Goal: Task Accomplishment & Management: Manage account settings

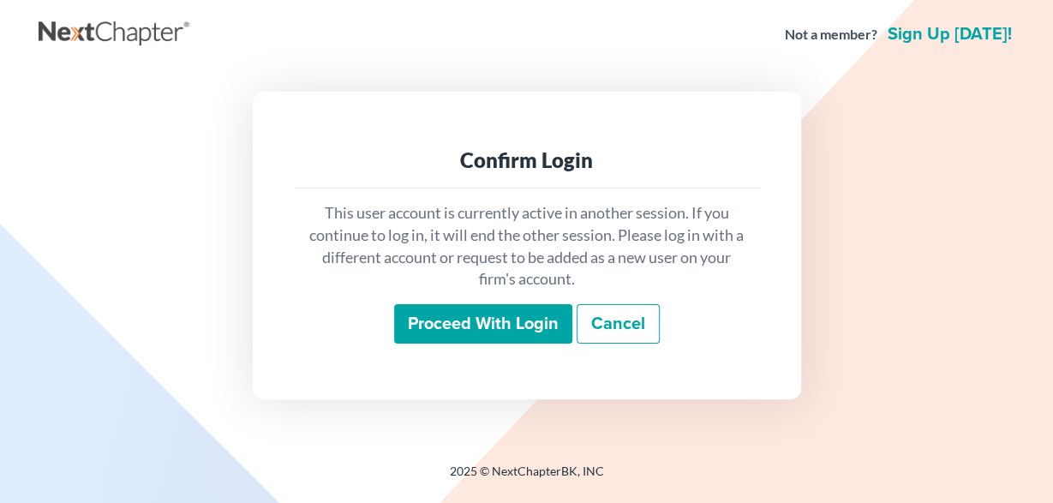
click at [478, 324] on input "Proceed with login" at bounding box center [483, 323] width 178 height 39
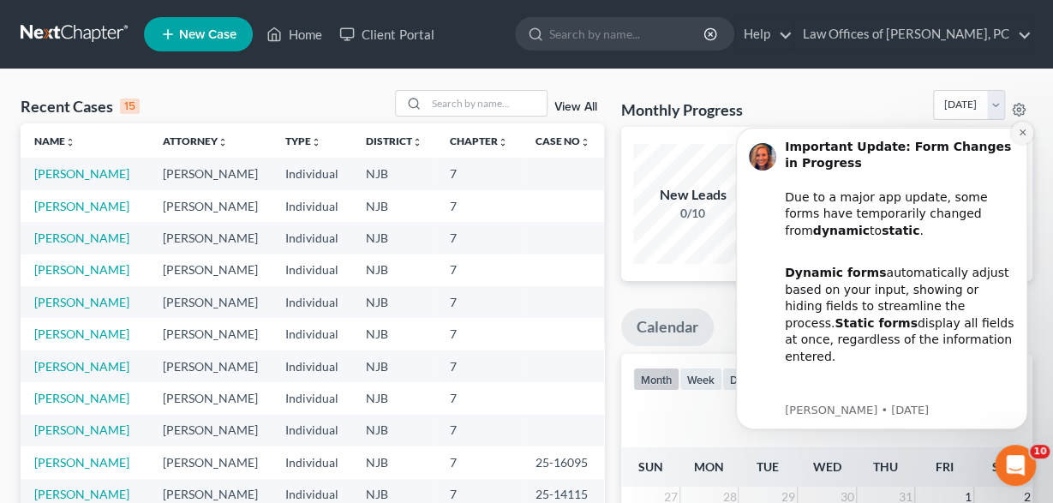
click at [1021, 133] on icon "Dismiss notification" at bounding box center [1022, 132] width 9 height 9
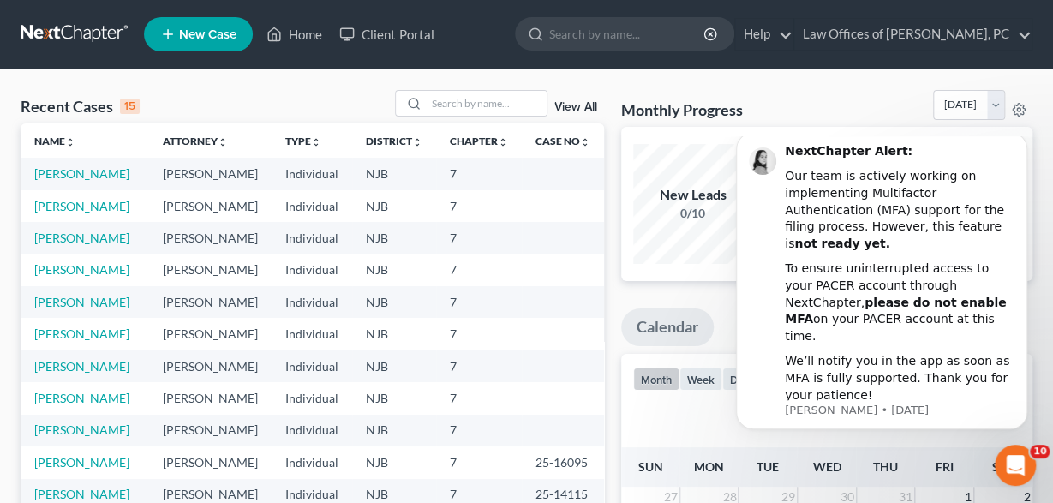
click at [1009, 464] on icon "Open Intercom Messenger" at bounding box center [1016, 466] width 28 height 28
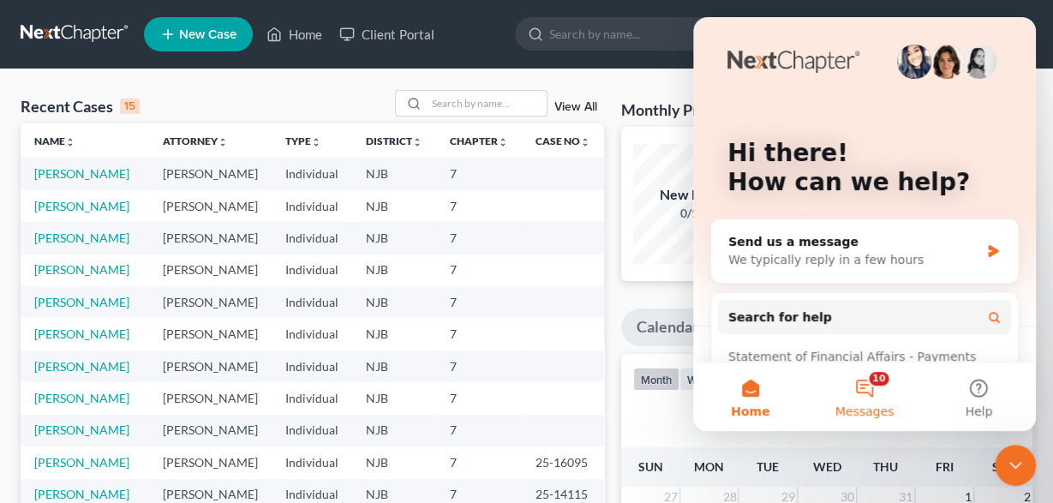
click at [865, 381] on button "10 Messages" at bounding box center [864, 396] width 114 height 69
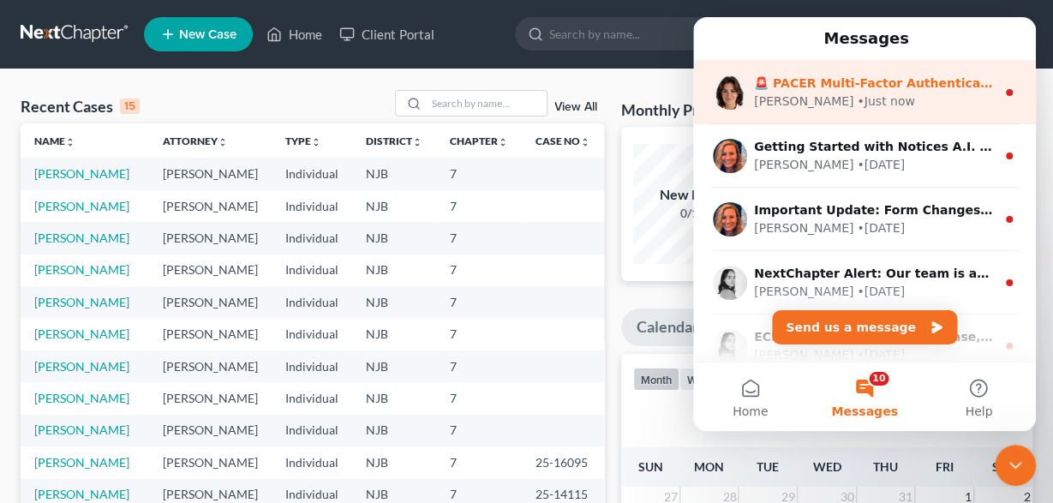
click at [953, 93] on div "Emma • Just now" at bounding box center [875, 102] width 242 height 18
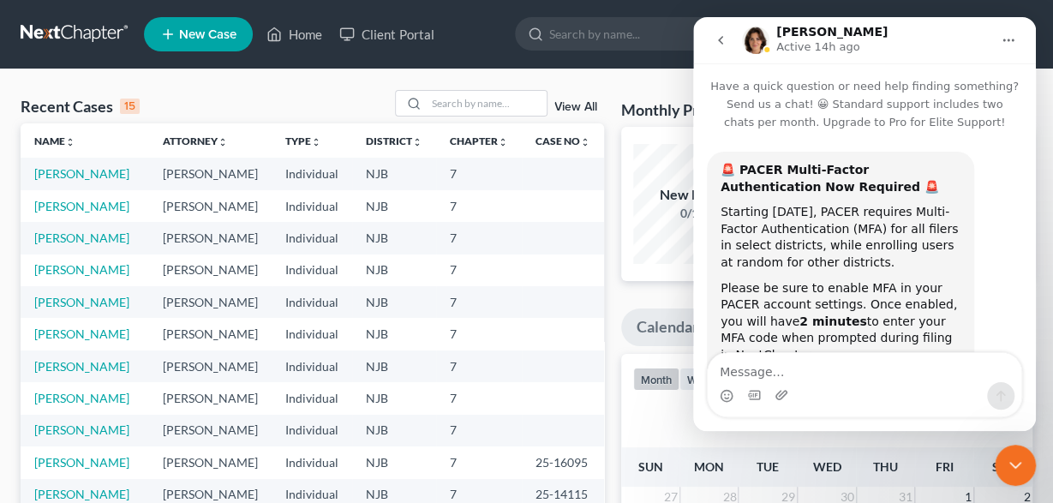
scroll to position [149, 0]
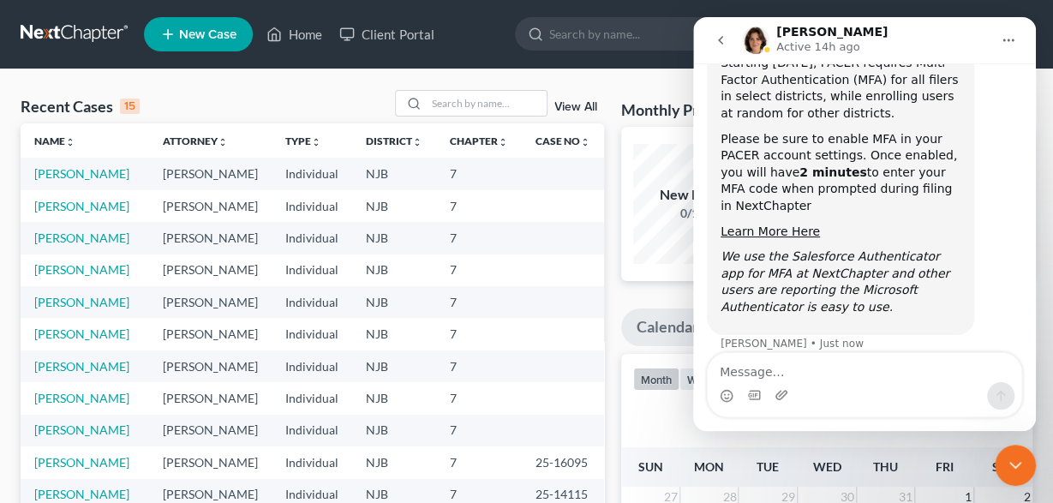
click at [726, 42] on icon "go back" at bounding box center [721, 40] width 14 height 14
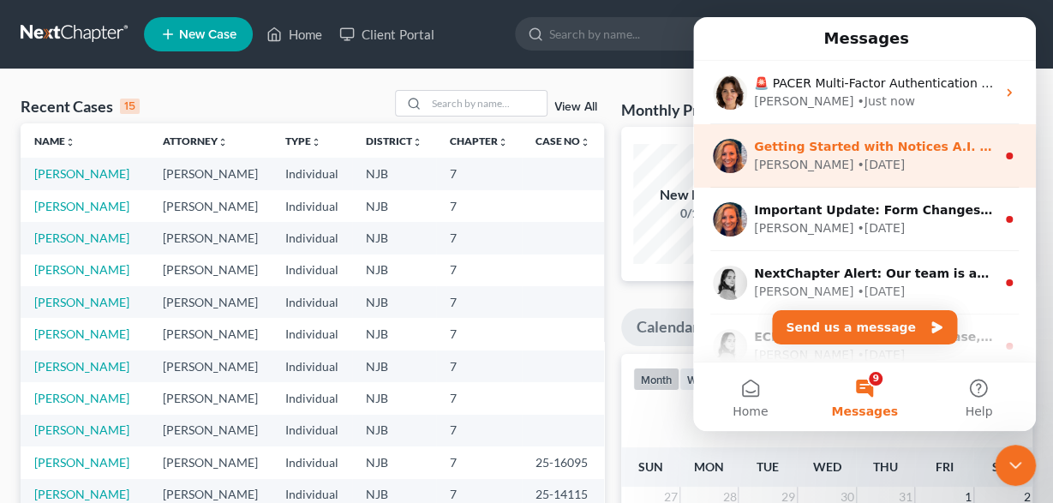
click at [989, 156] on div "Kelly • 8w ago" at bounding box center [875, 165] width 242 height 18
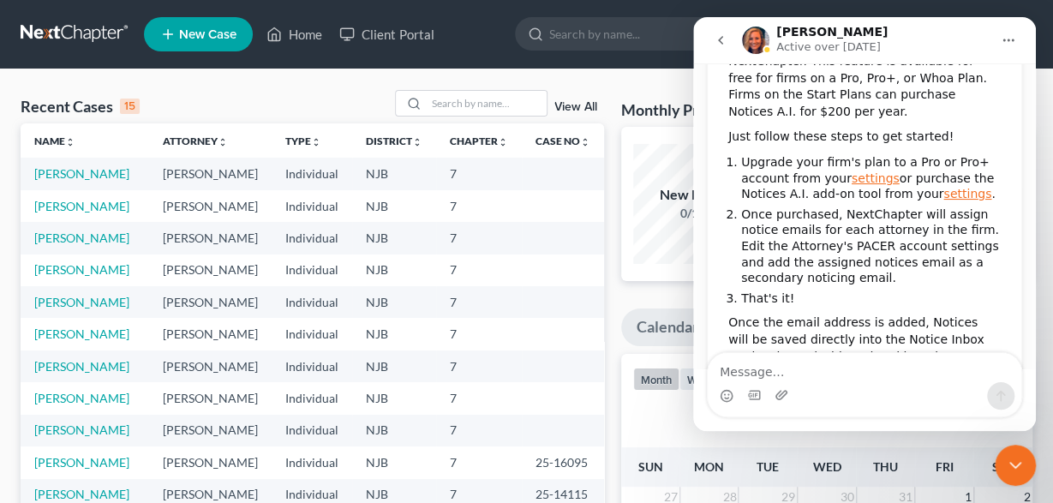
scroll to position [284, 0]
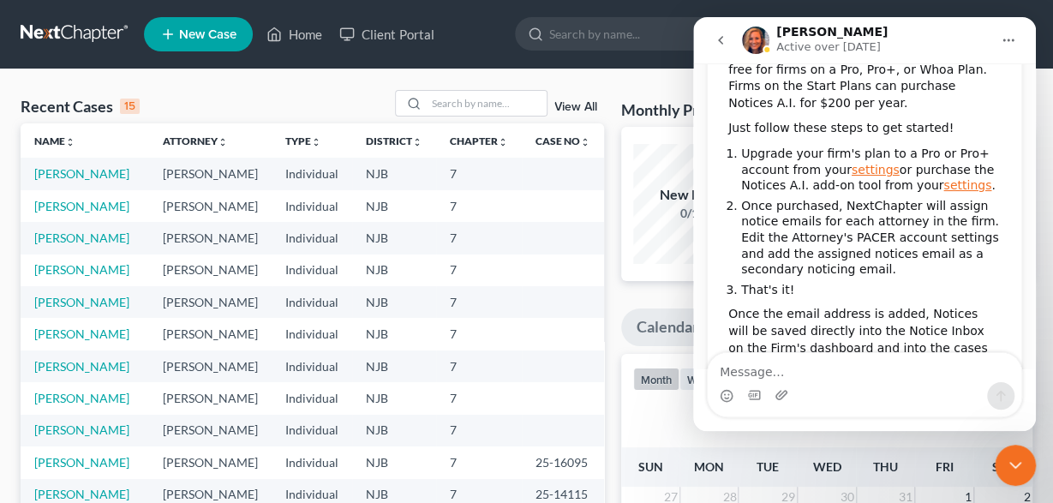
click at [716, 40] on icon "go back" at bounding box center [721, 40] width 14 height 14
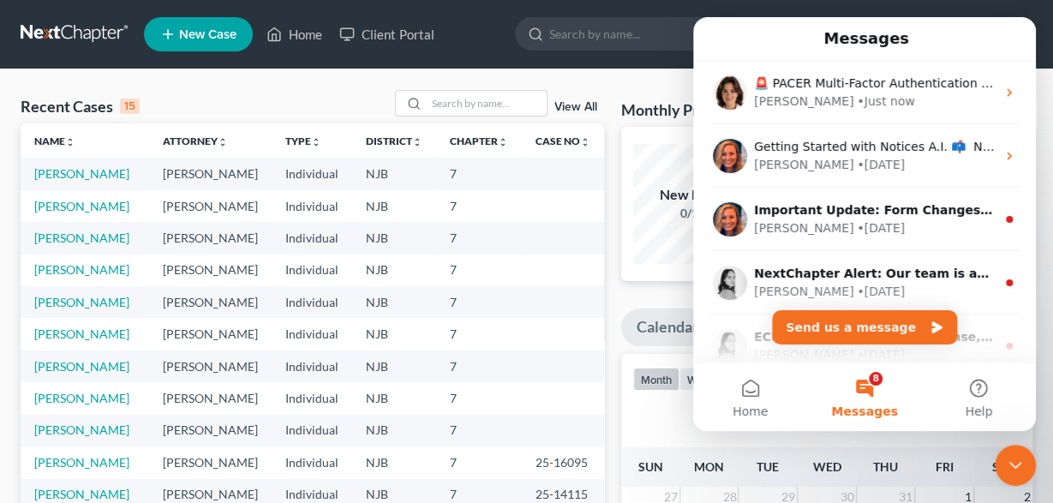
scroll to position [0, 0]
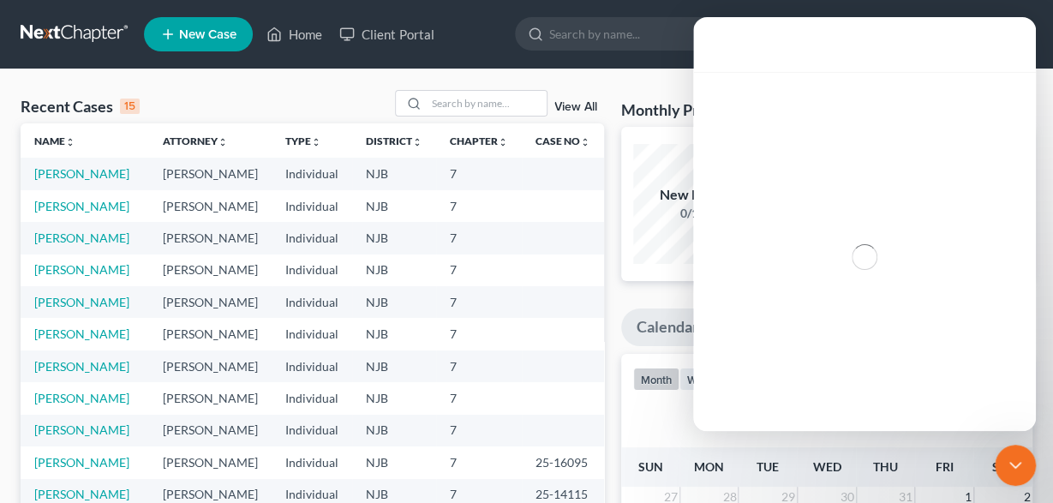
scroll to position [173, 0]
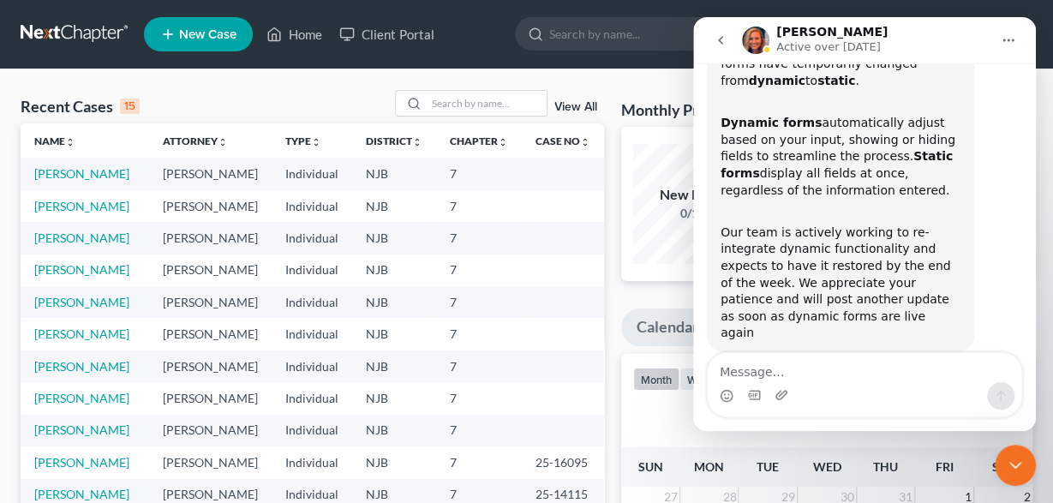
click at [720, 39] on icon "go back" at bounding box center [720, 40] width 5 height 9
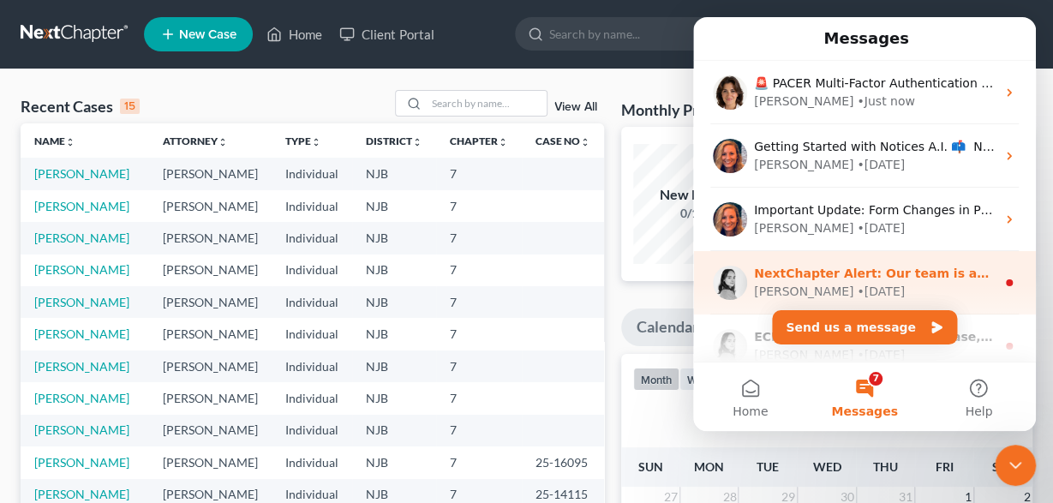
click at [857, 283] on div "• 8w ago" at bounding box center [881, 292] width 48 height 18
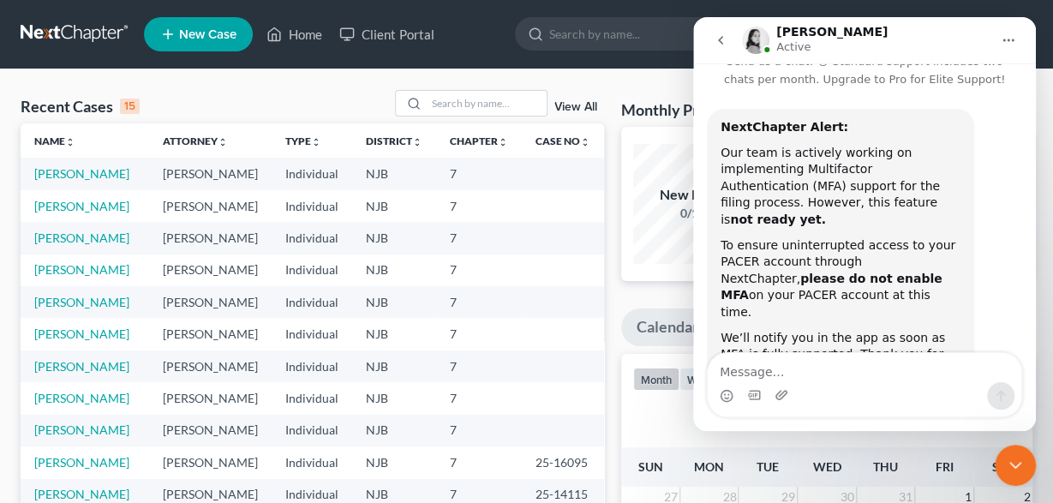
click at [721, 38] on icon "go back" at bounding box center [721, 40] width 14 height 14
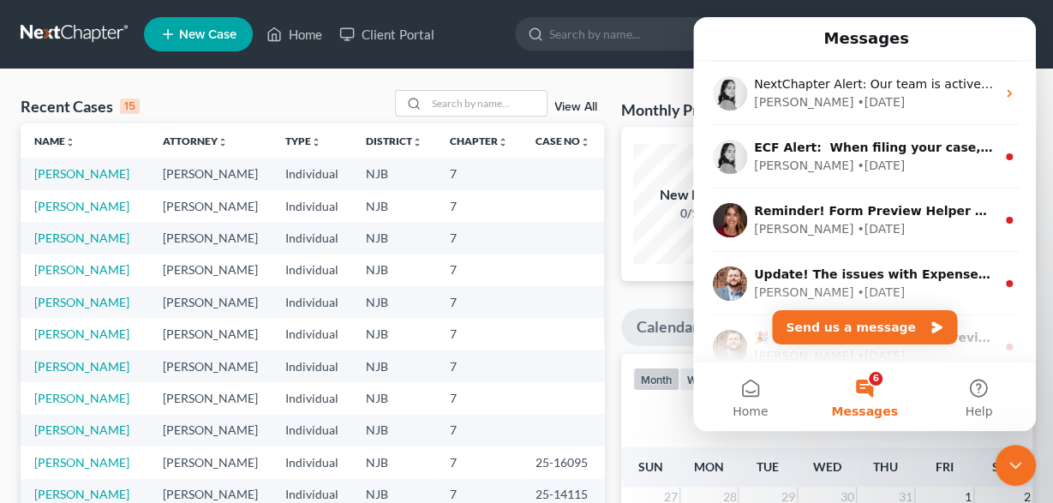
scroll to position [219, 0]
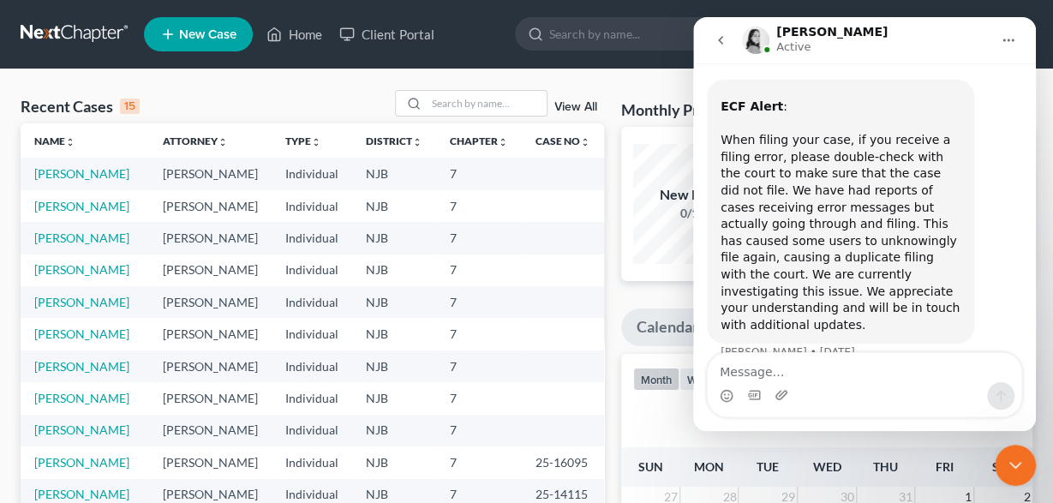
scroll to position [81, 0]
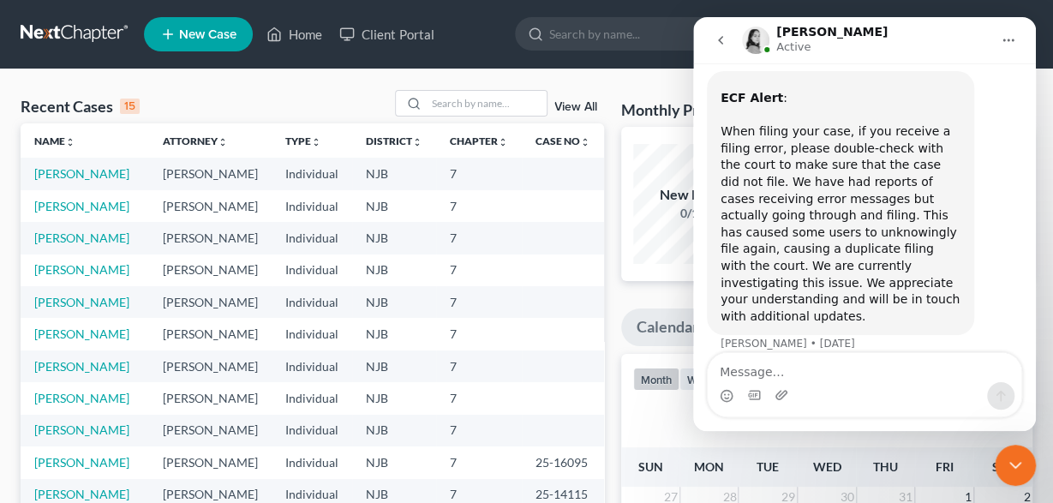
click at [716, 41] on icon "go back" at bounding box center [721, 40] width 14 height 14
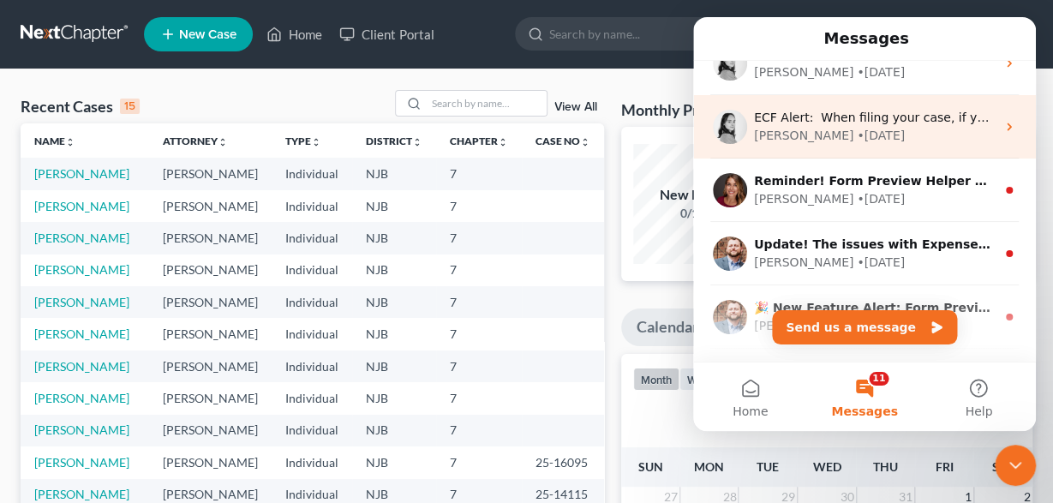
click at [758, 201] on div "Katie" at bounding box center [803, 199] width 99 height 18
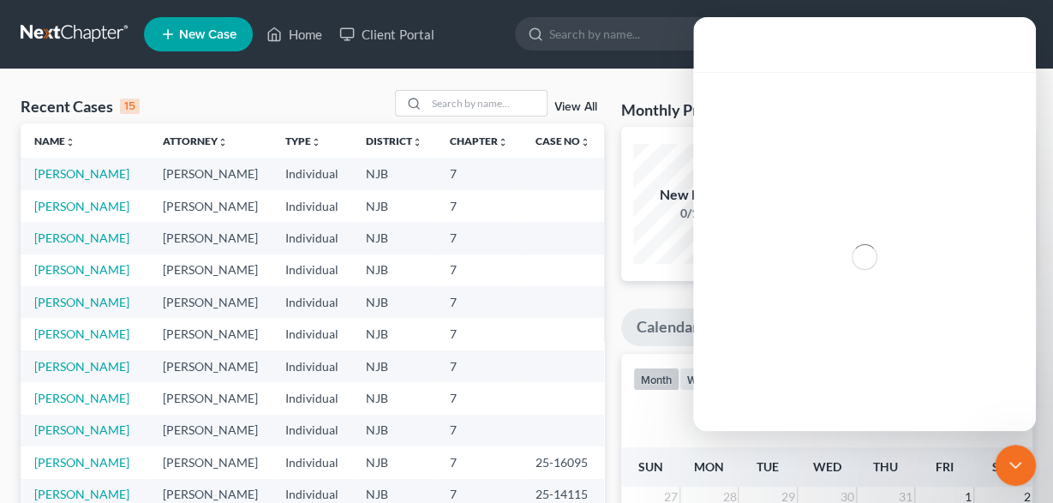
scroll to position [219, 0]
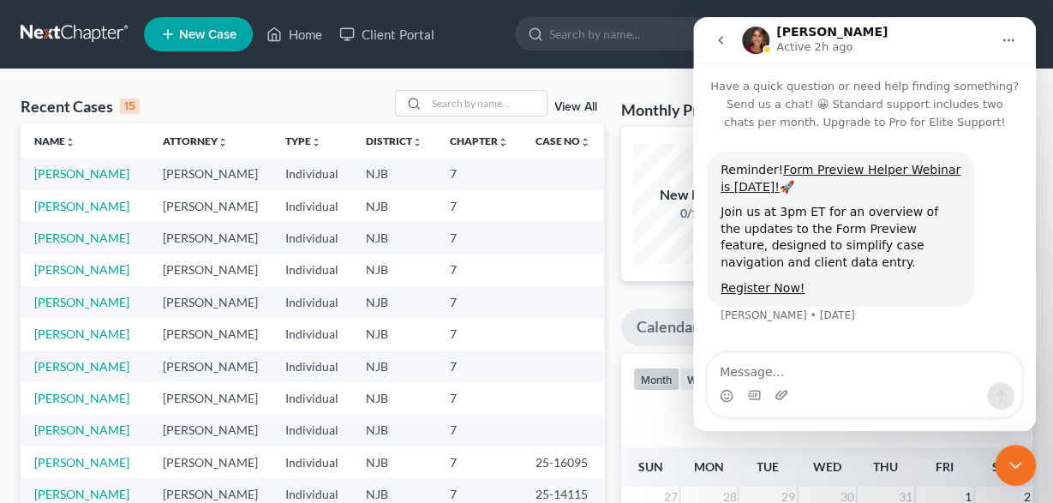
click at [721, 39] on icon "go back" at bounding box center [720, 40] width 5 height 9
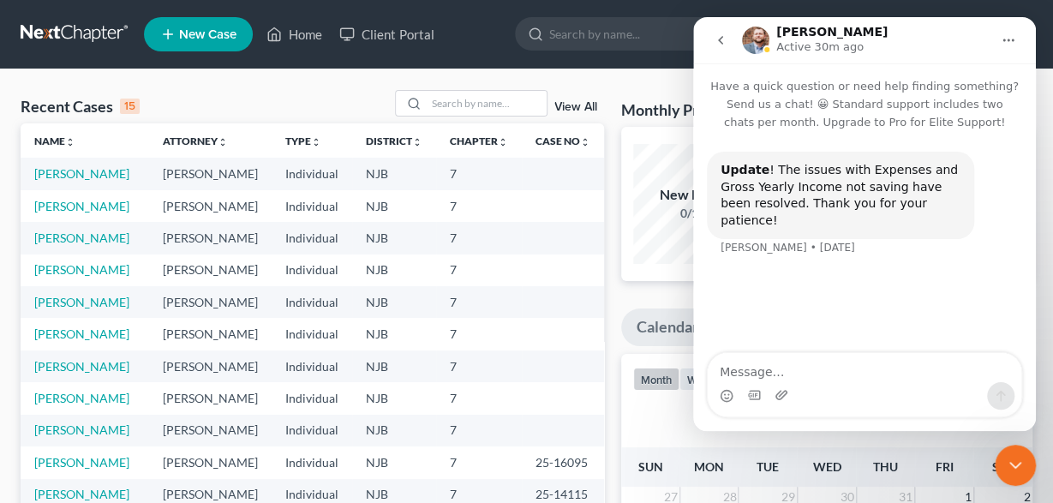
click at [720, 47] on button "go back" at bounding box center [720, 40] width 33 height 33
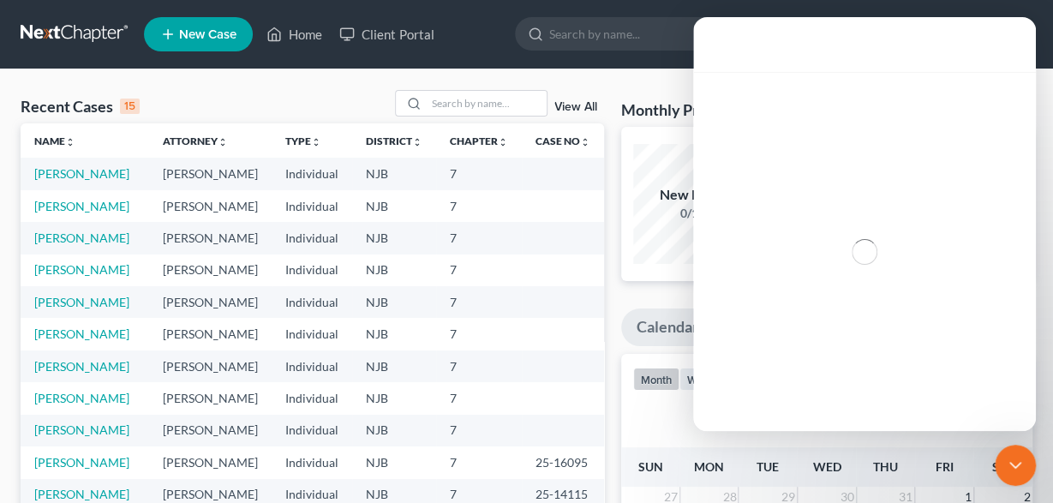
scroll to position [329, 0]
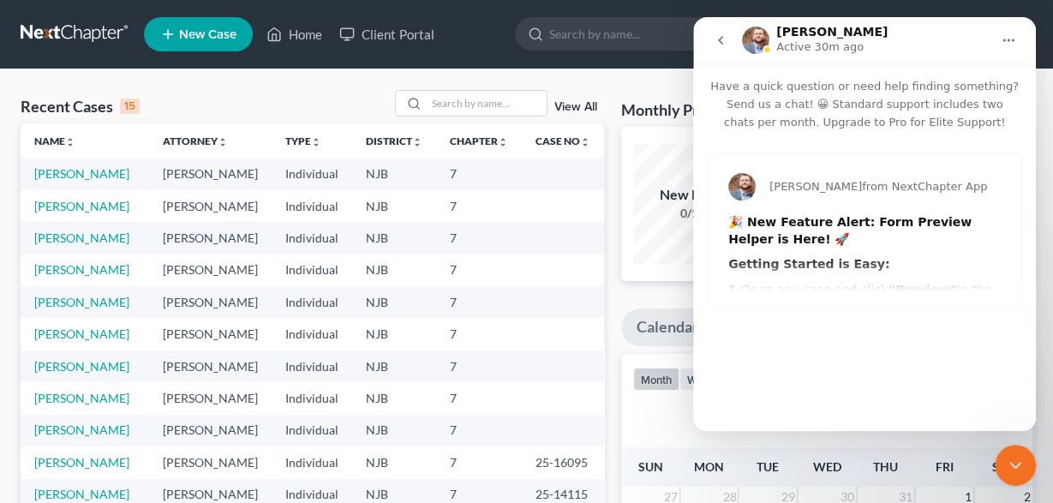
click at [727, 44] on icon "go back" at bounding box center [721, 40] width 14 height 14
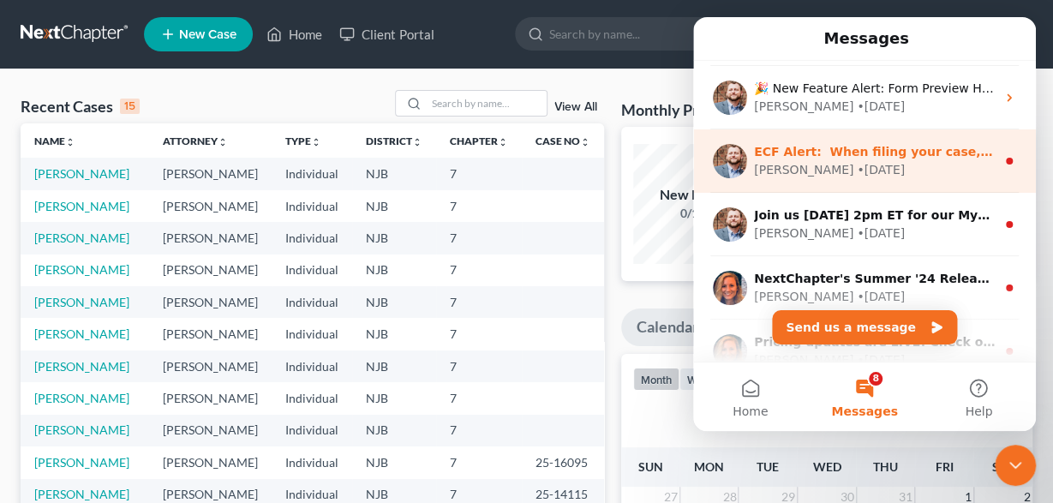
click at [857, 175] on div "• 23w ago" at bounding box center [881, 170] width 48 height 18
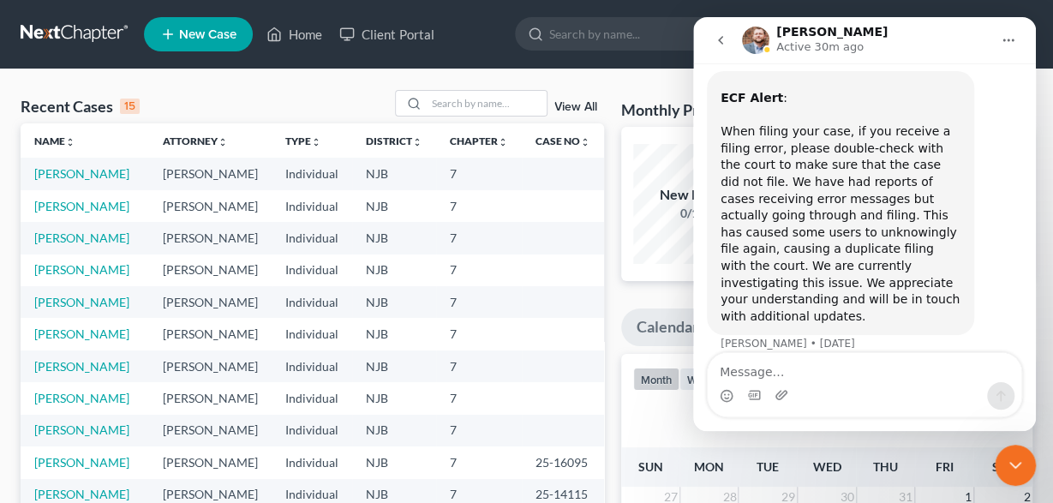
scroll to position [81, 0]
click at [716, 41] on icon "go back" at bounding box center [721, 40] width 14 height 14
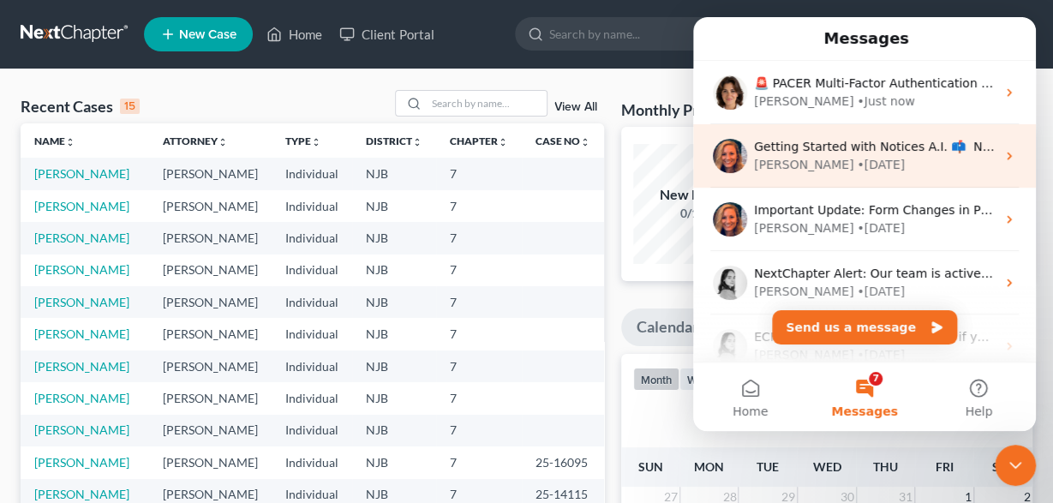
scroll to position [0, 0]
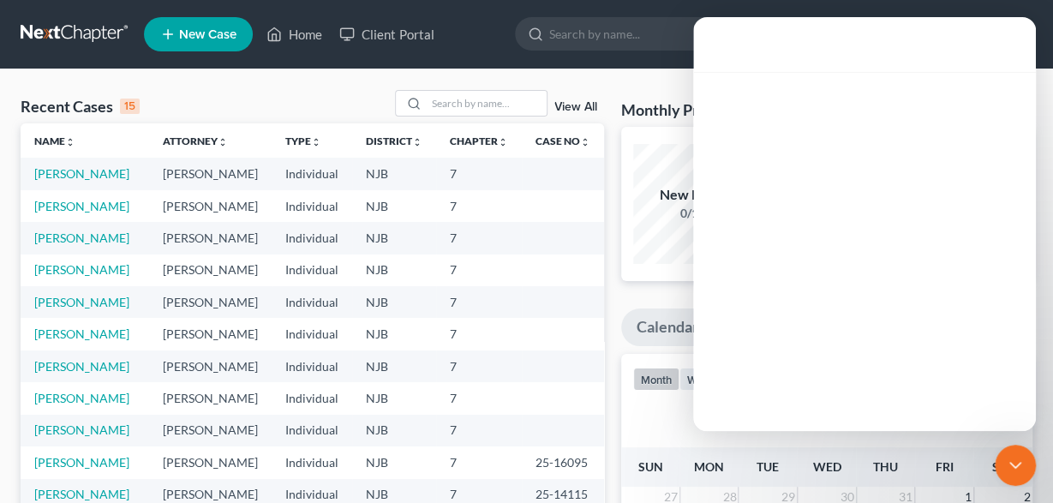
scroll to position [439, 0]
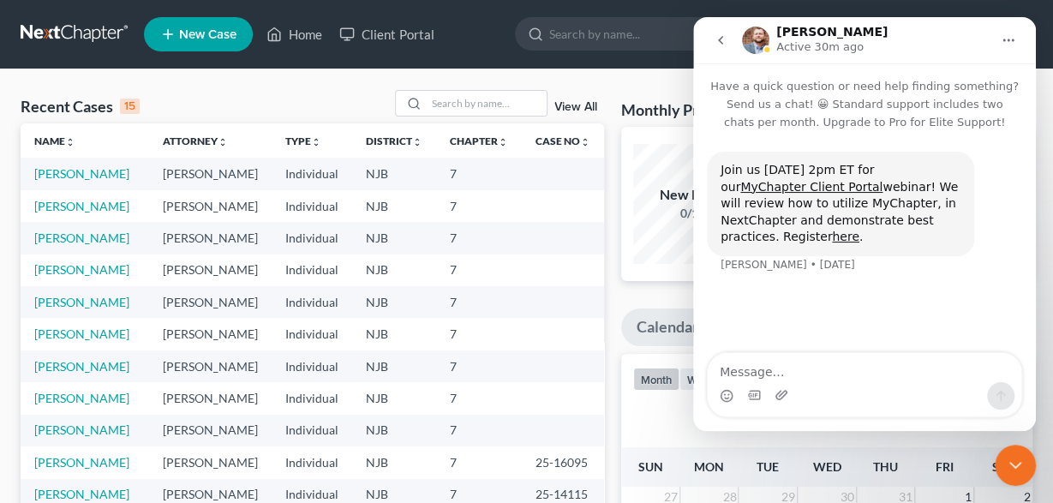
click at [719, 40] on icon "go back" at bounding box center [721, 40] width 14 height 14
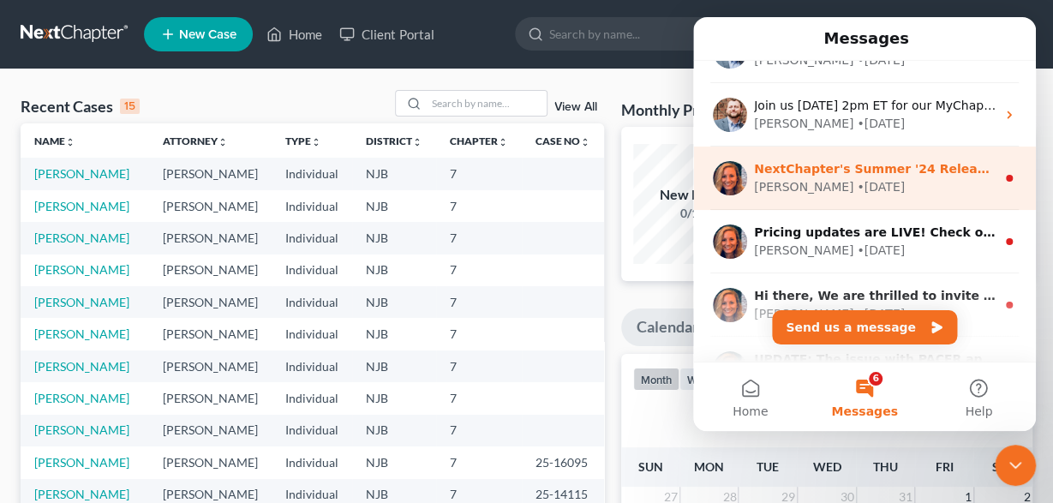
click at [857, 181] on div "• 62w ago" at bounding box center [881, 187] width 48 height 18
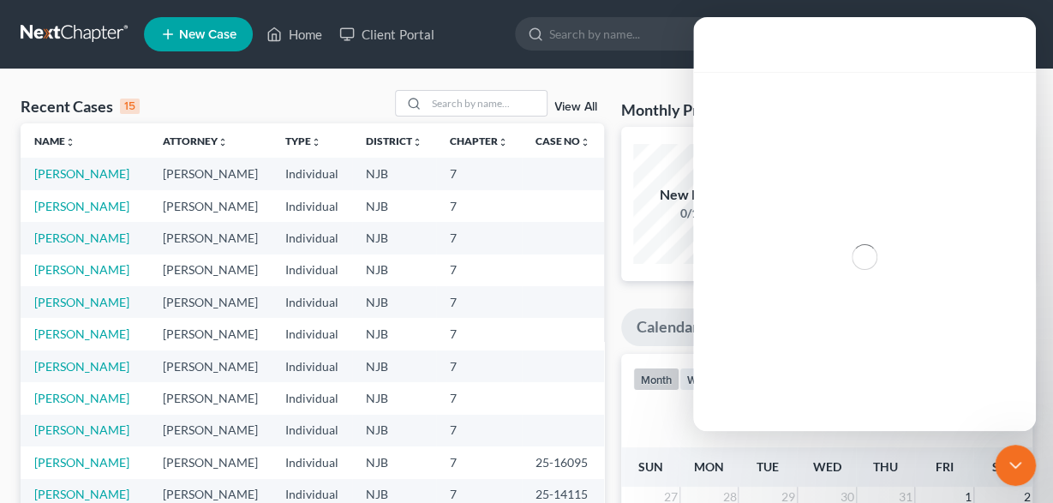
scroll to position [382, 0]
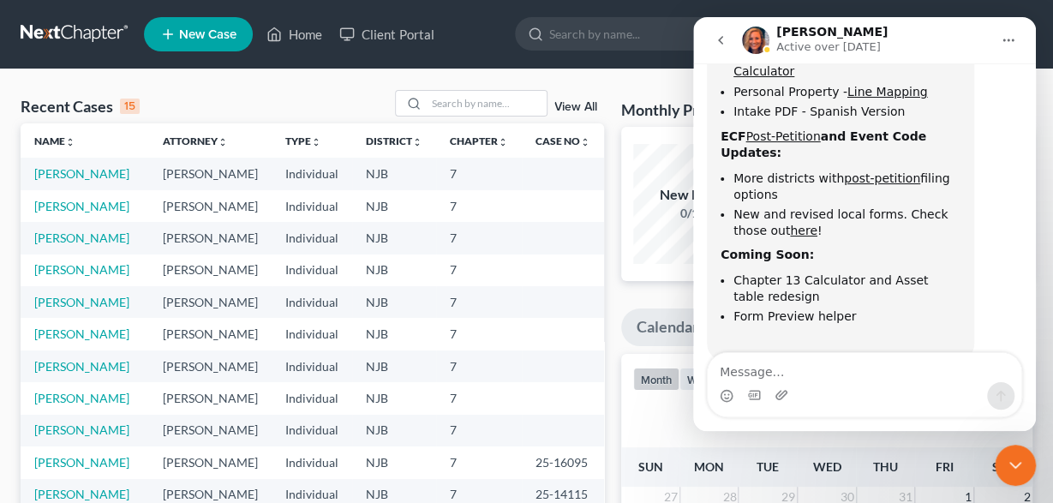
click at [716, 43] on icon "go back" at bounding box center [721, 40] width 14 height 14
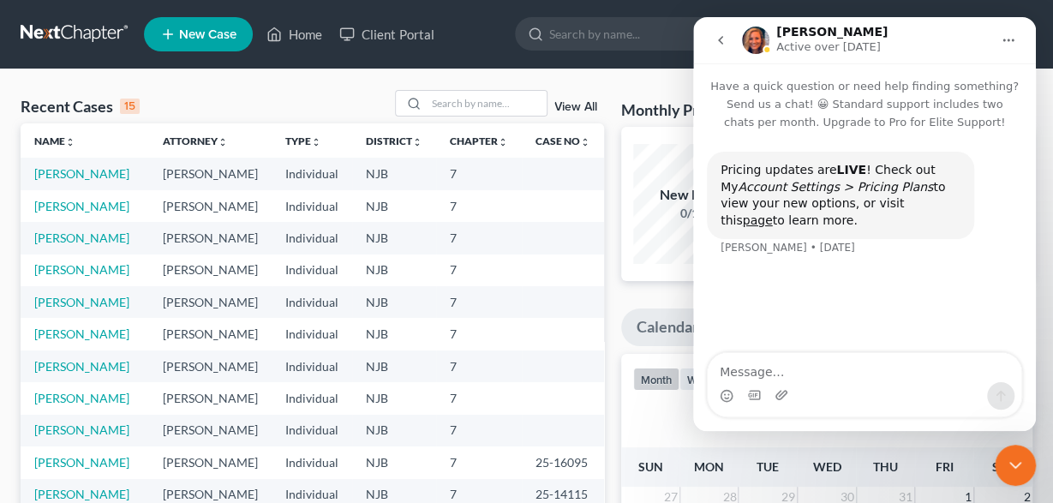
click at [722, 42] on icon "go back" at bounding box center [721, 40] width 14 height 14
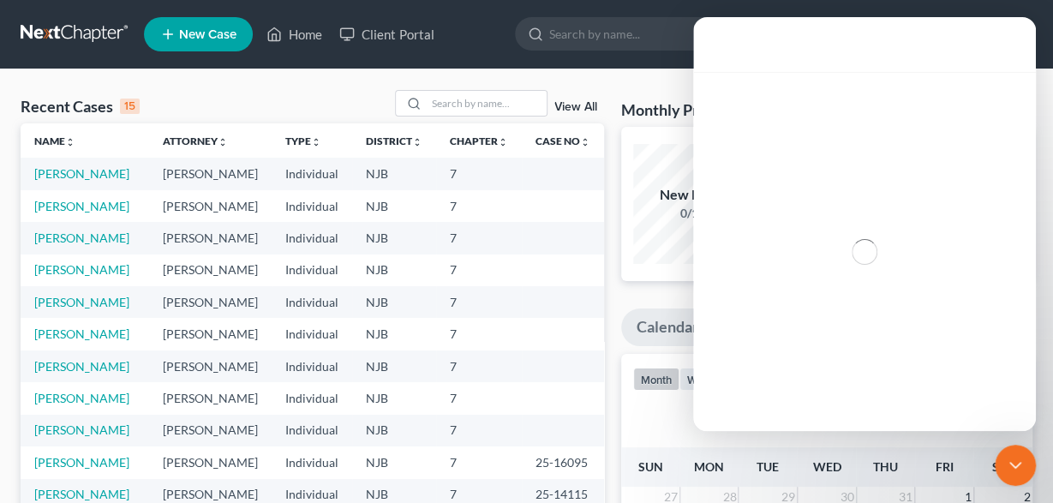
scroll to position [768, 0]
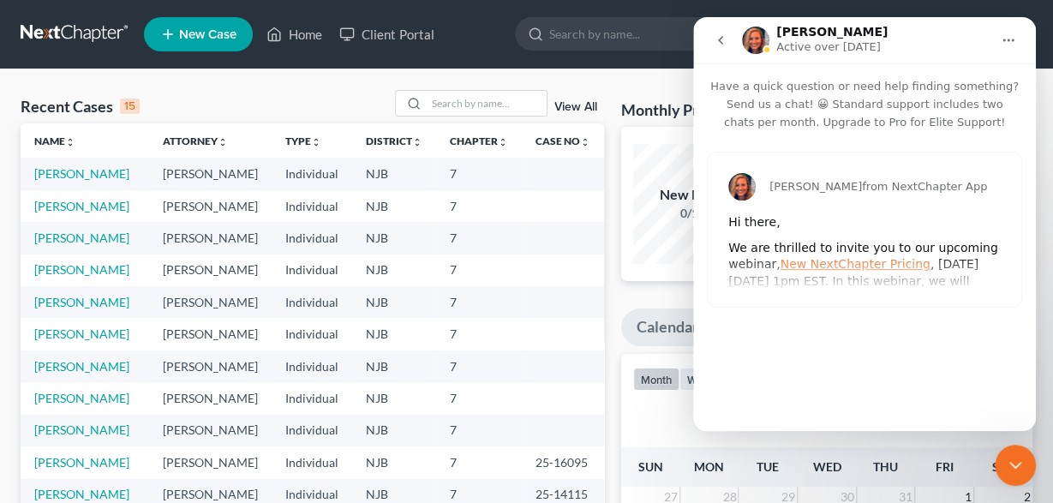
click at [724, 37] on icon "go back" at bounding box center [721, 40] width 14 height 14
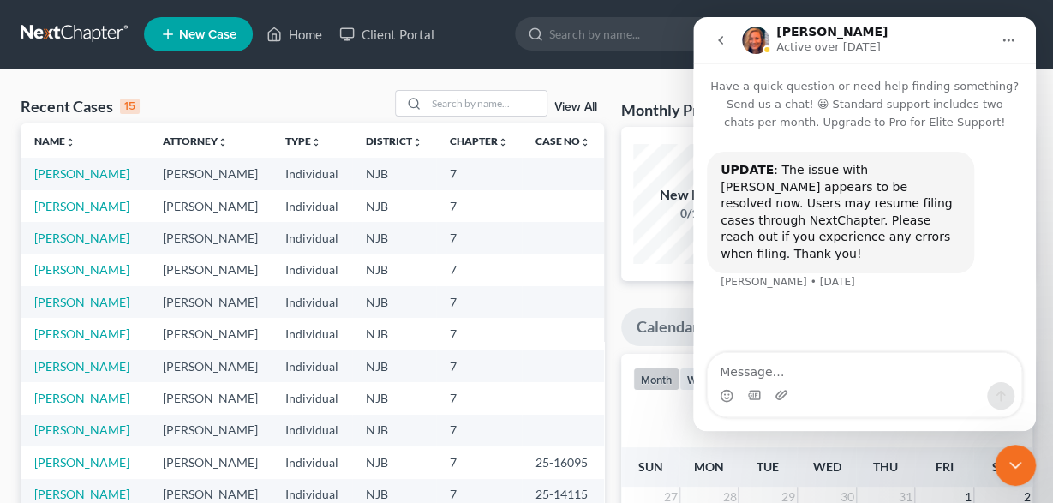
click at [723, 36] on icon "go back" at bounding box center [721, 40] width 14 height 14
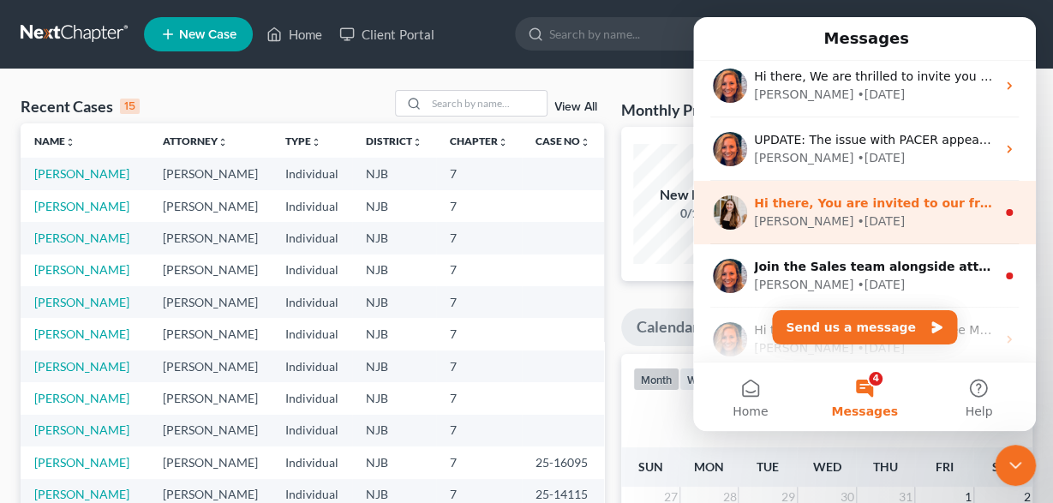
click at [945, 217] on div "Kelly • 93w ago" at bounding box center [875, 222] width 242 height 18
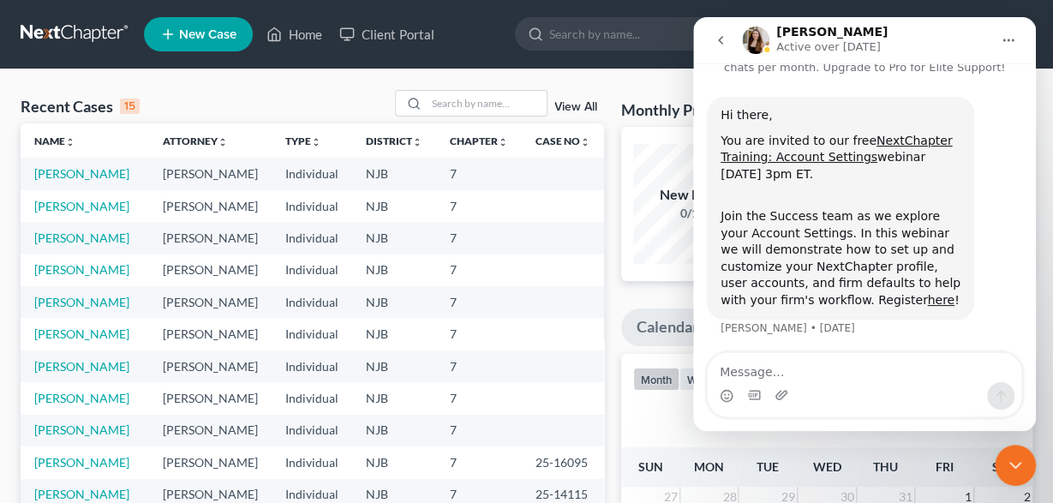
scroll to position [0, 0]
click at [718, 40] on icon "go back" at bounding box center [721, 40] width 14 height 14
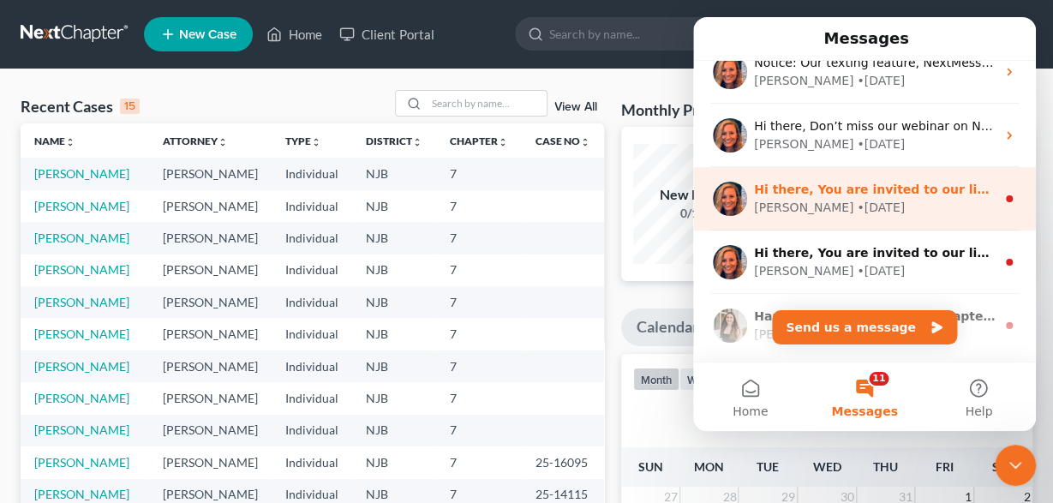
click at [860, 203] on div "Kelly • 133w ago" at bounding box center [875, 208] width 242 height 18
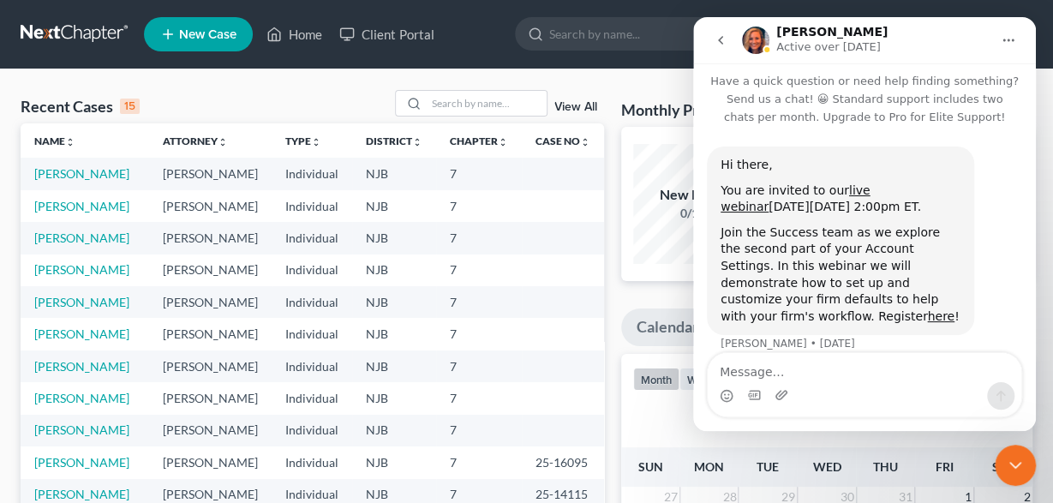
click at [720, 39] on icon "go back" at bounding box center [720, 40] width 5 height 9
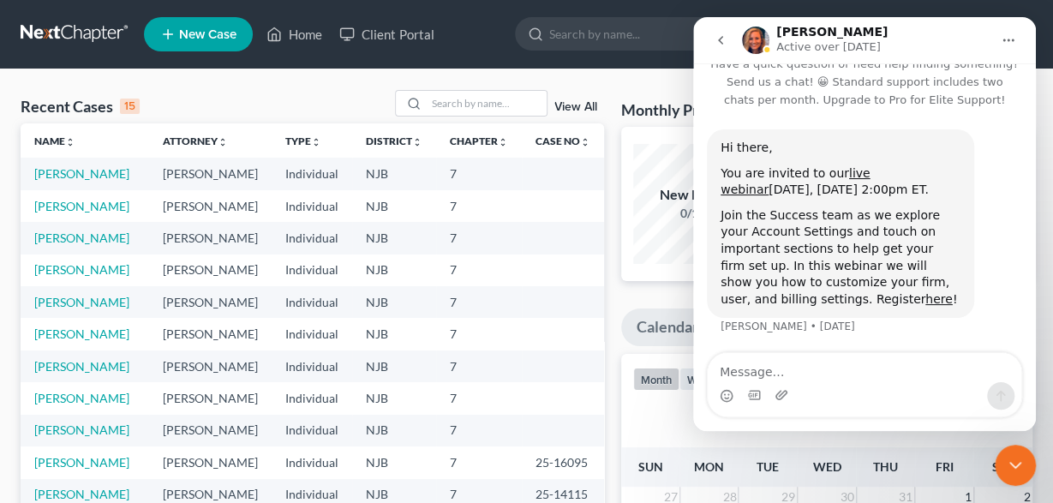
click at [721, 39] on icon "go back" at bounding box center [721, 40] width 14 height 14
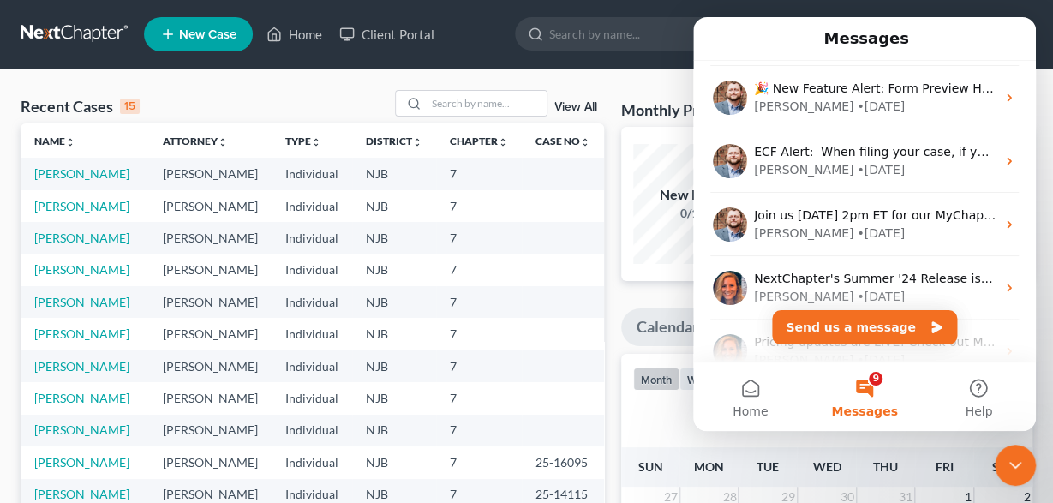
click at [877, 395] on button "9 Messages" at bounding box center [864, 396] width 114 height 69
click at [1007, 466] on icon "Close Intercom Messenger" at bounding box center [1015, 465] width 21 height 21
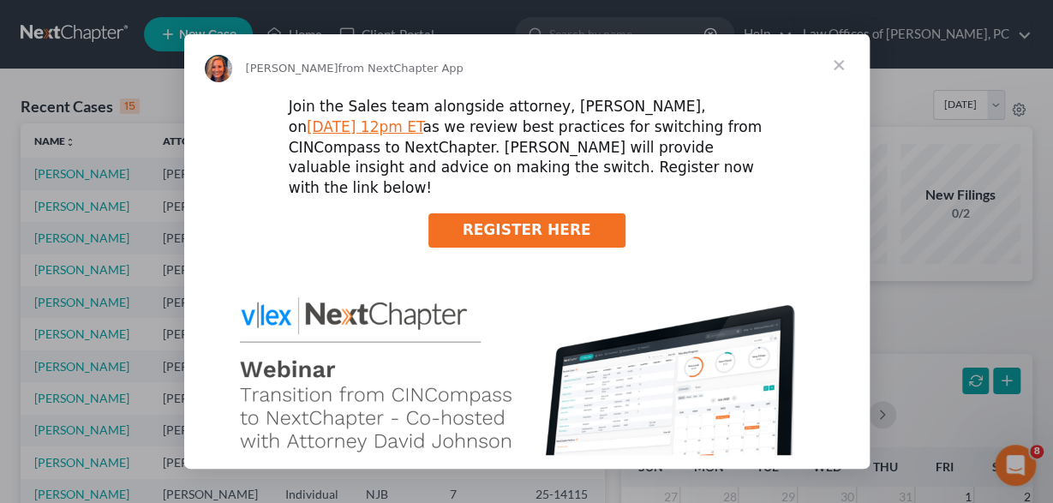
click at [839, 61] on span "Close" at bounding box center [839, 65] width 62 height 62
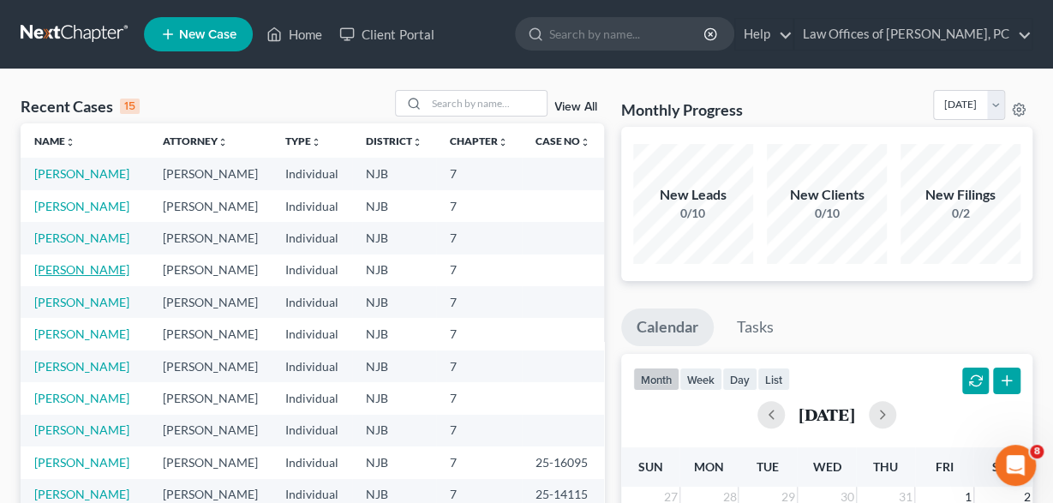
click at [67, 277] on link "Martinez, Adriano" at bounding box center [81, 269] width 95 height 15
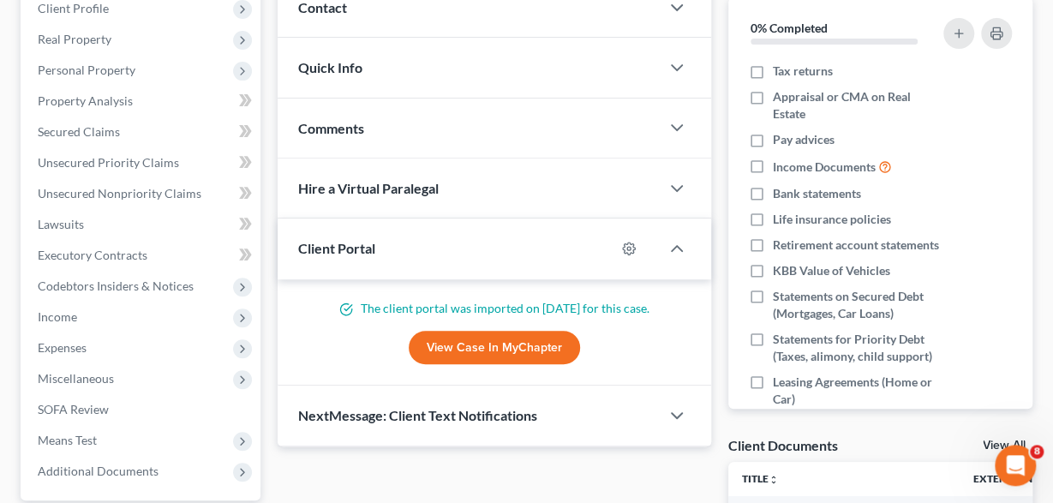
scroll to position [356, 0]
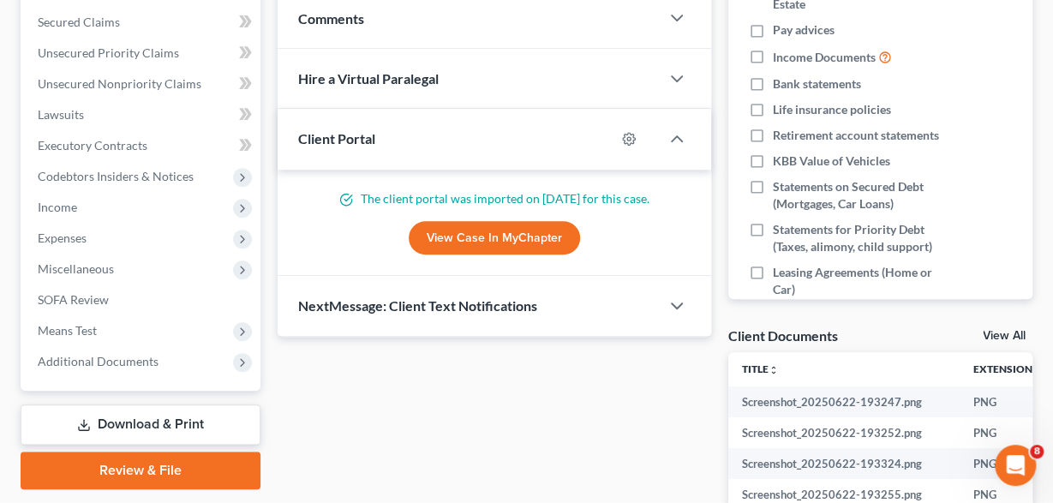
click at [160, 421] on link "Download & Print" at bounding box center [141, 424] width 240 height 40
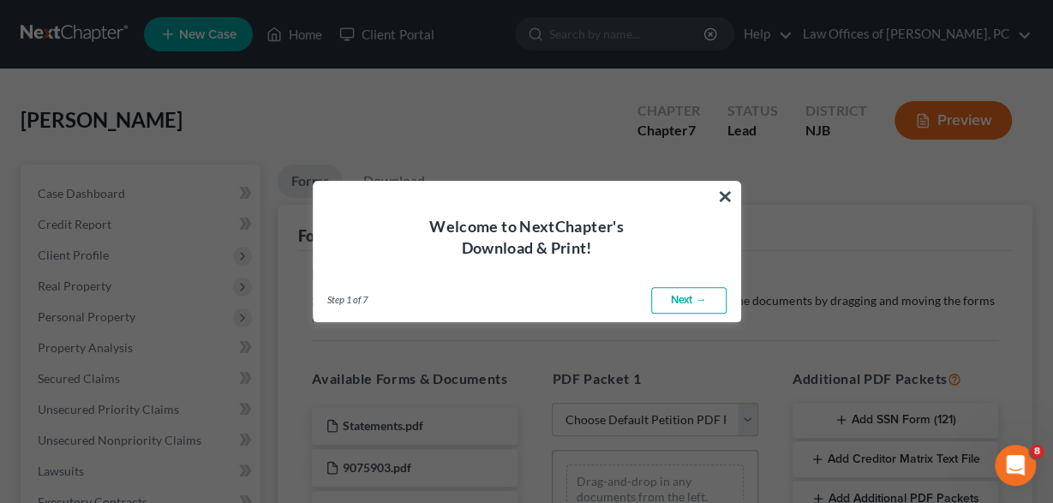
click at [685, 300] on link "Next →" at bounding box center [688, 300] width 75 height 27
select select "0"
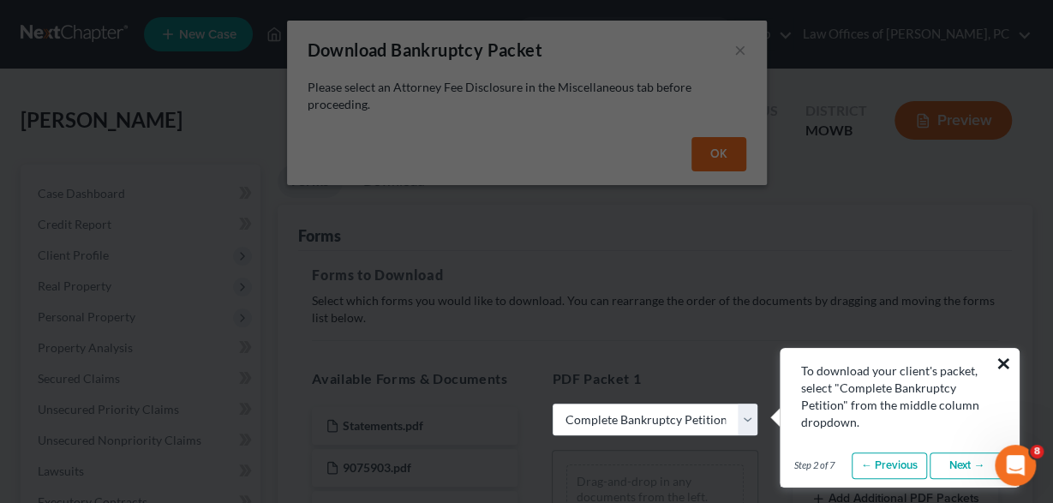
click at [1001, 362] on button "×" at bounding box center [1004, 363] width 16 height 27
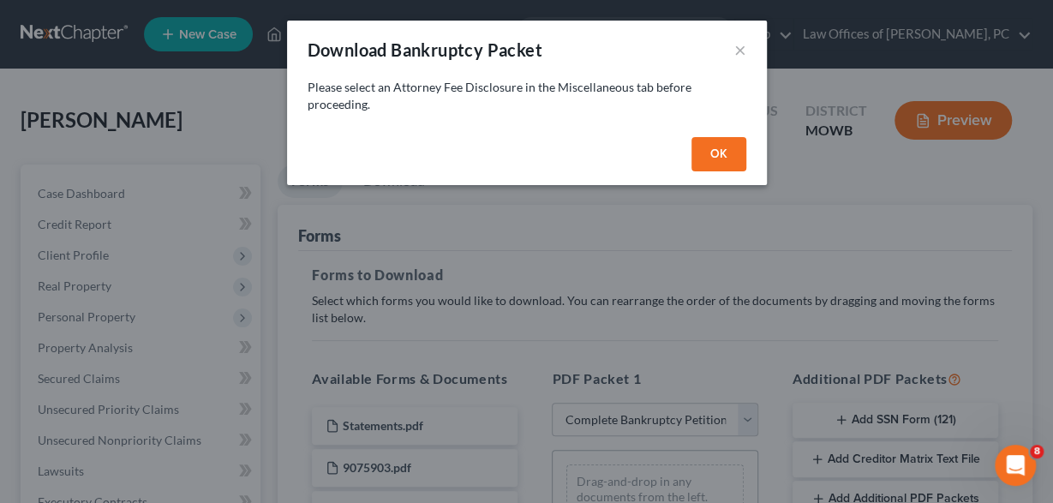
click at [712, 148] on button "OK" at bounding box center [719, 154] width 55 height 34
select select
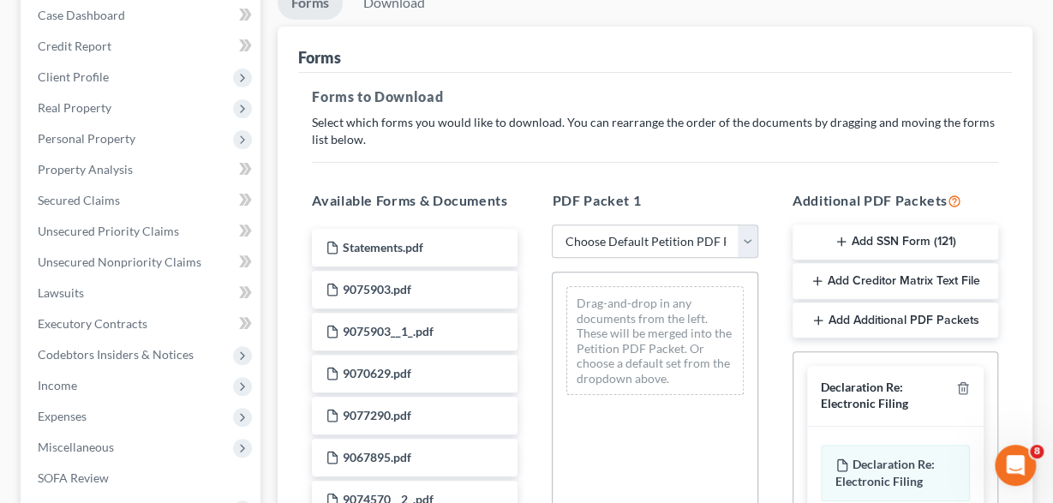
scroll to position [267, 0]
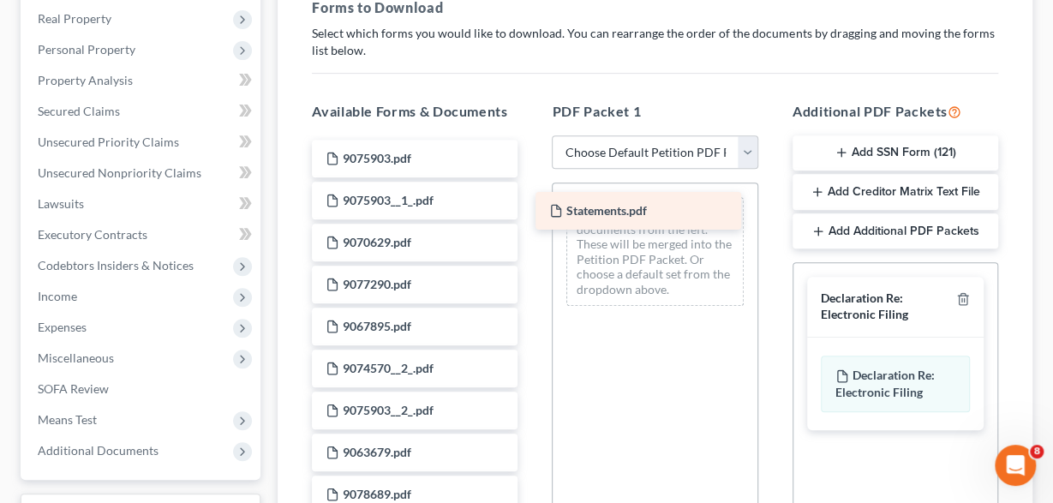
drag, startPoint x: 448, startPoint y: 153, endPoint x: 672, endPoint y: 207, distance: 230.1
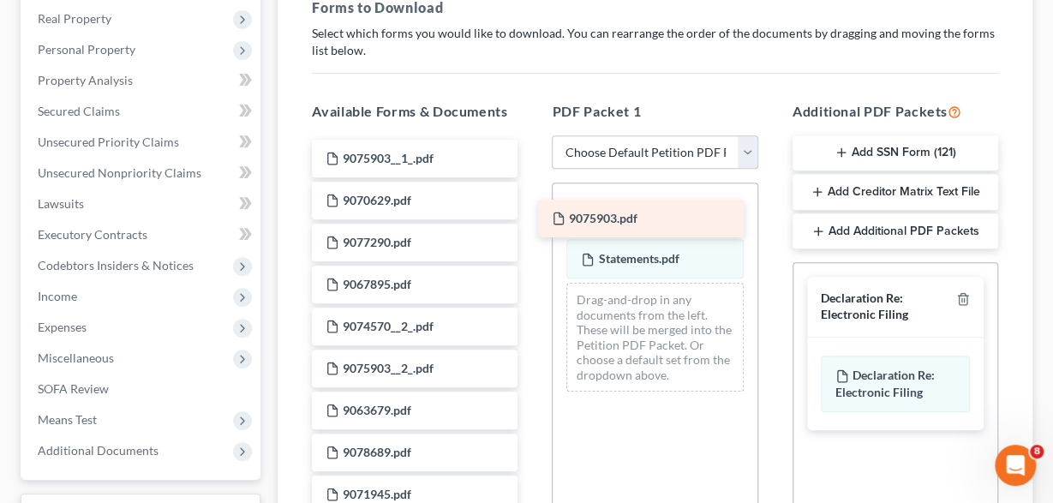
drag, startPoint x: 443, startPoint y: 164, endPoint x: 699, endPoint y: 231, distance: 264.8
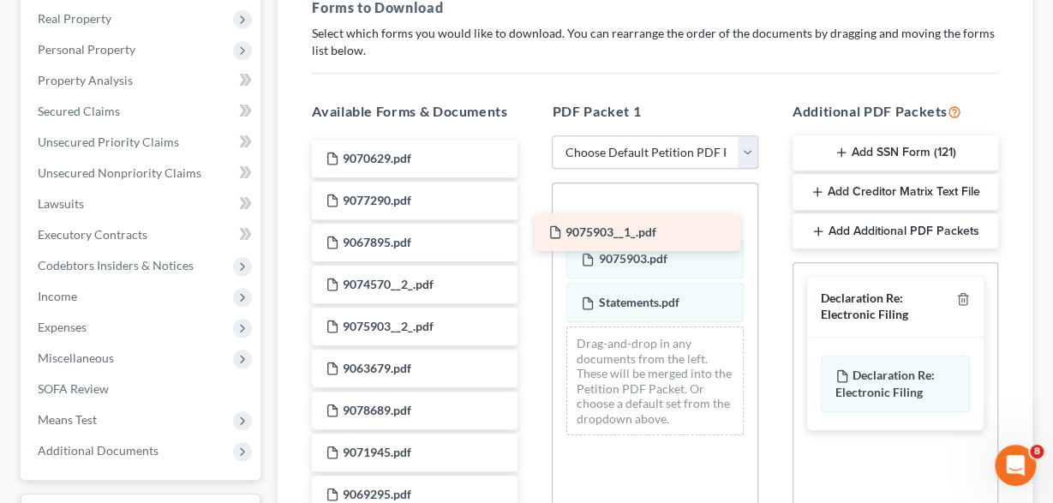
drag, startPoint x: 426, startPoint y: 150, endPoint x: 672, endPoint y: 232, distance: 259.3
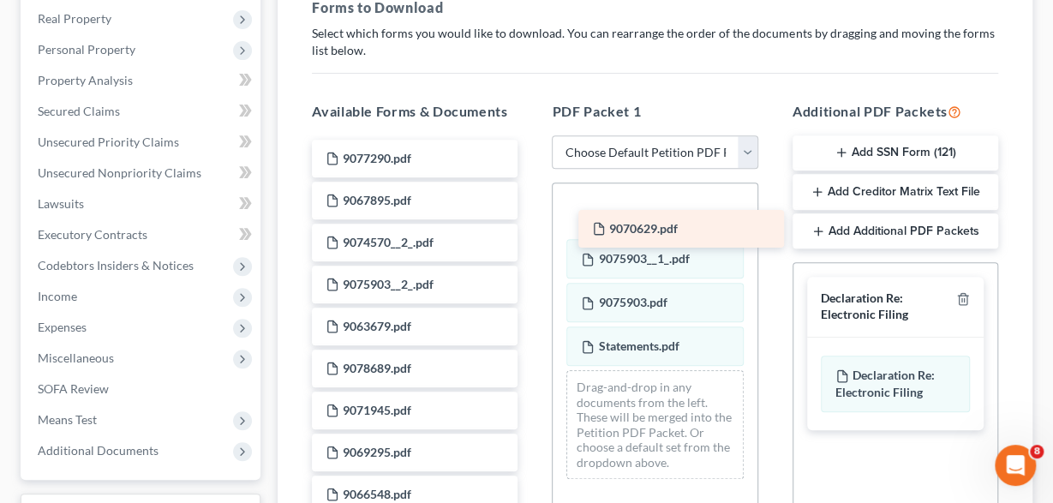
drag, startPoint x: 412, startPoint y: 150, endPoint x: 683, endPoint y: 224, distance: 280.6
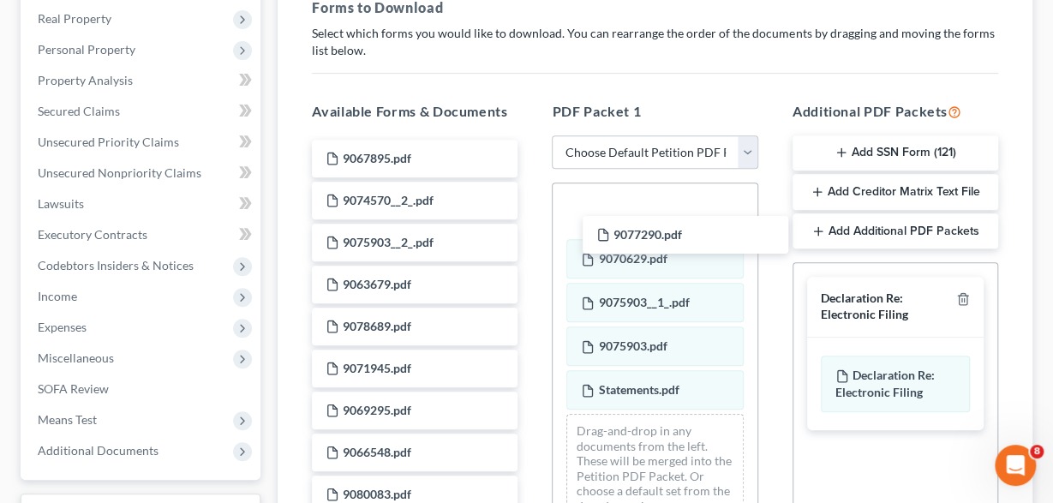
drag, startPoint x: 409, startPoint y: 158, endPoint x: 683, endPoint y: 236, distance: 285.1
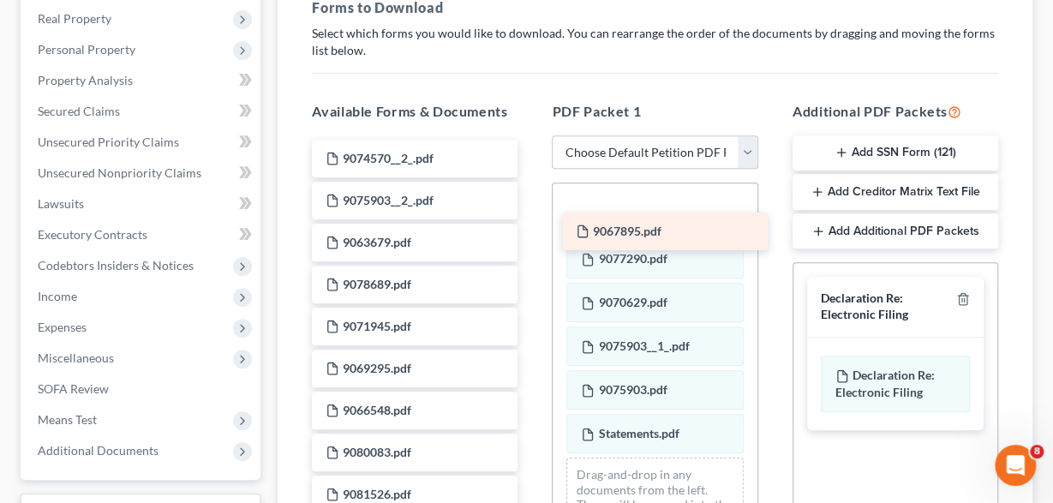
drag, startPoint x: 409, startPoint y: 150, endPoint x: 657, endPoint y: 225, distance: 259.4
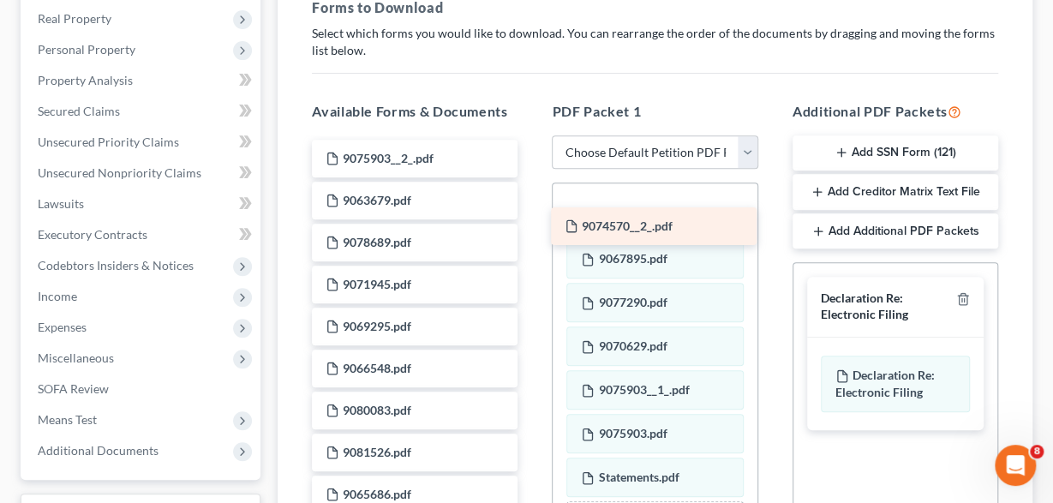
drag, startPoint x: 428, startPoint y: 156, endPoint x: 668, endPoint y: 225, distance: 249.0
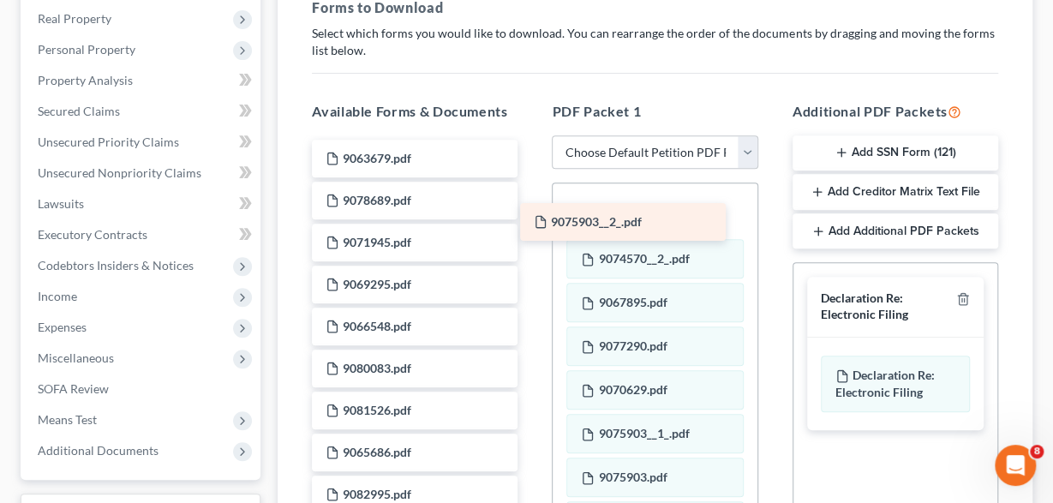
drag, startPoint x: 430, startPoint y: 155, endPoint x: 650, endPoint y: 221, distance: 229.1
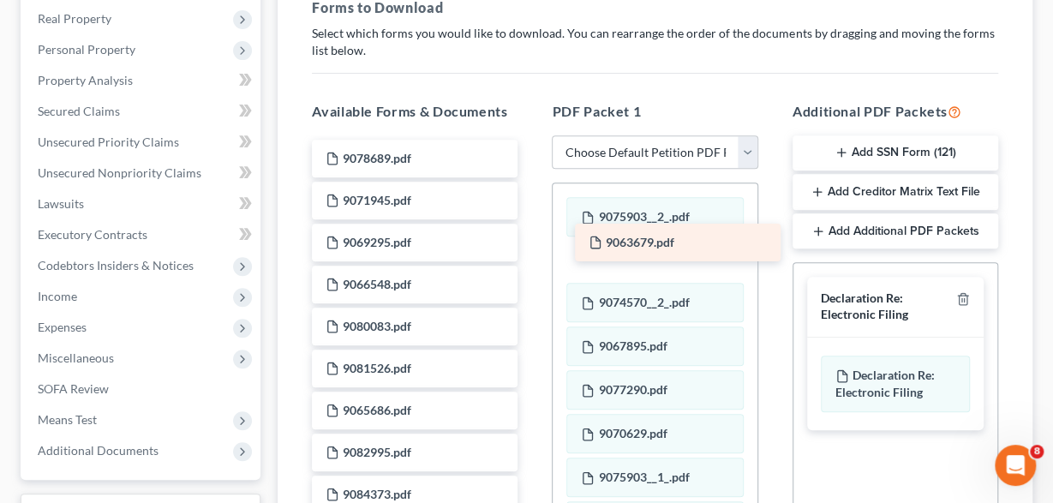
drag, startPoint x: 396, startPoint y: 156, endPoint x: 660, endPoint y: 242, distance: 277.5
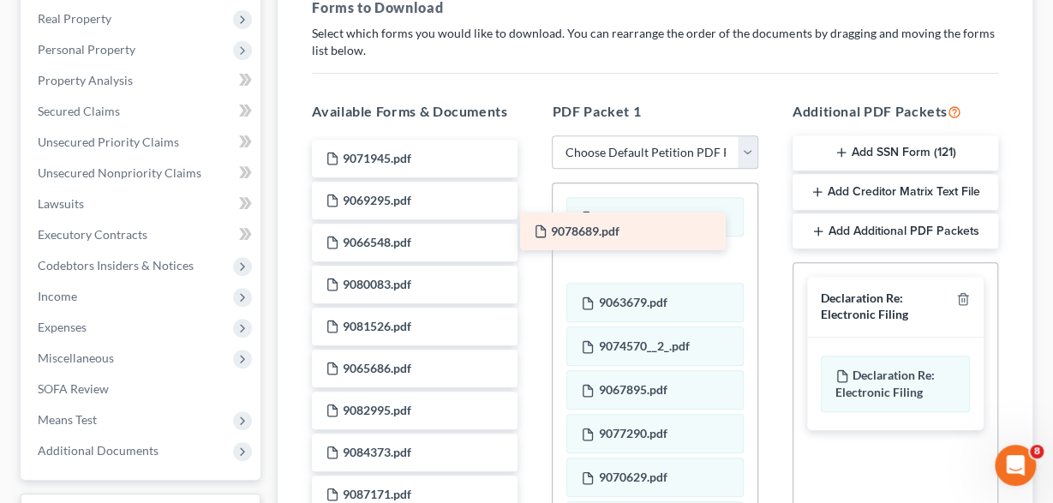
drag, startPoint x: 386, startPoint y: 153, endPoint x: 630, endPoint y: 235, distance: 256.6
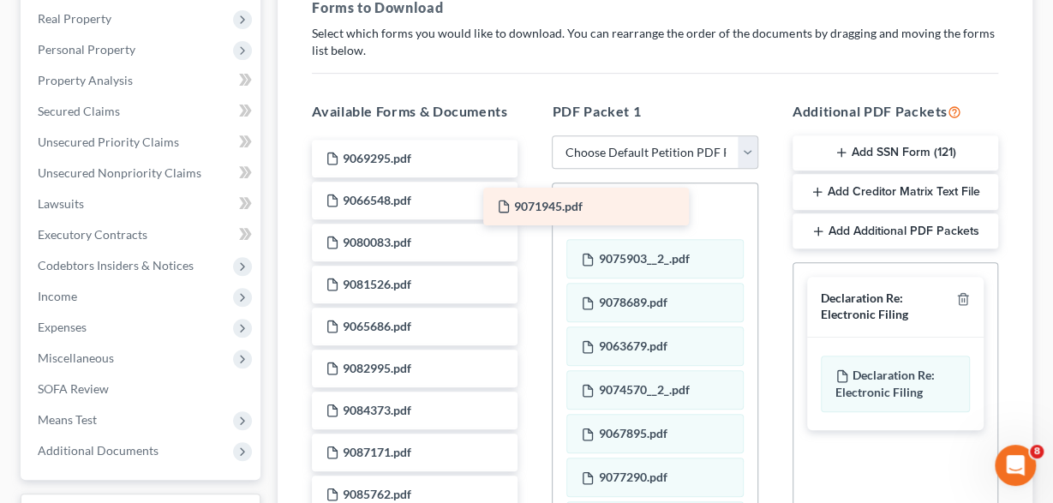
drag, startPoint x: 366, startPoint y: 153, endPoint x: 584, endPoint y: 212, distance: 225.5
drag, startPoint x: 393, startPoint y: 156, endPoint x: 613, endPoint y: 216, distance: 227.4
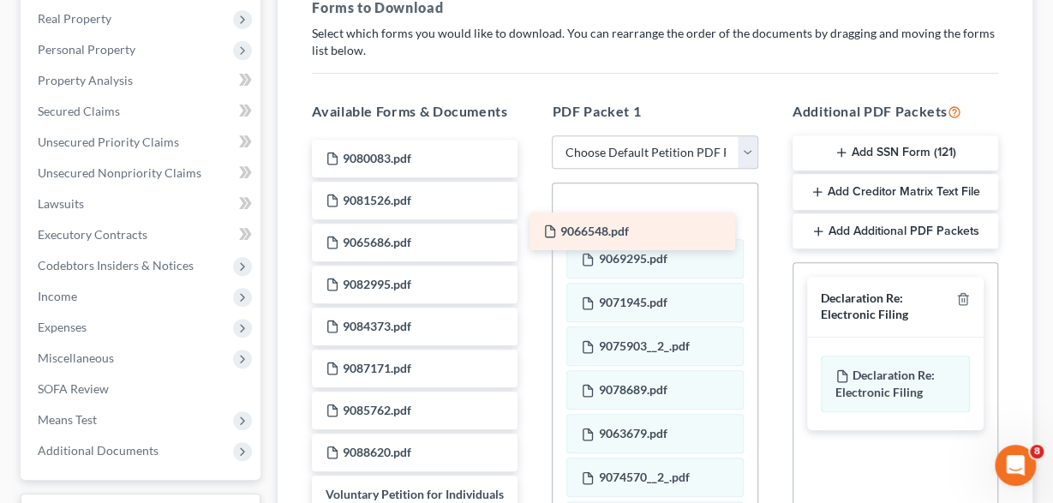
drag, startPoint x: 407, startPoint y: 155, endPoint x: 620, endPoint y: 227, distance: 225.2
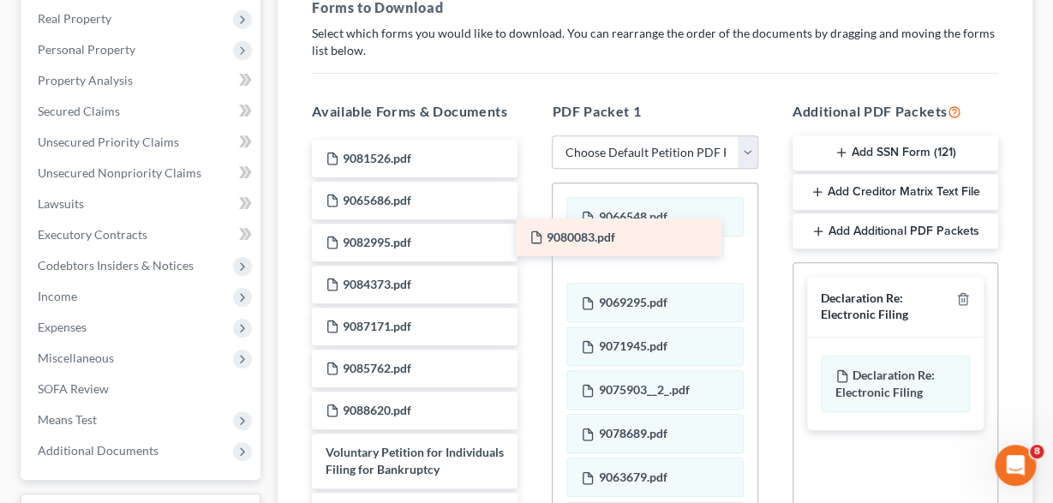
drag, startPoint x: 410, startPoint y: 154, endPoint x: 614, endPoint y: 235, distance: 219.3
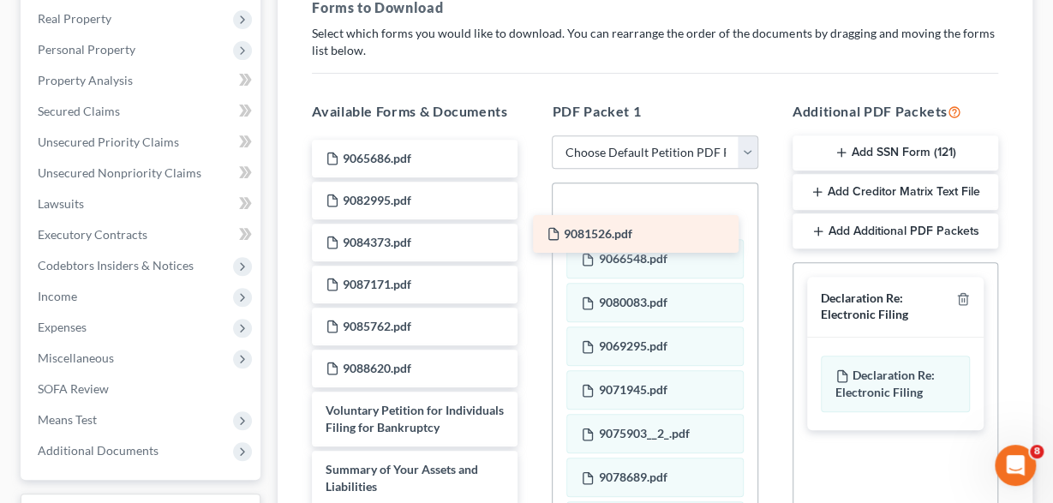
drag, startPoint x: 392, startPoint y: 147, endPoint x: 626, endPoint y: 227, distance: 247.4
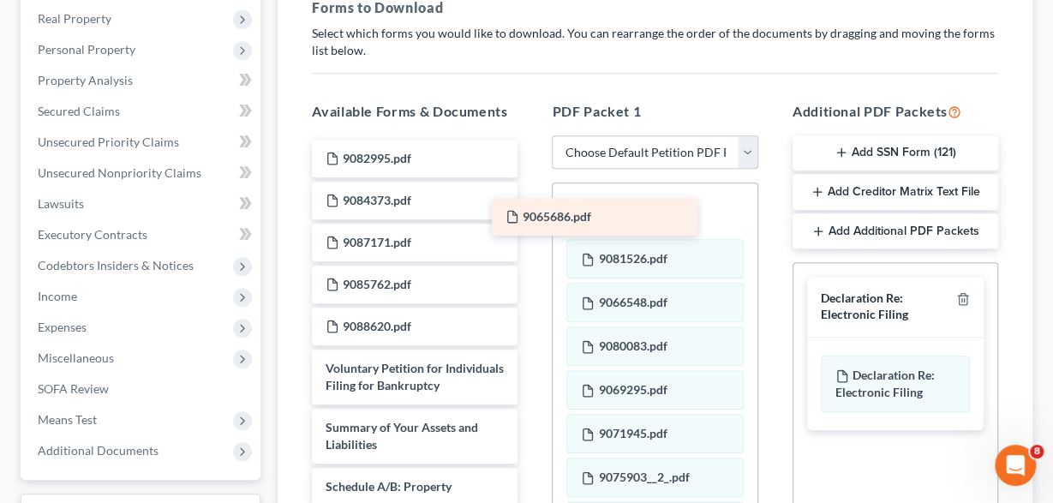
drag, startPoint x: 424, startPoint y: 156, endPoint x: 657, endPoint y: 222, distance: 242.2
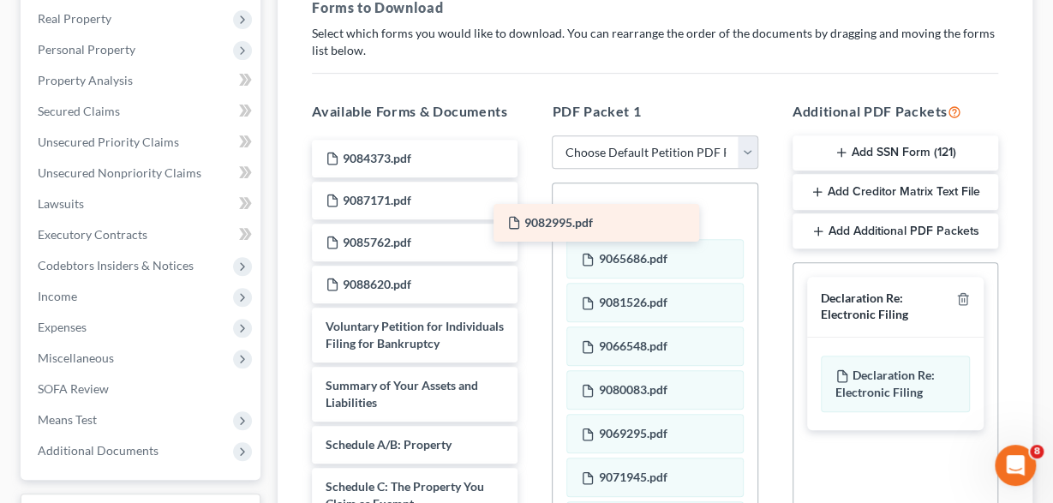
drag, startPoint x: 441, startPoint y: 146, endPoint x: 673, endPoint y: 216, distance: 241.8
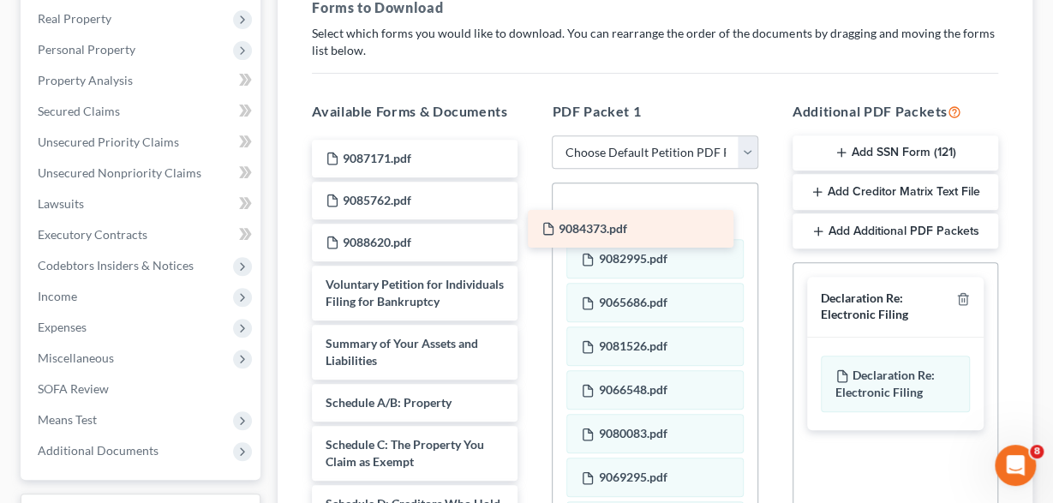
drag, startPoint x: 452, startPoint y: 153, endPoint x: 673, endPoint y: 226, distance: 232.8
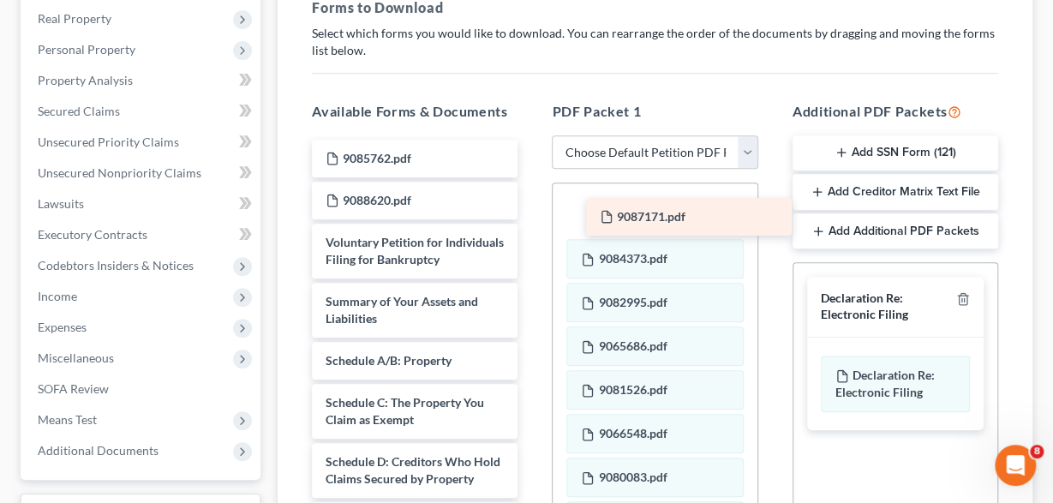
drag, startPoint x: 427, startPoint y: 164, endPoint x: 698, endPoint y: 222, distance: 277.8
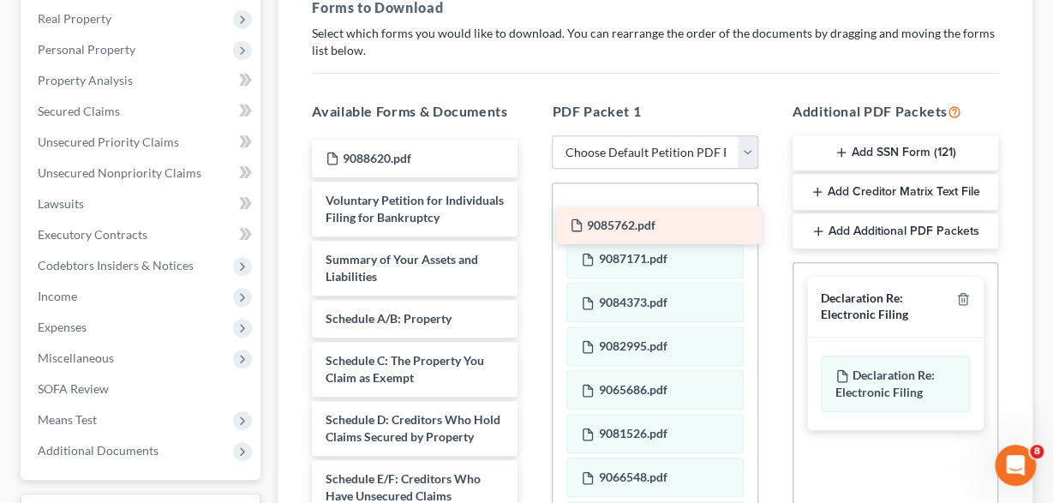
drag, startPoint x: 432, startPoint y: 157, endPoint x: 692, endPoint y: 226, distance: 268.8
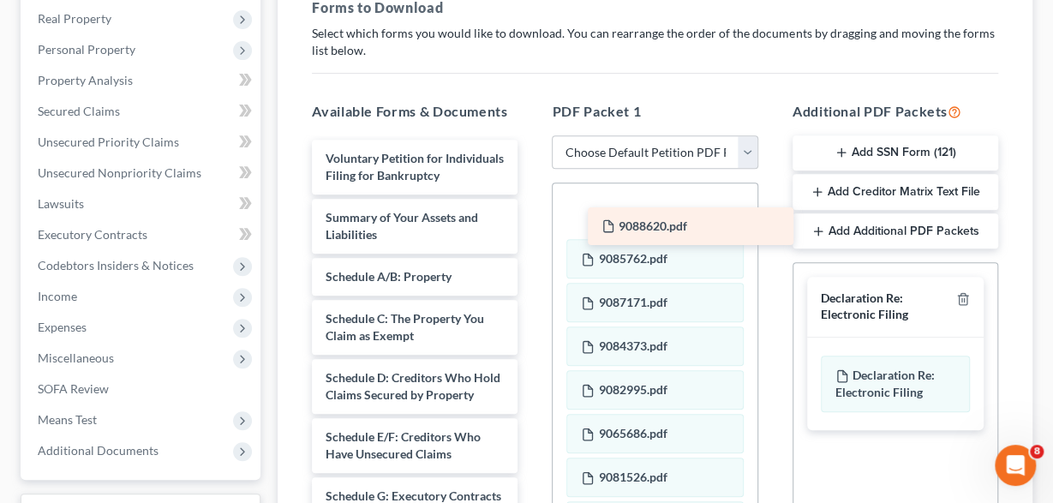
drag, startPoint x: 433, startPoint y: 165, endPoint x: 731, endPoint y: 233, distance: 305.8
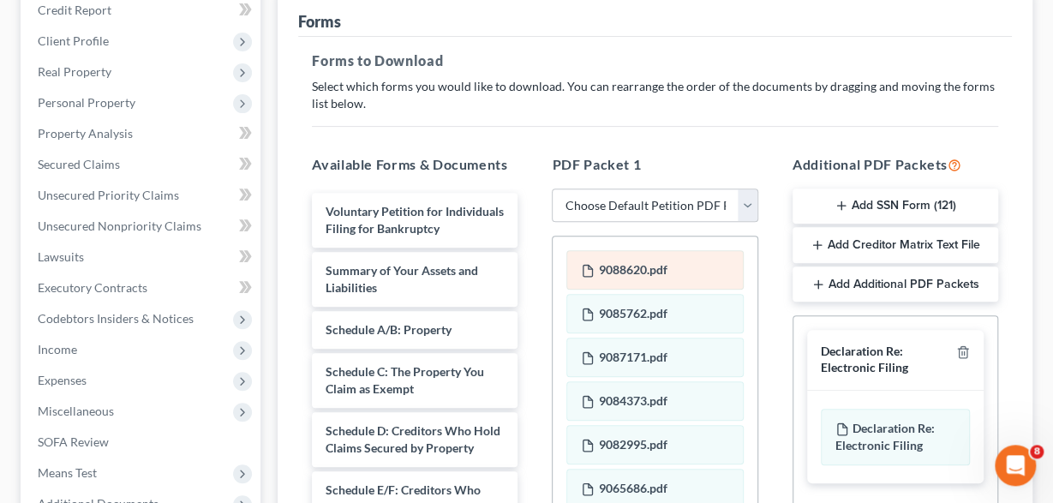
scroll to position [0, 0]
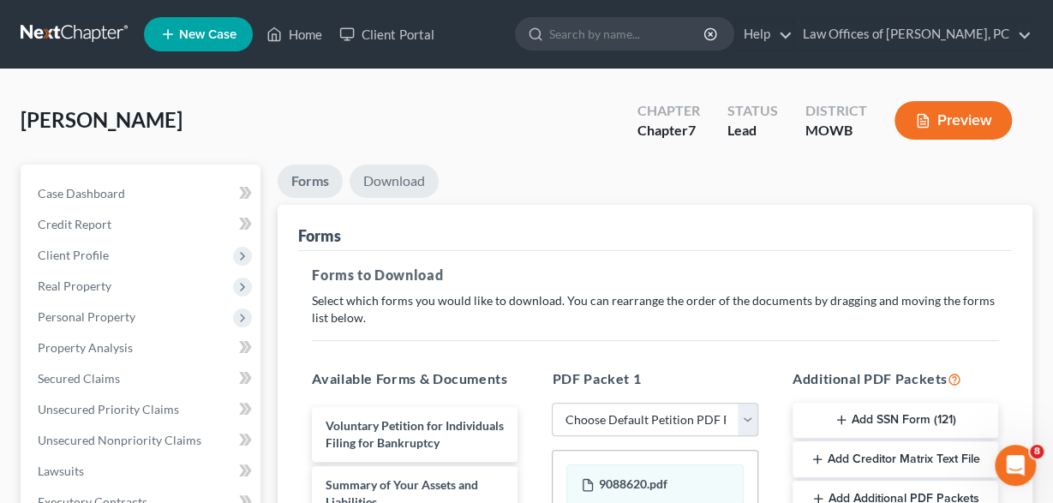
click at [409, 175] on link "Download" at bounding box center [394, 181] width 89 height 33
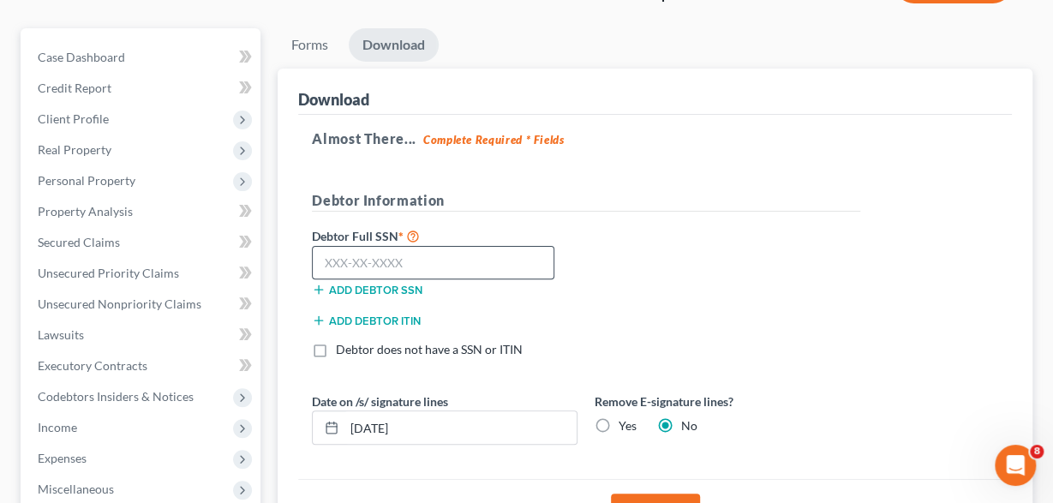
scroll to position [89, 0]
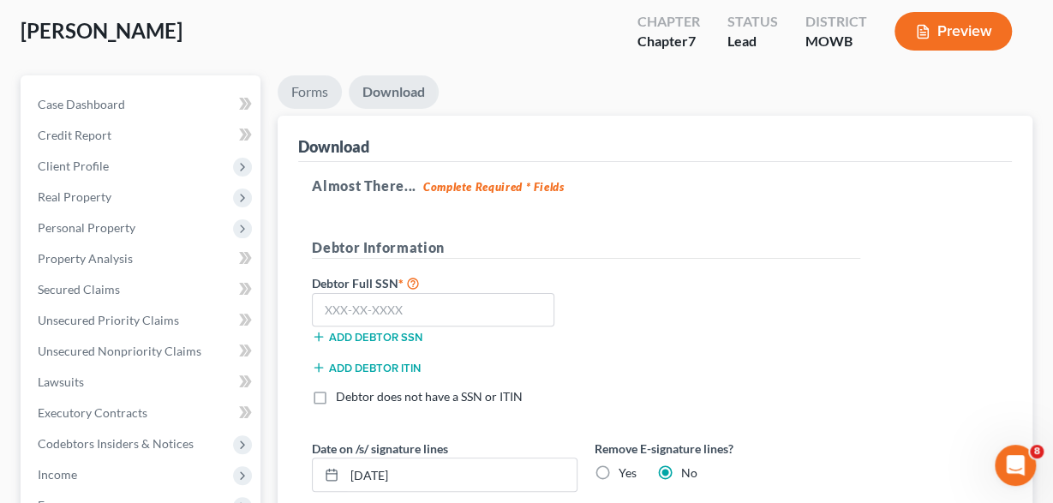
click at [312, 100] on link "Forms" at bounding box center [310, 91] width 64 height 33
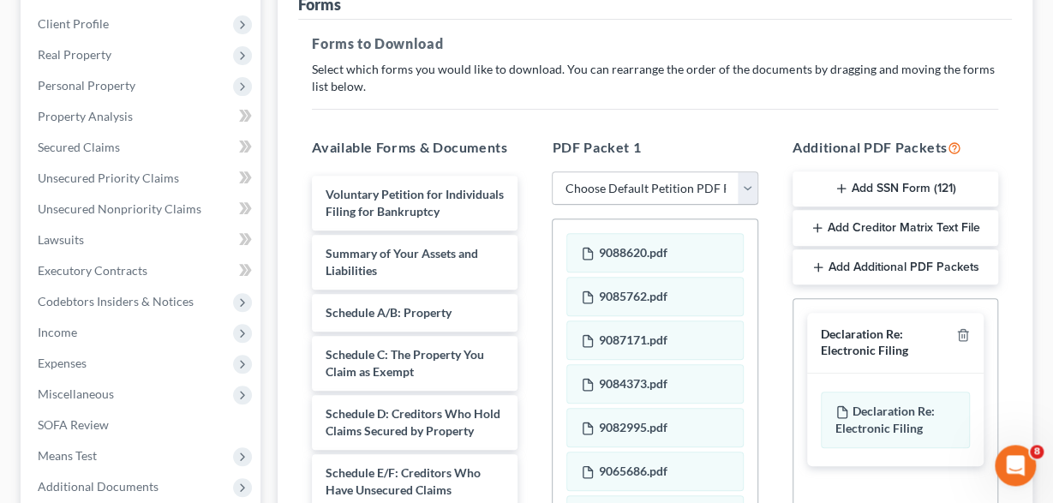
scroll to position [267, 0]
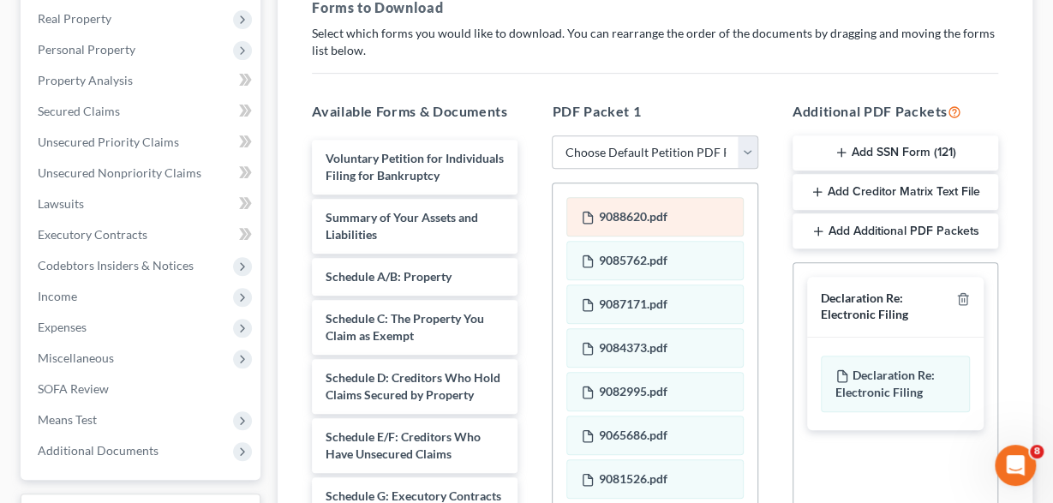
click at [608, 214] on span "9088620.pdf" at bounding box center [632, 216] width 69 height 15
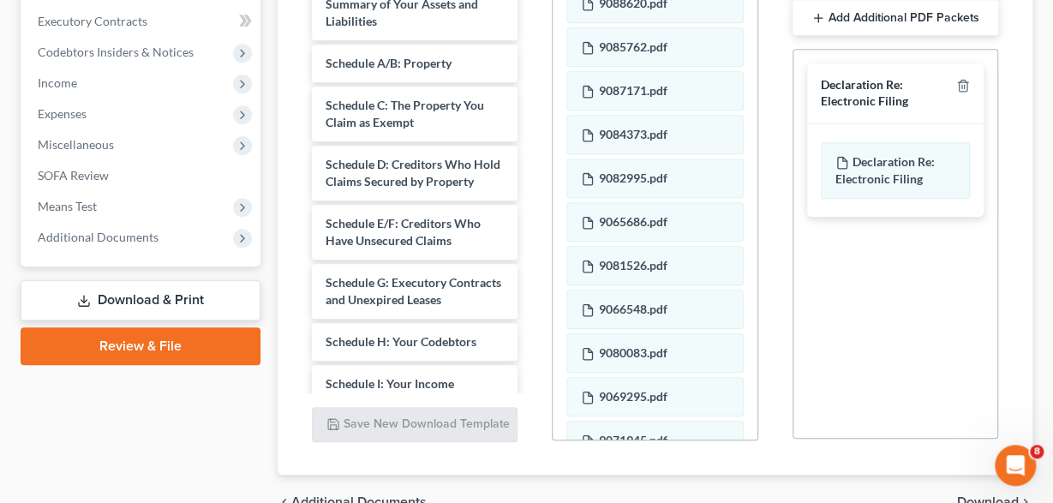
scroll to position [446, 0]
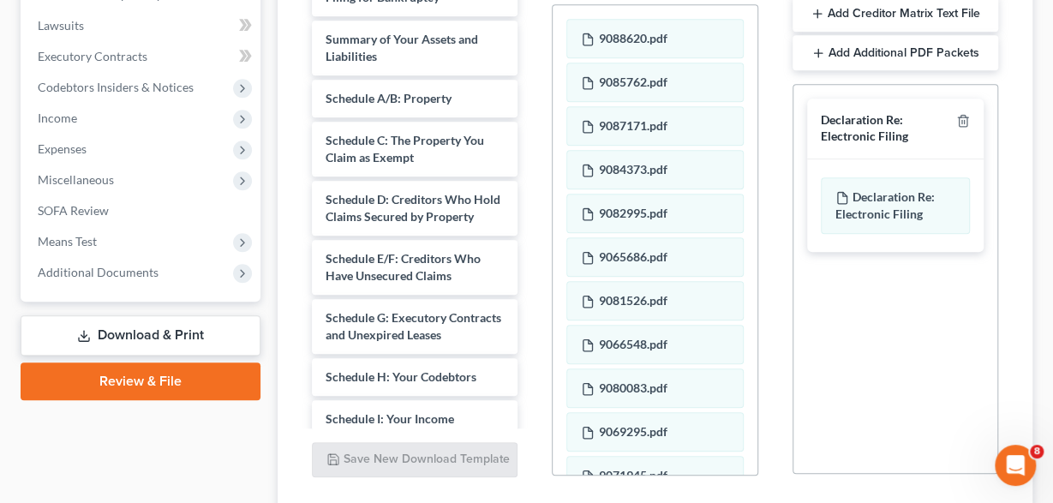
click at [177, 335] on link "Download & Print" at bounding box center [141, 335] width 240 height 40
click at [177, 330] on link "Download & Print" at bounding box center [141, 335] width 240 height 40
click at [147, 265] on span "Additional Documents" at bounding box center [98, 272] width 121 height 15
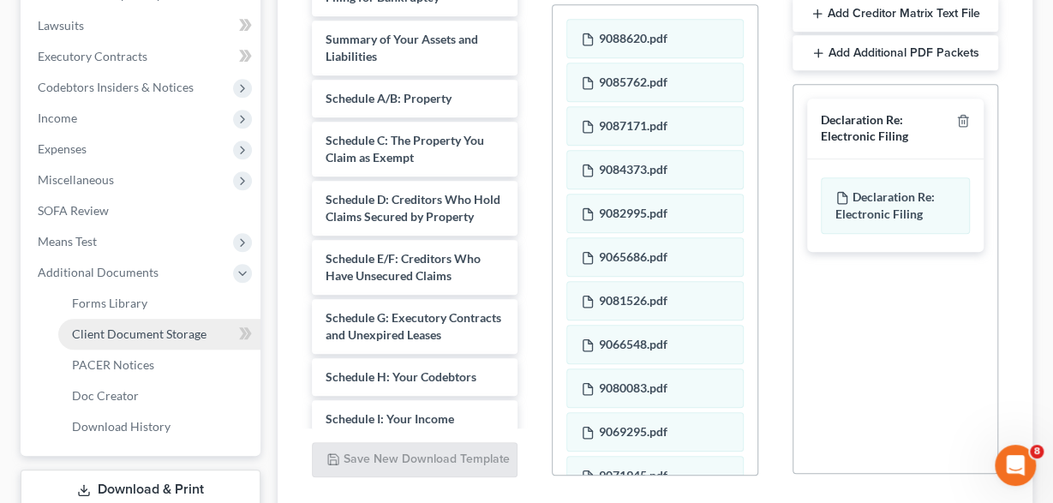
click at [138, 332] on span "Client Document Storage" at bounding box center [139, 333] width 135 height 15
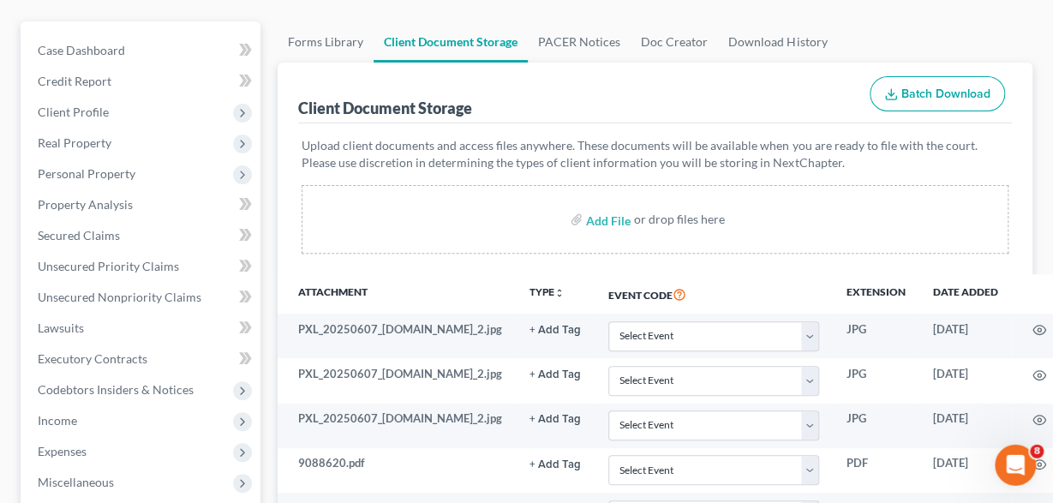
scroll to position [178, 0]
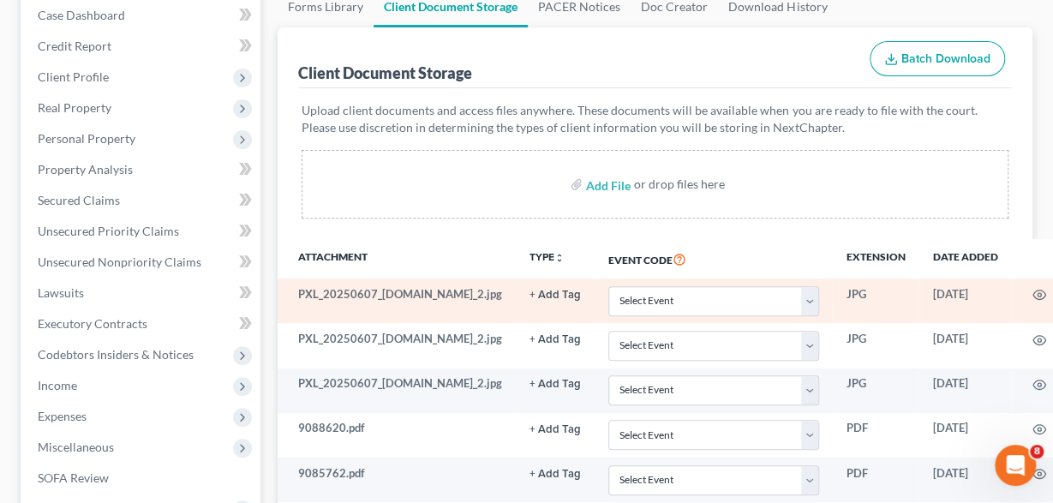
click at [381, 300] on td "PXL_20250607_165641495.MP_2.jpg" at bounding box center [397, 300] width 238 height 45
click at [1033, 292] on icon "button" at bounding box center [1039, 294] width 13 height 9
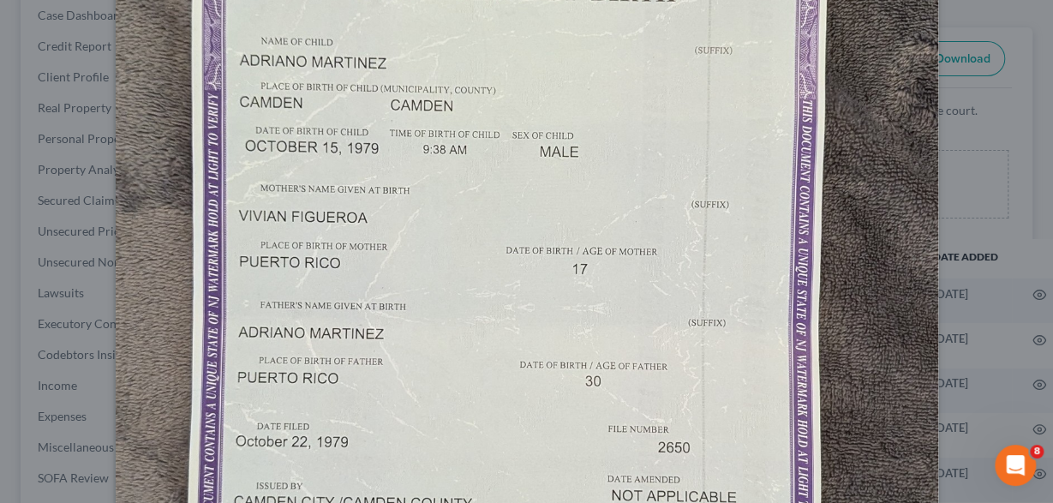
scroll to position [86, 0]
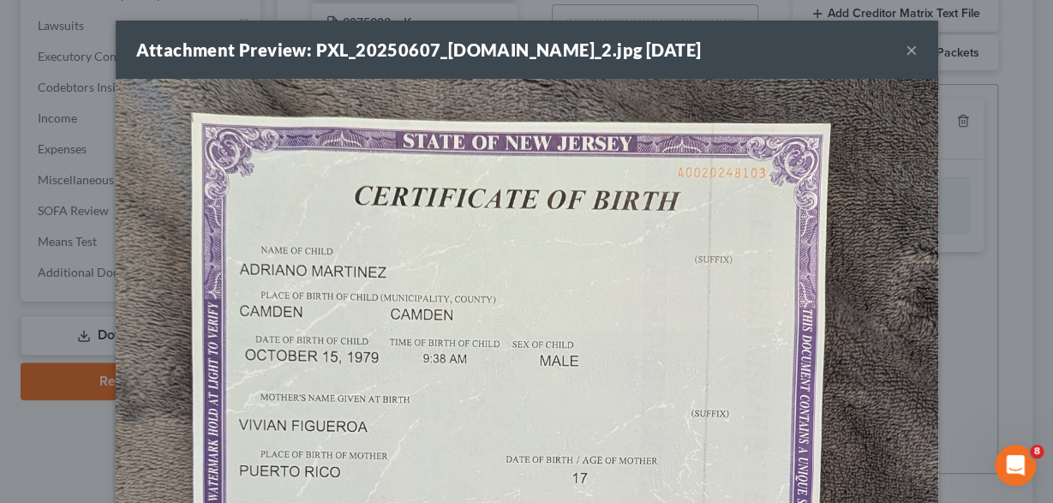
click at [910, 52] on button "×" at bounding box center [912, 49] width 12 height 21
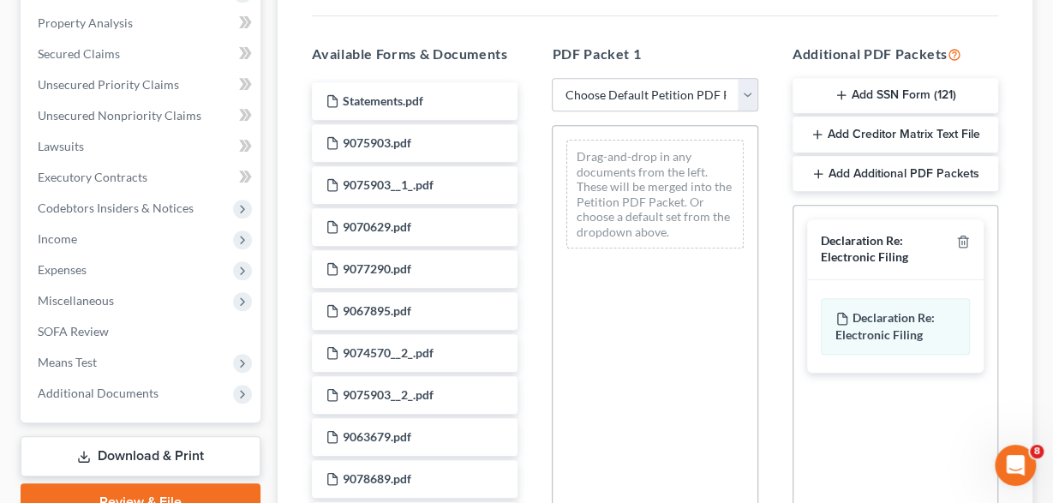
scroll to position [356, 0]
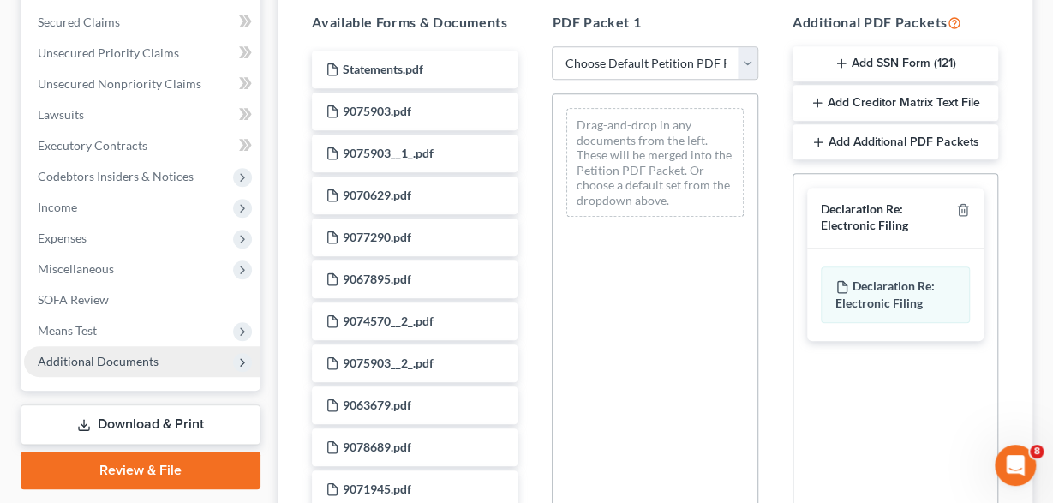
click at [153, 357] on span "Additional Documents" at bounding box center [98, 361] width 121 height 15
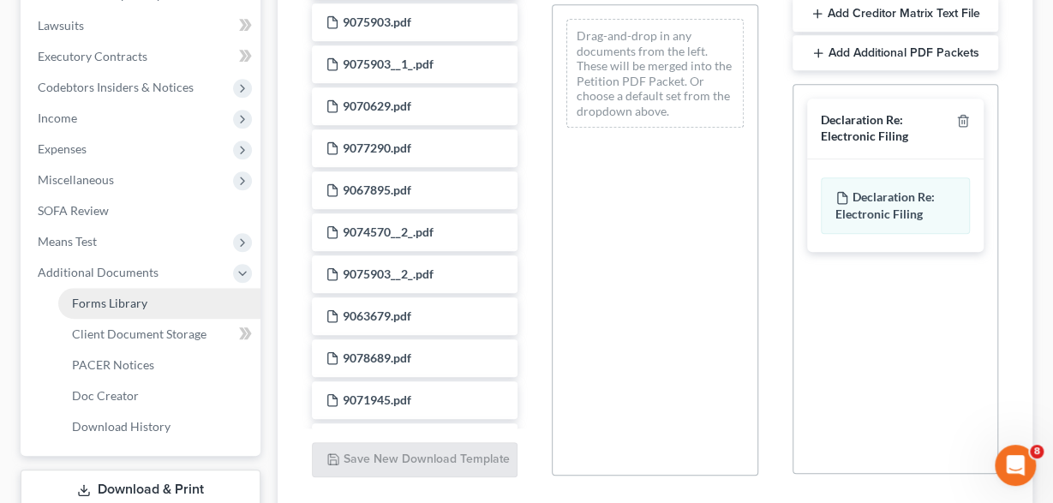
click at [143, 296] on span "Forms Library" at bounding box center [109, 303] width 75 height 15
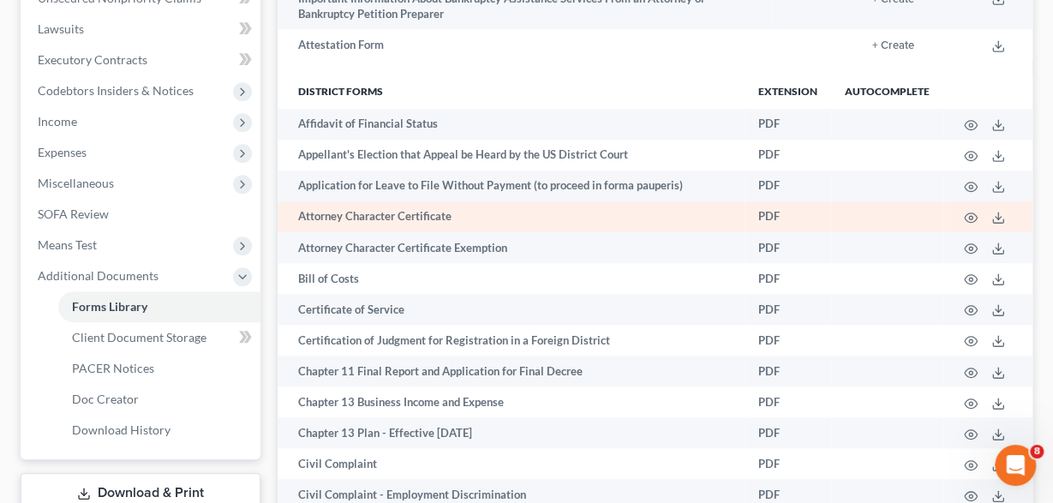
scroll to position [446, 0]
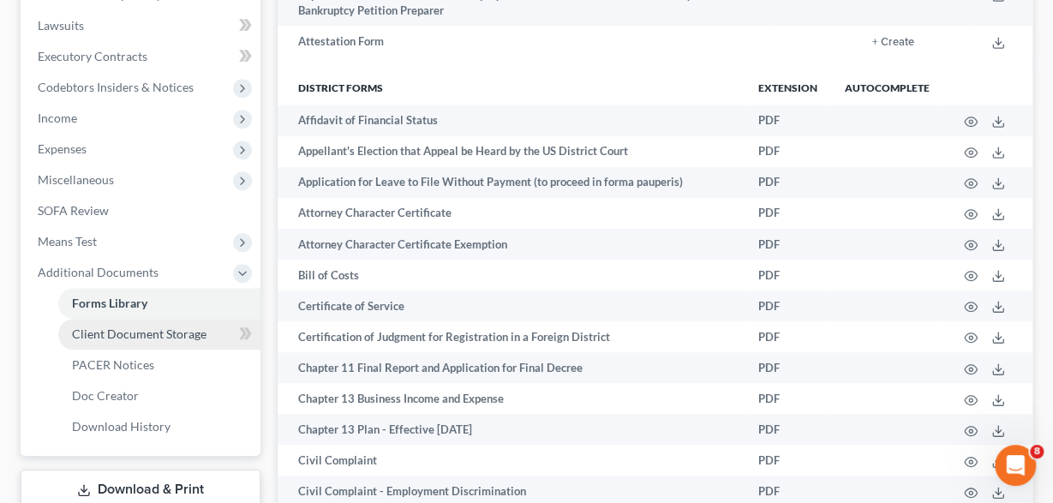
click at [195, 339] on span "Client Document Storage" at bounding box center [139, 333] width 135 height 15
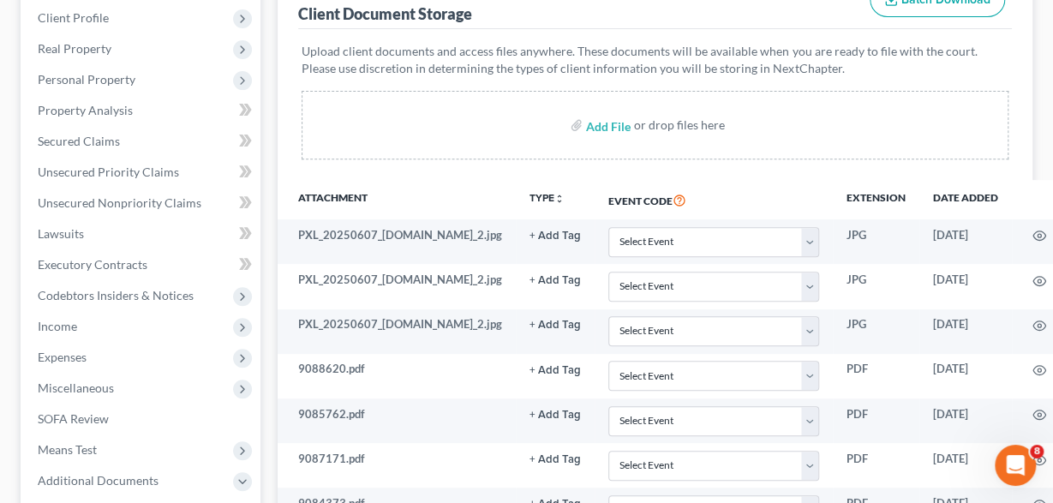
scroll to position [267, 0]
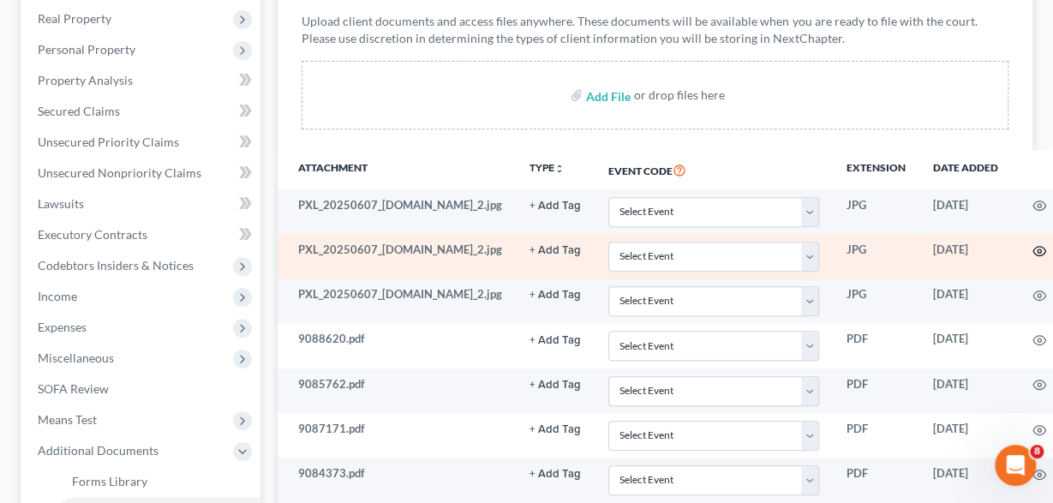
click at [1033, 249] on icon "button" at bounding box center [1040, 251] width 14 height 14
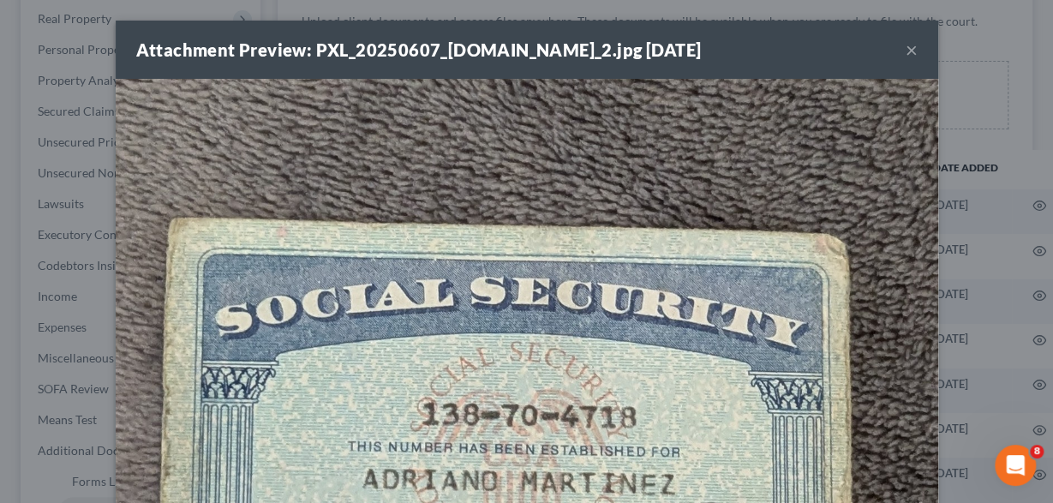
scroll to position [86, 0]
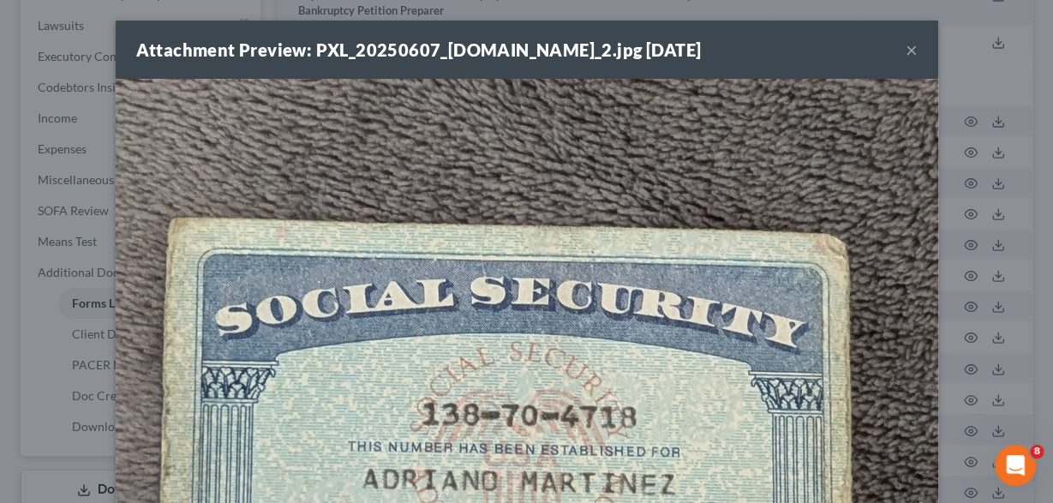
click at [913, 46] on button "×" at bounding box center [912, 49] width 12 height 21
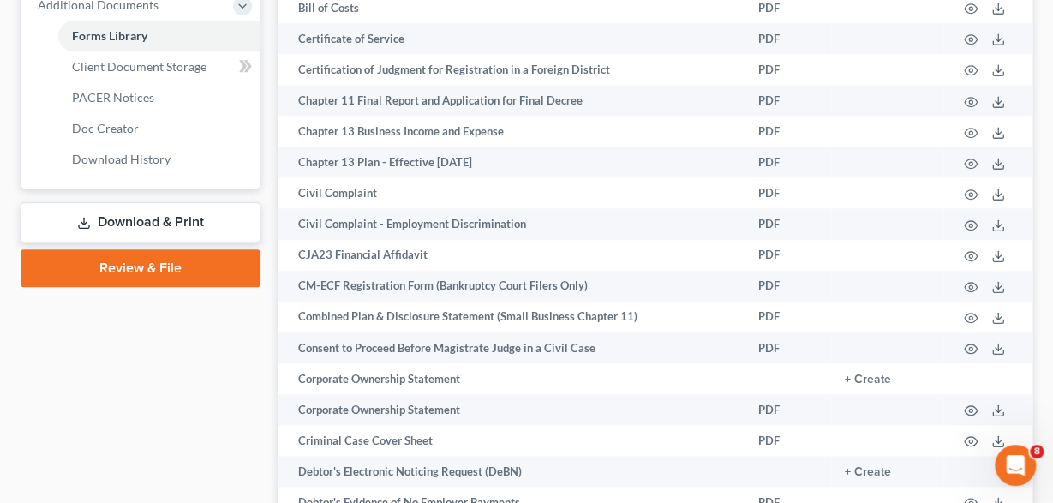
click at [171, 206] on link "Download & Print" at bounding box center [141, 222] width 240 height 40
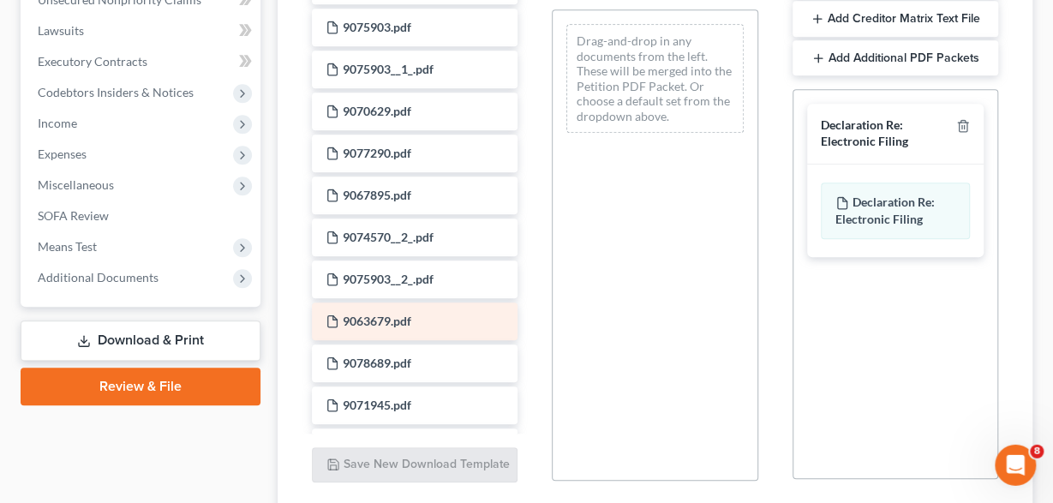
scroll to position [302, 0]
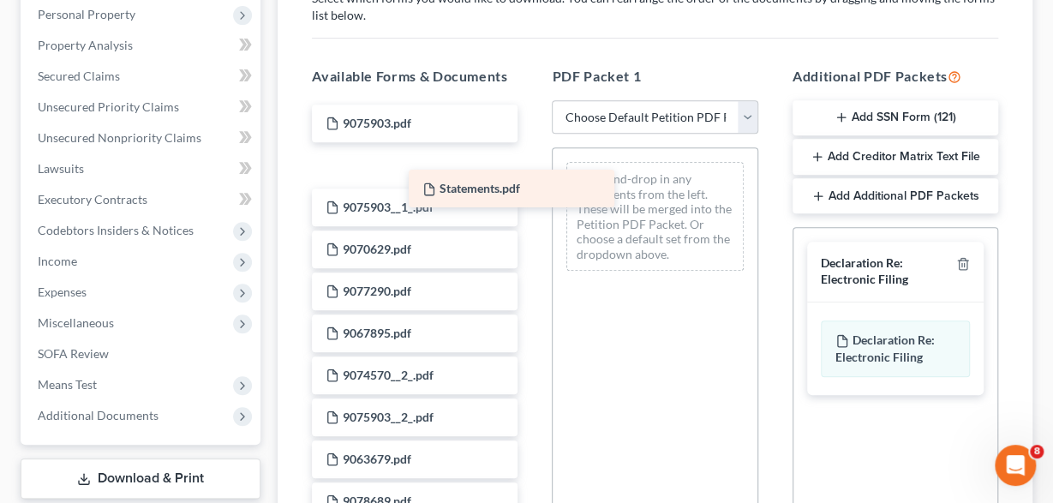
drag, startPoint x: 431, startPoint y: 116, endPoint x: 624, endPoint y: 201, distance: 210.6
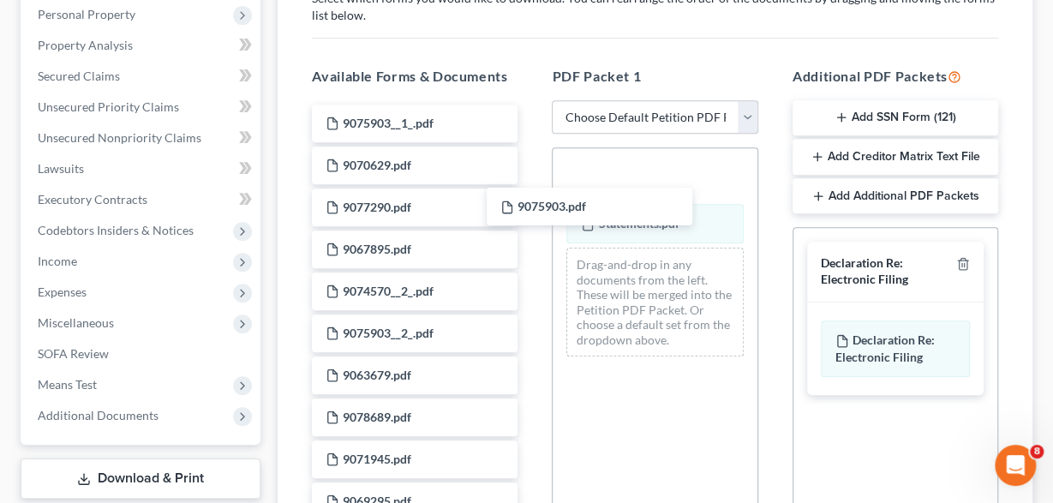
drag, startPoint x: 457, startPoint y: 114, endPoint x: 464, endPoint y: 123, distance: 11.0
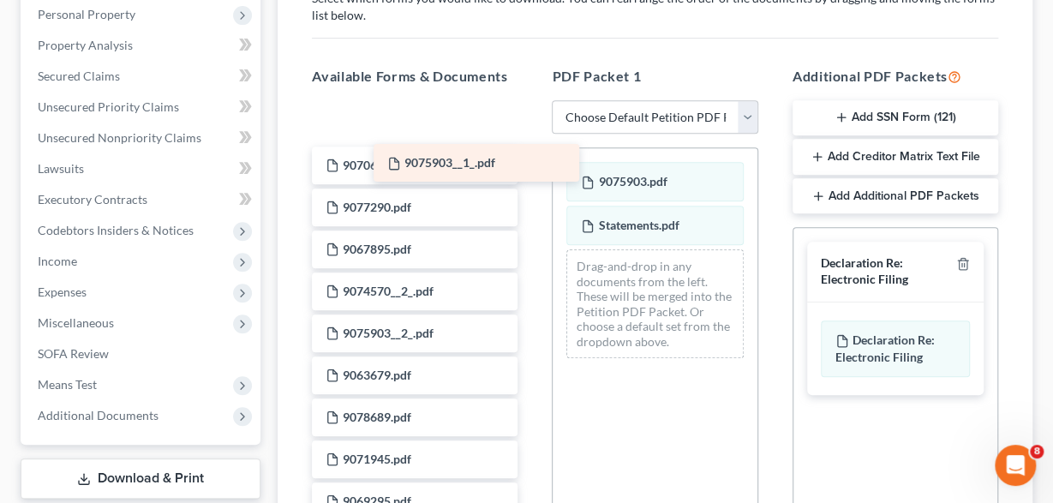
drag, startPoint x: 443, startPoint y: 119, endPoint x: 633, endPoint y: 217, distance: 213.9
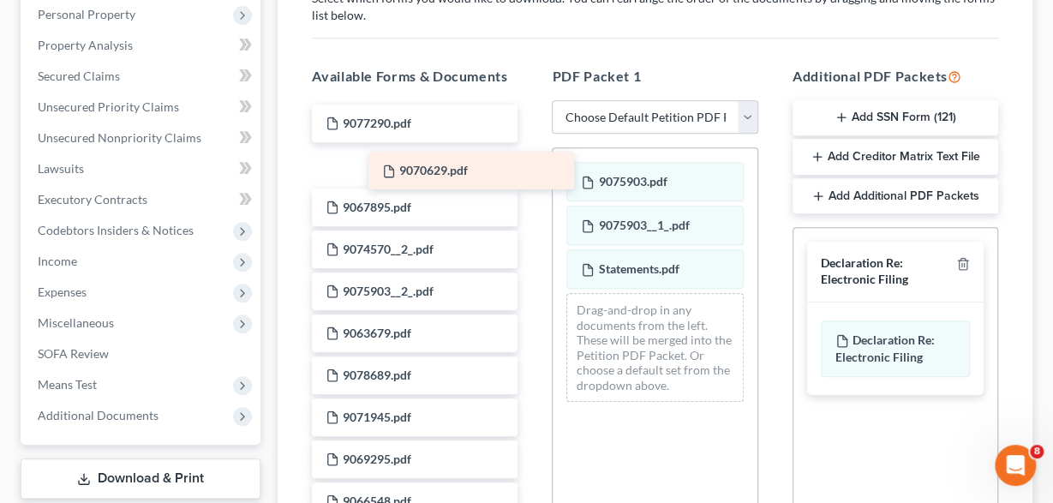
drag, startPoint x: 444, startPoint y: 123, endPoint x: 586, endPoint y: 224, distance: 174.5
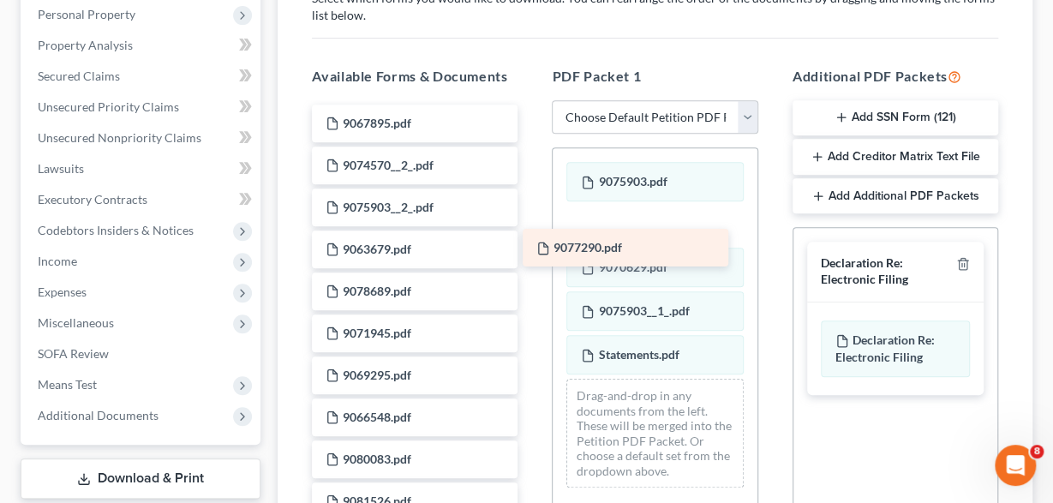
drag, startPoint x: 425, startPoint y: 115, endPoint x: 632, endPoint y: 240, distance: 241.5
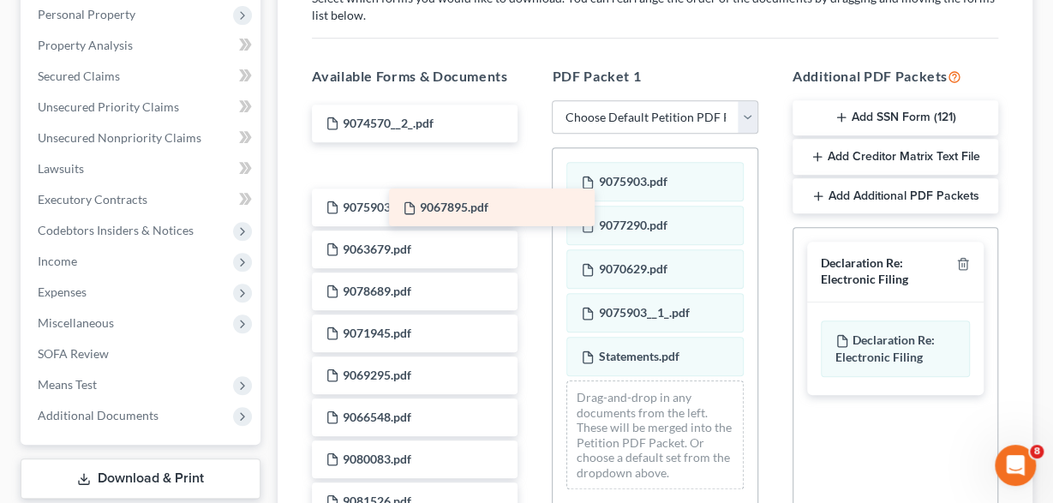
drag, startPoint x: 434, startPoint y: 119, endPoint x: 647, endPoint y: 253, distance: 251.1
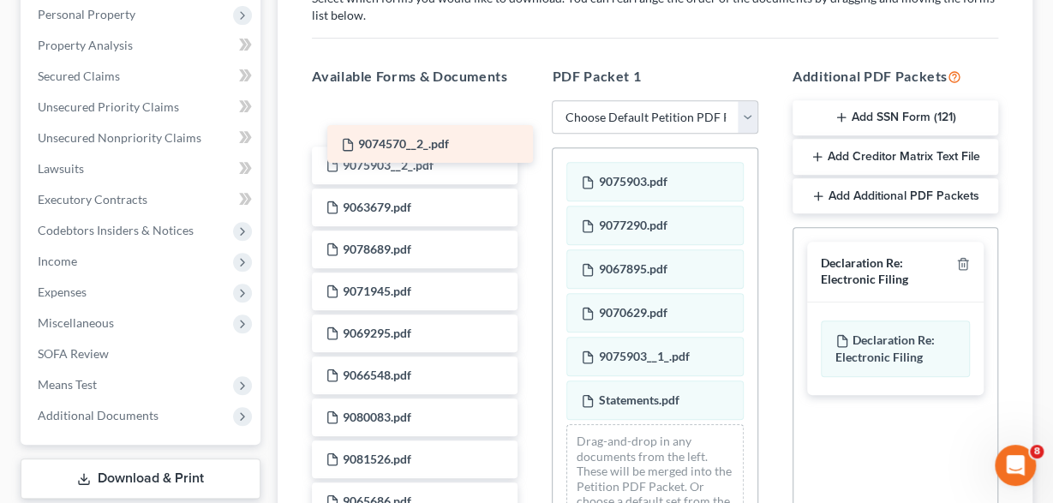
drag, startPoint x: 436, startPoint y: 119, endPoint x: 622, endPoint y: 239, distance: 221.3
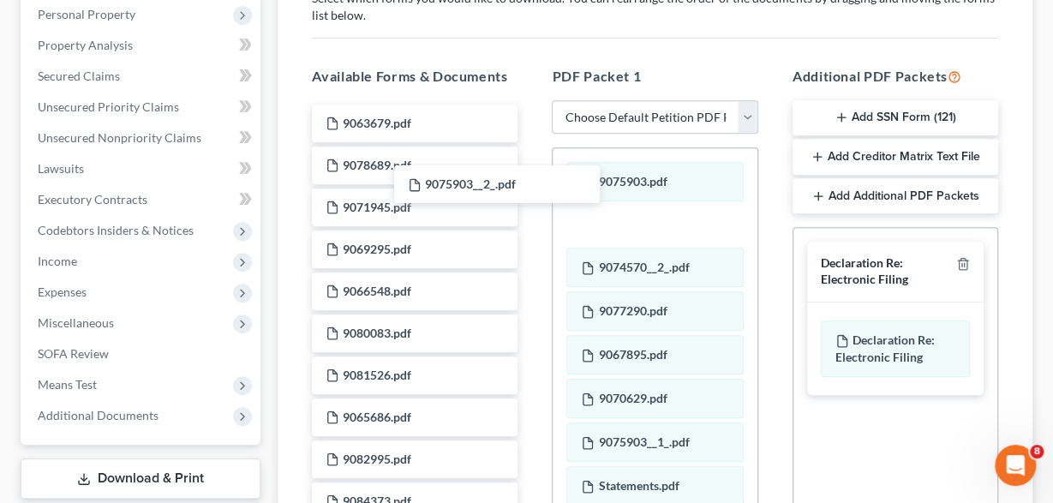
drag, startPoint x: 467, startPoint y: 132, endPoint x: 649, endPoint y: 243, distance: 212.7
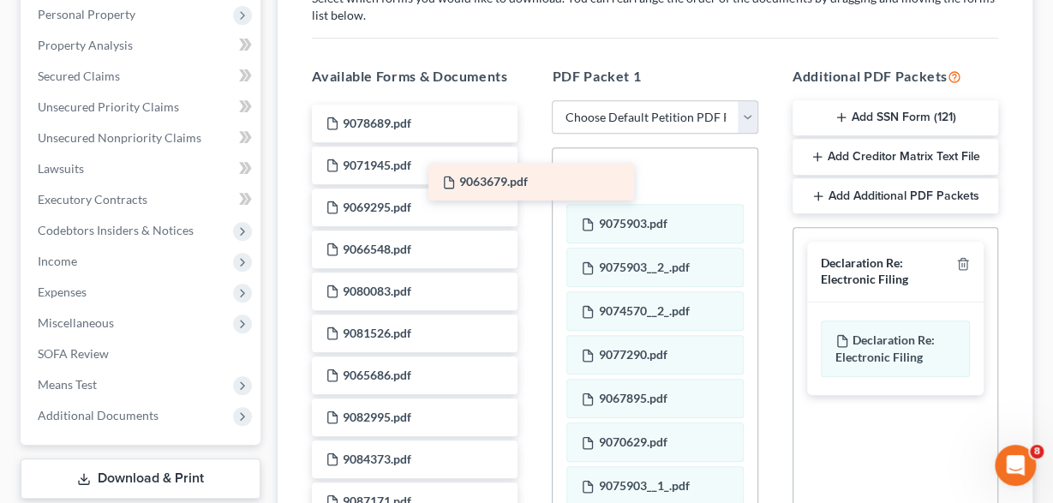
drag, startPoint x: 464, startPoint y: 123, endPoint x: 662, endPoint y: 215, distance: 217.7
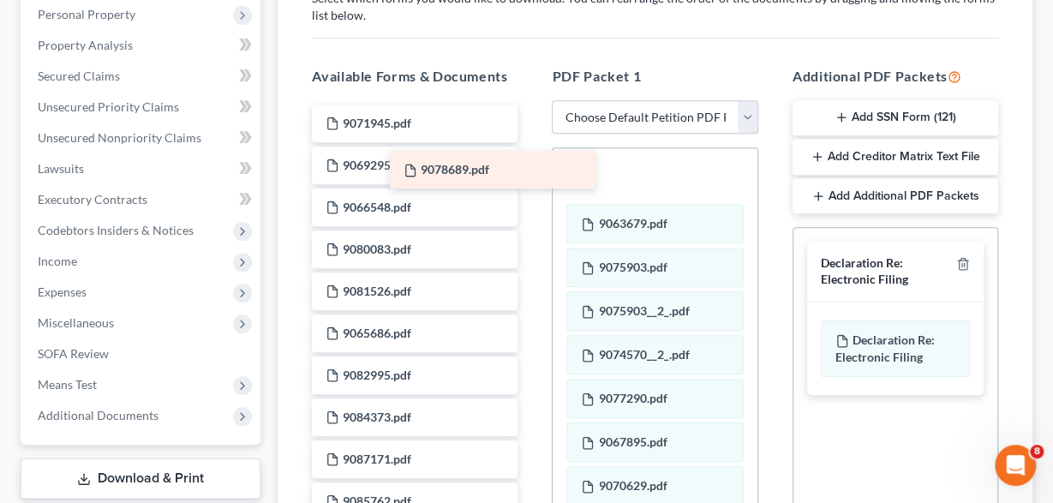
drag, startPoint x: 470, startPoint y: 119, endPoint x: 663, endPoint y: 237, distance: 226.5
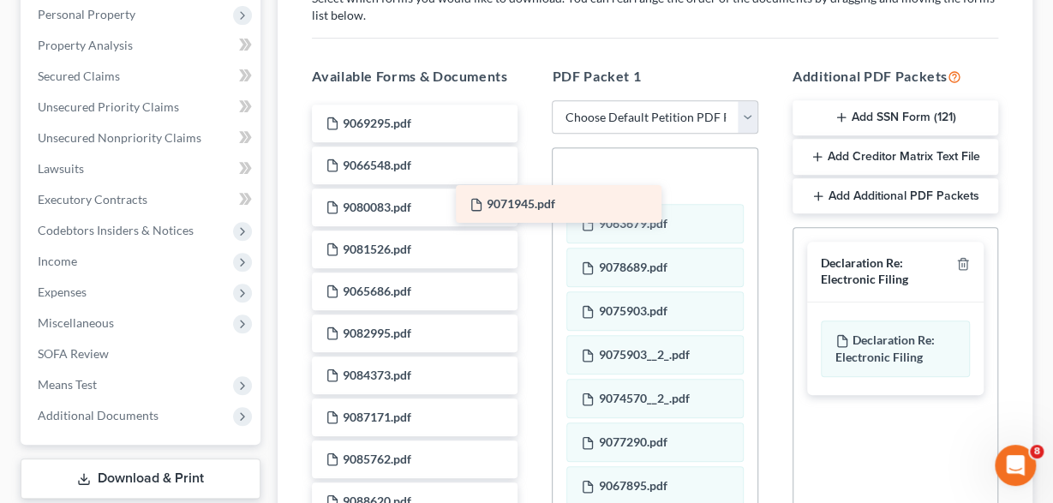
drag, startPoint x: 465, startPoint y: 111, endPoint x: 659, endPoint y: 216, distance: 220.1
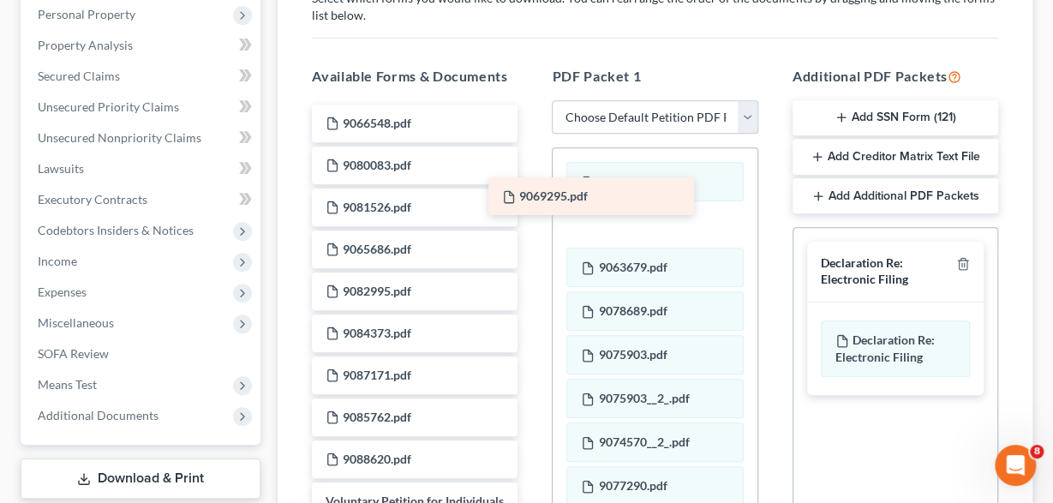
drag, startPoint x: 409, startPoint y: 124, endPoint x: 614, endPoint y: 200, distance: 218.2
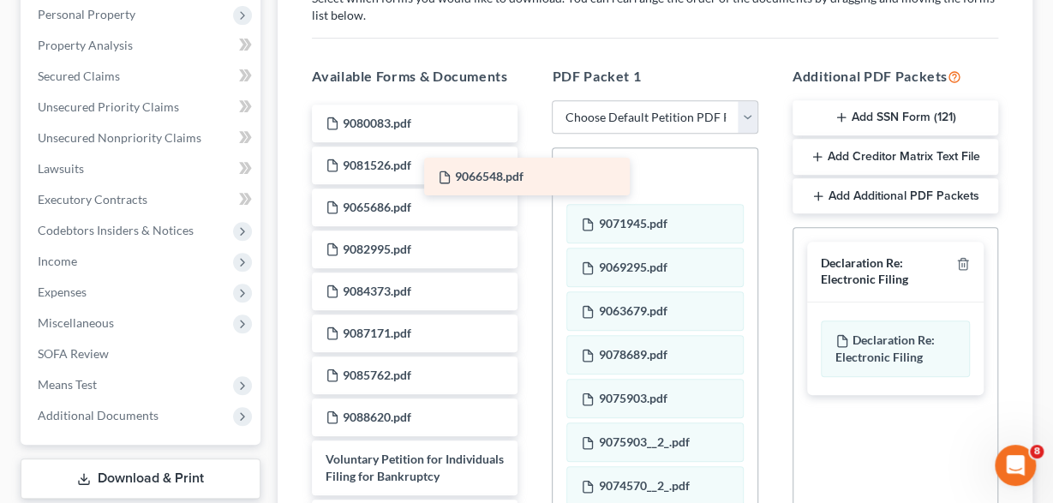
drag, startPoint x: 468, startPoint y: 124, endPoint x: 669, endPoint y: 210, distance: 218.8
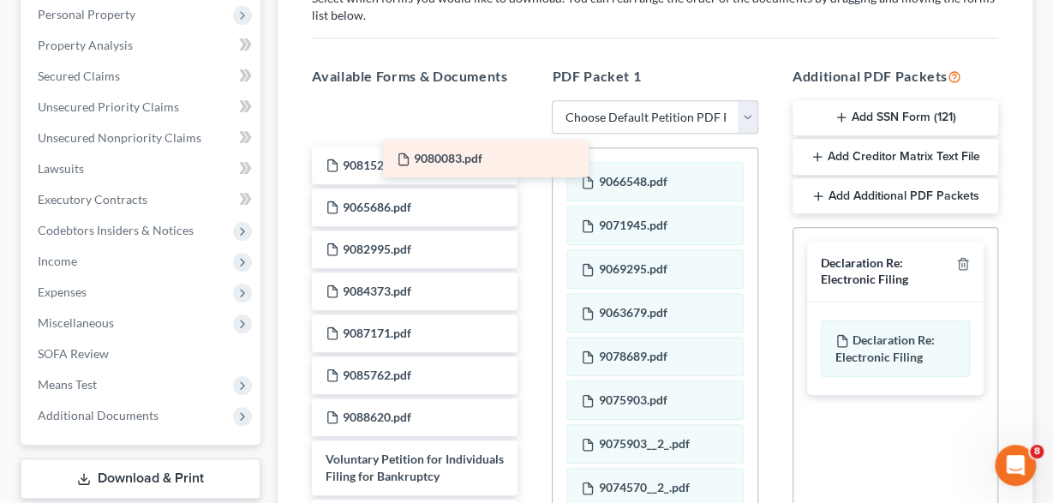
drag, startPoint x: 450, startPoint y: 123, endPoint x: 707, endPoint y: 243, distance: 283.7
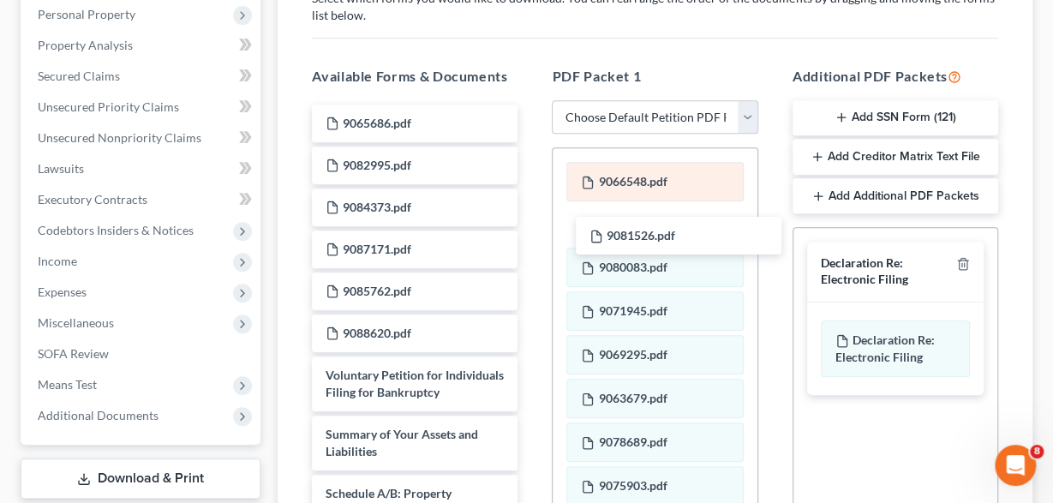
drag, startPoint x: 477, startPoint y: 121, endPoint x: 652, endPoint y: 195, distance: 189.7
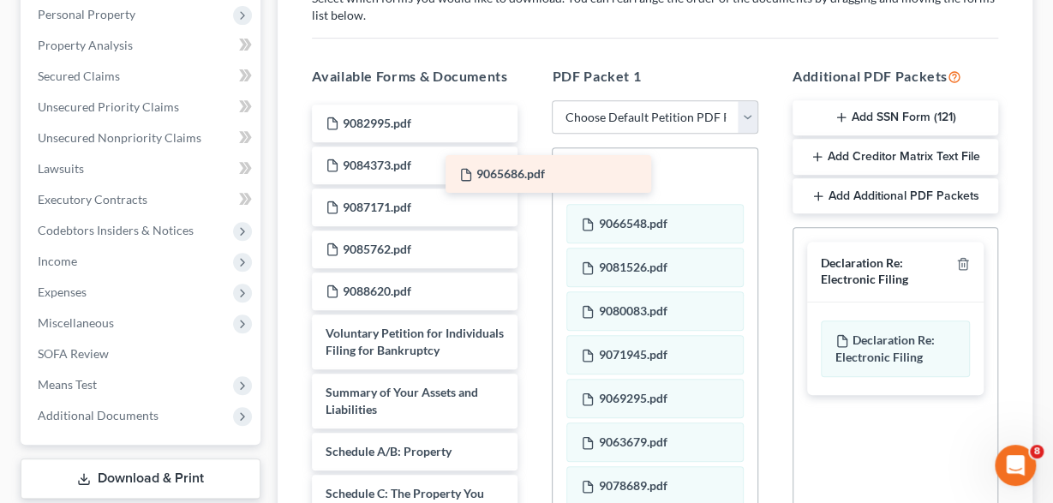
drag, startPoint x: 452, startPoint y: 119, endPoint x: 733, endPoint y: 194, distance: 290.0
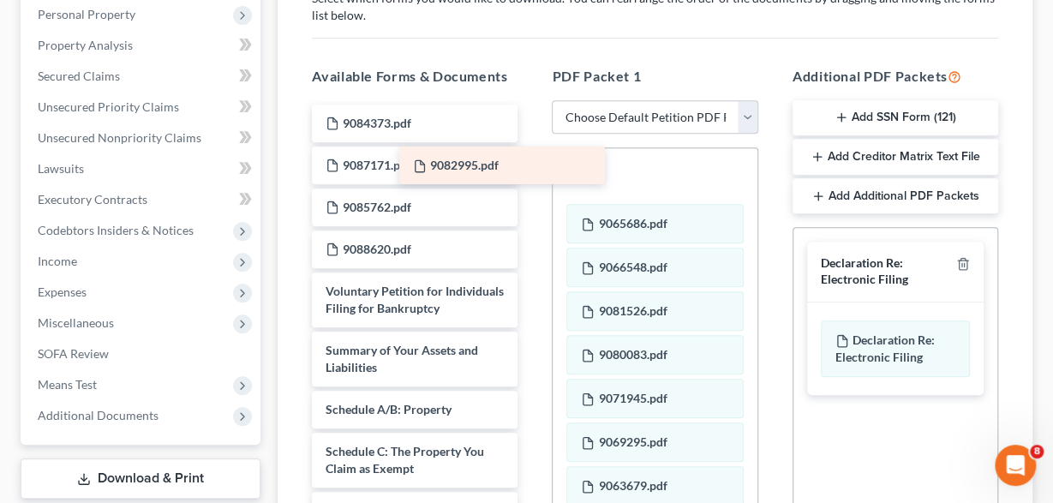
drag, startPoint x: 476, startPoint y: 117, endPoint x: 728, endPoint y: 221, distance: 272.4
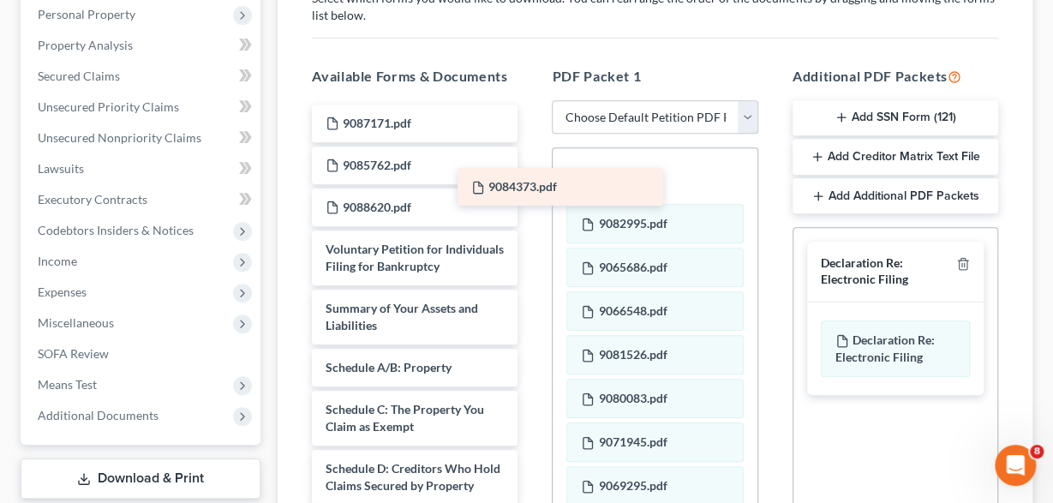
drag, startPoint x: 437, startPoint y: 114, endPoint x: 671, endPoint y: 201, distance: 249.4
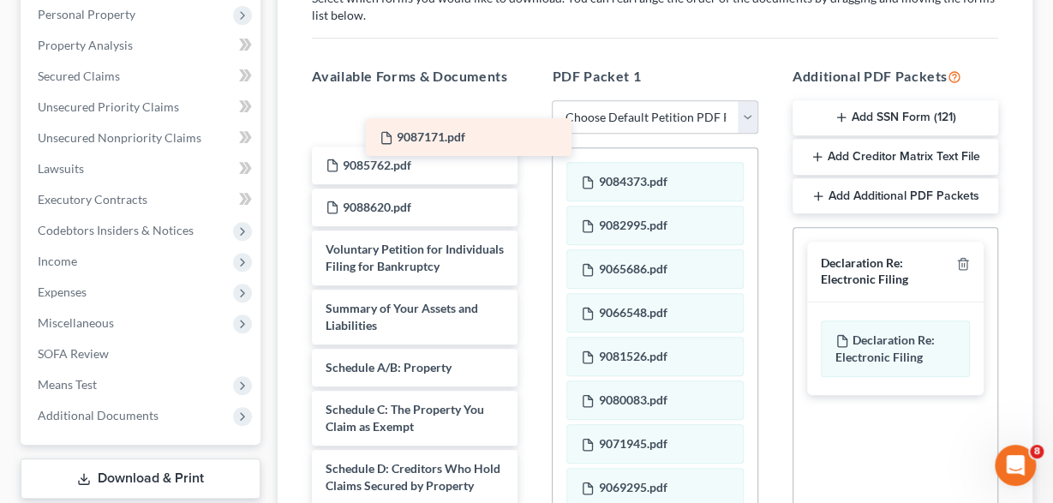
drag, startPoint x: 438, startPoint y: 128, endPoint x: 640, endPoint y: 199, distance: 214.4
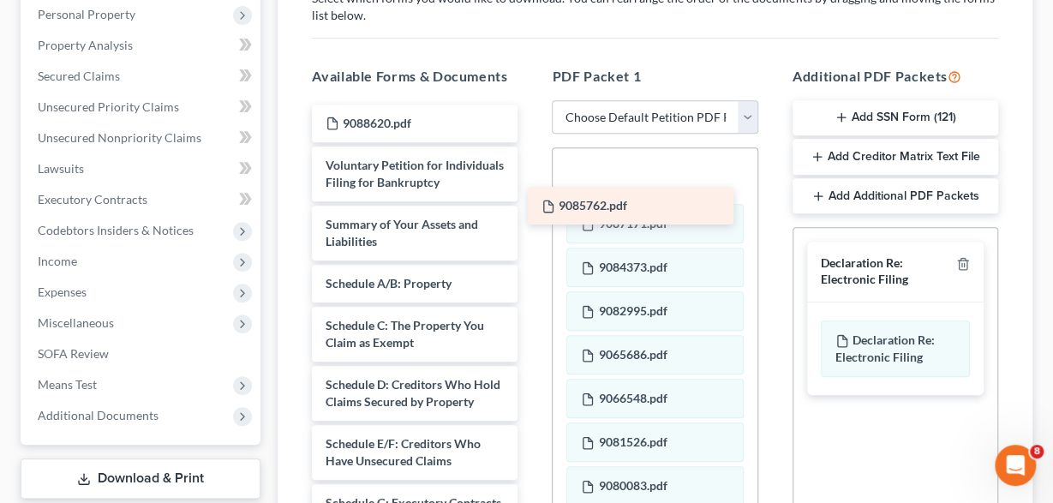
drag, startPoint x: 421, startPoint y: 121, endPoint x: 637, endPoint y: 206, distance: 232.0
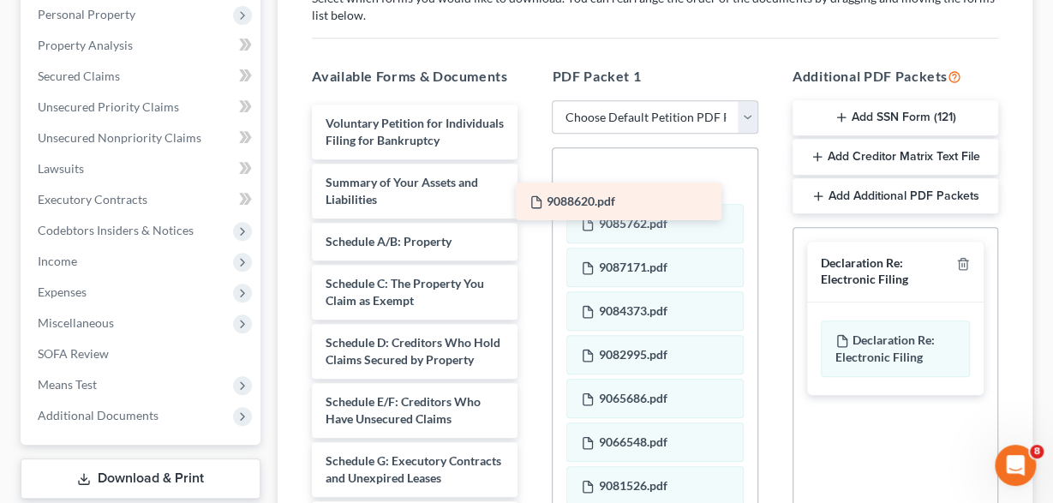
drag, startPoint x: 440, startPoint y: 126, endPoint x: 638, endPoint y: 205, distance: 213.9
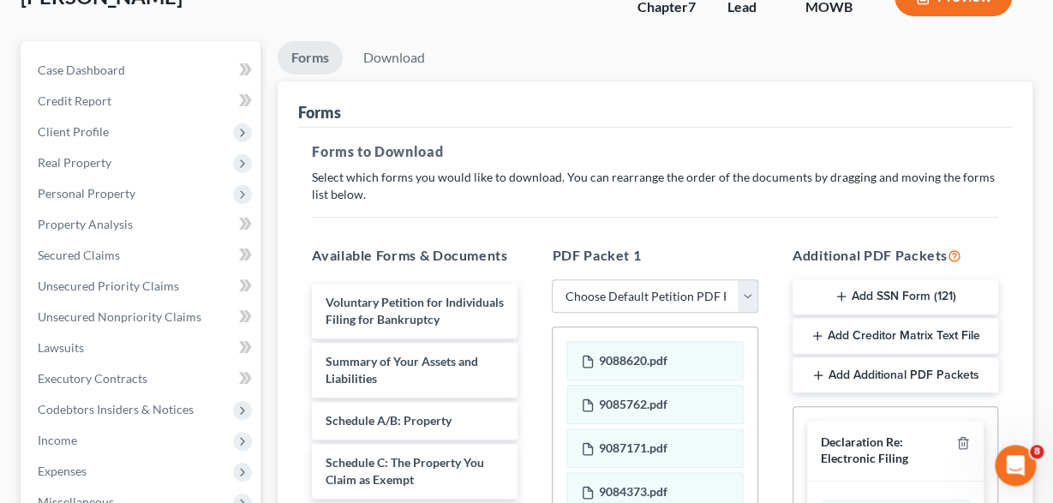
scroll to position [35, 0]
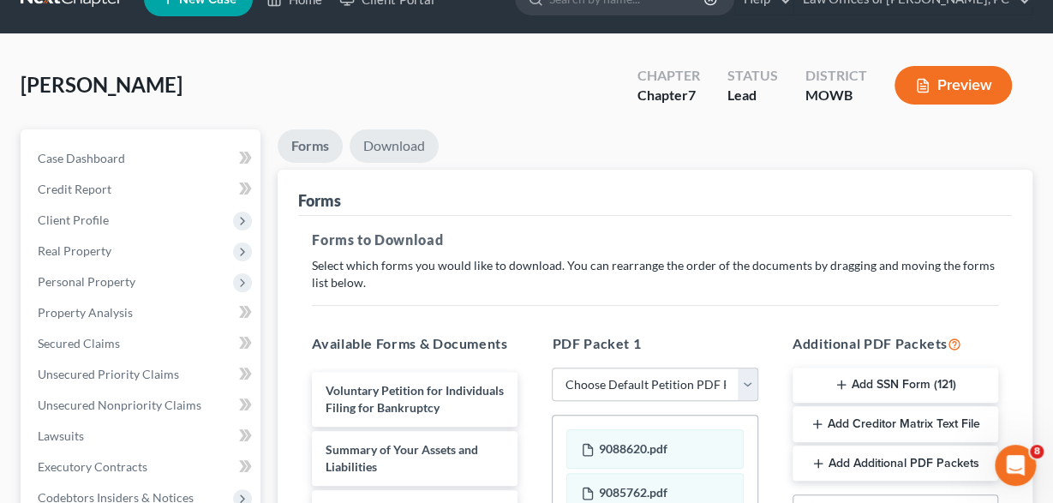
click at [379, 135] on link "Download" at bounding box center [394, 145] width 89 height 33
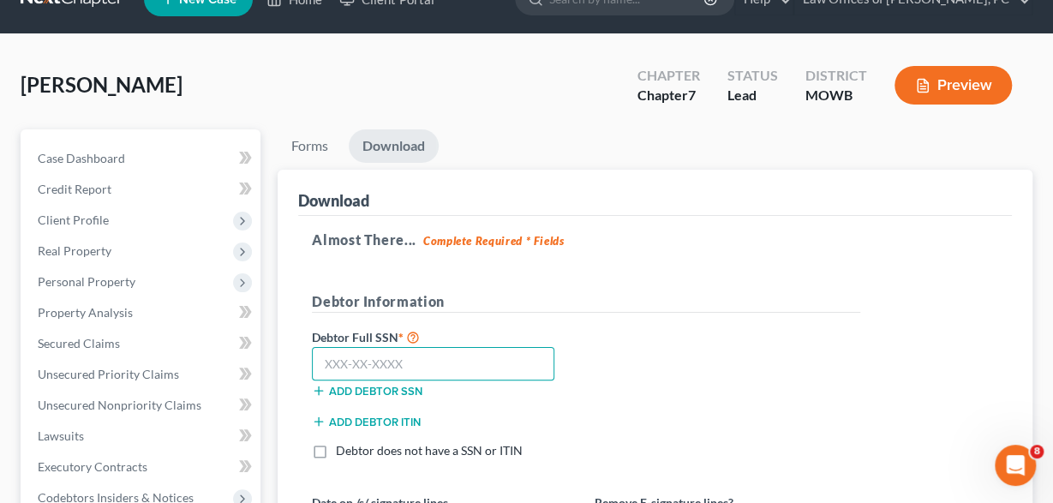
click at [366, 362] on input "text" at bounding box center [433, 364] width 243 height 34
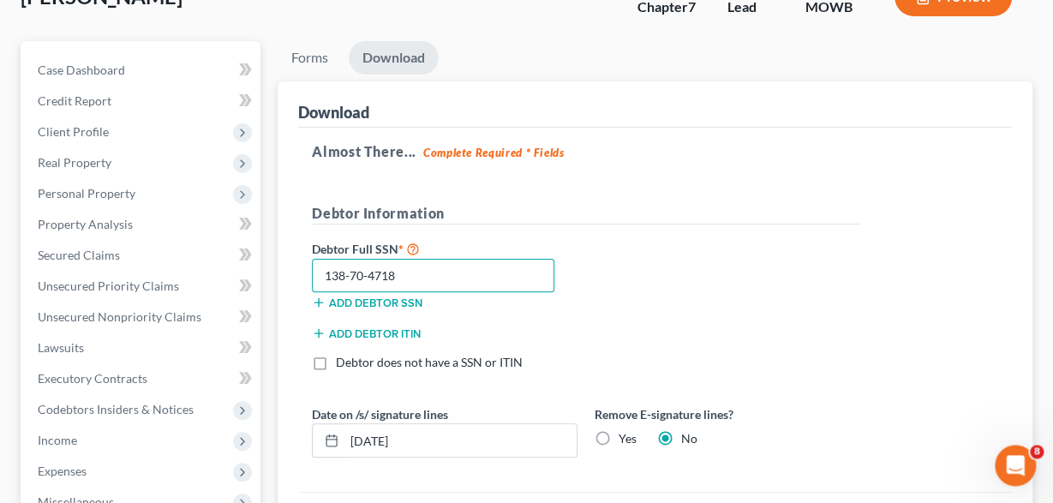
scroll to position [213, 0]
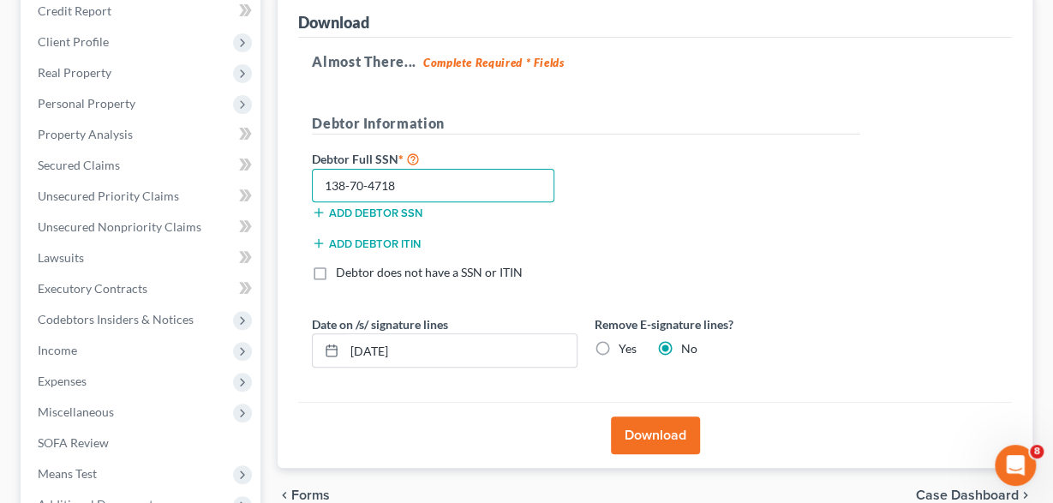
type input "138-70-4718"
click at [664, 435] on button "Download" at bounding box center [655, 435] width 89 height 38
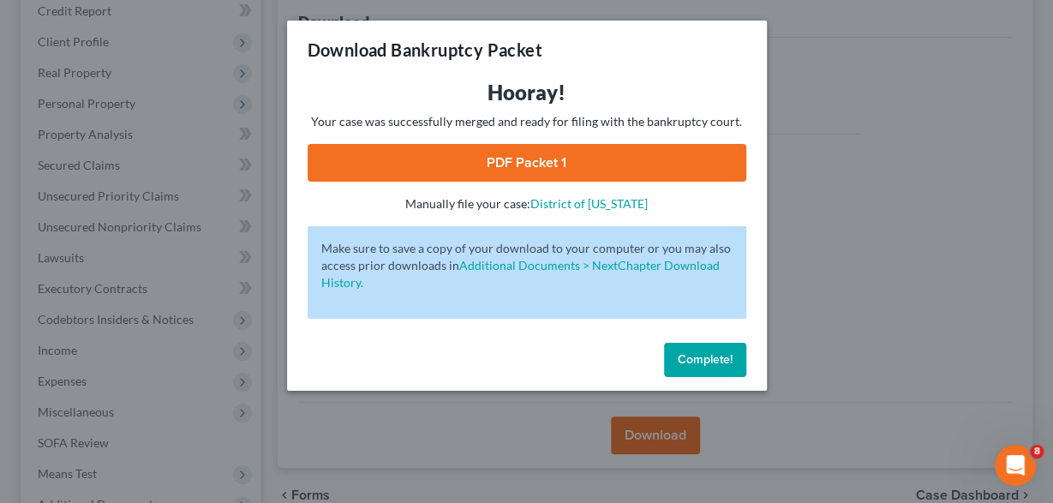
click at [503, 165] on link "PDF Packet 1" at bounding box center [527, 163] width 439 height 38
click at [699, 361] on span "Complete!" at bounding box center [705, 359] width 55 height 15
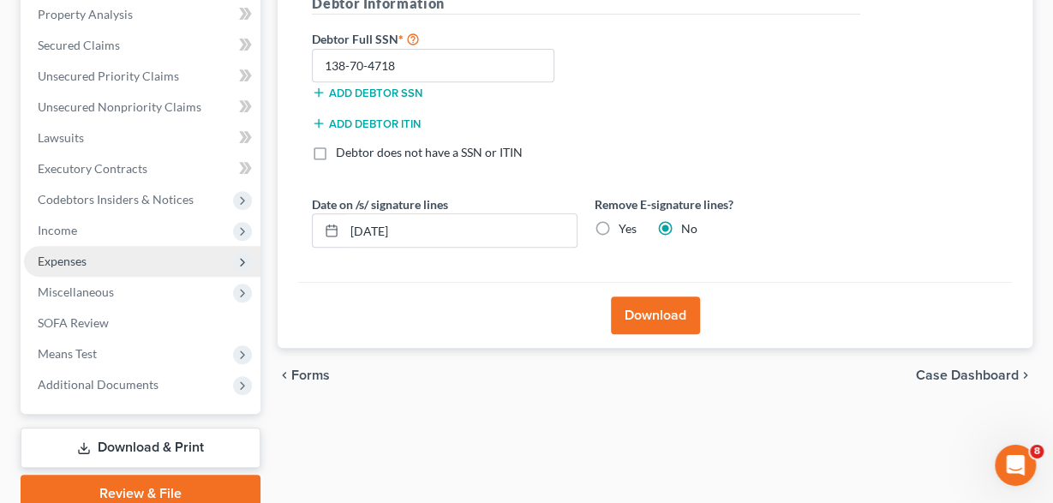
scroll to position [404, 0]
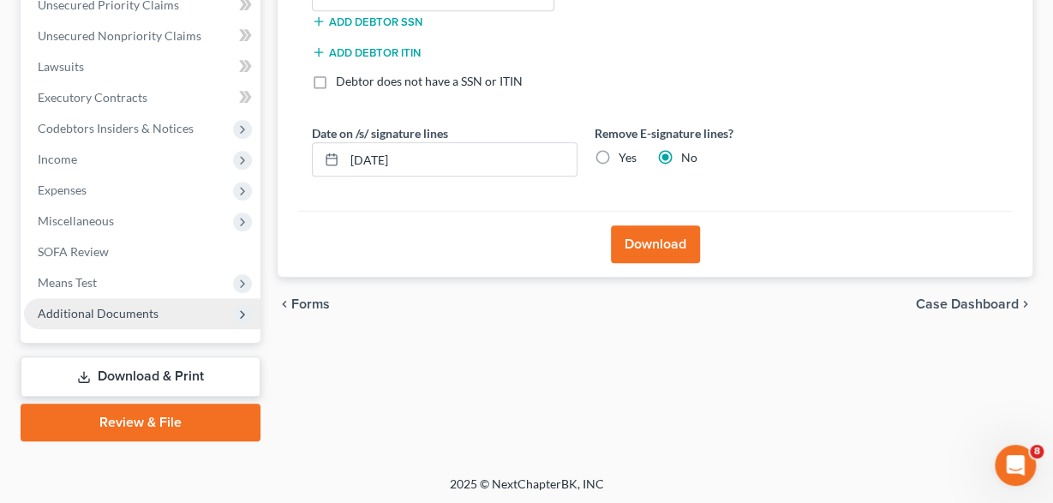
click at [109, 316] on span "Additional Documents" at bounding box center [98, 313] width 121 height 15
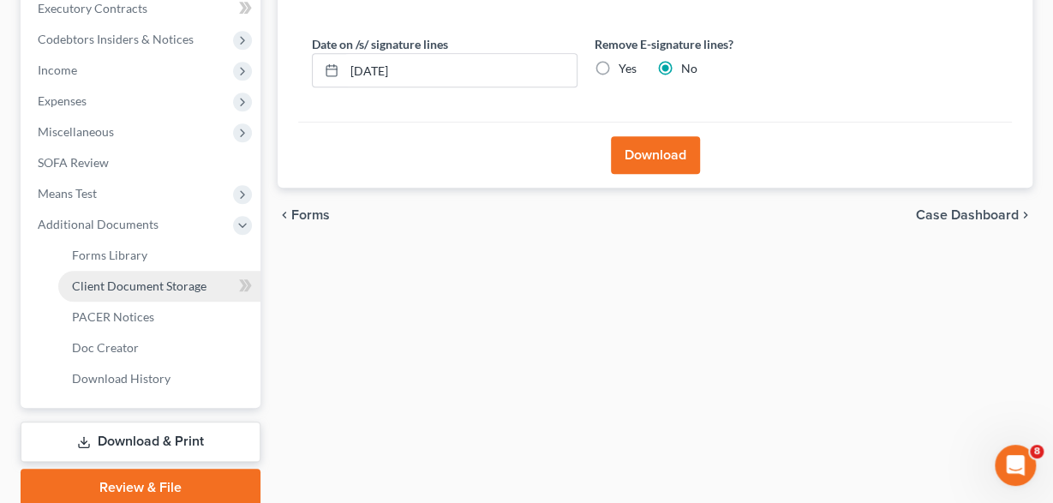
click at [119, 284] on span "Client Document Storage" at bounding box center [139, 285] width 135 height 15
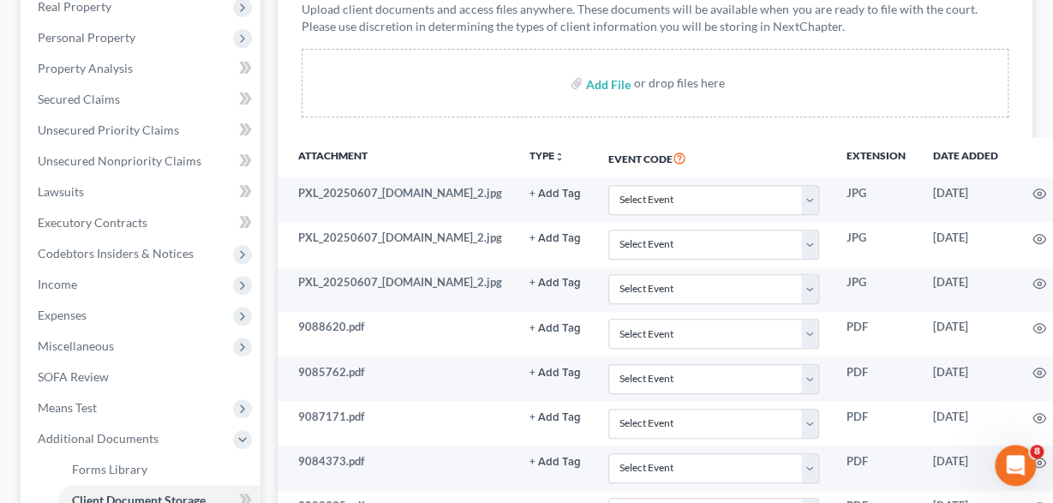
scroll to position [204, 0]
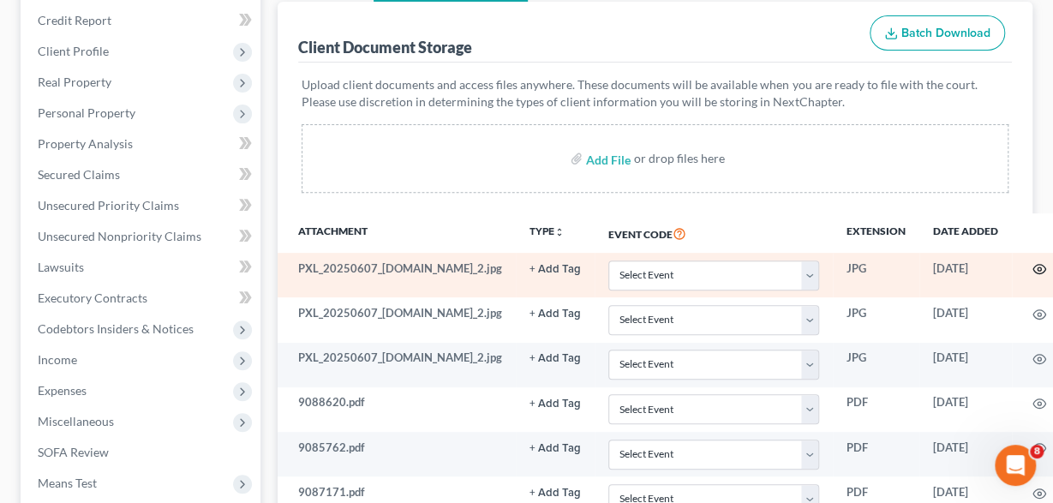
click at [1033, 266] on icon "button" at bounding box center [1040, 269] width 14 height 14
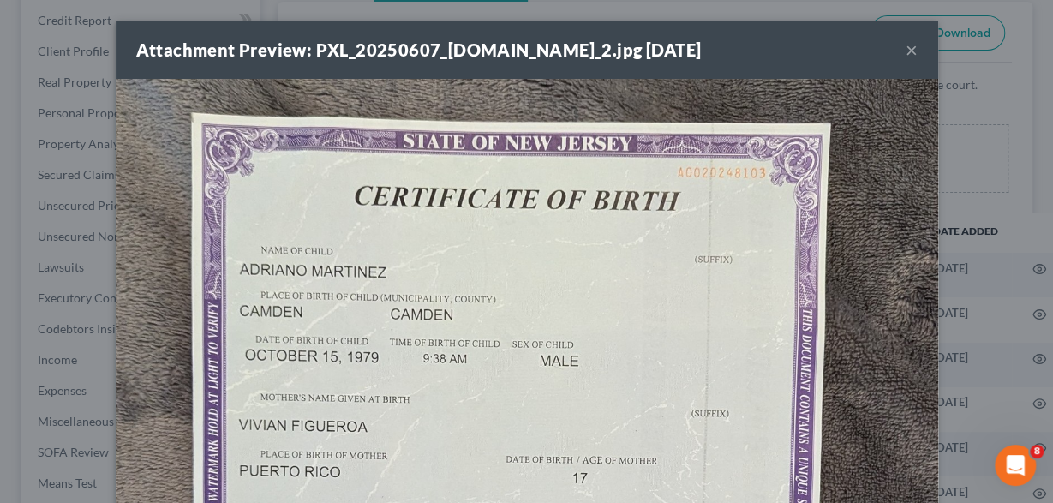
click at [911, 51] on button "×" at bounding box center [912, 49] width 12 height 21
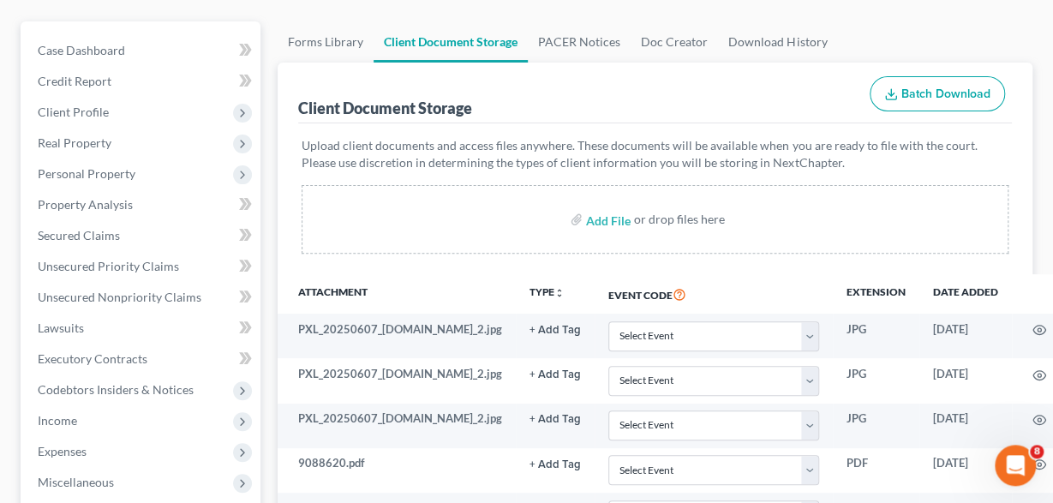
scroll to position [178, 0]
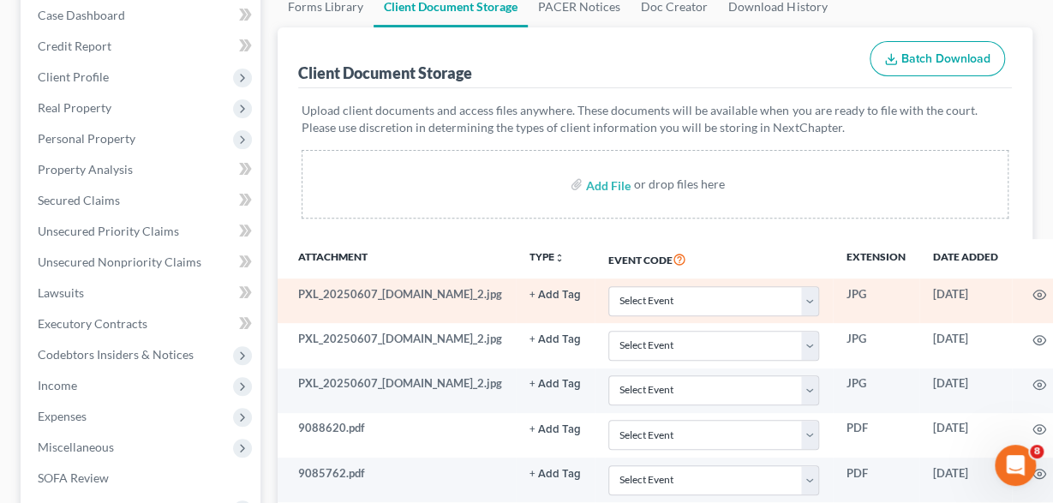
click at [1052, 296] on icon at bounding box center [1067, 297] width 10 height 3
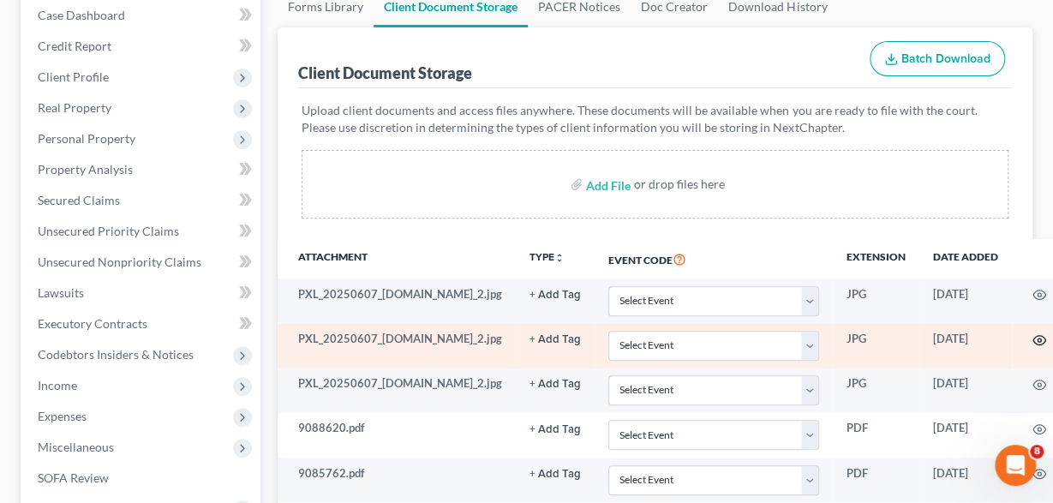
click at [1038, 338] on circle "button" at bounding box center [1039, 339] width 3 height 3
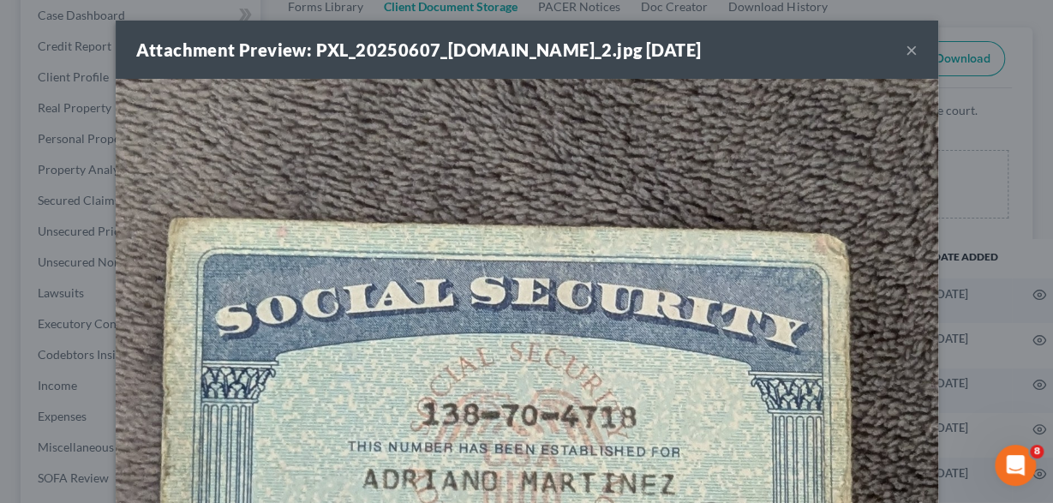
click at [916, 47] on button "×" at bounding box center [912, 49] width 12 height 21
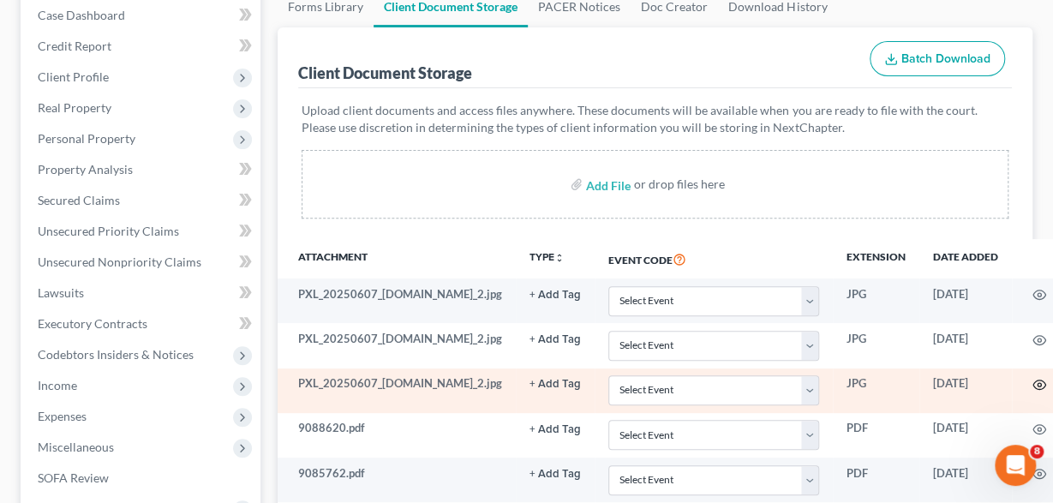
click at [1033, 381] on icon "button" at bounding box center [1040, 385] width 14 height 14
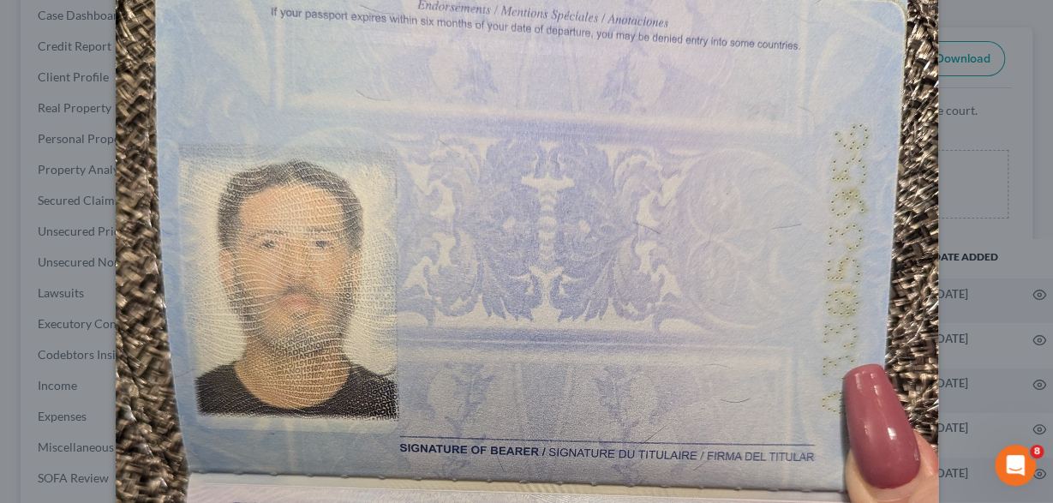
scroll to position [0, 0]
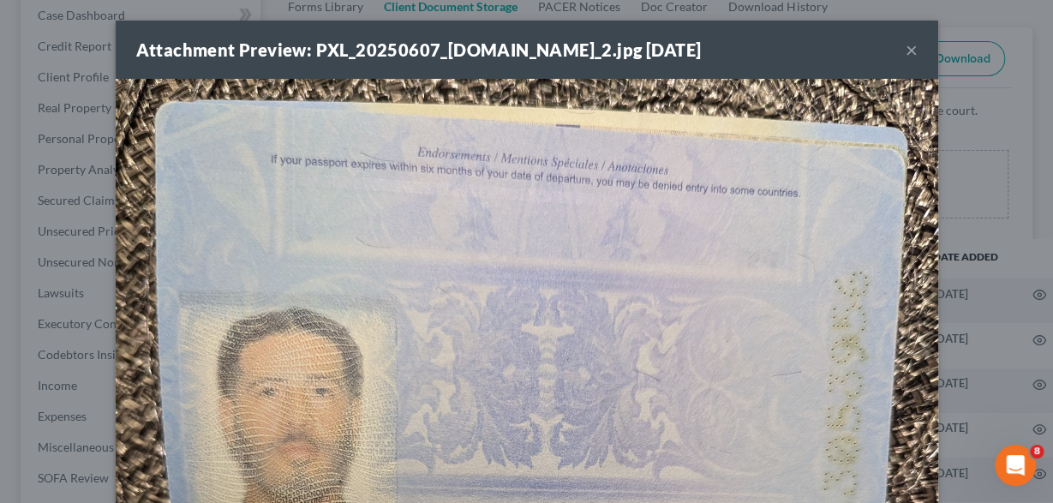
click at [908, 52] on button "×" at bounding box center [912, 49] width 12 height 21
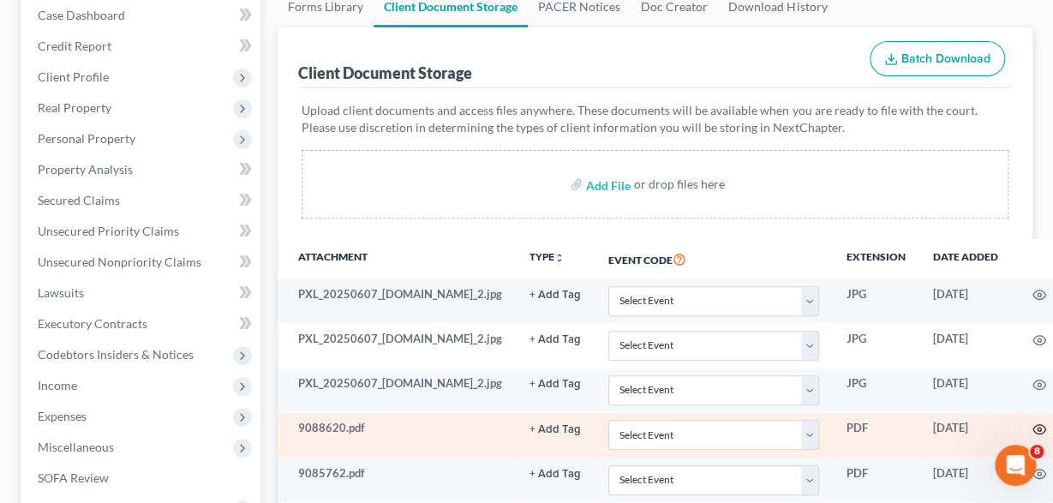
click at [1033, 426] on icon "button" at bounding box center [1040, 429] width 14 height 14
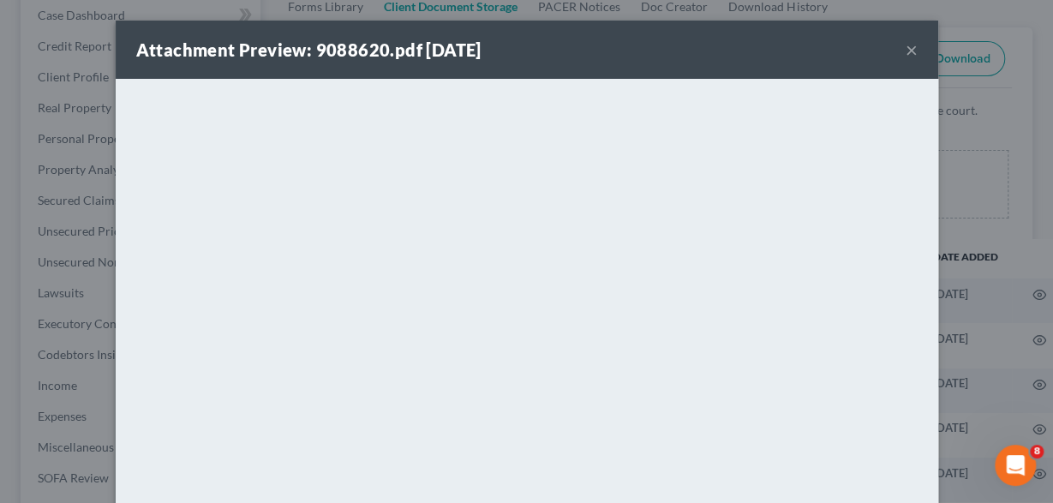
click at [910, 47] on button "×" at bounding box center [912, 49] width 12 height 21
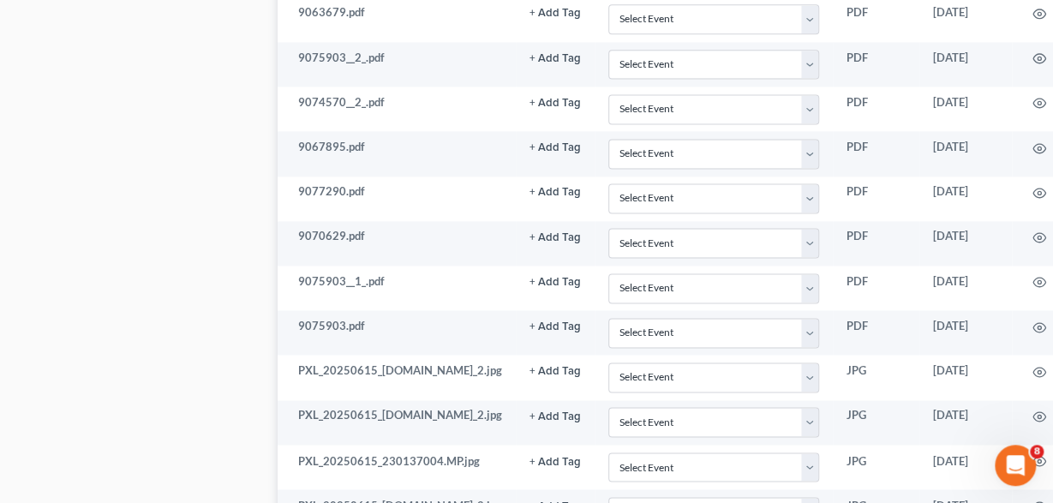
scroll to position [1159, 0]
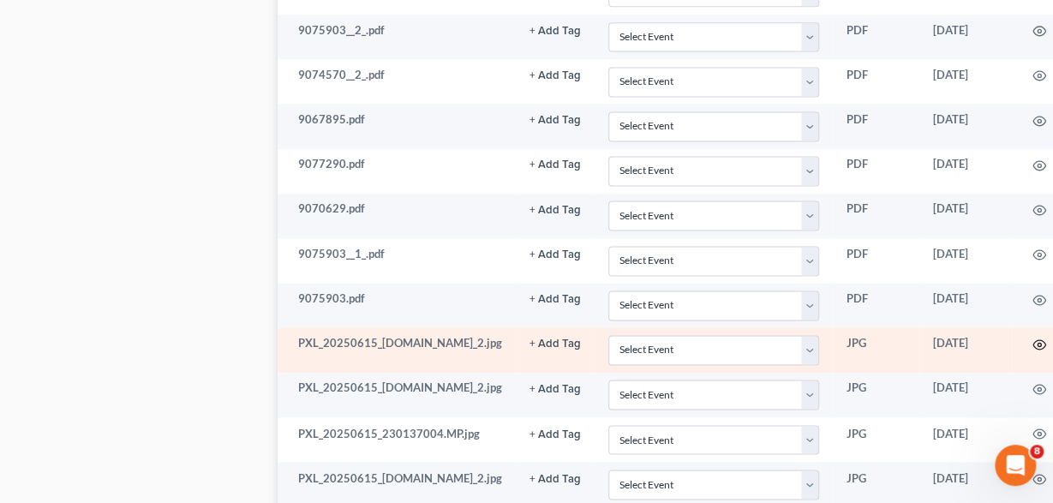
click at [1033, 339] on icon "button" at bounding box center [1039, 343] width 13 height 9
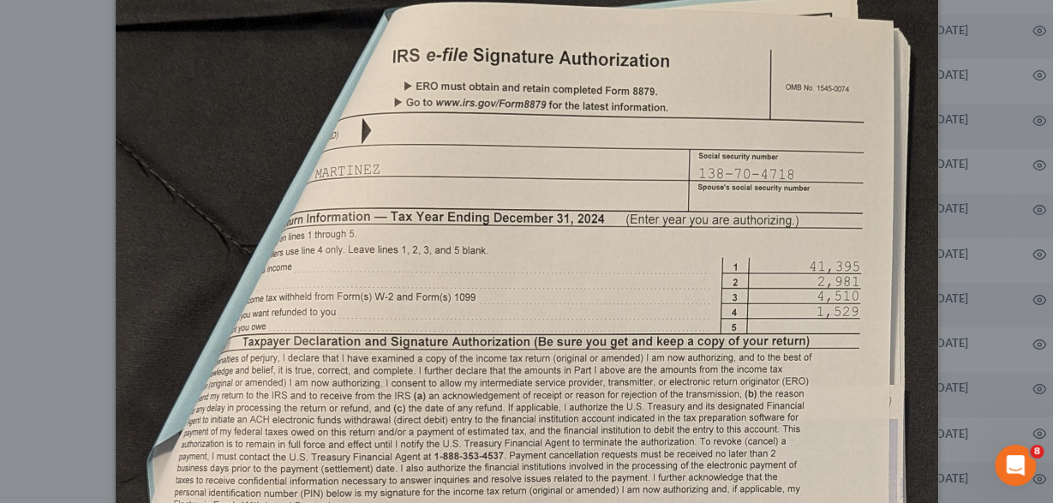
scroll to position [0, 0]
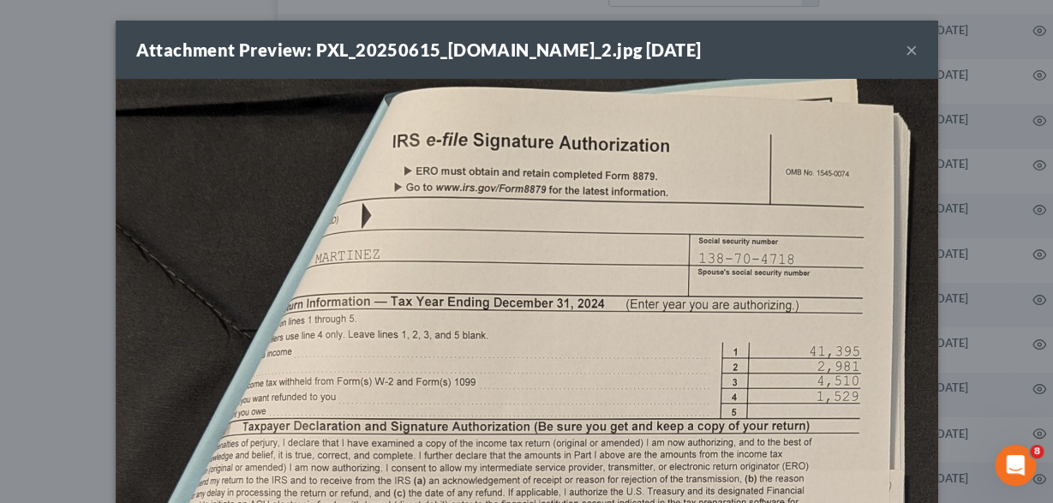
click at [914, 51] on button "×" at bounding box center [912, 49] width 12 height 21
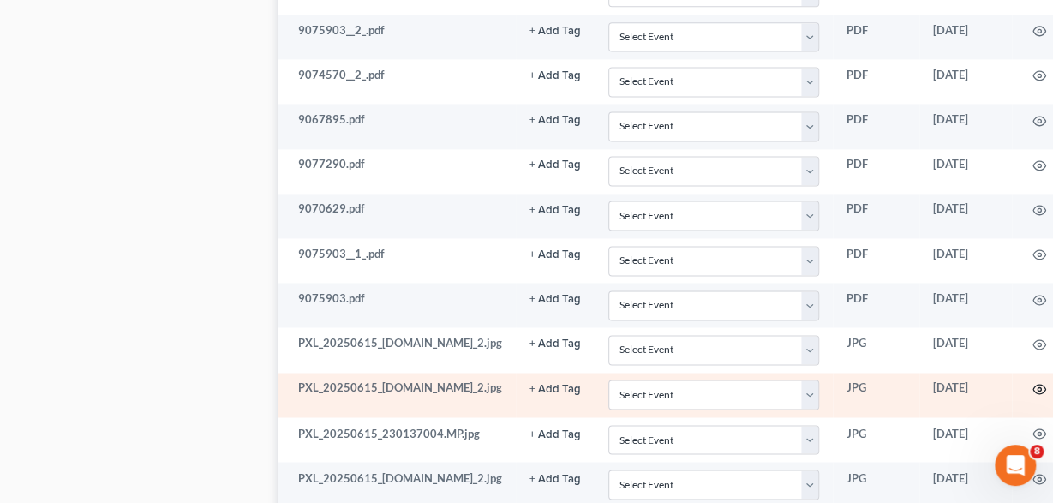
click at [1033, 382] on icon "button" at bounding box center [1040, 389] width 14 height 14
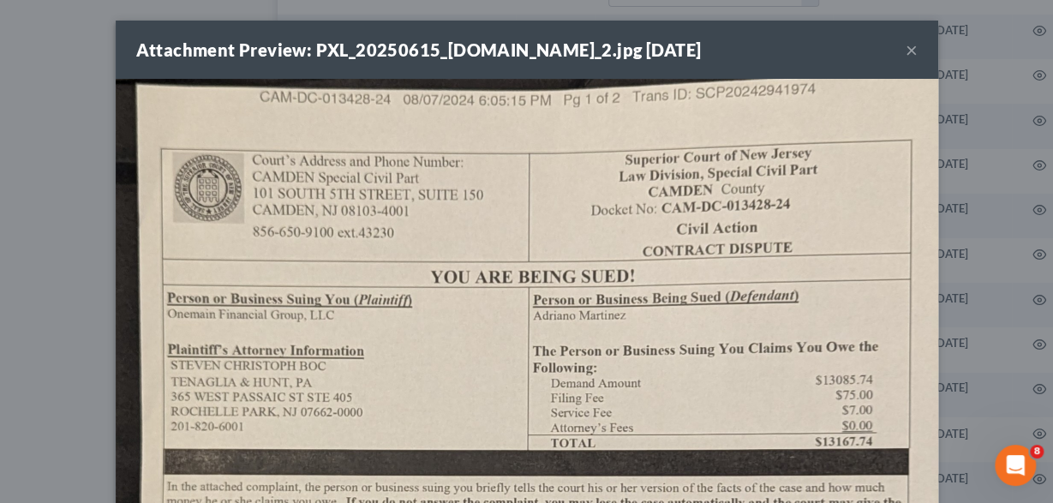
click at [901, 53] on div "Attachment Preview: PXL_20250615_230137004.MP_2.jpg 07/29/2025 ×" at bounding box center [527, 50] width 823 height 58
click at [907, 50] on button "×" at bounding box center [912, 49] width 12 height 21
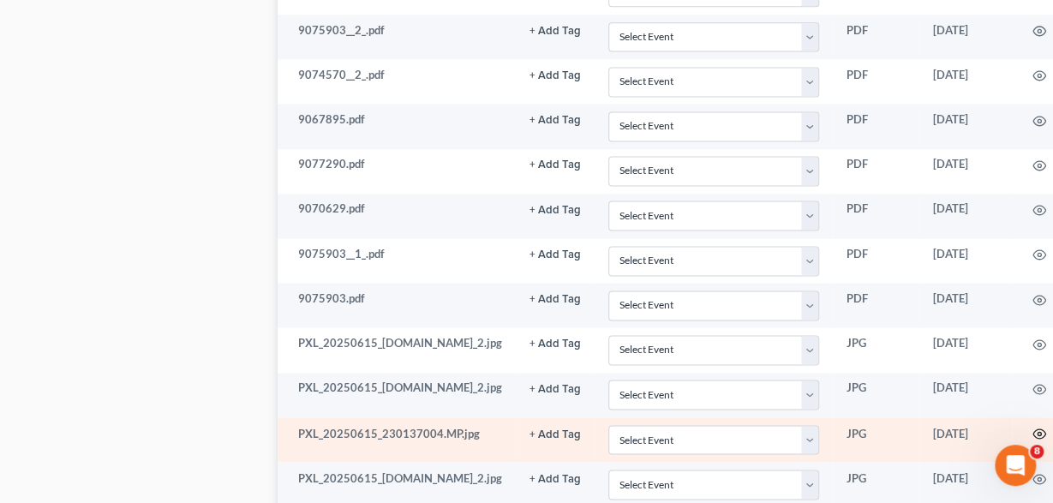
click at [1033, 427] on icon "button" at bounding box center [1040, 434] width 14 height 14
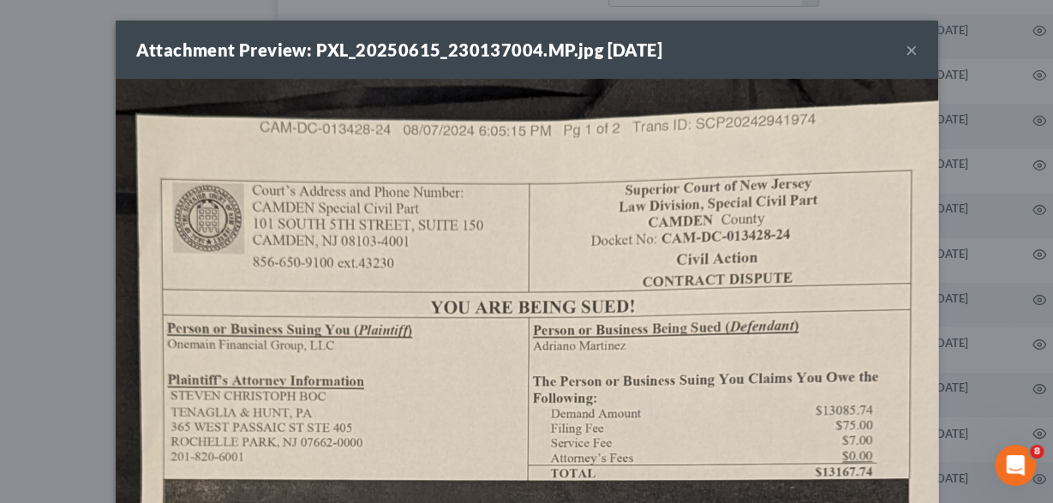
click at [914, 54] on button "×" at bounding box center [912, 49] width 12 height 21
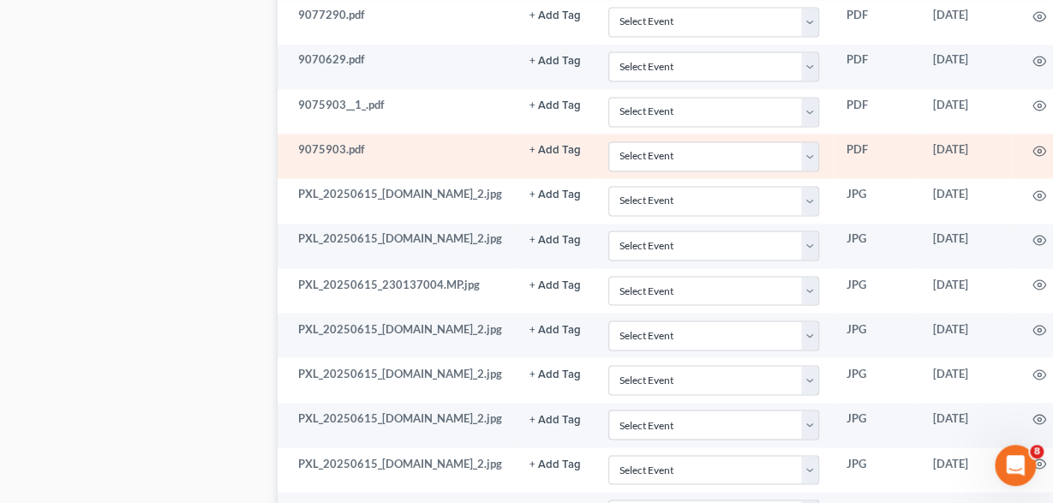
scroll to position [1337, 0]
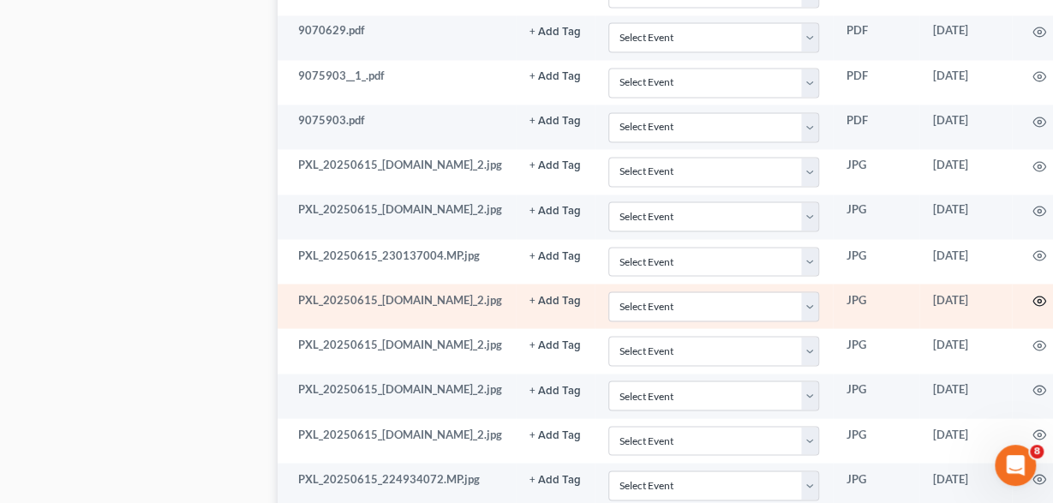
click at [1033, 294] on icon "button" at bounding box center [1040, 301] width 14 height 14
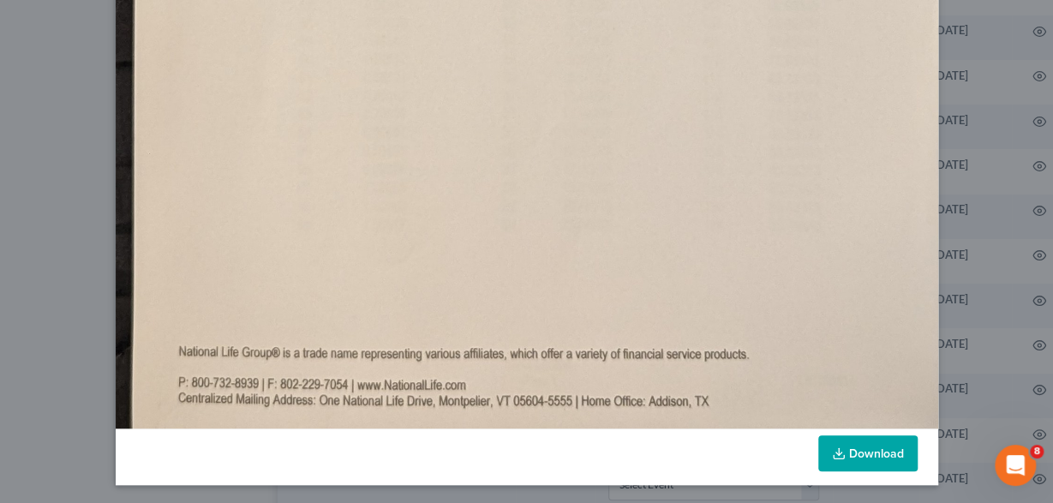
scroll to position [687, 0]
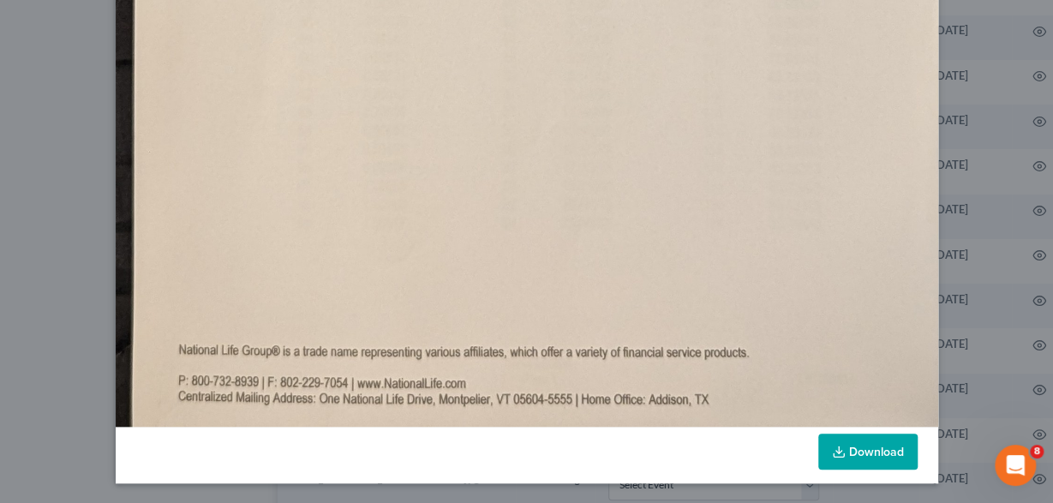
click at [848, 453] on link "Download" at bounding box center [867, 452] width 99 height 36
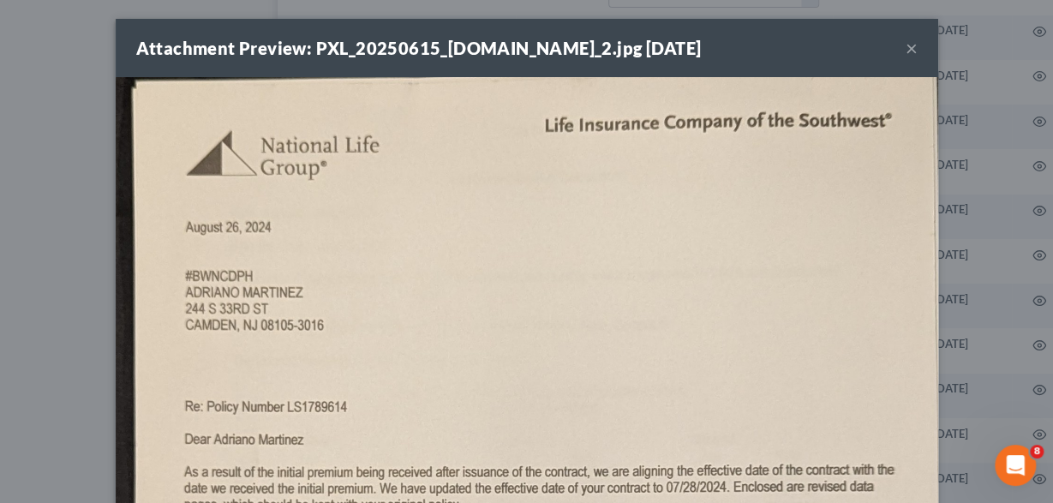
scroll to position [0, 0]
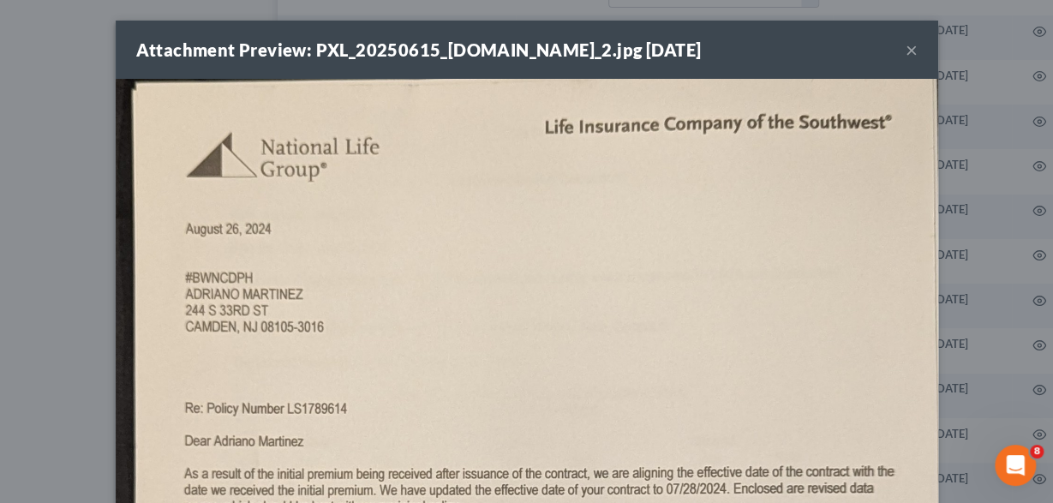
click at [911, 56] on button "×" at bounding box center [912, 49] width 12 height 21
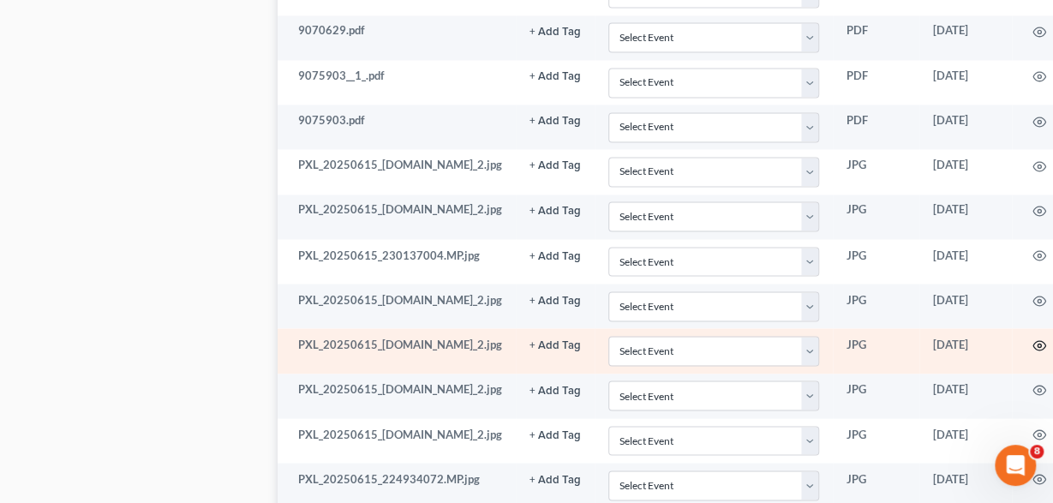
click at [1033, 340] on icon "button" at bounding box center [1039, 344] width 13 height 9
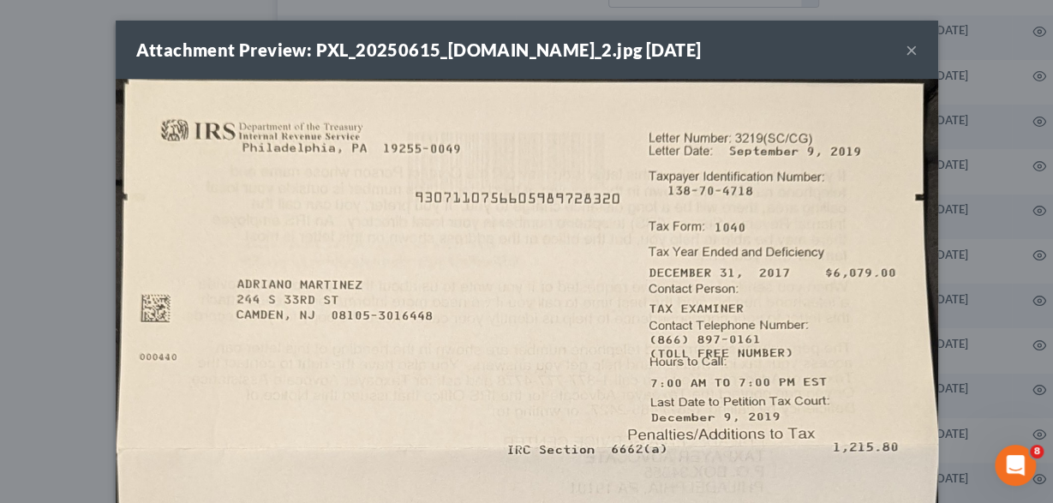
click at [911, 48] on button "×" at bounding box center [912, 49] width 12 height 21
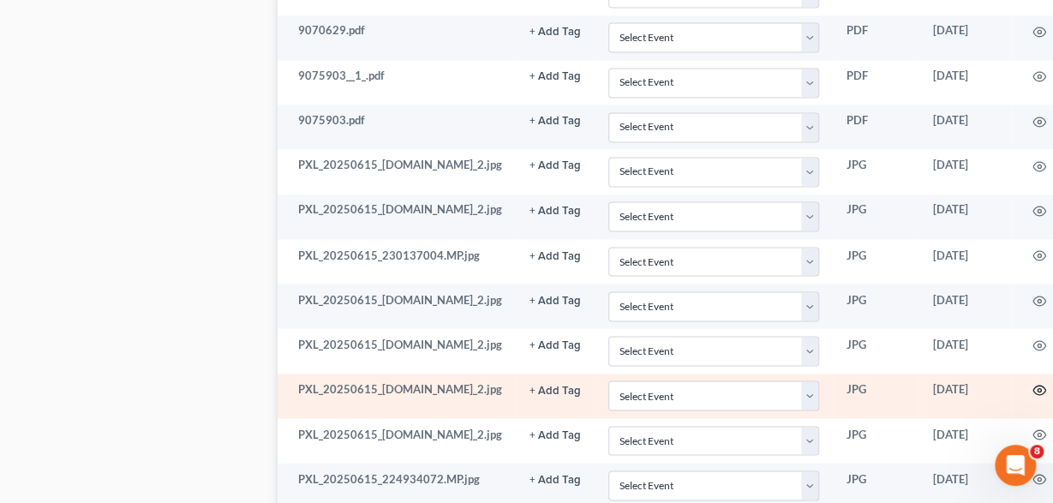
click at [1038, 388] on circle "button" at bounding box center [1039, 389] width 3 height 3
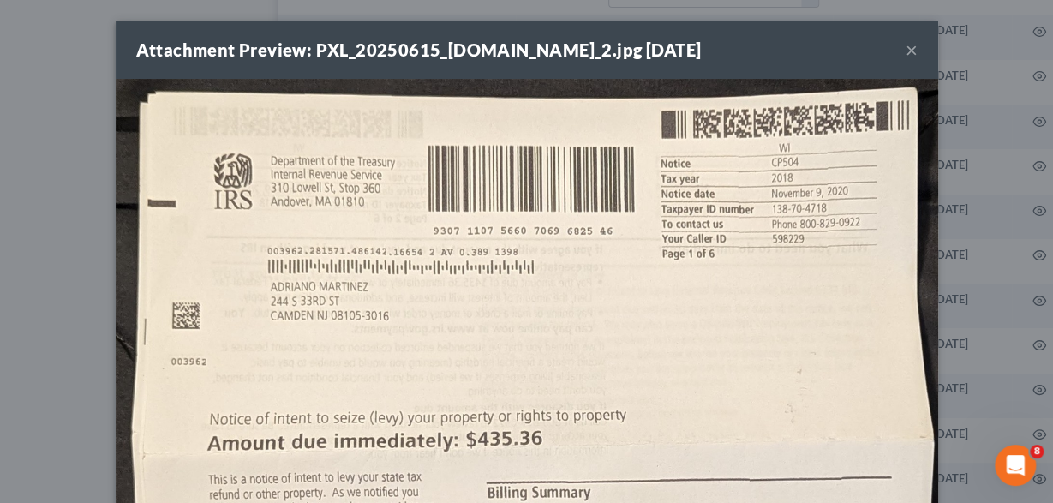
click at [913, 51] on button "×" at bounding box center [912, 49] width 12 height 21
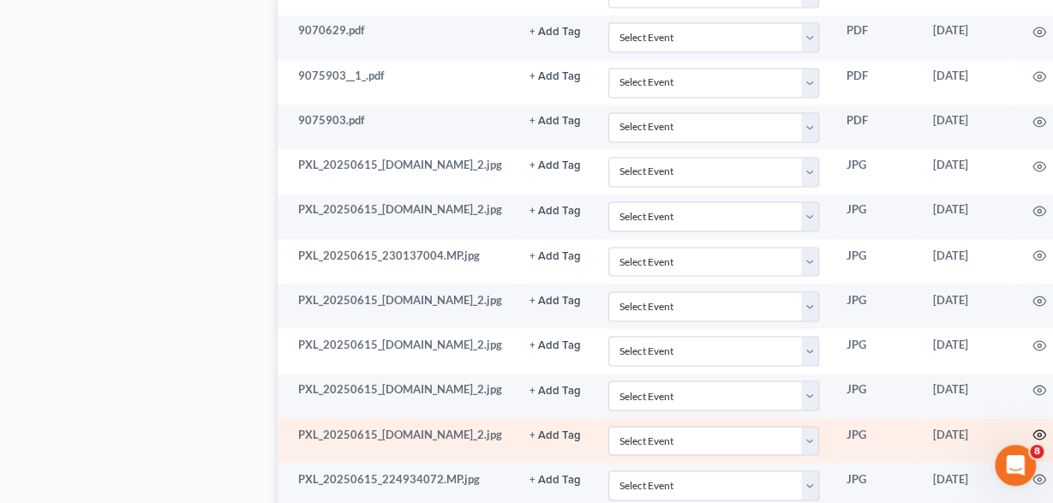
click at [1033, 428] on icon "button" at bounding box center [1040, 435] width 14 height 14
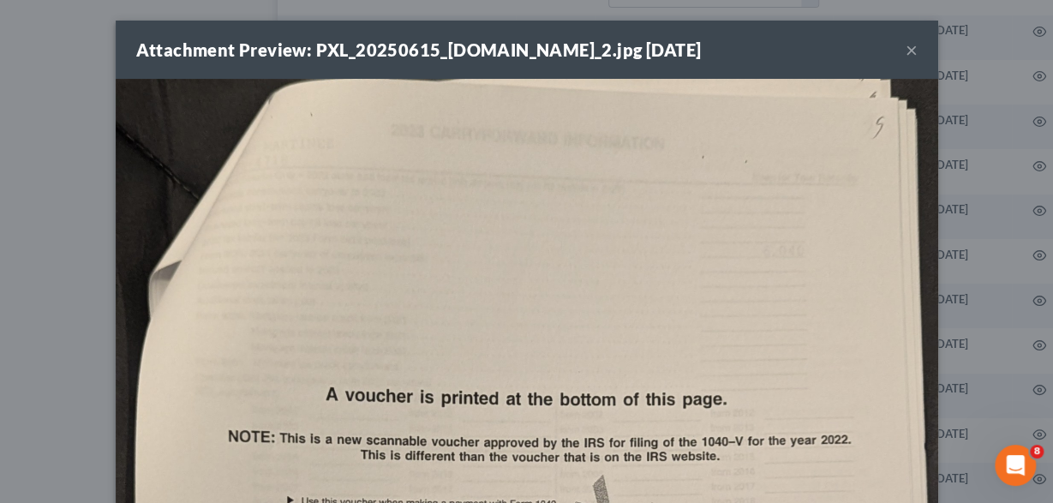
click at [906, 51] on button "×" at bounding box center [912, 49] width 12 height 21
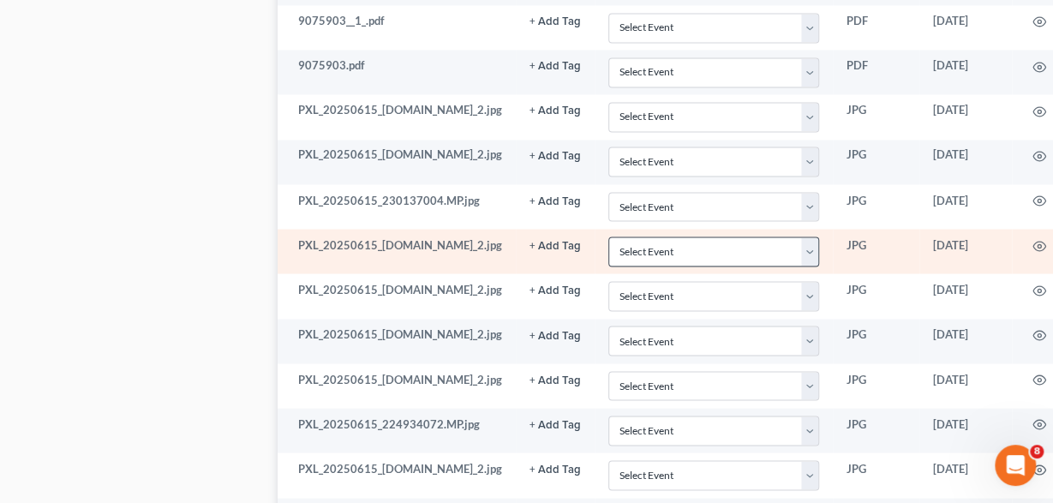
scroll to position [1426, 0]
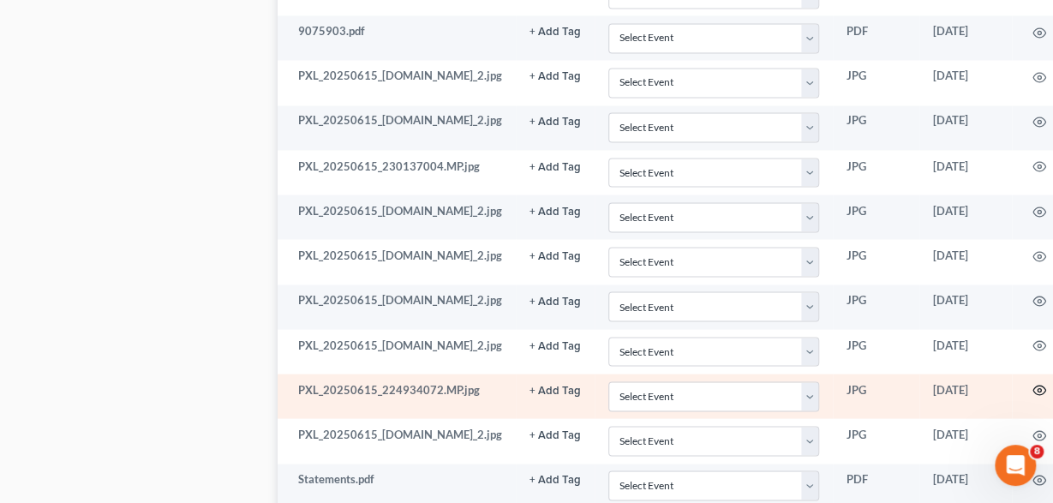
click at [1033, 383] on icon "button" at bounding box center [1040, 390] width 14 height 14
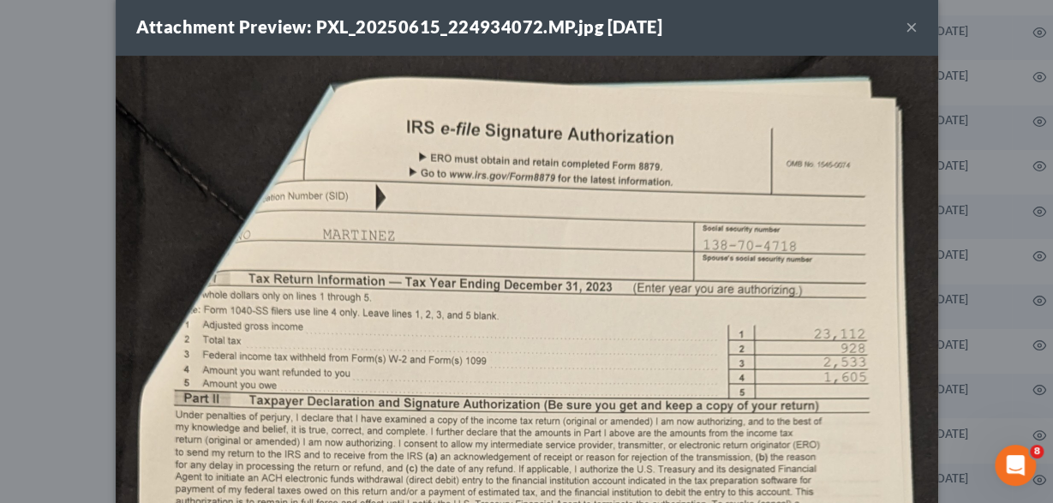
scroll to position [0, 0]
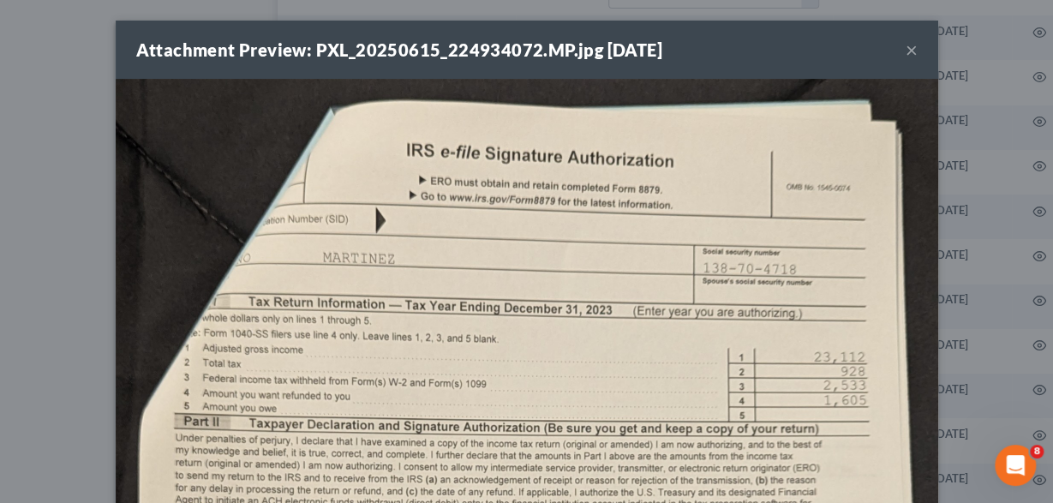
click at [911, 49] on button "×" at bounding box center [912, 49] width 12 height 21
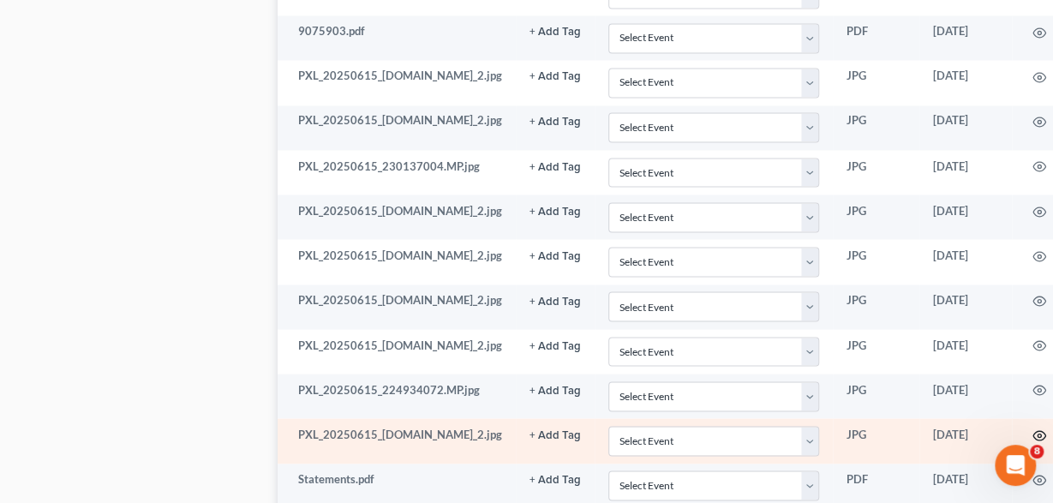
click at [1033, 428] on icon "button" at bounding box center [1040, 435] width 14 height 14
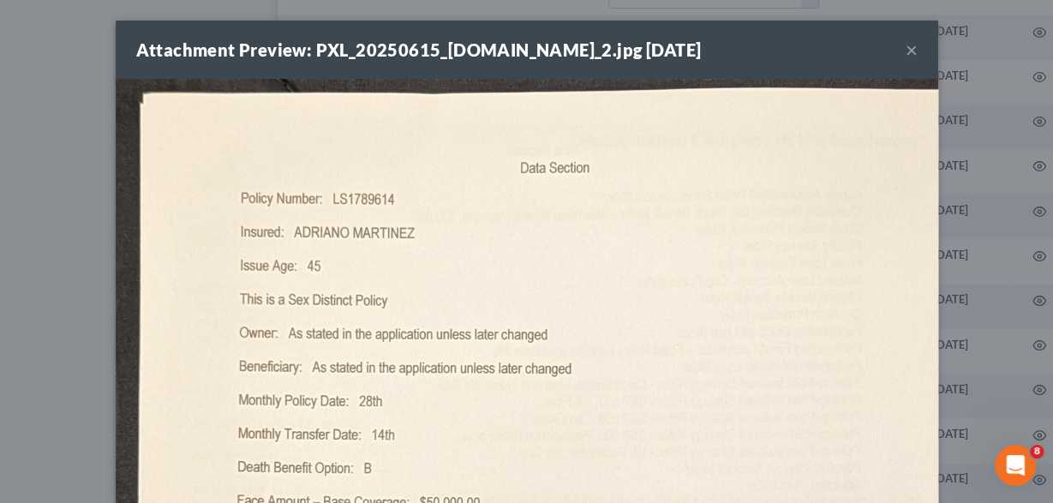
click at [906, 57] on button "×" at bounding box center [912, 49] width 12 height 21
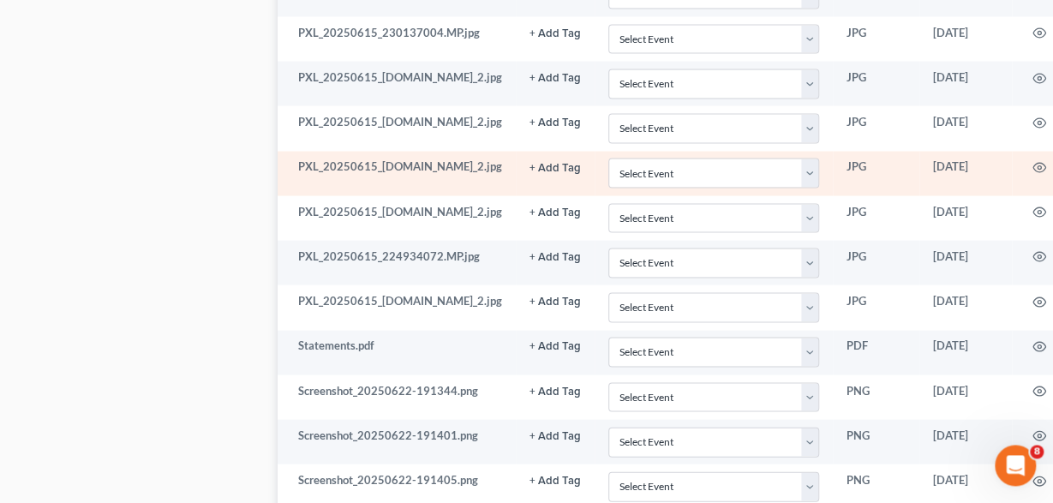
scroll to position [1604, 0]
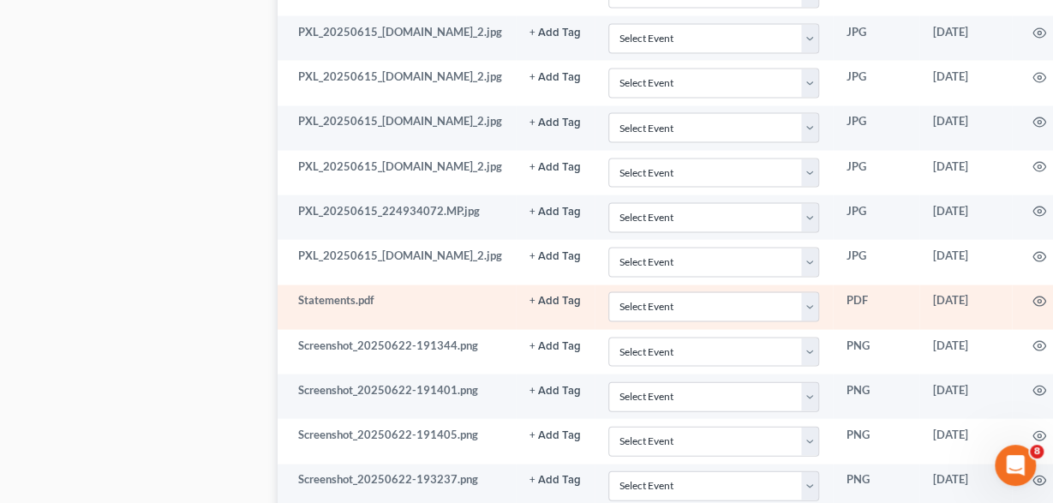
click at [1033, 295] on icon "button" at bounding box center [1040, 302] width 14 height 14
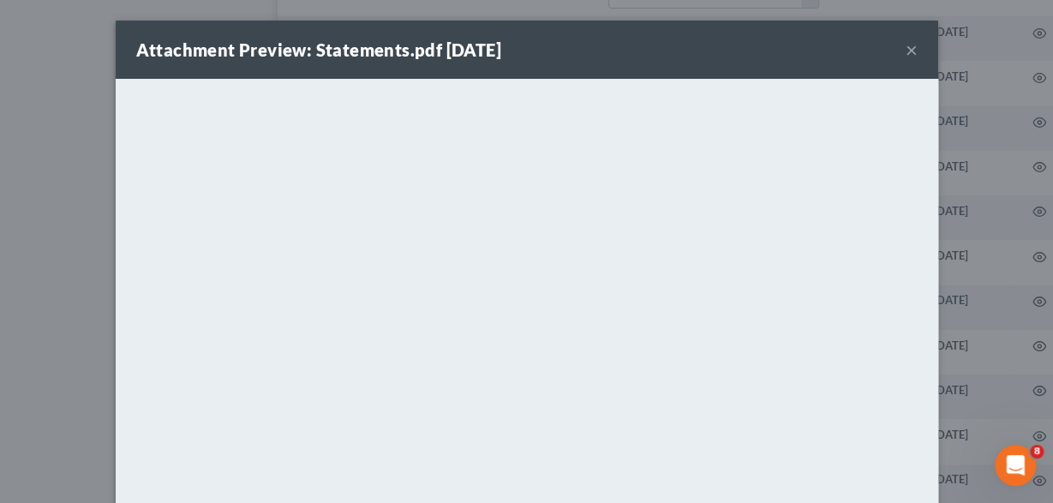
click at [910, 42] on button "×" at bounding box center [912, 49] width 12 height 21
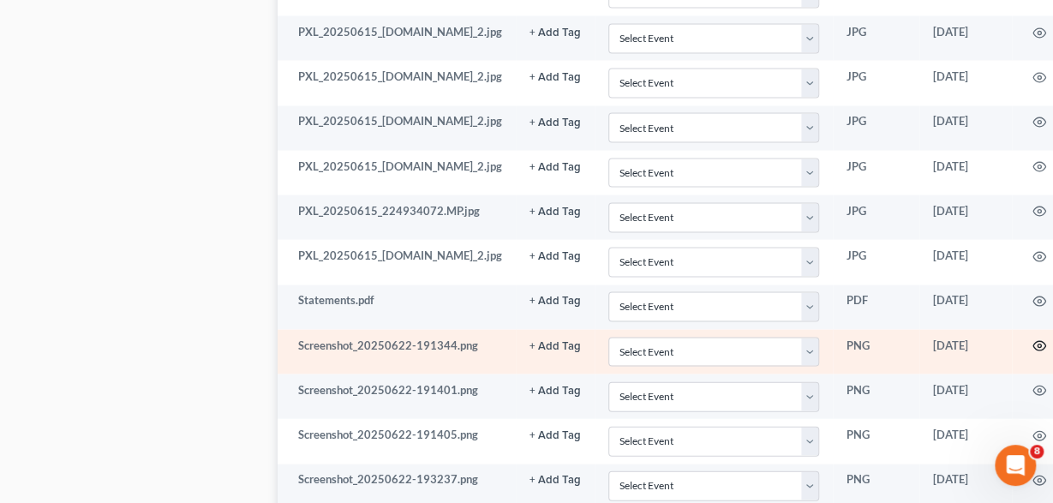
click at [1038, 344] on circle "button" at bounding box center [1039, 345] width 3 height 3
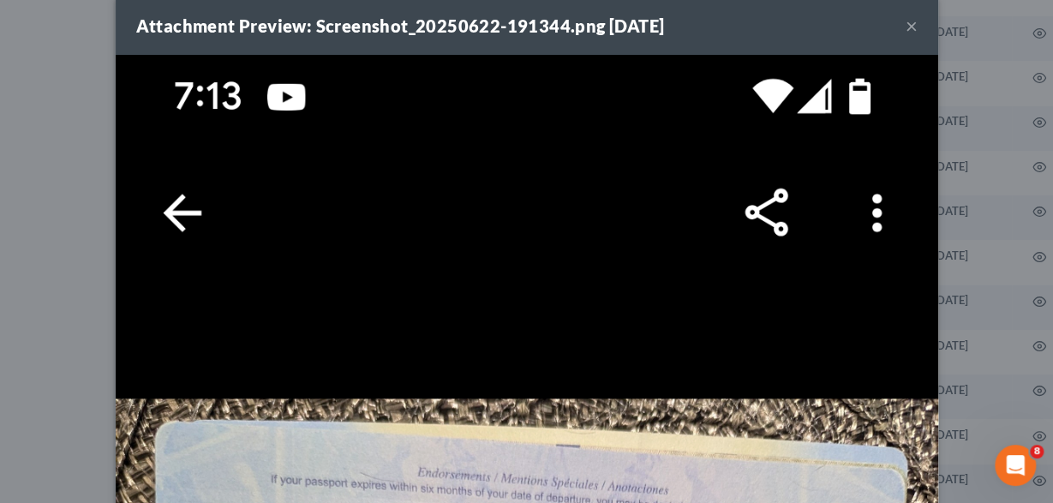
scroll to position [0, 0]
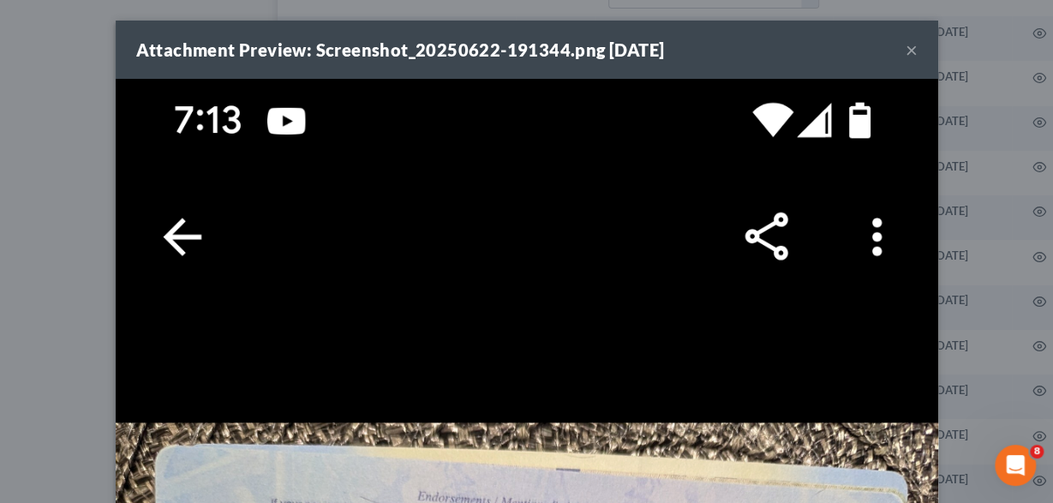
click at [911, 48] on button "×" at bounding box center [912, 49] width 12 height 21
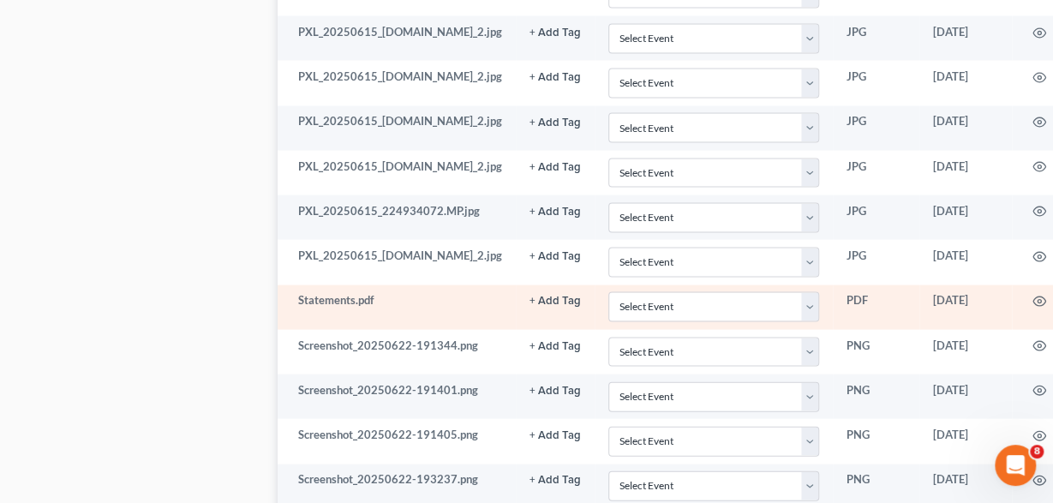
scroll to position [1693, 0]
click at [1033, 297] on icon "button" at bounding box center [1039, 301] width 13 height 9
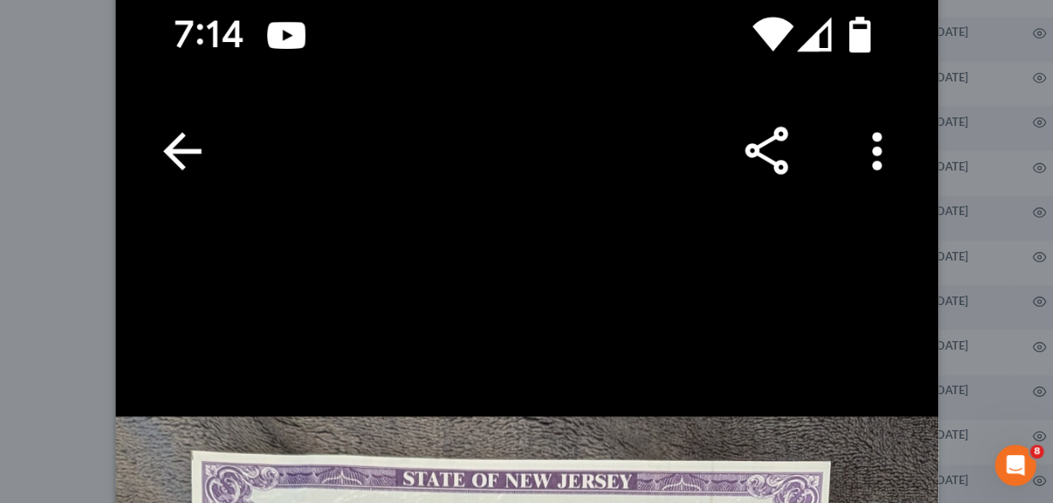
scroll to position [0, 0]
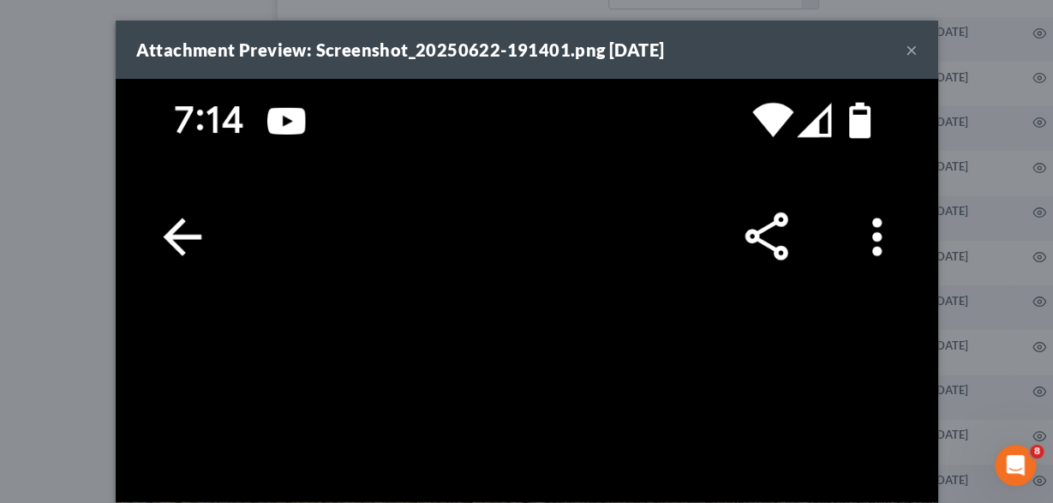
click at [908, 48] on button "×" at bounding box center [912, 49] width 12 height 21
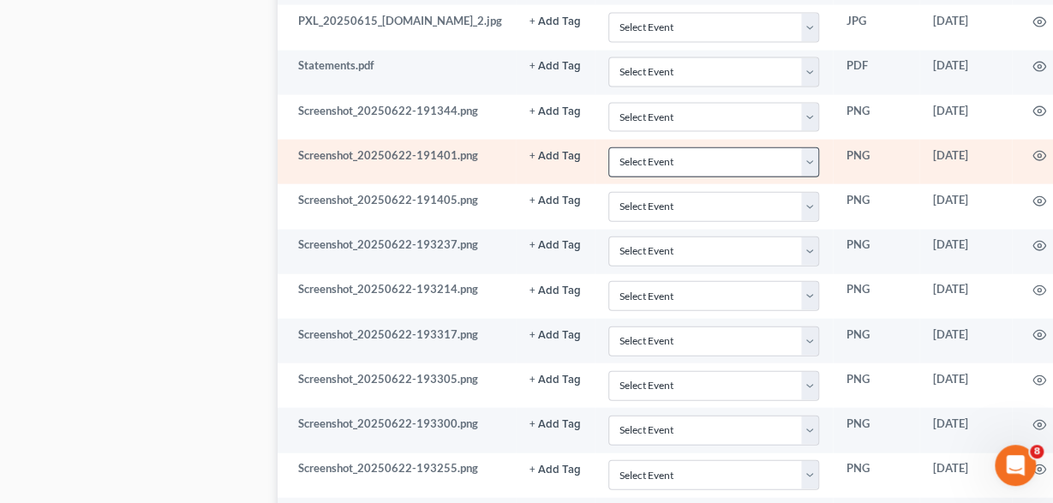
scroll to position [1871, 0]
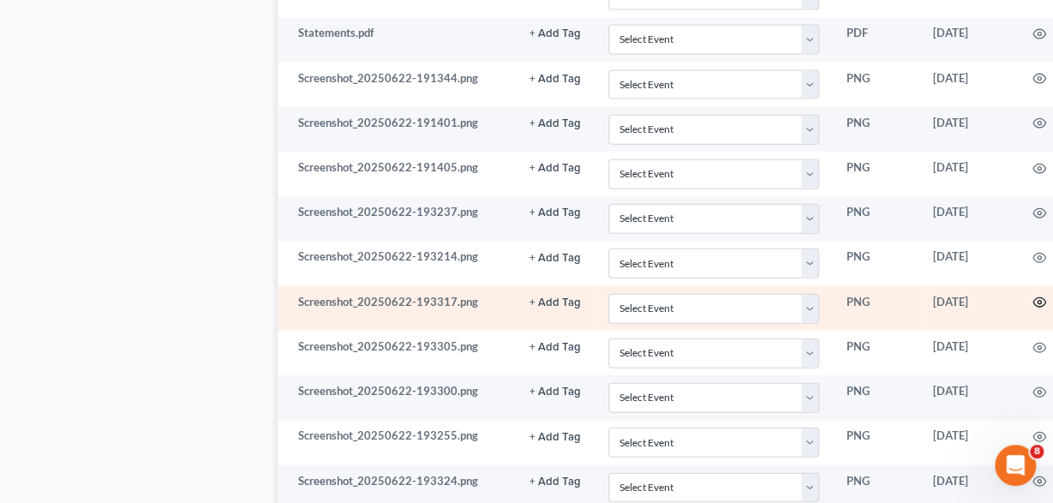
click at [1038, 301] on circle "button" at bounding box center [1039, 302] width 3 height 3
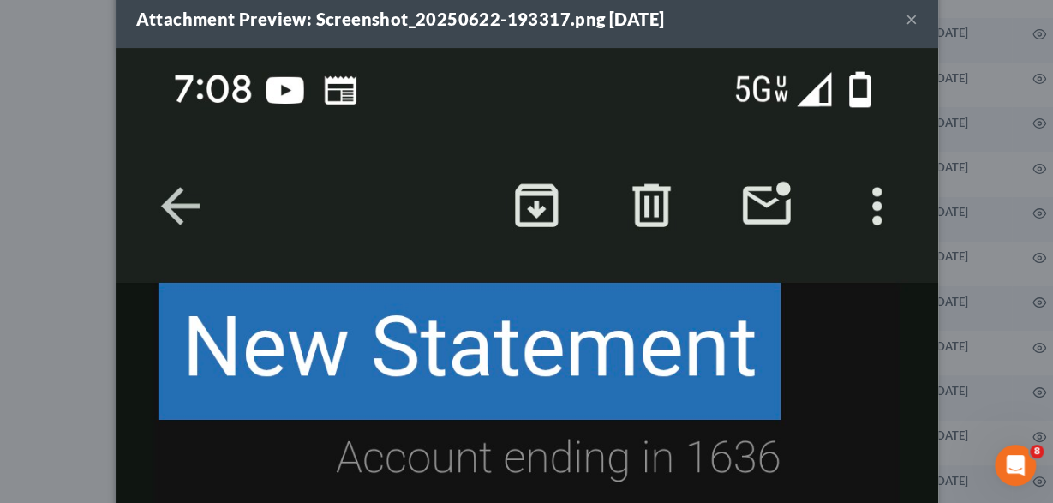
scroll to position [0, 0]
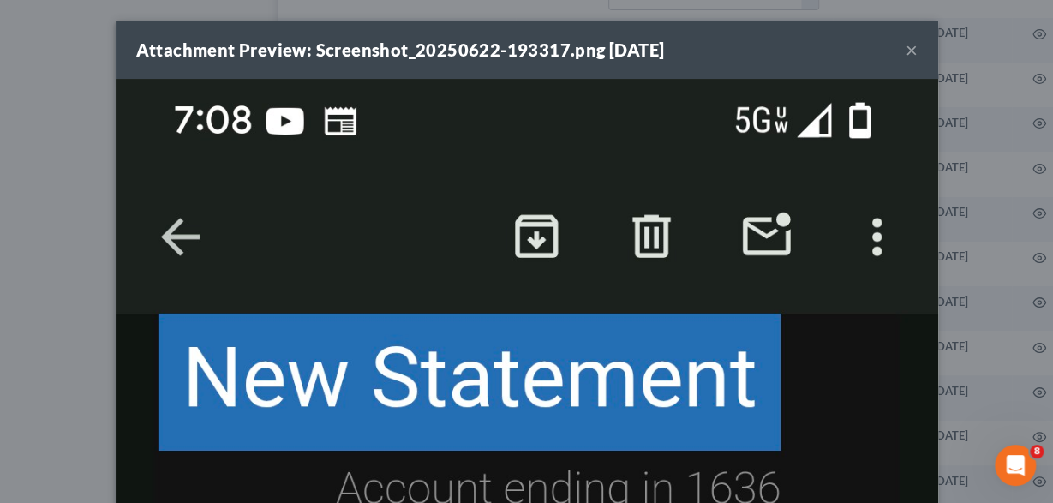
click at [909, 51] on button "×" at bounding box center [912, 49] width 12 height 21
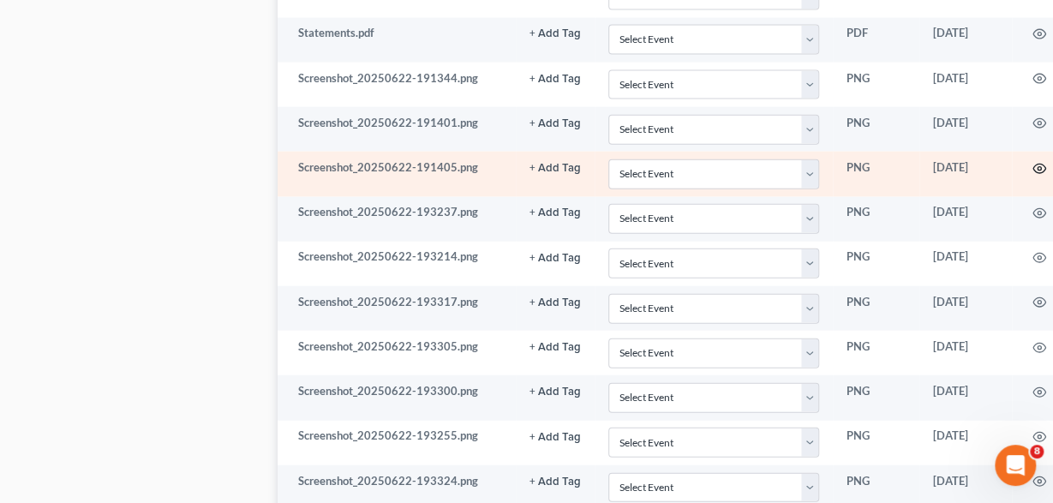
click at [1038, 167] on circle "button" at bounding box center [1039, 168] width 3 height 3
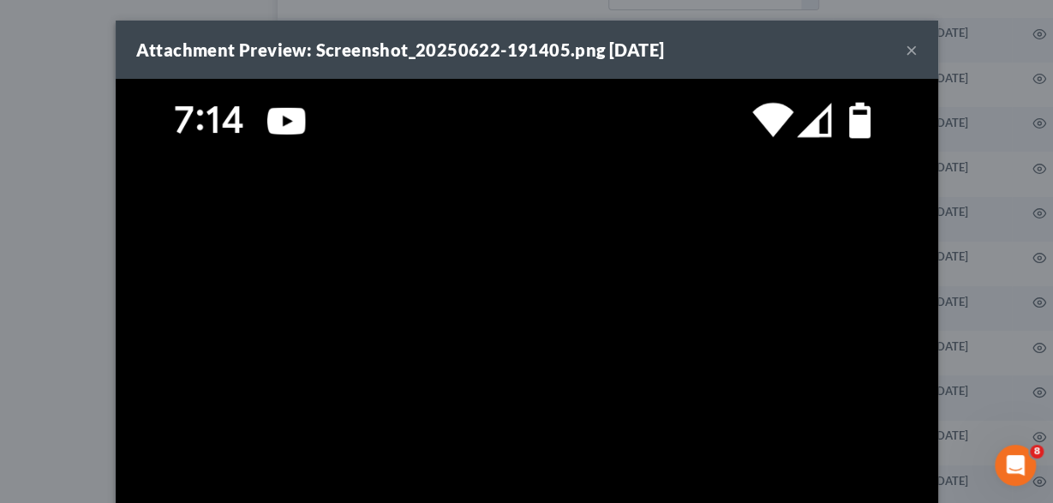
click at [913, 49] on button "×" at bounding box center [912, 49] width 12 height 21
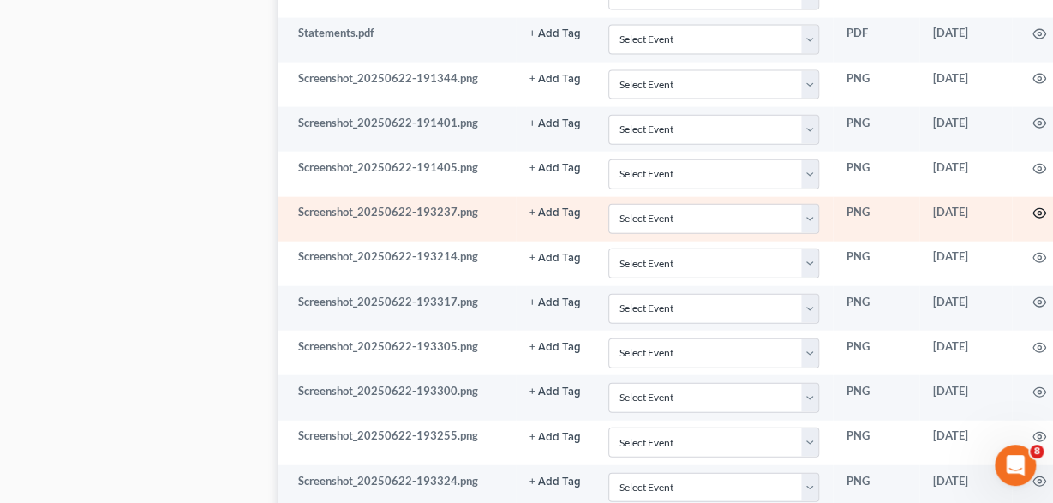
click at [1038, 212] on circle "button" at bounding box center [1039, 213] width 3 height 3
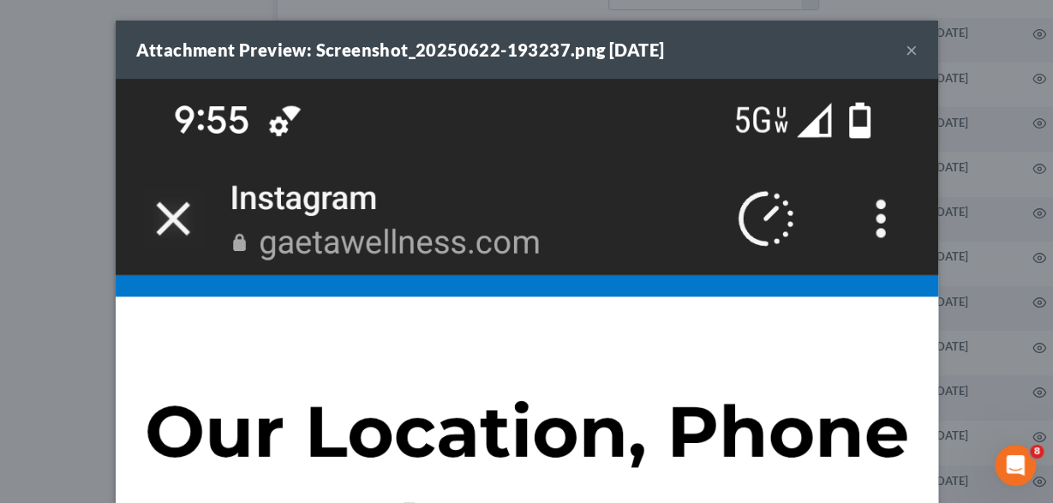
click at [912, 45] on button "×" at bounding box center [912, 49] width 12 height 21
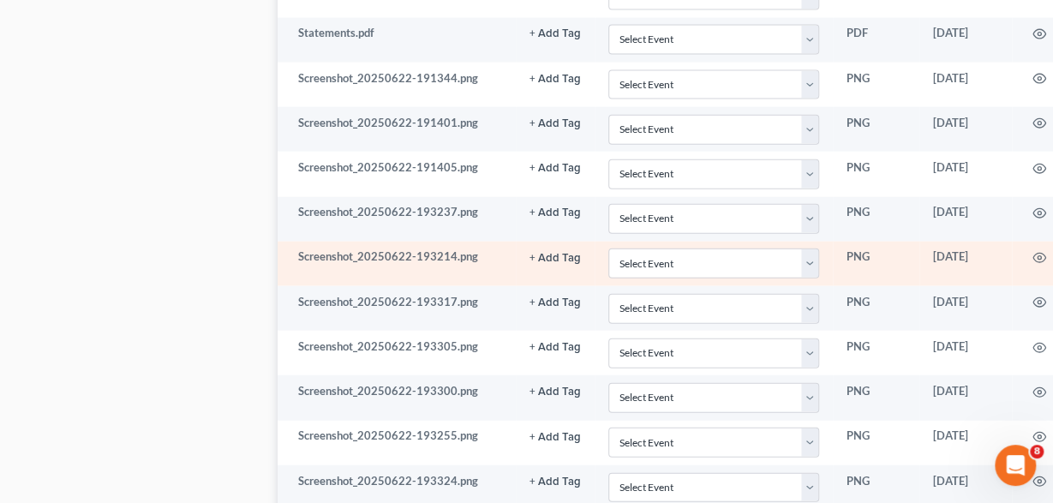
click at [1033, 251] on icon "button" at bounding box center [1040, 258] width 14 height 14
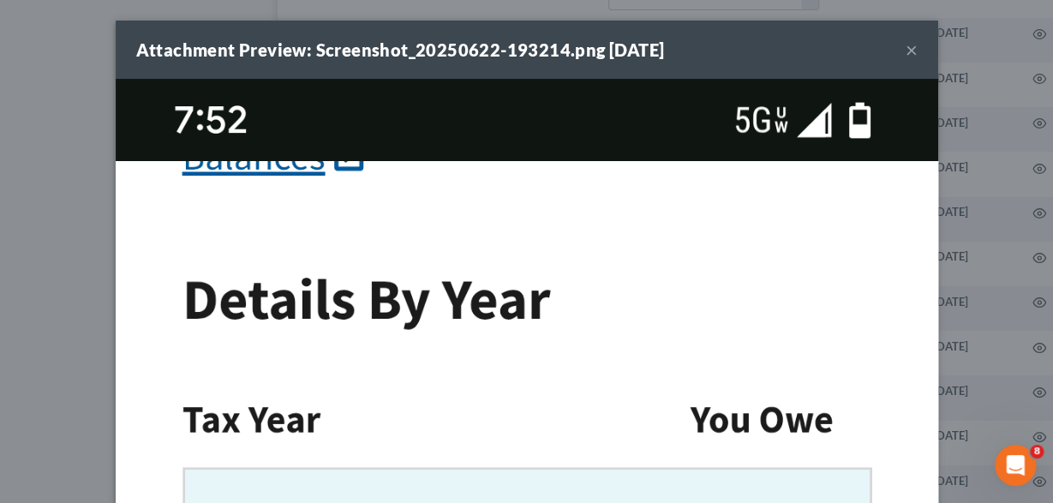
click at [914, 45] on button "×" at bounding box center [912, 49] width 12 height 21
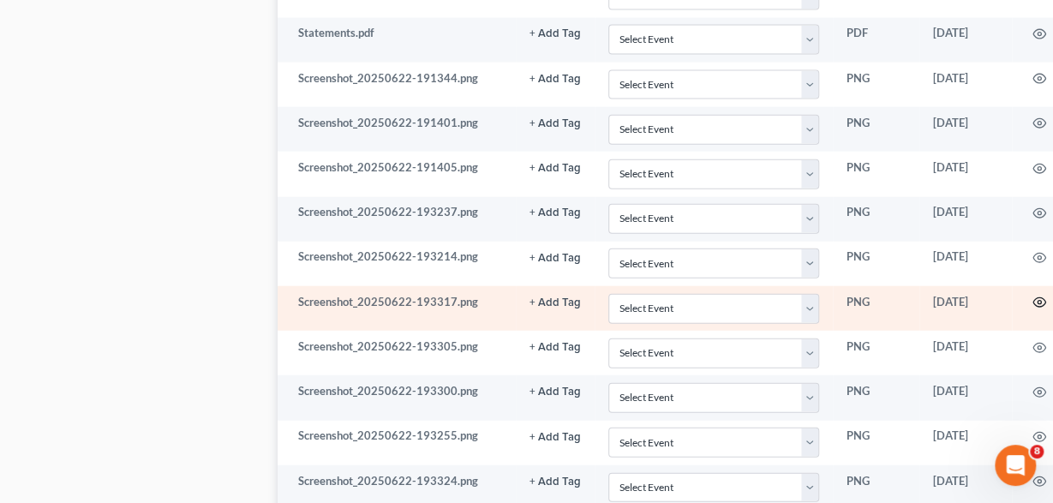
click at [1033, 296] on icon "button" at bounding box center [1040, 303] width 14 height 14
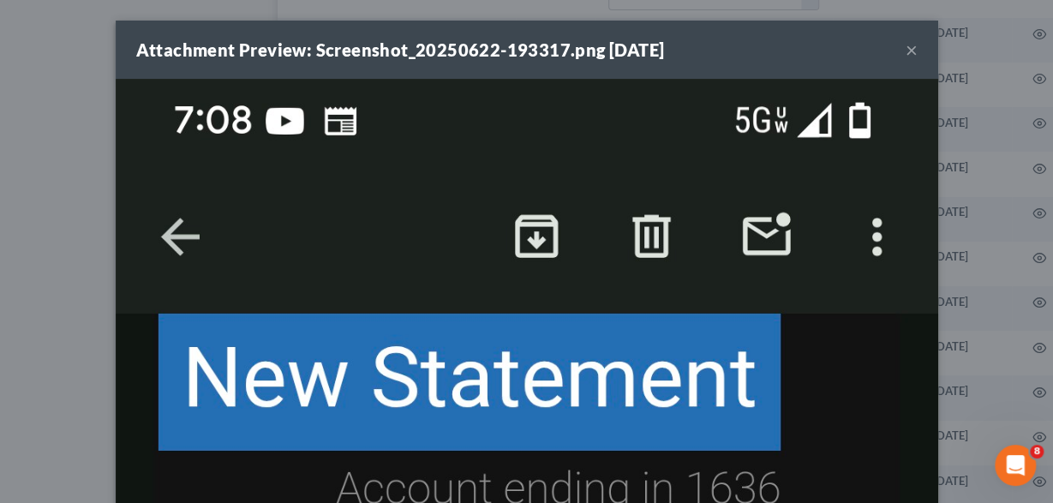
click at [907, 51] on button "×" at bounding box center [912, 49] width 12 height 21
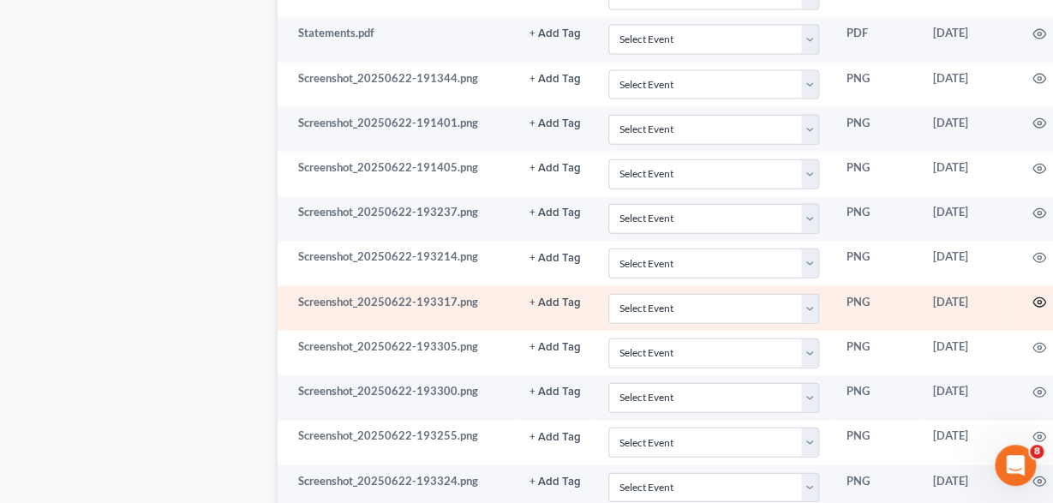
click at [1038, 301] on circle "button" at bounding box center [1039, 302] width 3 height 3
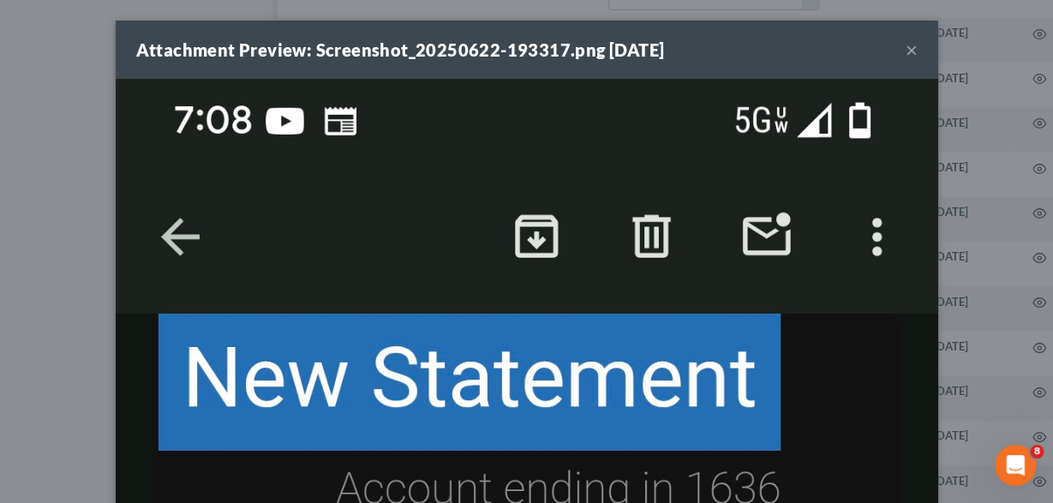
click at [906, 45] on button "×" at bounding box center [912, 49] width 12 height 21
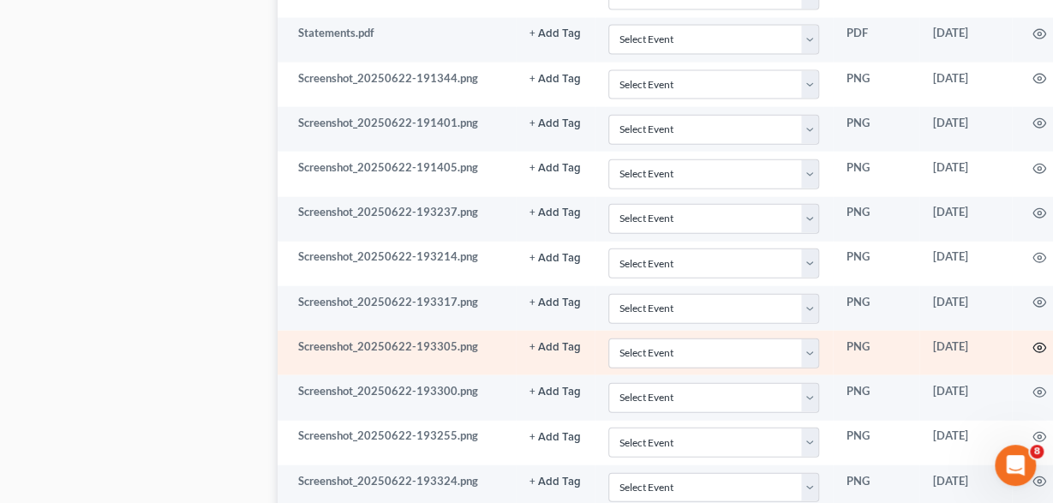
click at [1033, 341] on icon "button" at bounding box center [1040, 348] width 14 height 14
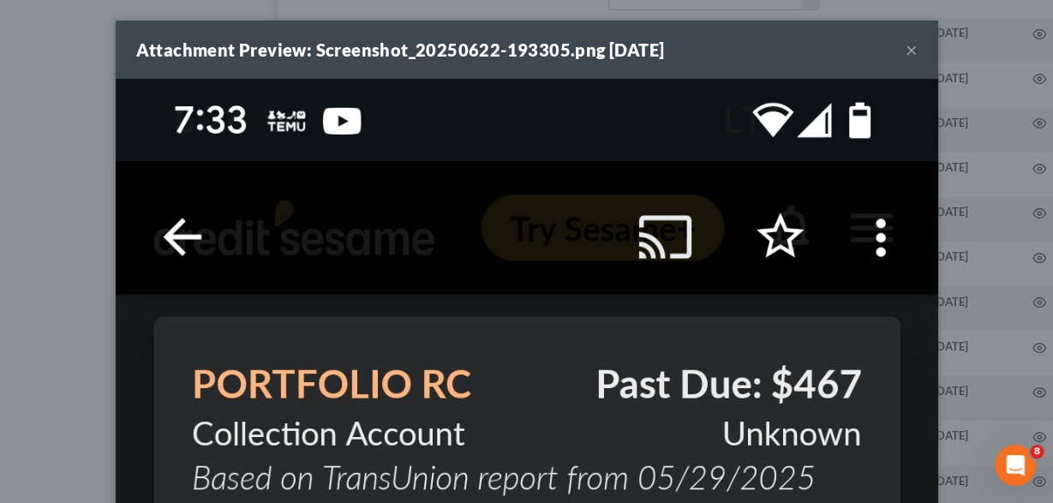
click at [916, 48] on button "×" at bounding box center [912, 49] width 12 height 21
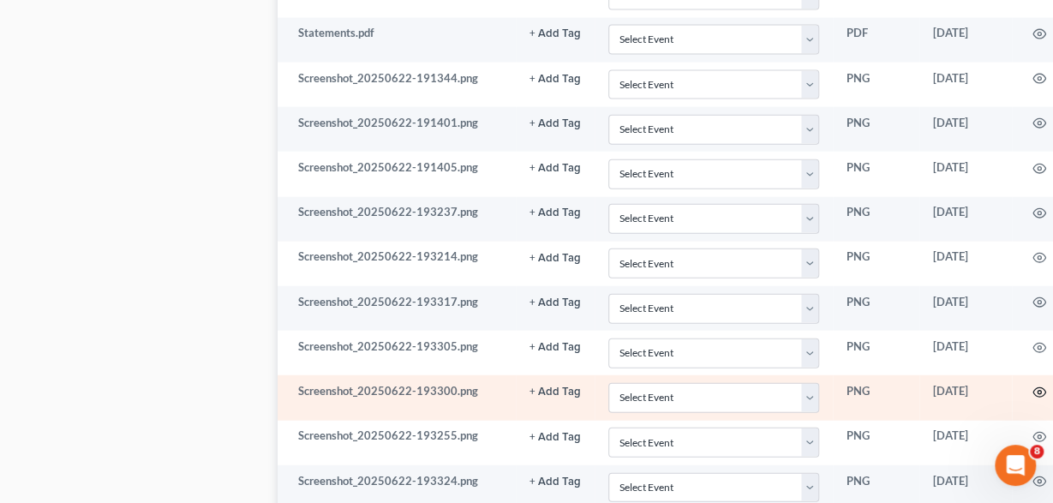
click at [1033, 386] on icon "button" at bounding box center [1040, 393] width 14 height 14
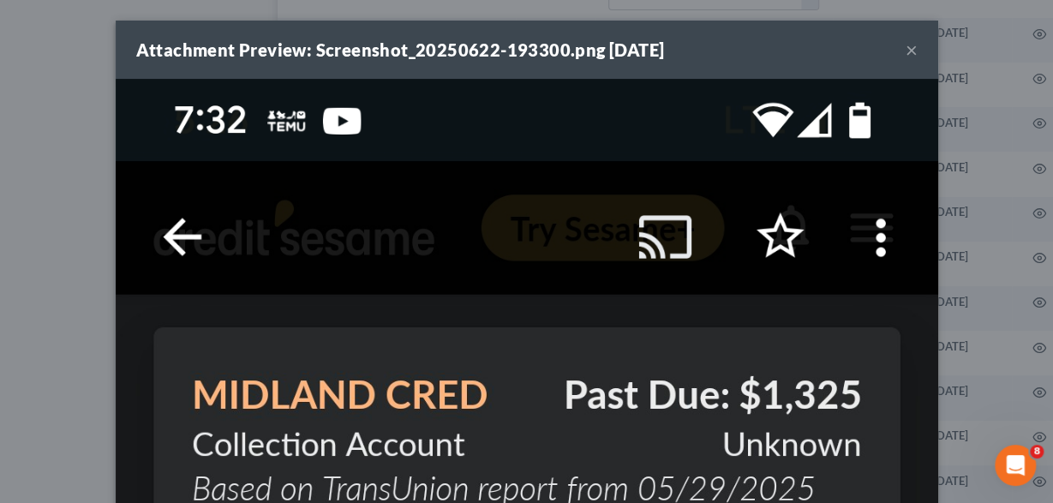
click at [909, 47] on button "×" at bounding box center [912, 49] width 12 height 21
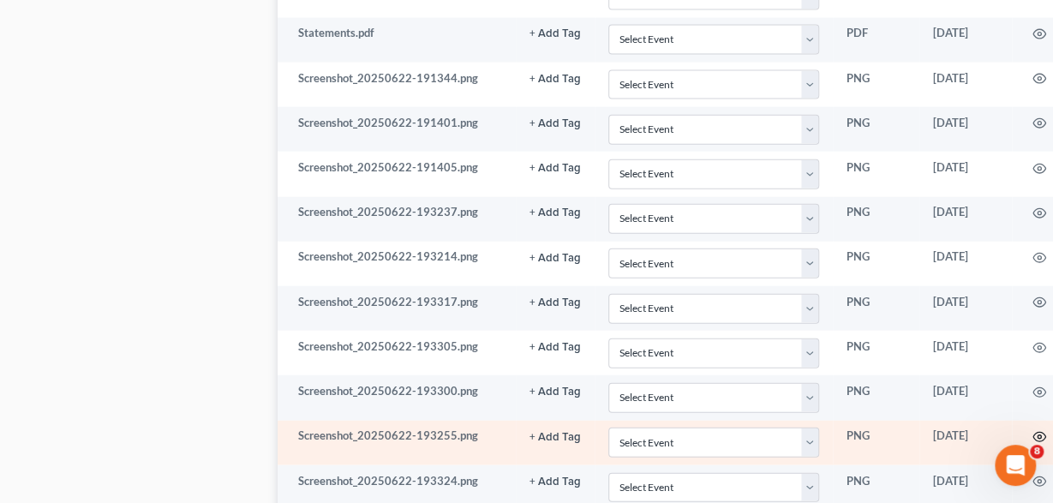
click at [1033, 430] on icon "button" at bounding box center [1040, 437] width 14 height 14
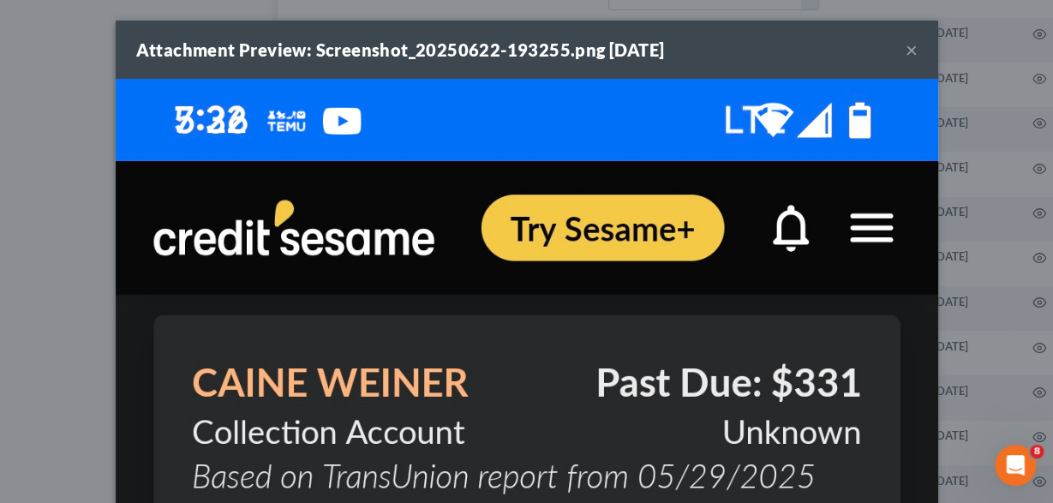
click at [910, 49] on button "×" at bounding box center [912, 49] width 12 height 21
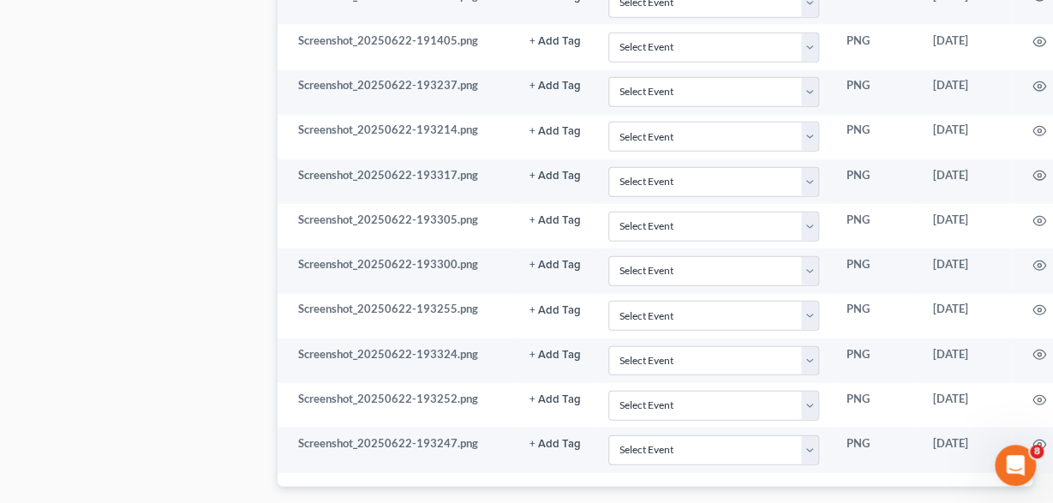
scroll to position [2050, 0]
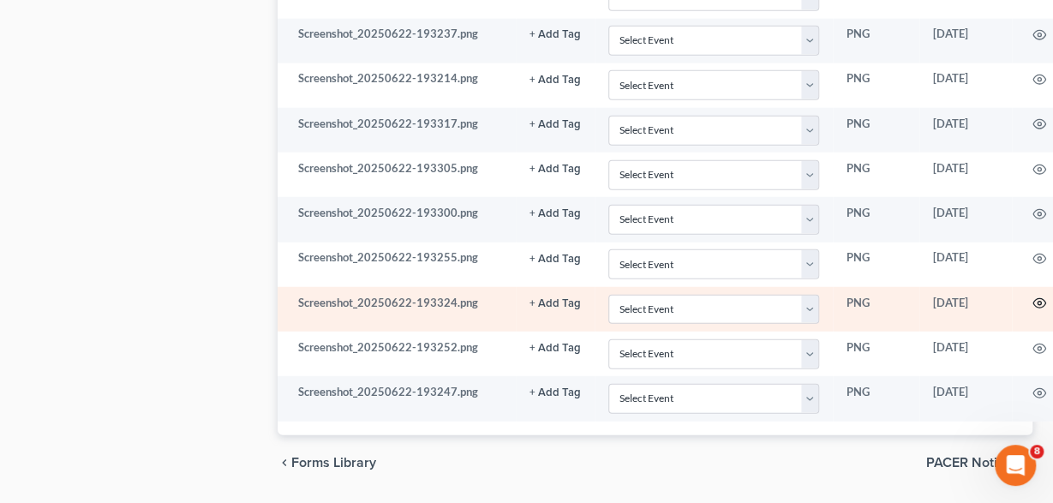
click at [1033, 296] on icon "button" at bounding box center [1040, 303] width 14 height 14
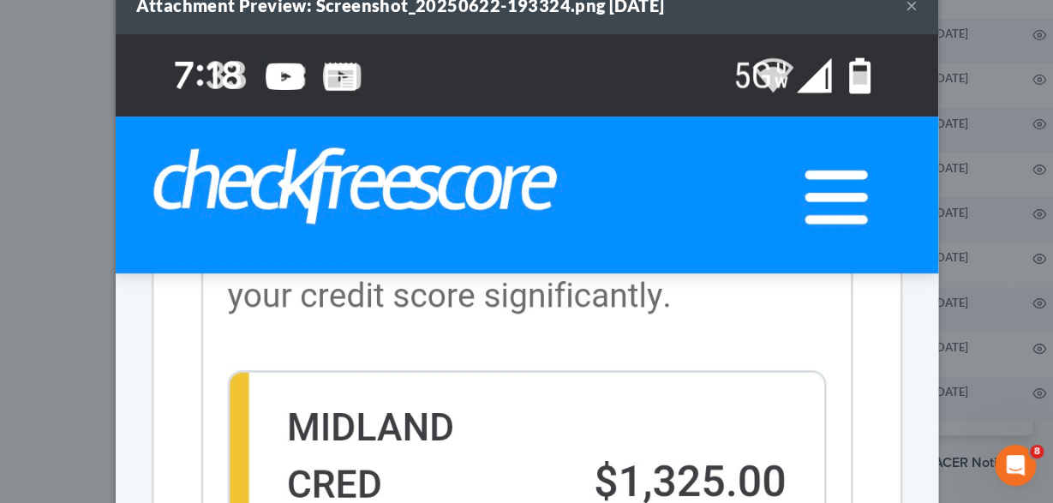
scroll to position [0, 0]
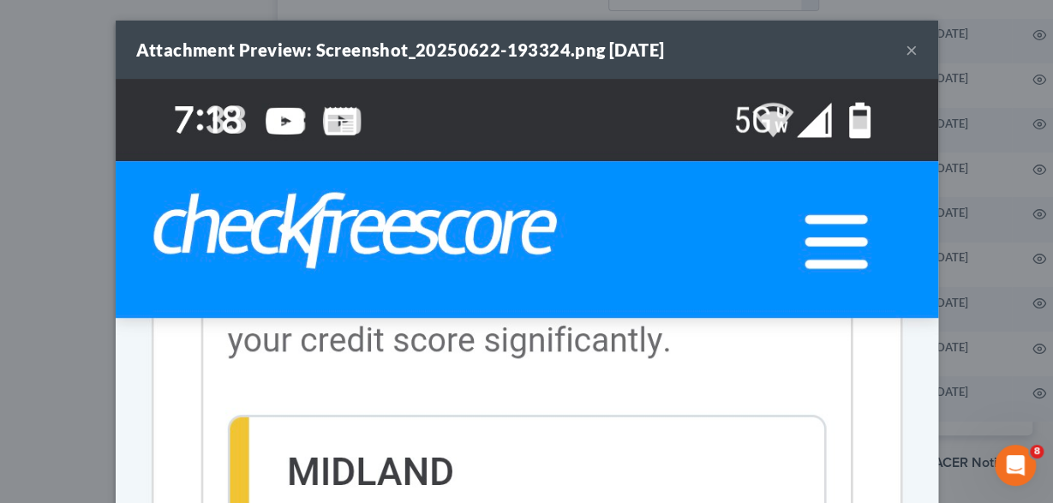
click at [906, 51] on button "×" at bounding box center [912, 49] width 12 height 21
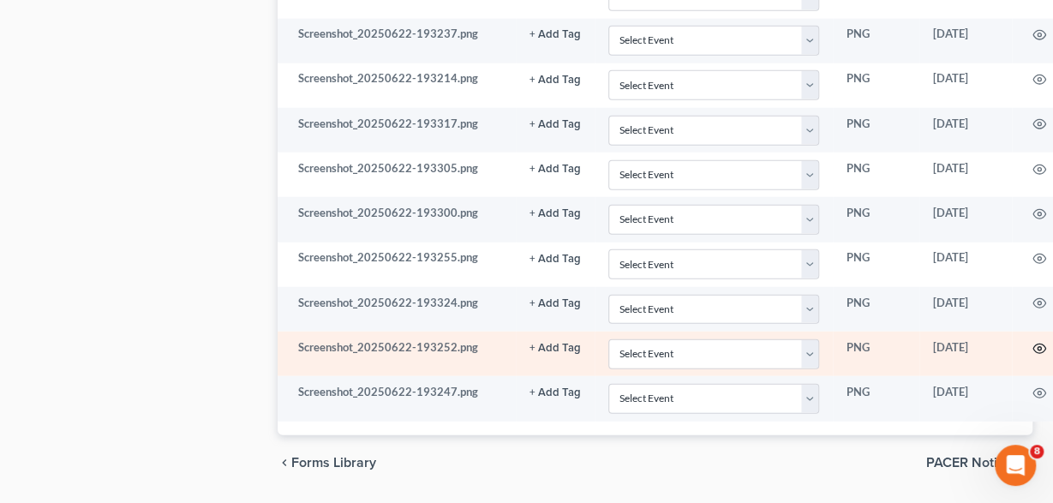
click at [1033, 344] on icon "button" at bounding box center [1039, 348] width 13 height 9
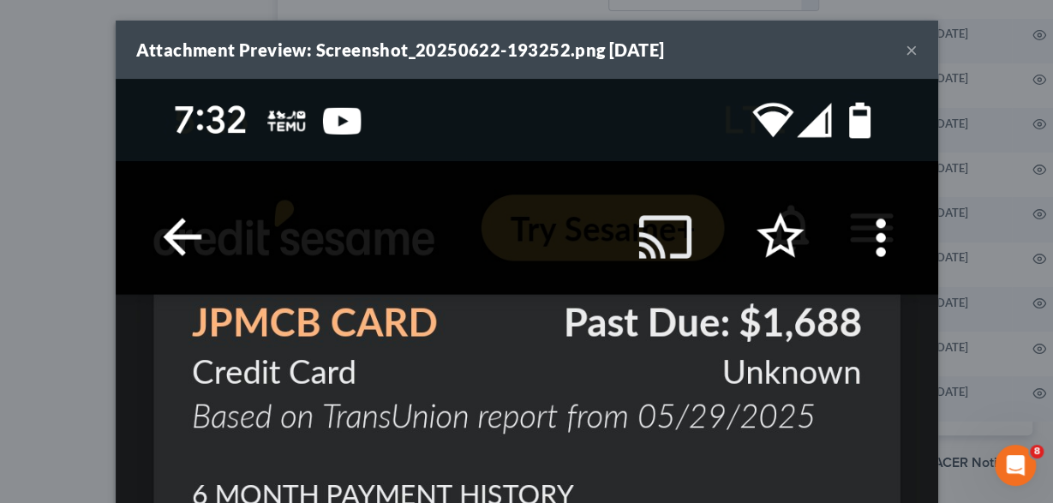
click at [906, 51] on button "×" at bounding box center [912, 49] width 12 height 21
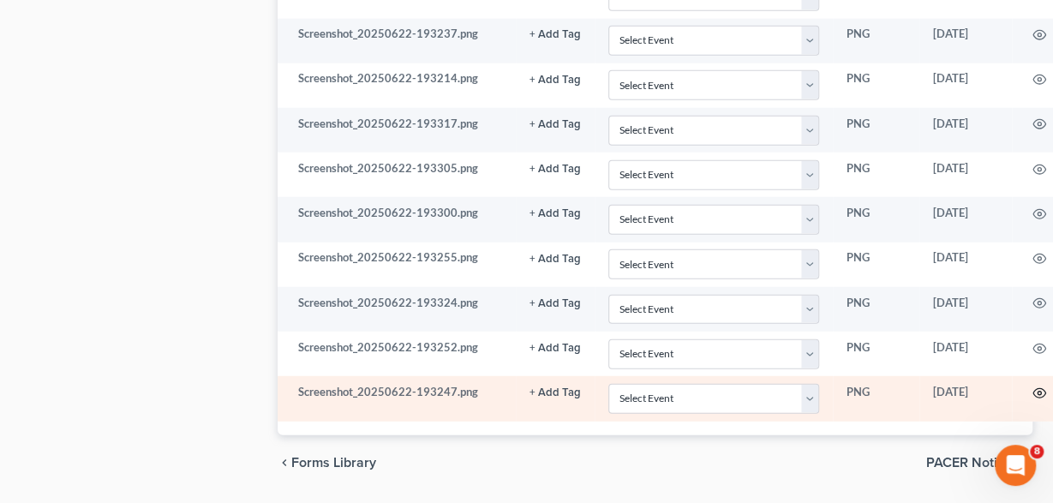
click at [1033, 386] on icon "button" at bounding box center [1040, 393] width 14 height 14
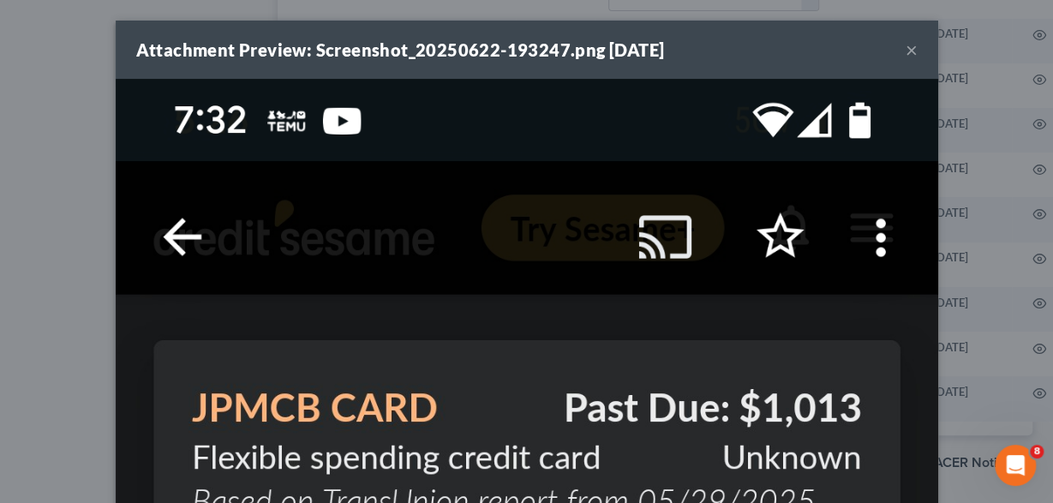
click at [69, 220] on div "Attachment Preview: Screenshot_20250622-193247.png 07/29/2025 × Download" at bounding box center [526, 251] width 1053 height 503
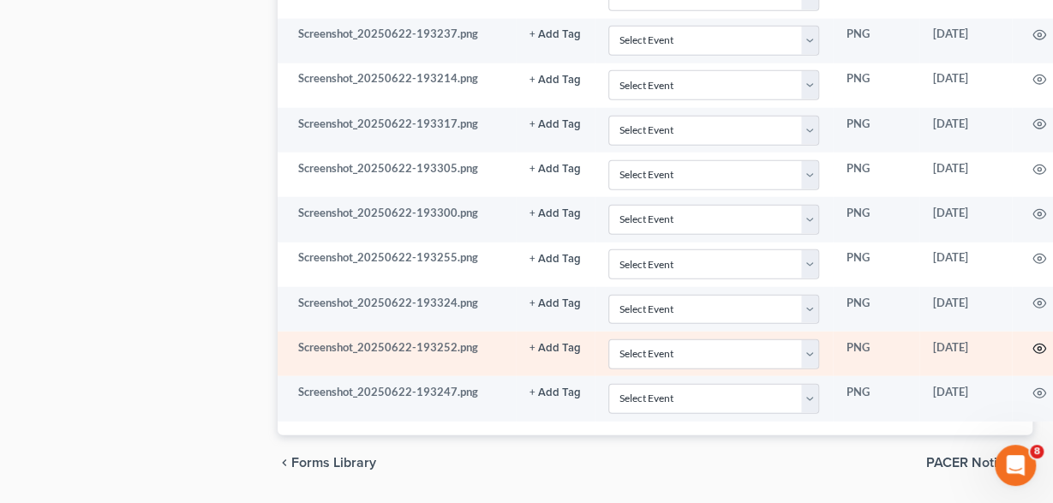
click at [1033, 342] on icon "button" at bounding box center [1040, 349] width 14 height 14
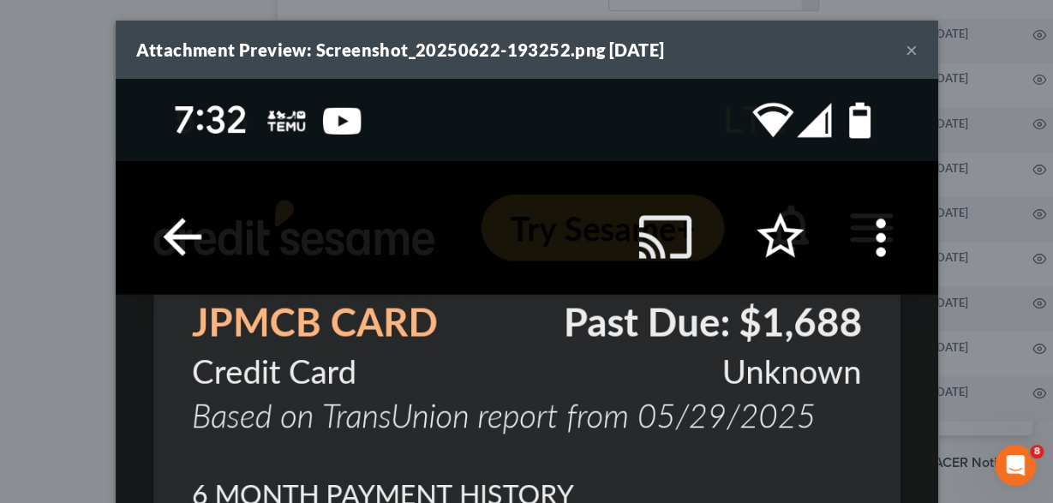
click at [919, 51] on div "Attachment Preview: Screenshot_20250622-193252.png 07/29/2025 ×" at bounding box center [527, 50] width 823 height 58
click at [909, 50] on button "×" at bounding box center [912, 49] width 12 height 21
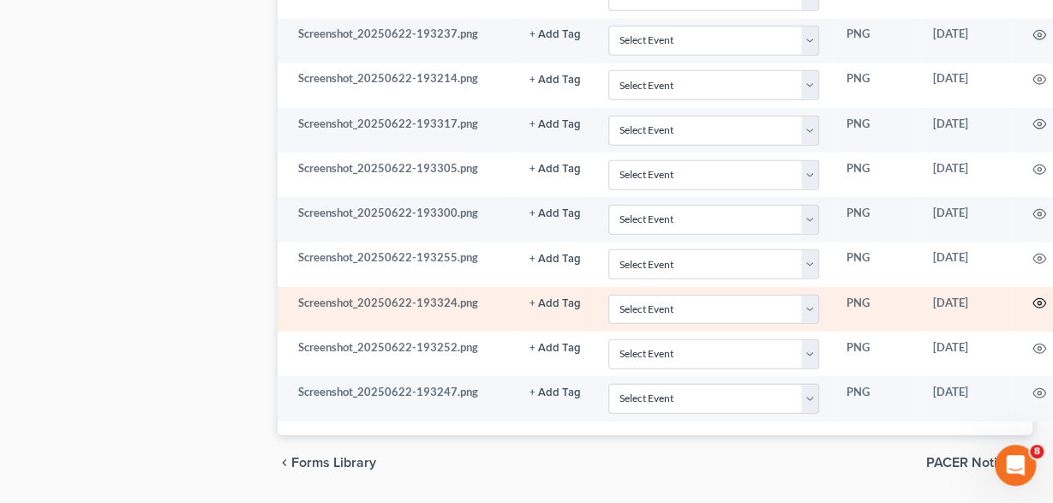
click at [1038, 302] on circle "button" at bounding box center [1039, 303] width 3 height 3
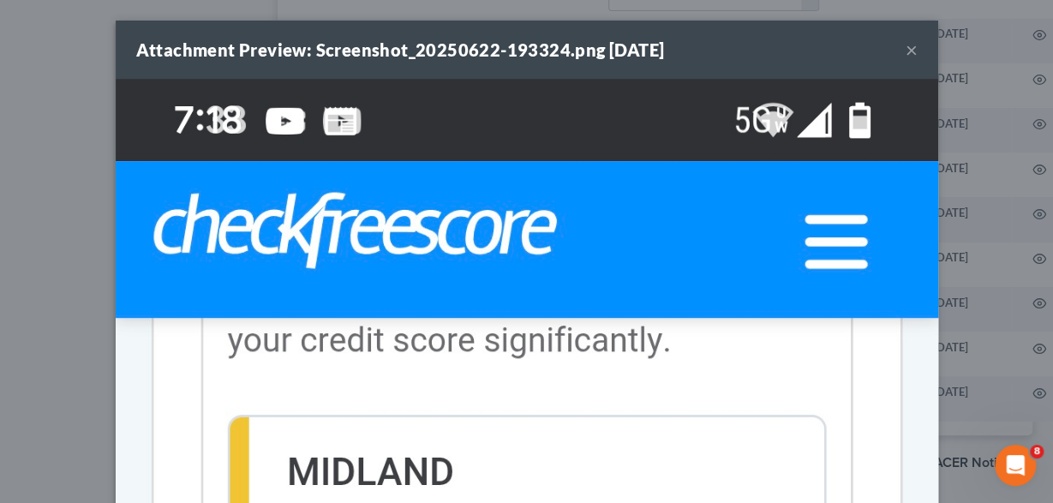
click at [913, 45] on button "×" at bounding box center [912, 49] width 12 height 21
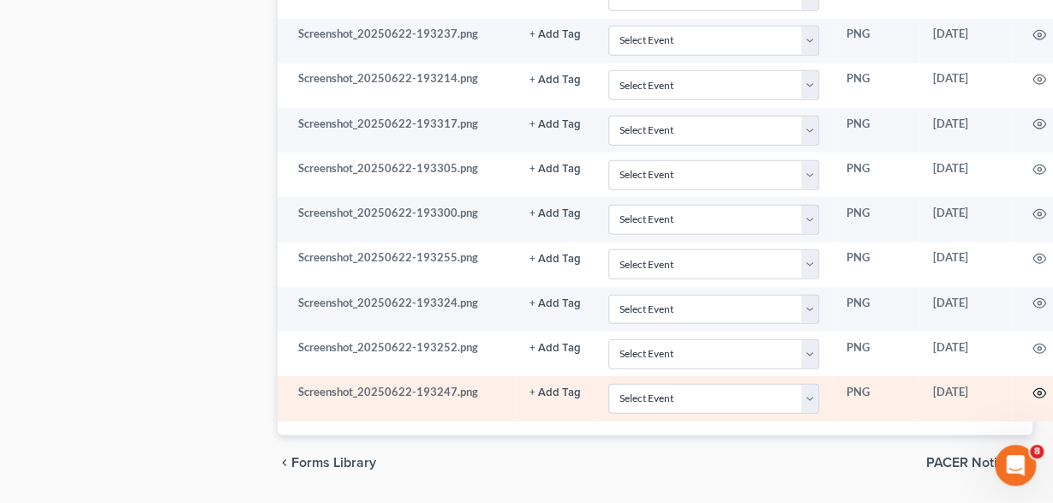
click at [1033, 386] on icon "button" at bounding box center [1040, 393] width 14 height 14
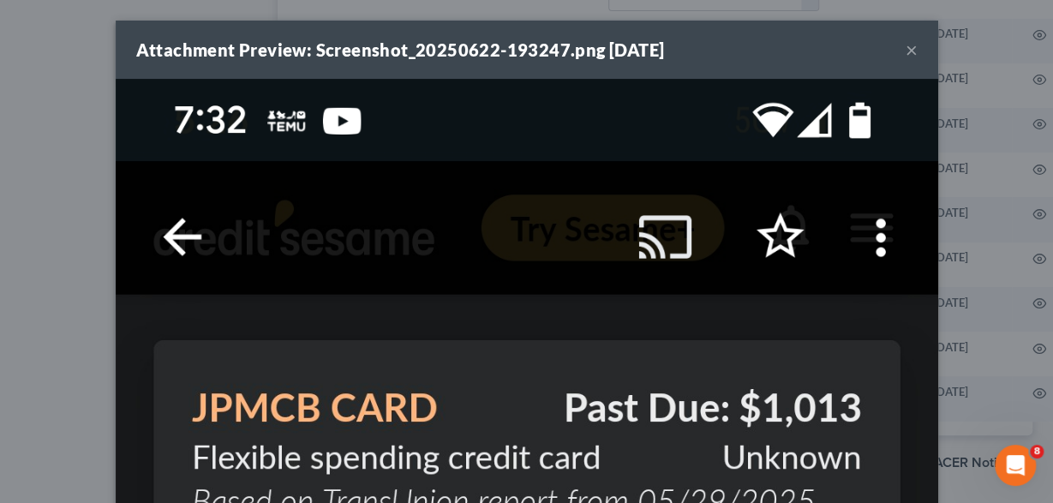
click at [905, 49] on div "Attachment Preview: Screenshot_20250622-193247.png 07/29/2025 ×" at bounding box center [527, 50] width 823 height 58
click at [913, 51] on button "×" at bounding box center [912, 49] width 12 height 21
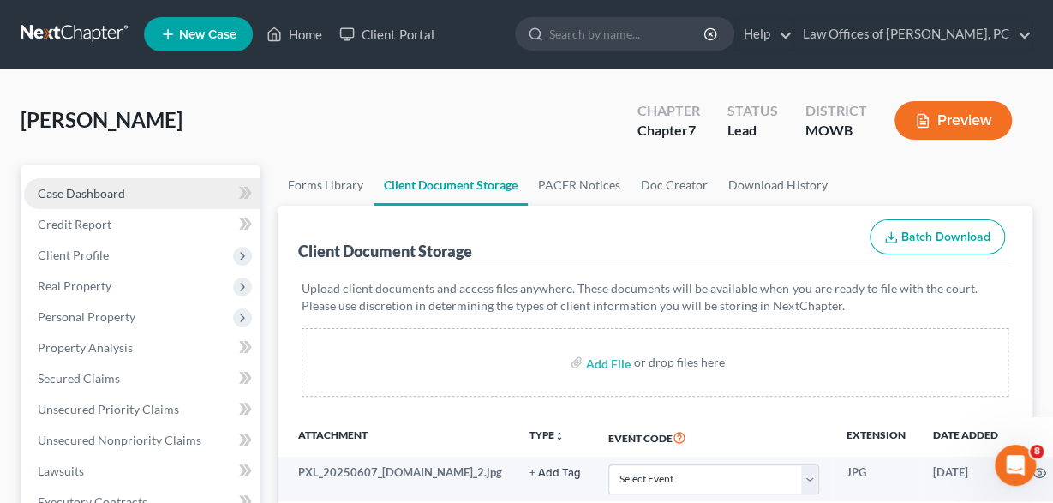
click at [84, 183] on link "Case Dashboard" at bounding box center [142, 193] width 237 height 31
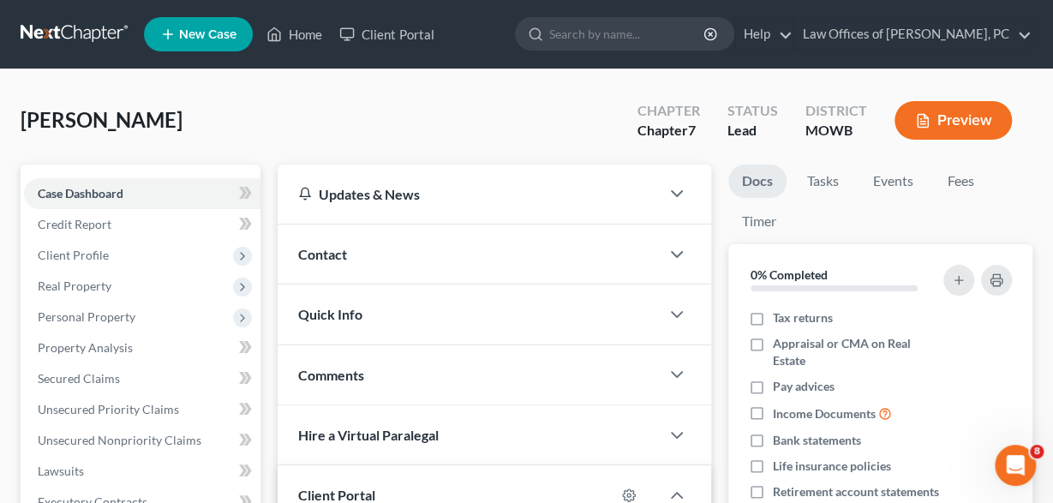
click at [332, 313] on span "Quick Info" at bounding box center [330, 314] width 64 height 16
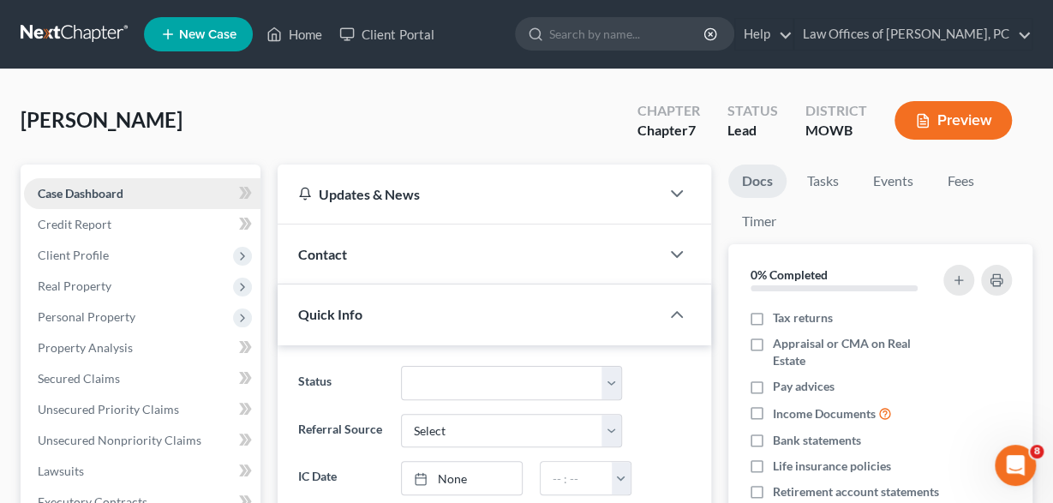
click at [171, 198] on link "Case Dashboard" at bounding box center [142, 193] width 237 height 31
click at [325, 255] on span "Contact" at bounding box center [322, 254] width 49 height 16
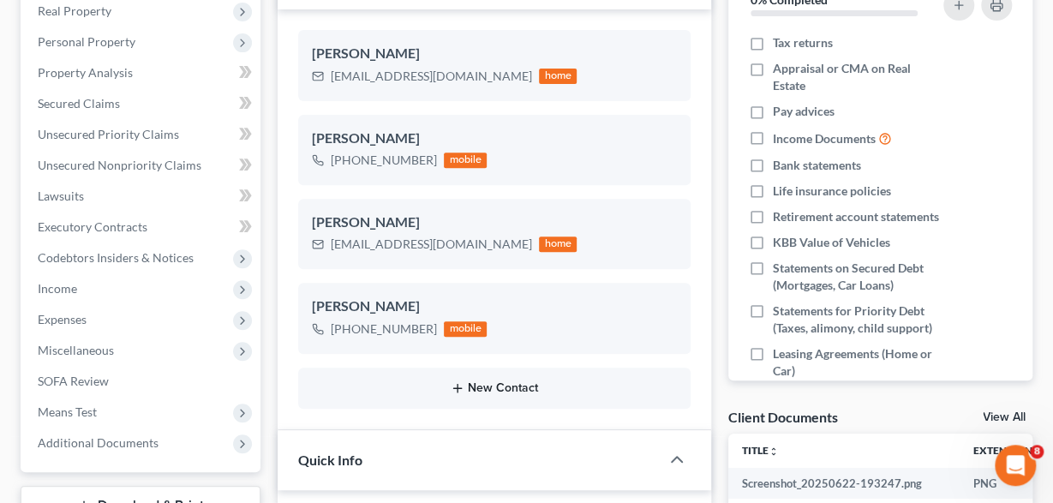
scroll to position [178, 0]
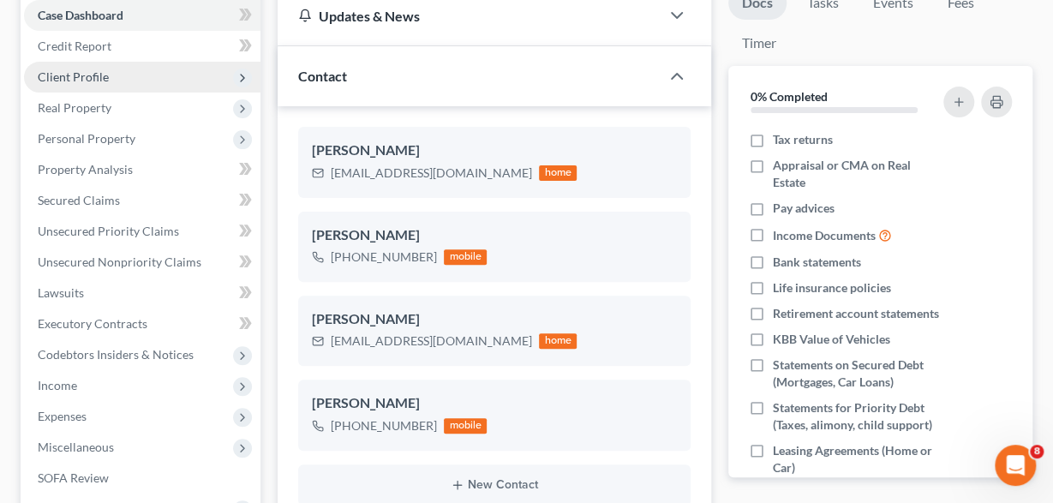
click at [110, 76] on span "Client Profile" at bounding box center [142, 77] width 237 height 31
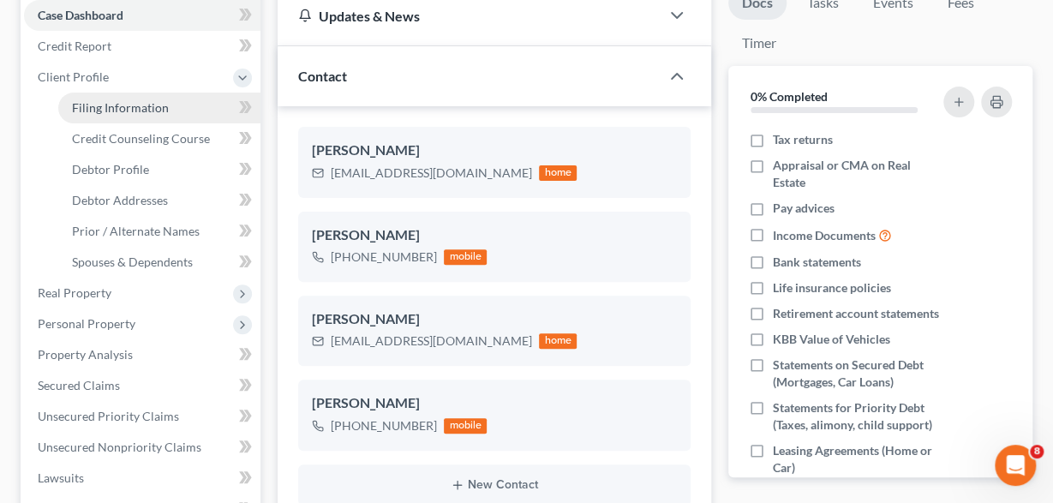
click at [164, 103] on span "Filing Information" at bounding box center [120, 107] width 97 height 15
select select "1"
select select "0"
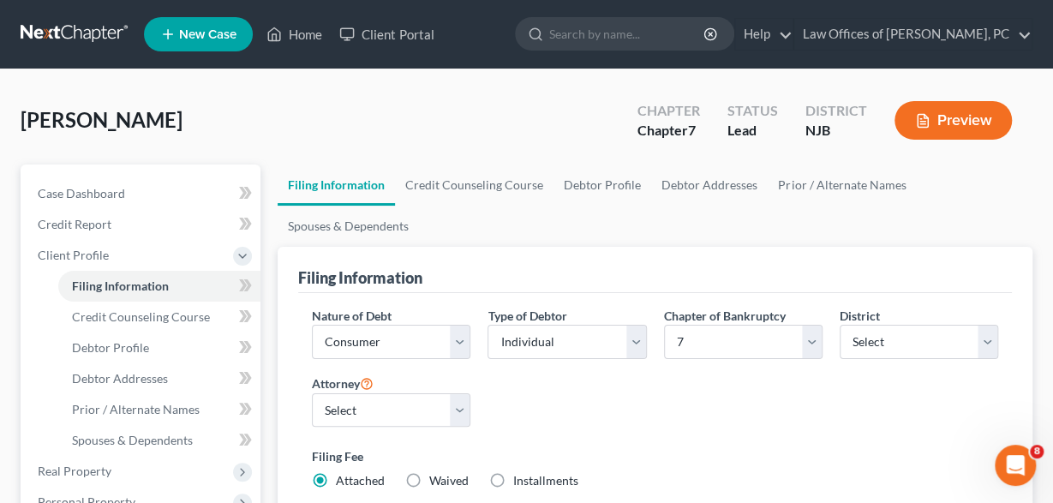
scroll to position [89, 0]
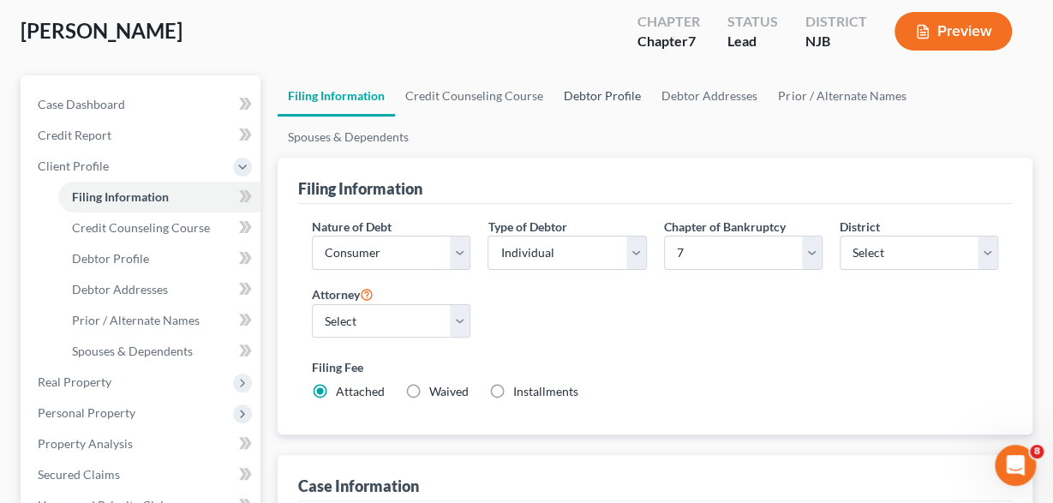
click at [583, 95] on link "Debtor Profile" at bounding box center [603, 95] width 98 height 41
select select "0"
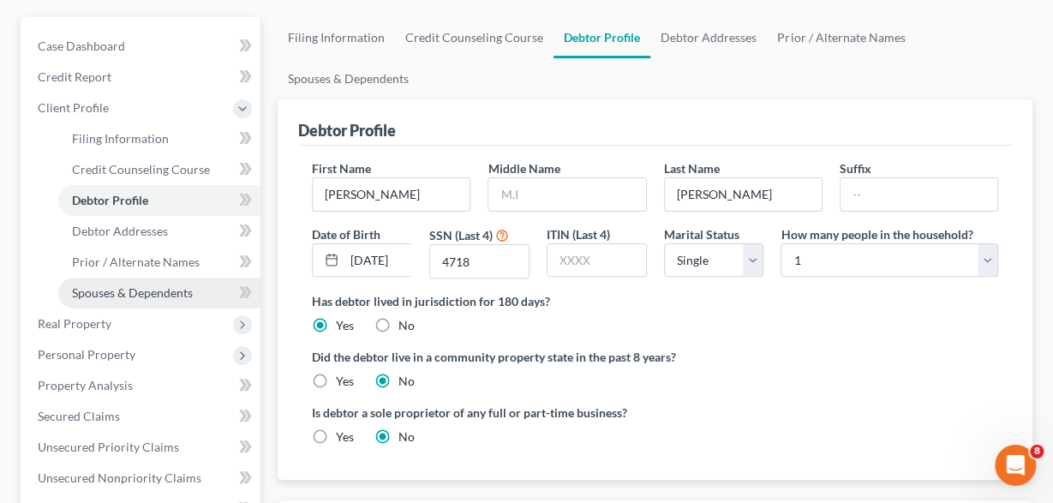
scroll to position [178, 0]
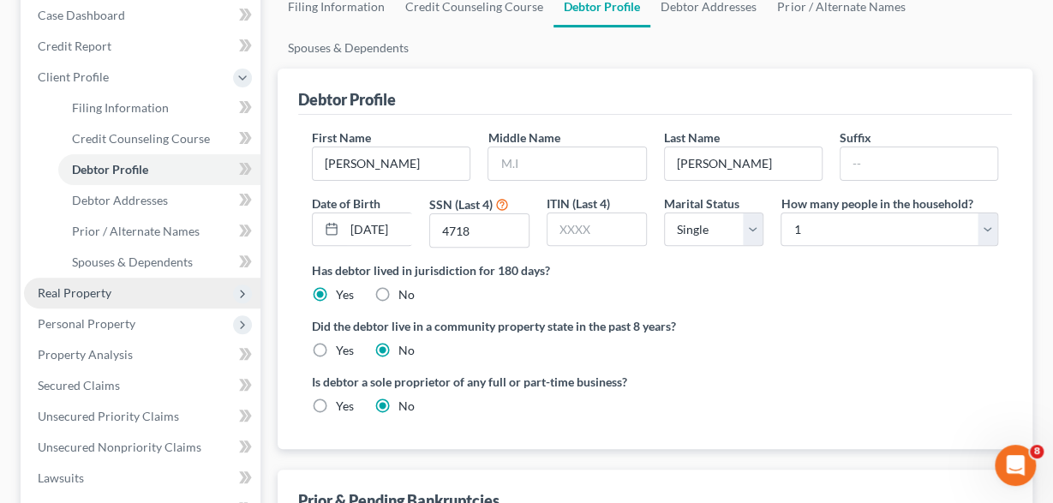
click at [150, 293] on span "Real Property" at bounding box center [142, 293] width 237 height 31
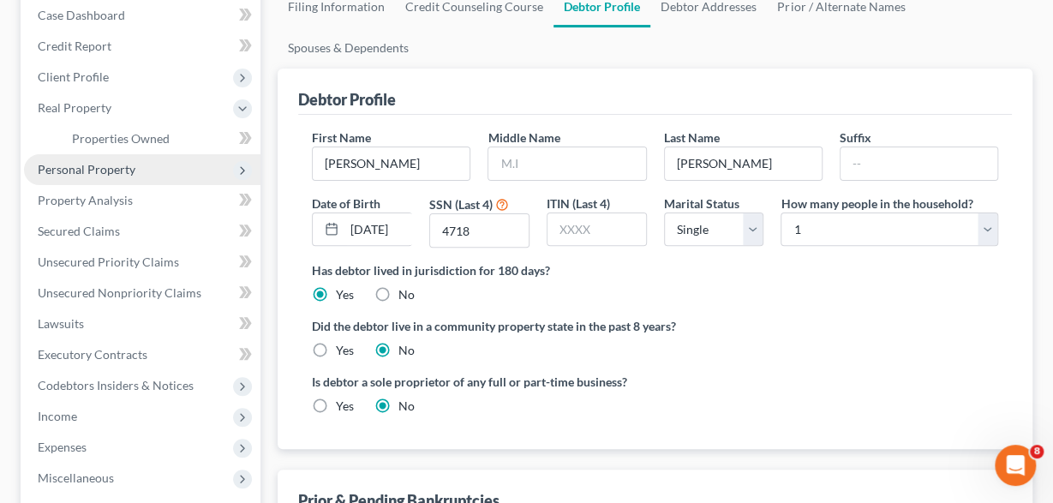
click at [158, 164] on span "Personal Property" at bounding box center [142, 169] width 237 height 31
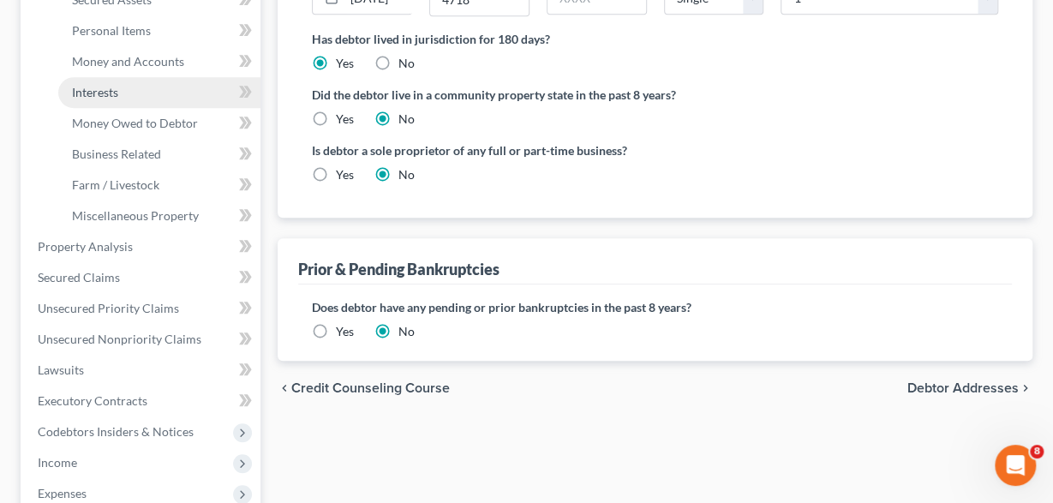
scroll to position [446, 0]
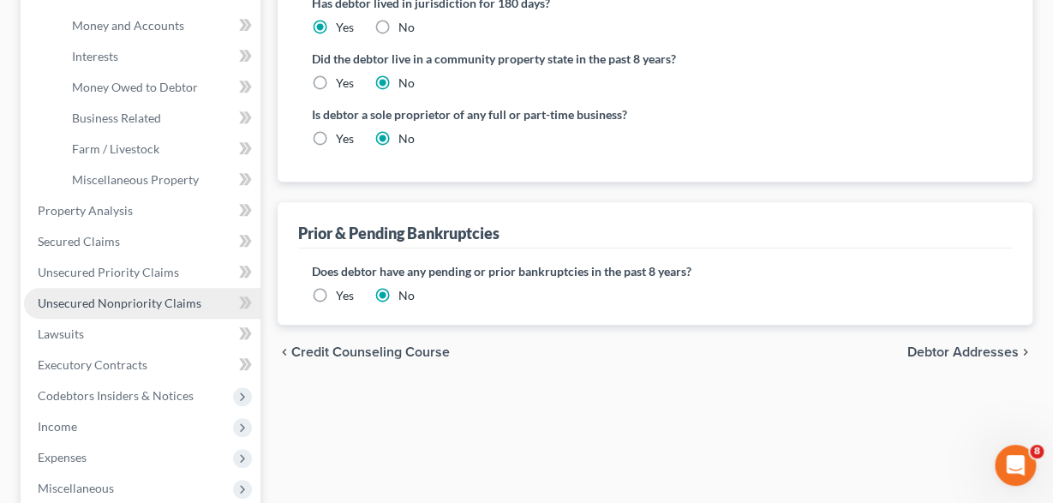
click at [172, 299] on span "Unsecured Nonpriority Claims" at bounding box center [120, 303] width 164 height 15
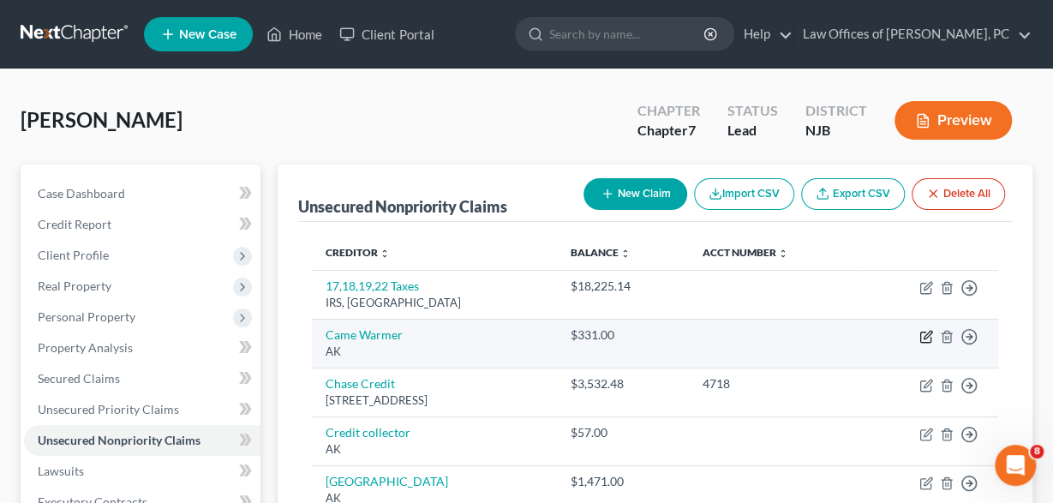
click at [924, 335] on icon "button" at bounding box center [928, 335] width 8 height 8
select select "1"
select select "2"
select select "0"
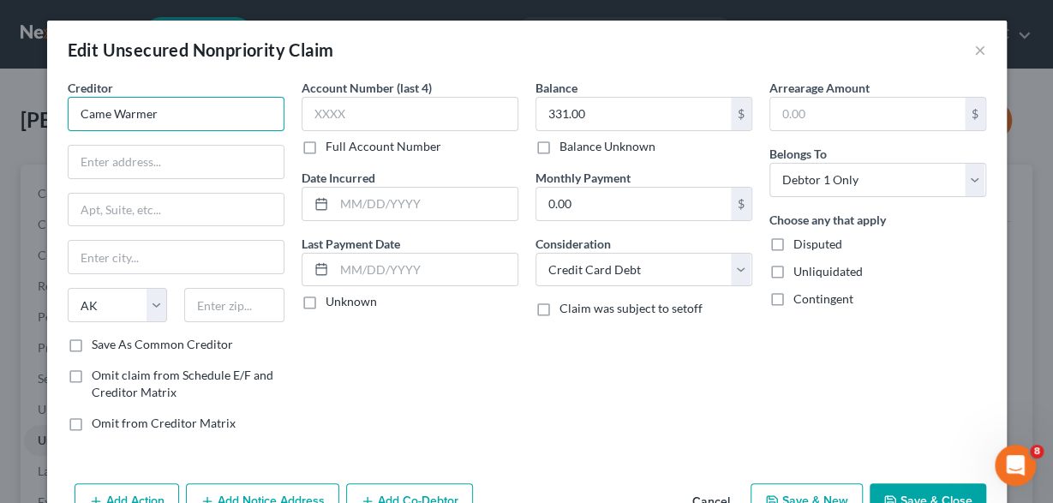
drag, startPoint x: 172, startPoint y: 119, endPoint x: 2, endPoint y: 111, distance: 170.7
click at [68, 111] on input "Came Warmer" at bounding box center [176, 114] width 217 height 34
type input "Caine Weiner"
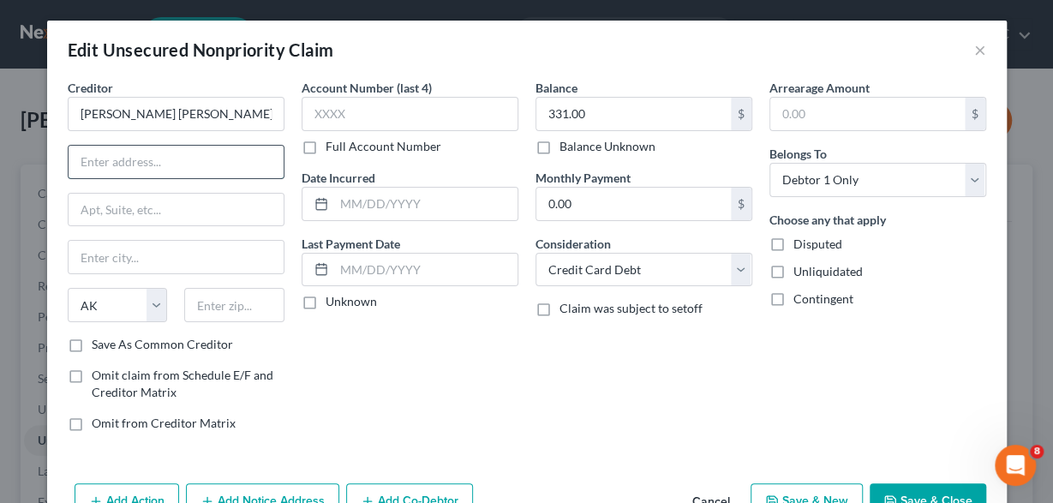
click at [168, 157] on input "text" at bounding box center [176, 162] width 215 height 33
paste input "5805 Sepulveda Blvd. 4th Floor"
drag, startPoint x: 221, startPoint y: 163, endPoint x: 213, endPoint y: 164, distance: 8.6
click at [220, 163] on input "5805 Sepulveda Blvd. 4th Floor" at bounding box center [176, 162] width 215 height 33
drag, startPoint x: 207, startPoint y: 162, endPoint x: 268, endPoint y: 167, distance: 61.1
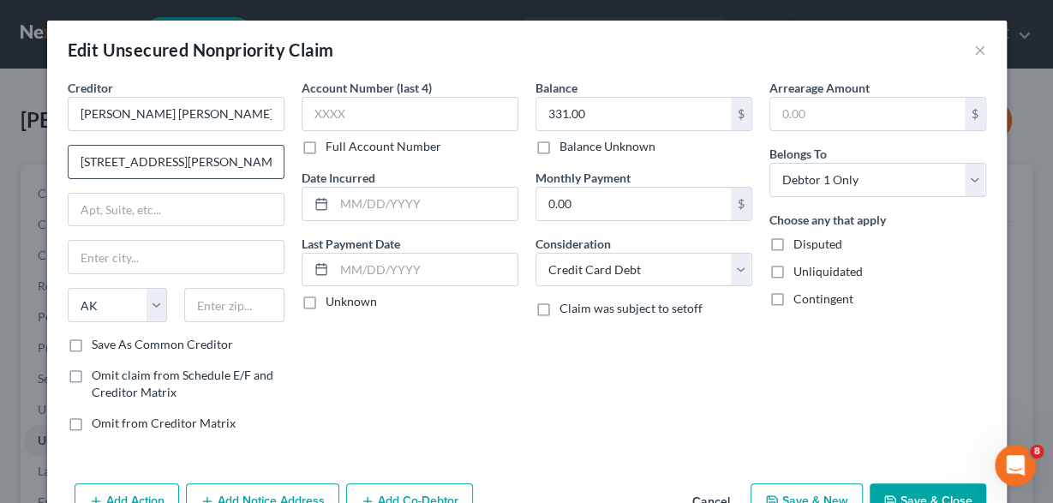
click at [268, 167] on input "5805 Sepulveda Blvd. 4th Floor" at bounding box center [176, 162] width 215 height 33
type input "5805 Sepulveda Blvd."
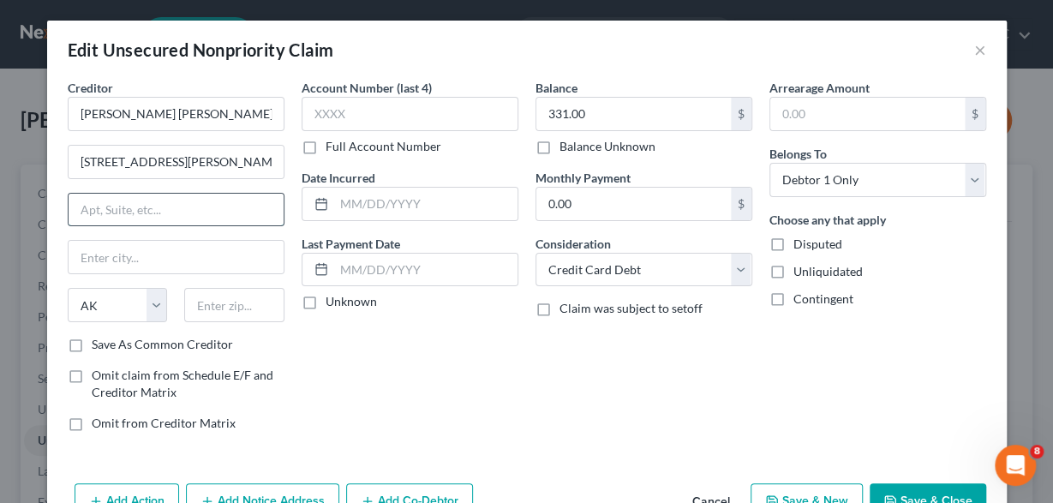
click at [133, 207] on input "text" at bounding box center [176, 210] width 215 height 33
paste input "4th Floor"
type input "4th Floor"
click at [121, 257] on input "text" at bounding box center [176, 257] width 215 height 33
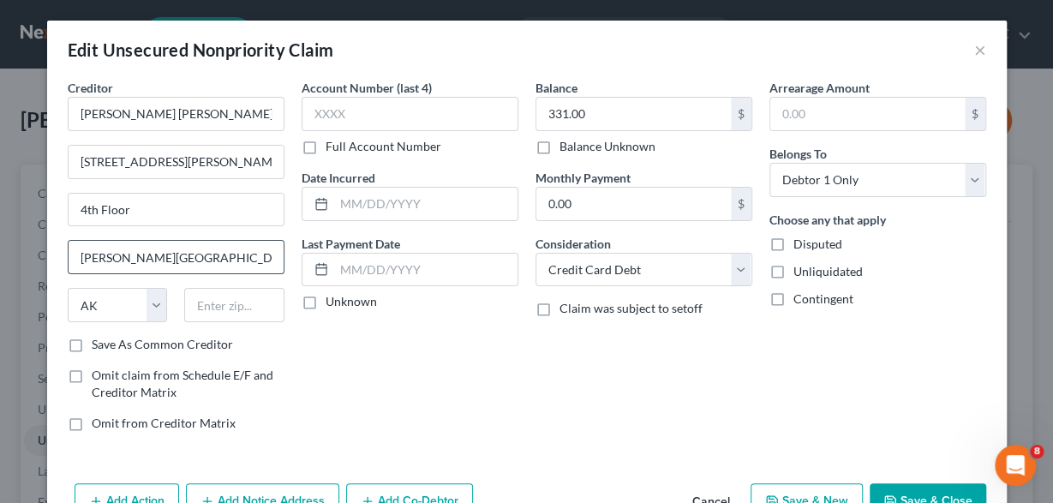
type input "Sherman Oaks"
select select "4"
type input "91411"
click at [87, 350] on div "Creditor * Caine Weiner 5805 Sepulveda Blvd. 4th Floor Sherman Oaks State AL AK…" at bounding box center [176, 262] width 234 height 367
type input "Van Nuys"
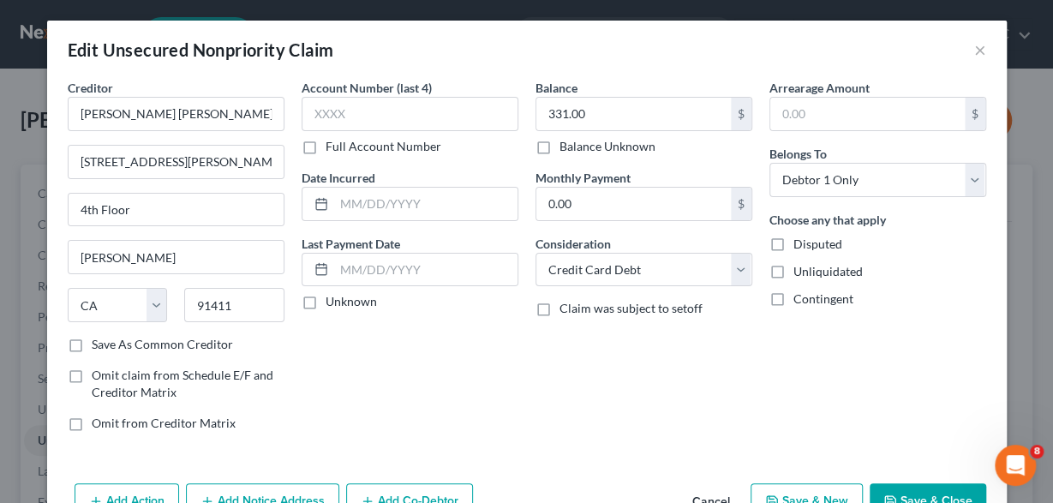
click at [92, 344] on label "Save As Common Creditor" at bounding box center [162, 344] width 141 height 17
click at [99, 344] on input "Save As Common Creditor" at bounding box center [104, 341] width 11 height 11
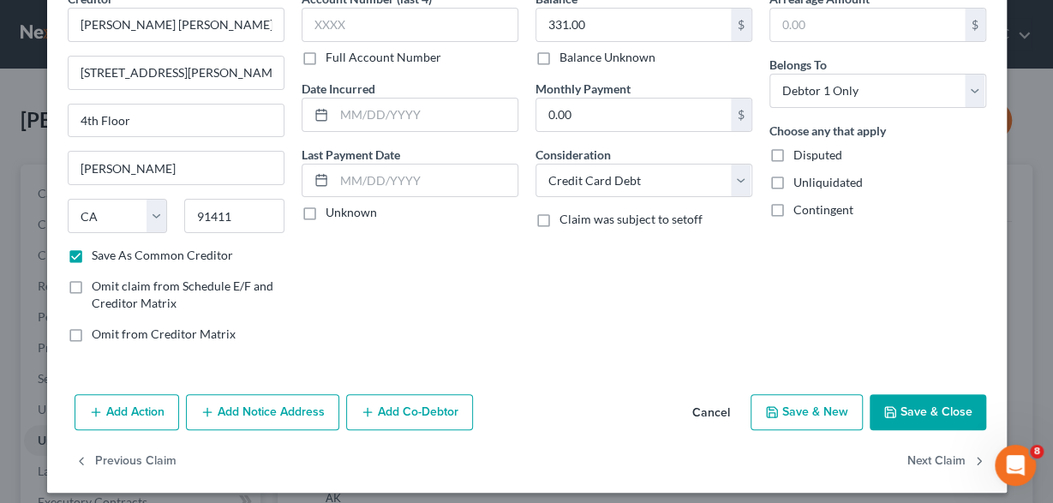
scroll to position [96, 0]
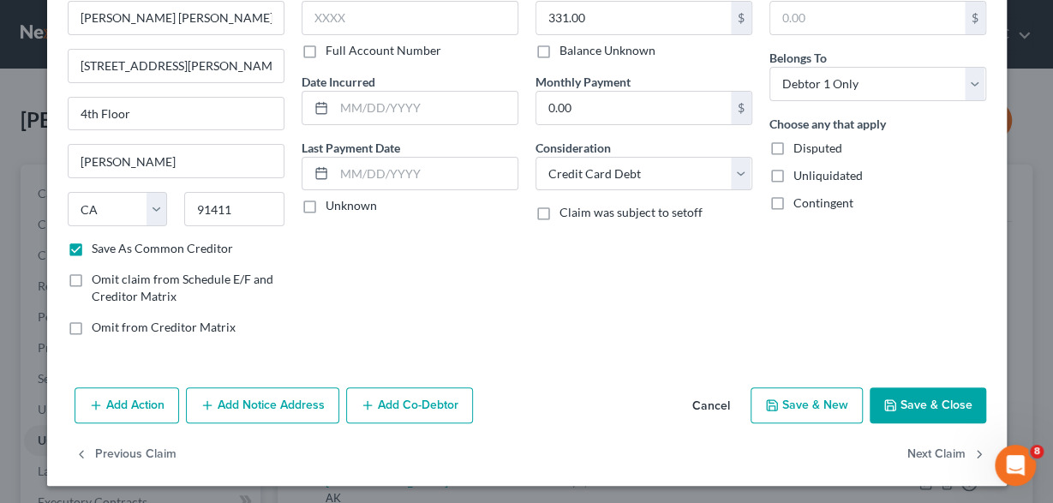
click at [913, 402] on button "Save & Close" at bounding box center [928, 405] width 117 height 36
checkbox input "false"
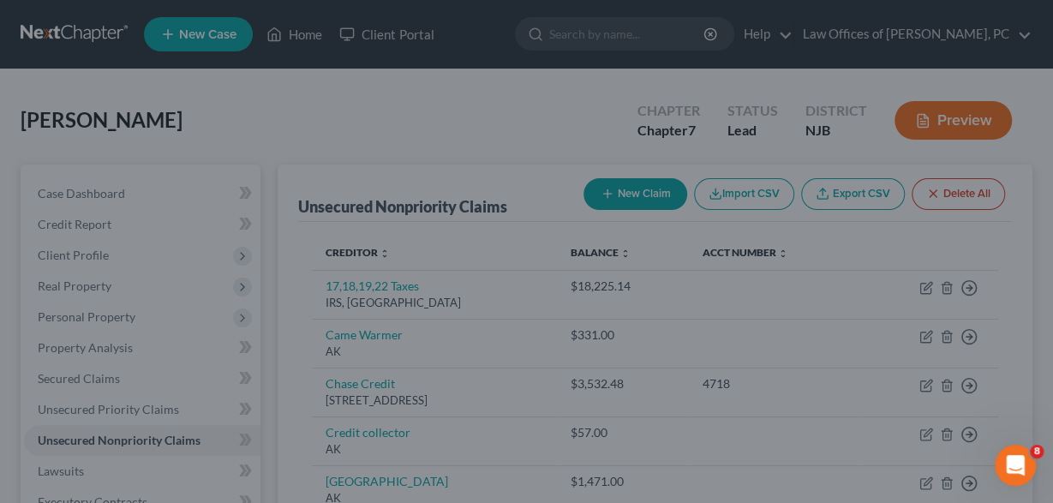
type input "0"
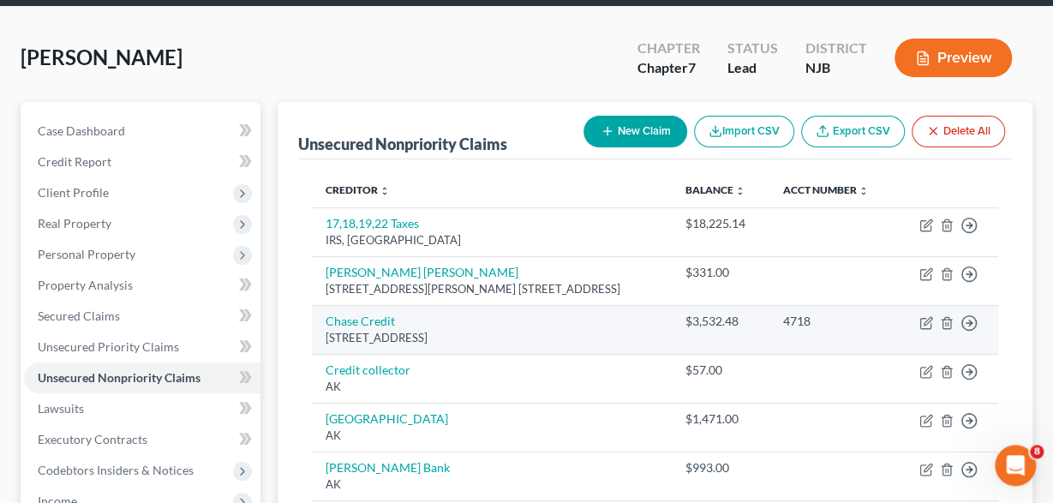
scroll to position [89, 0]
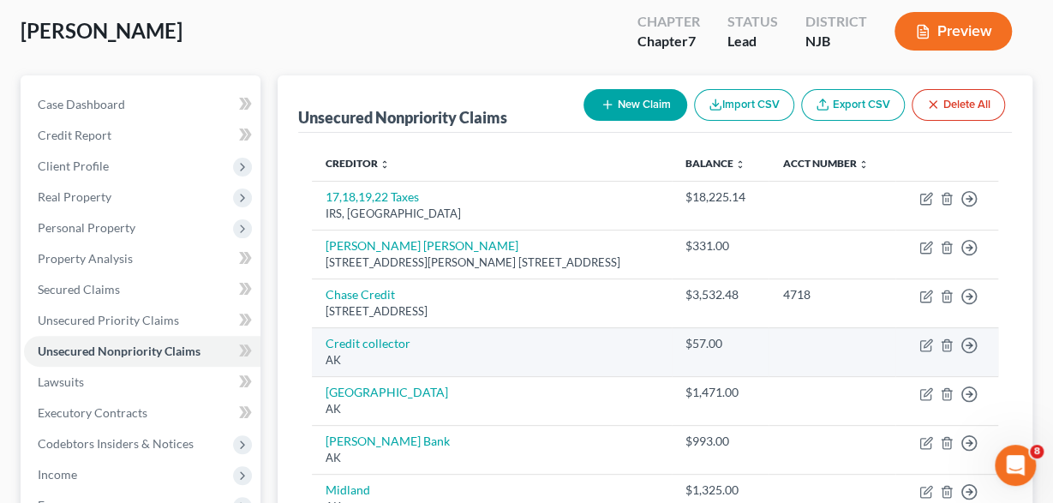
click at [462, 352] on div "AK" at bounding box center [492, 360] width 332 height 16
click at [362, 339] on link "Credit collector" at bounding box center [368, 343] width 85 height 15
select select "1"
select select "2"
select select "0"
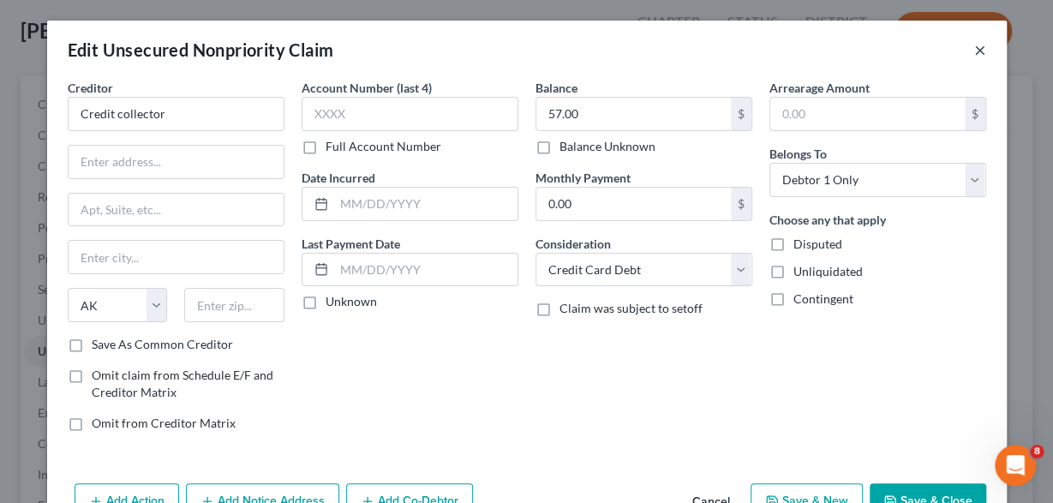
click at [981, 42] on button "×" at bounding box center [980, 49] width 12 height 21
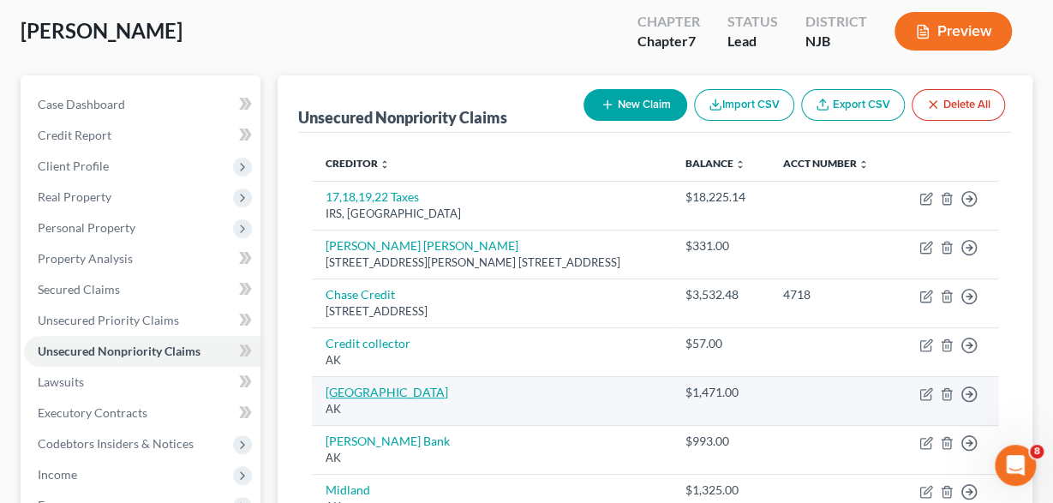
click at [389, 390] on link "Jefferson Hospital" at bounding box center [387, 392] width 123 height 15
select select "1"
select select "2"
select select "0"
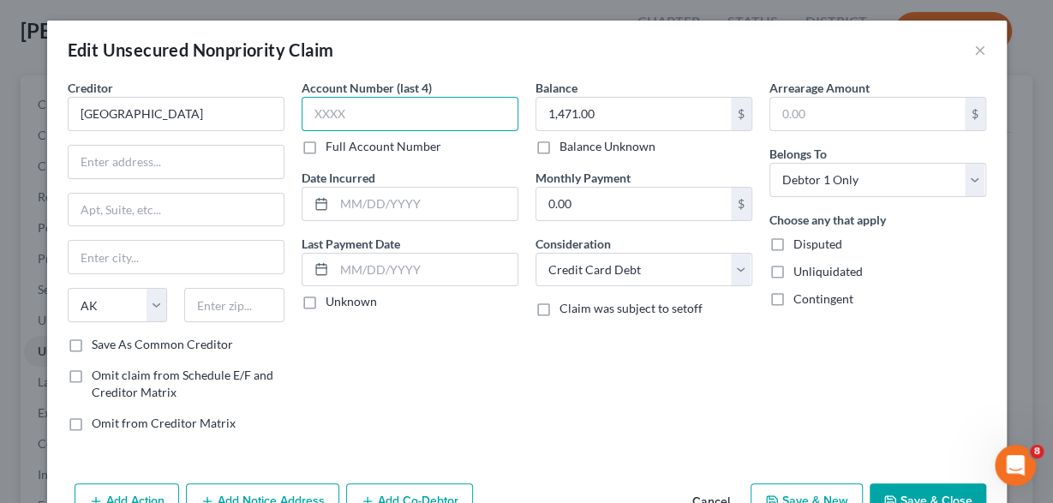
click at [329, 109] on input "text" at bounding box center [410, 114] width 217 height 34
type input "1636"
click at [923, 489] on button "Save & Close" at bounding box center [928, 501] width 117 height 36
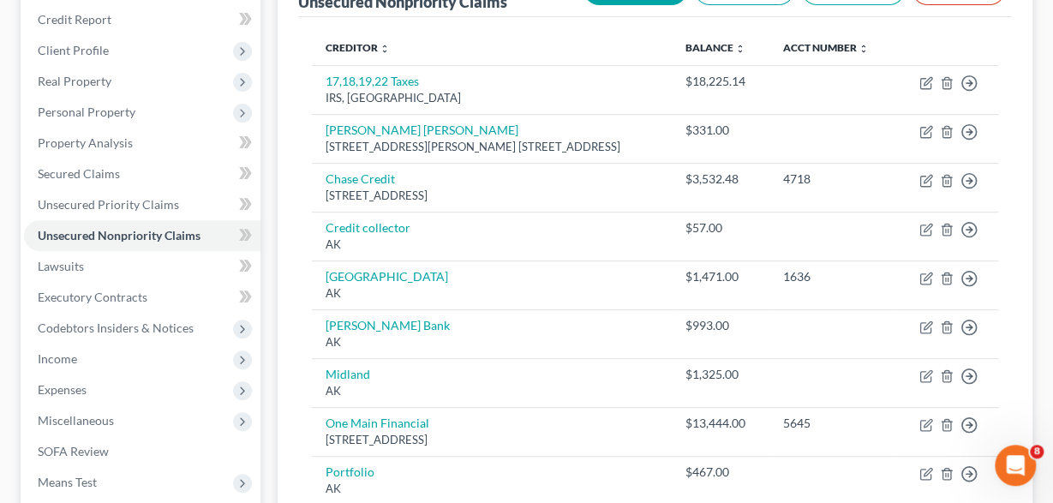
scroll to position [178, 0]
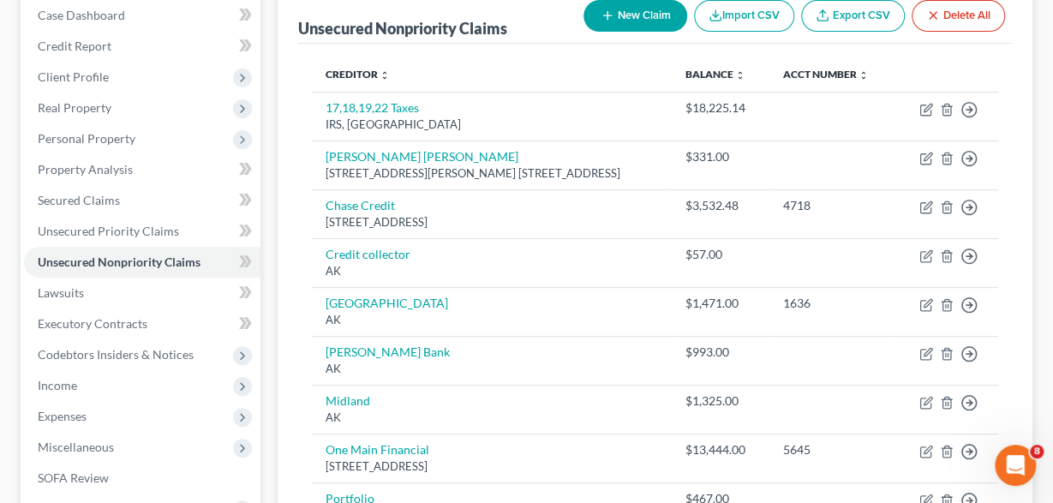
click at [628, 15] on button "New Claim" at bounding box center [636, 16] width 104 height 32
select select "0"
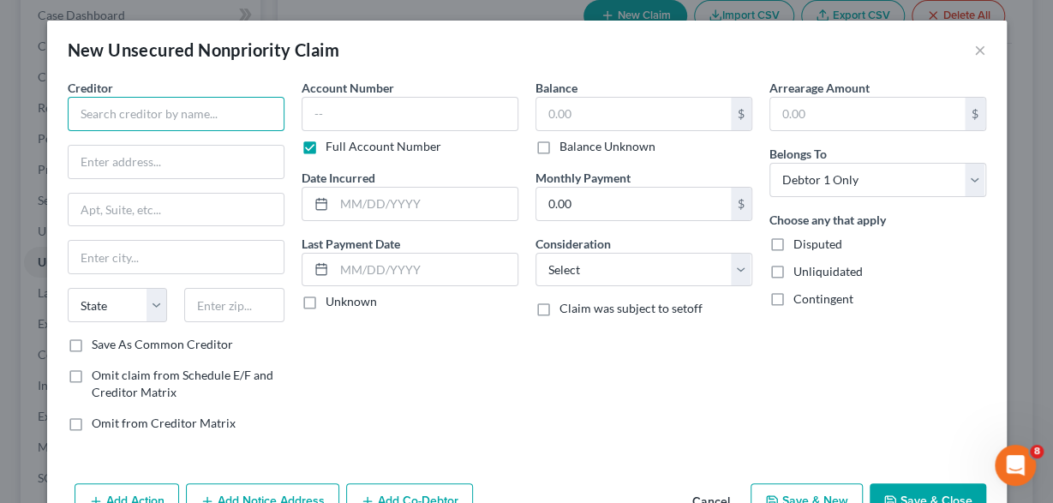
click at [222, 118] on input "text" at bounding box center [176, 114] width 217 height 34
drag, startPoint x: 165, startPoint y: 116, endPoint x: -7, endPoint y: 117, distance: 172.2
click at [68, 117] on input "JPMCB Card" at bounding box center [176, 114] width 217 height 34
click at [184, 114] on input "JP Morgan Chase Bank" at bounding box center [176, 114] width 217 height 34
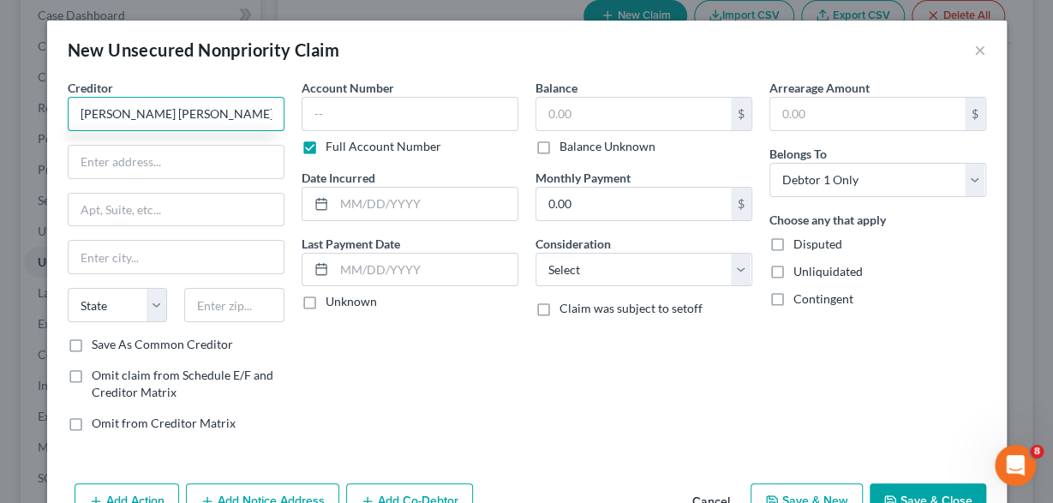
type input "J.P. Morgan Chase"
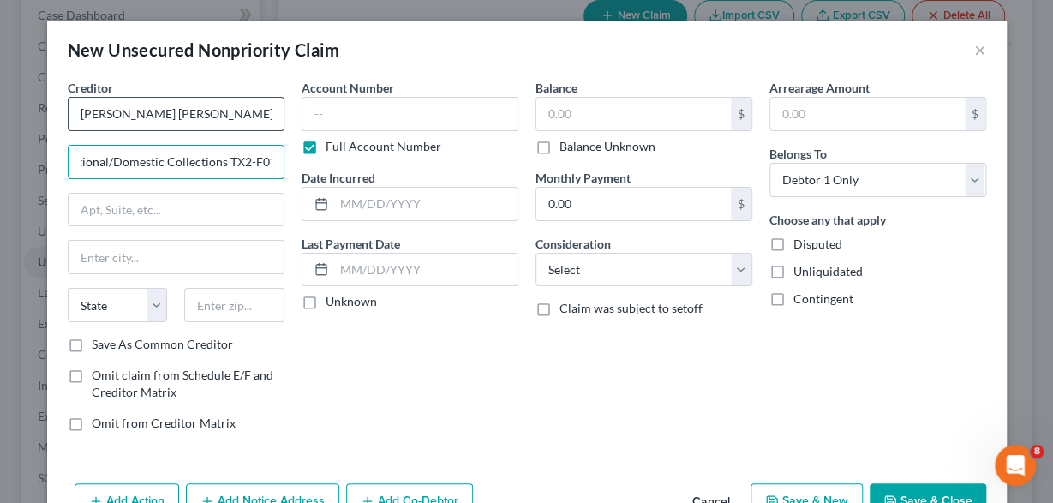
type input "International/Domestic Collections TX2-F012"
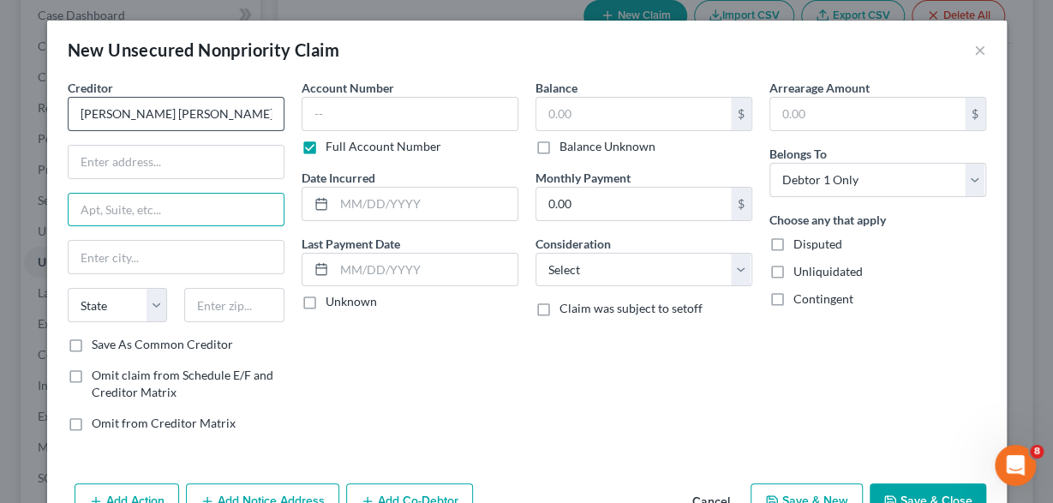
paste input "International/Domestic Collections TX2-F012"
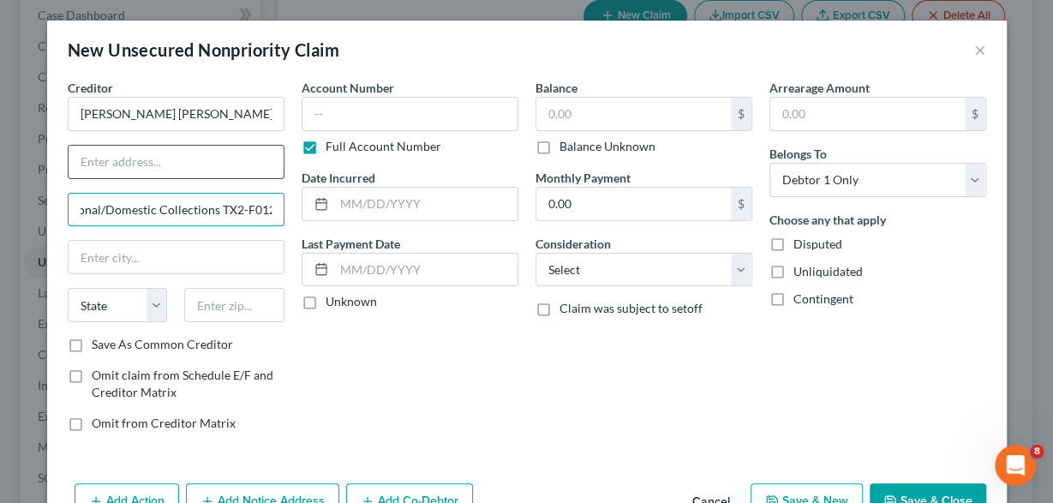
type input "International/Domestic Collections TX2-F012"
click at [146, 162] on input "text" at bounding box center [176, 162] width 215 height 33
type input "712 Main Stree, Fl 4 East"
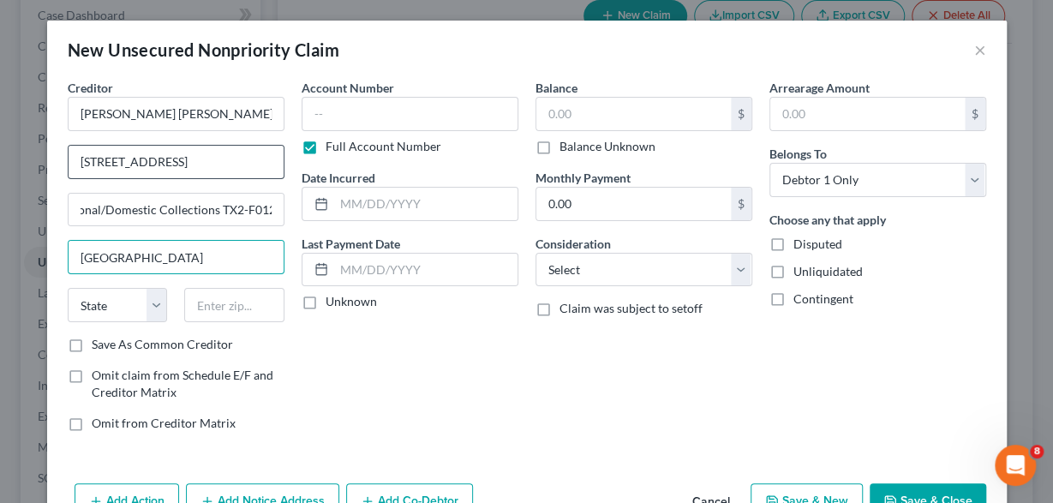
type input "Houston"
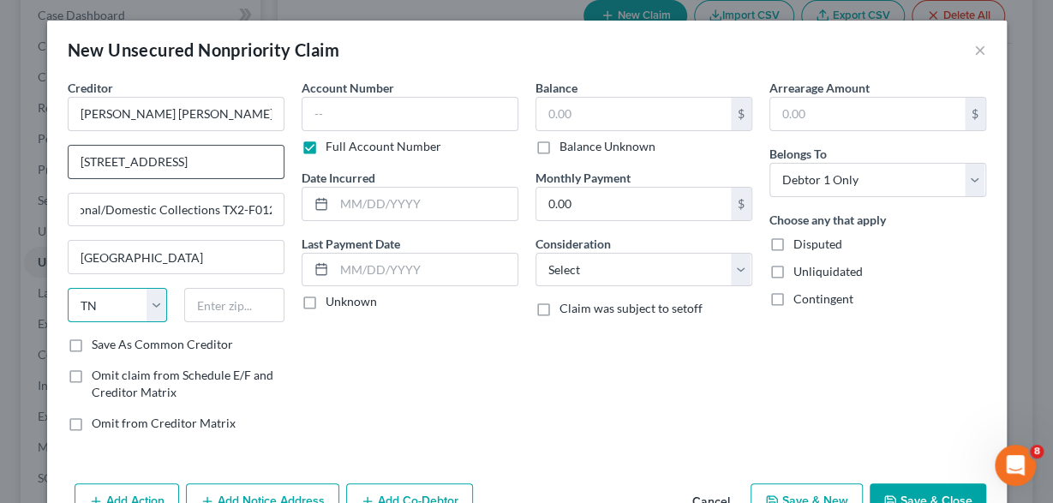
select select "45"
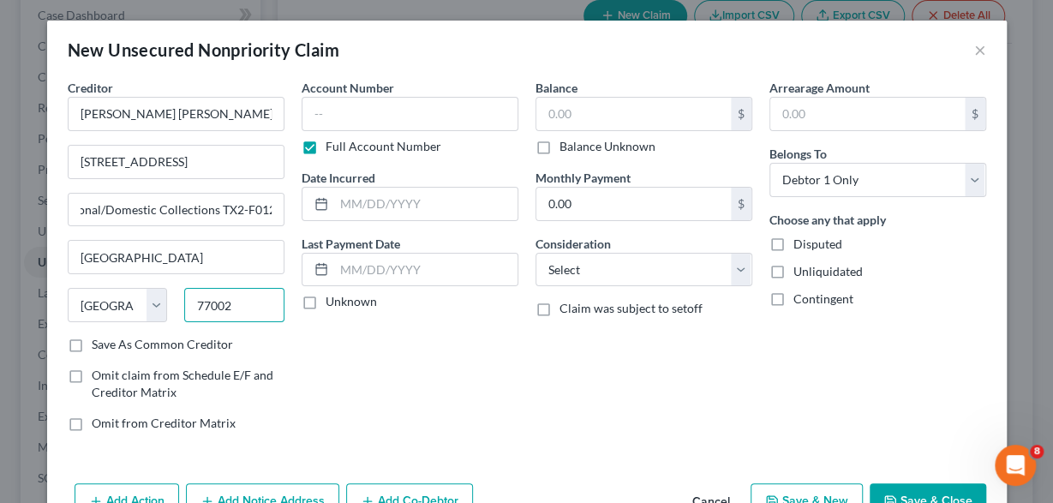
type input "77002"
click at [92, 344] on label "Save As Common Creditor" at bounding box center [162, 344] width 141 height 17
click at [99, 344] on input "Save As Common Creditor" at bounding box center [104, 341] width 11 height 11
checkbox input "true"
click at [590, 120] on input "text" at bounding box center [633, 114] width 195 height 33
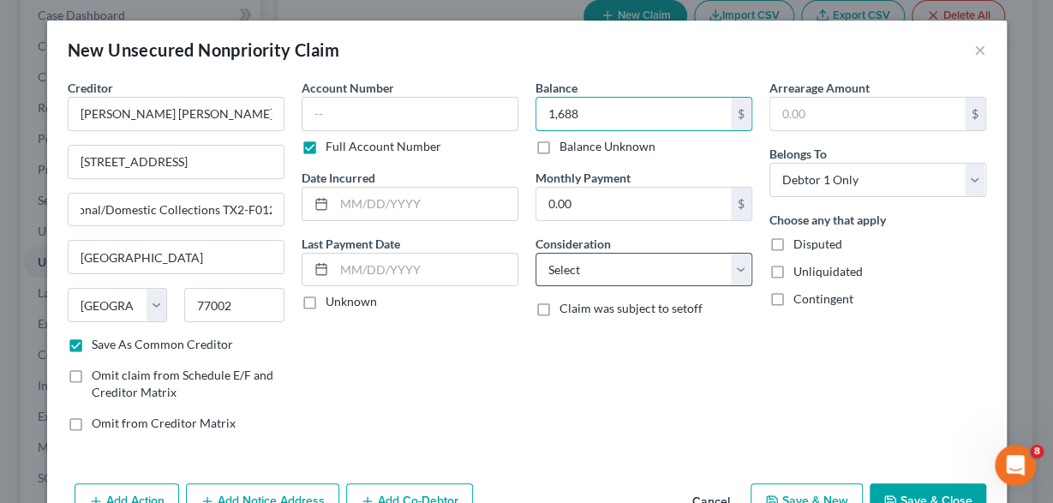
type input "1,688"
click at [536, 253] on select "Select Cable / Satellite Services Collection Agency Credit Card Debt Debt Couns…" at bounding box center [644, 270] width 217 height 34
select select "2"
click option "Credit Card Debt" at bounding box center [0, 0] width 0 height 0
click at [929, 488] on button "Save & Close" at bounding box center [928, 501] width 117 height 36
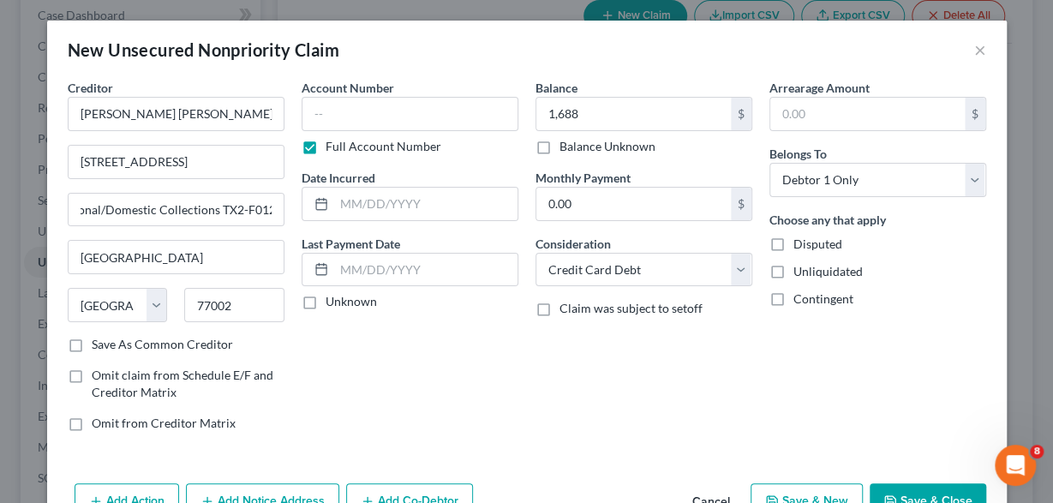
checkbox input "false"
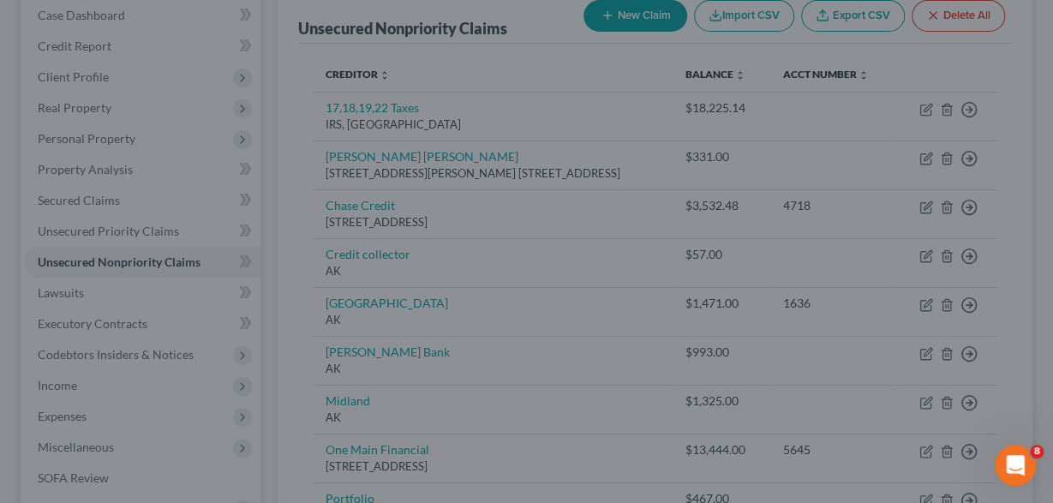
type input "1,688.00"
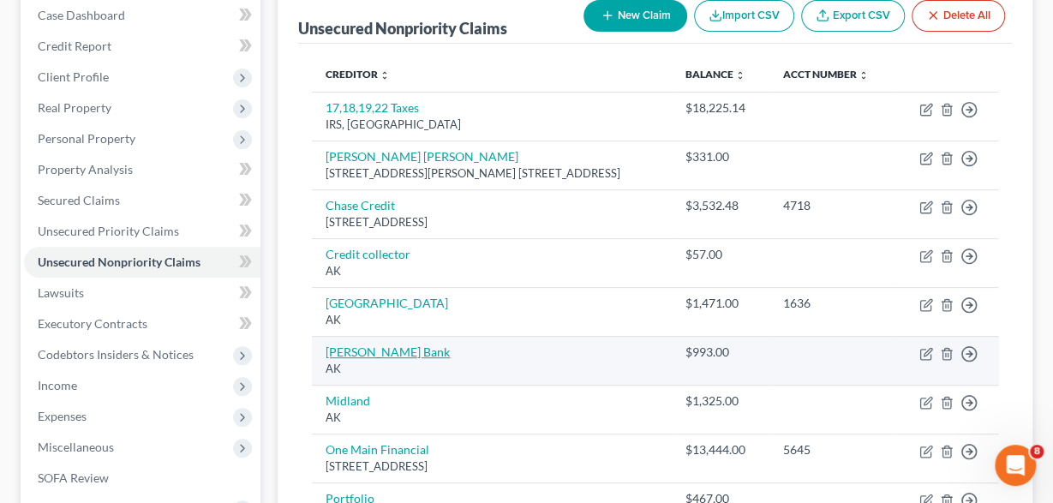
click at [352, 359] on link "Merrick Bank" at bounding box center [388, 351] width 124 height 15
select select "1"
select select "2"
select select "0"
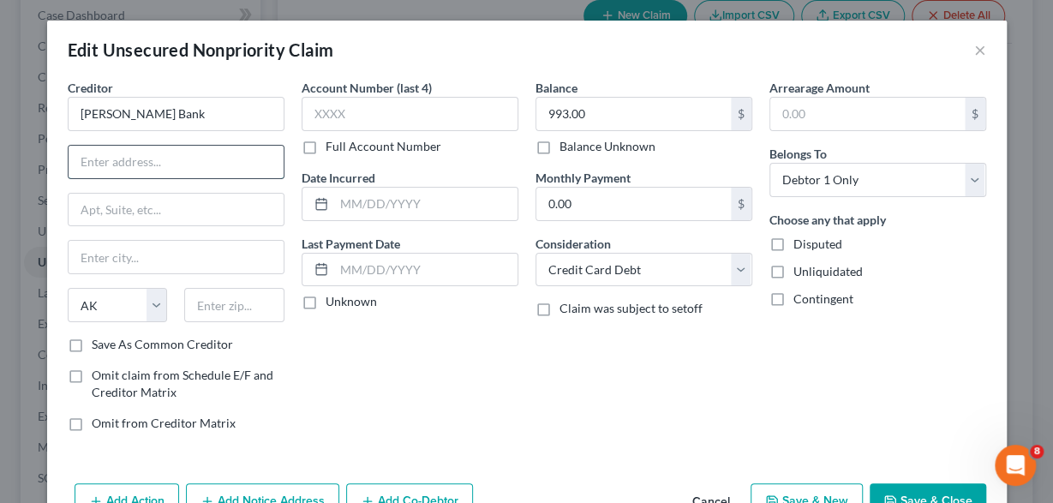
click at [150, 164] on input "text" at bounding box center [176, 162] width 215 height 33
type input "9"
type input "PO Box 9201"
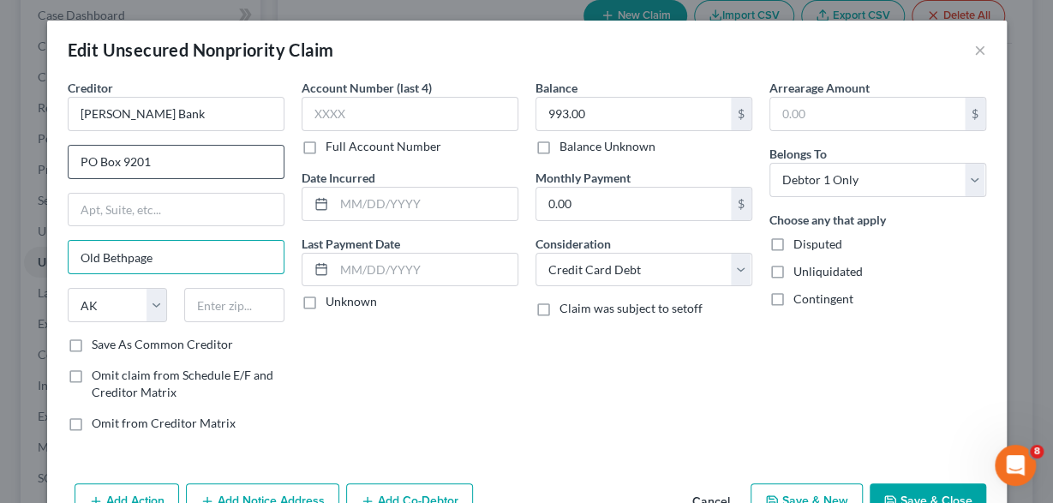
type input "Old Bethpage"
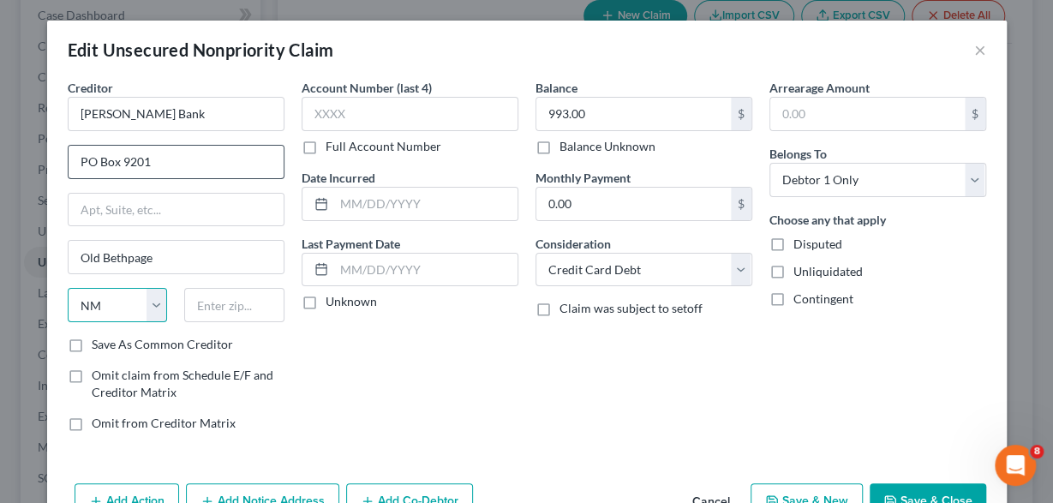
select select "35"
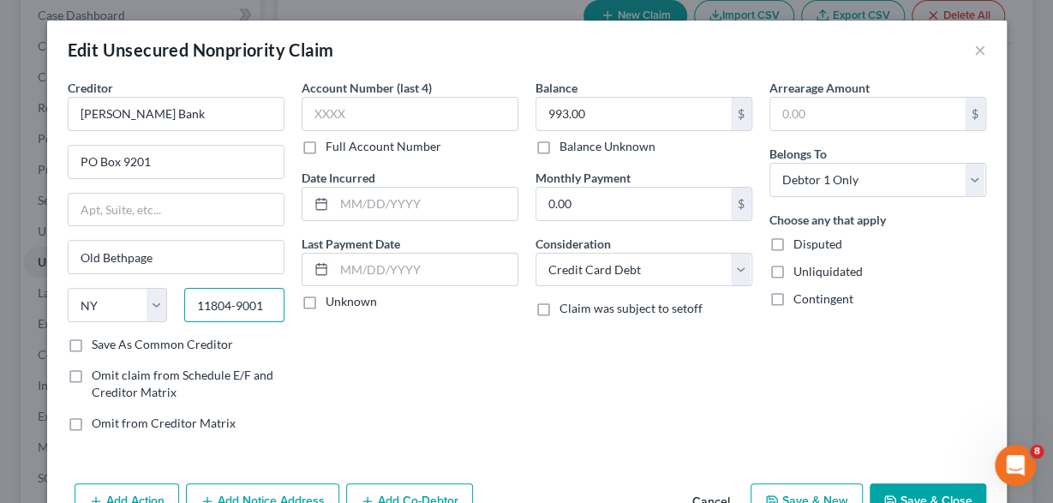
type input "11804-9001"
click at [92, 349] on label "Save As Common Creditor" at bounding box center [162, 344] width 141 height 17
click at [99, 347] on input "Save As Common Creditor" at bounding box center [104, 341] width 11 height 11
click at [890, 496] on icon "button" at bounding box center [890, 501] width 10 height 10
checkbox input "false"
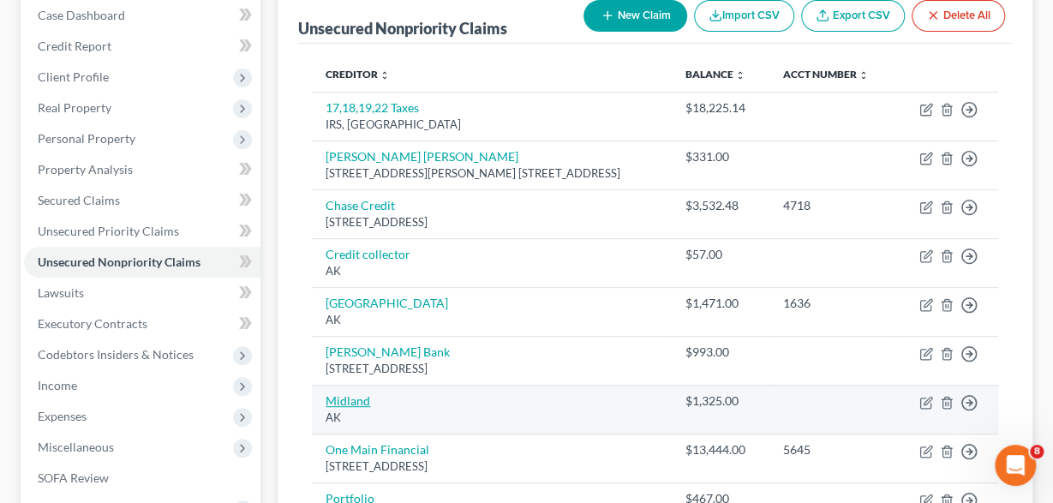
click at [362, 408] on link "Midland" at bounding box center [348, 400] width 45 height 15
select select "1"
select select "2"
select select "0"
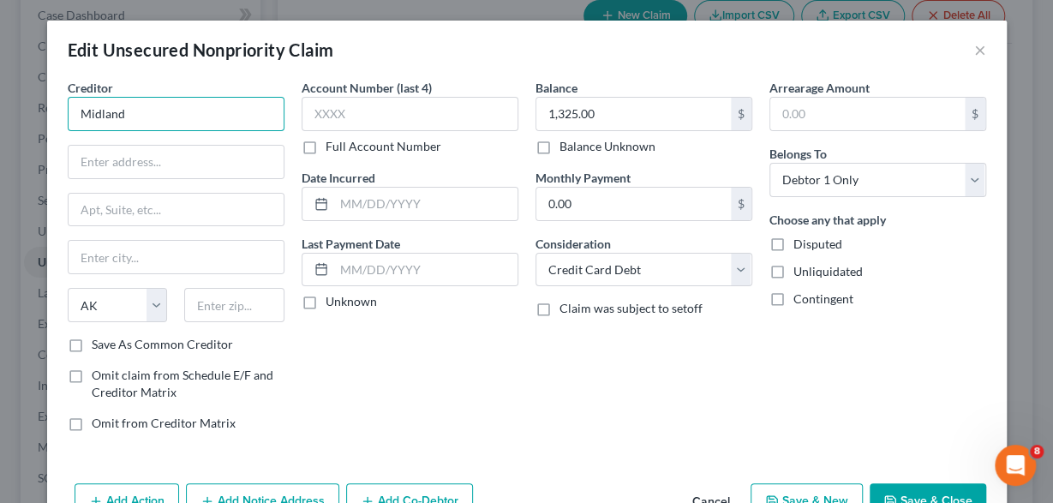
click at [213, 119] on input "Midland" at bounding box center [176, 114] width 217 height 34
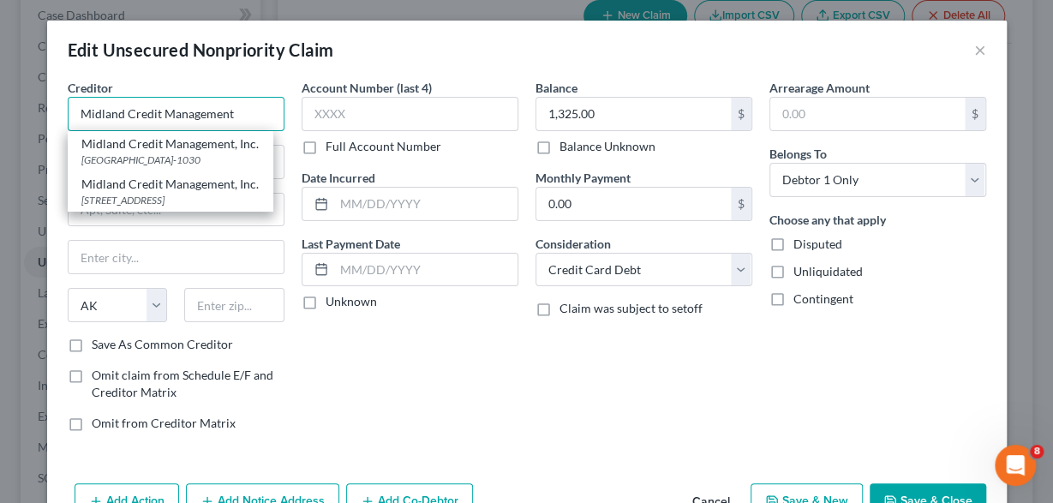
type input "Midland Credit Management"
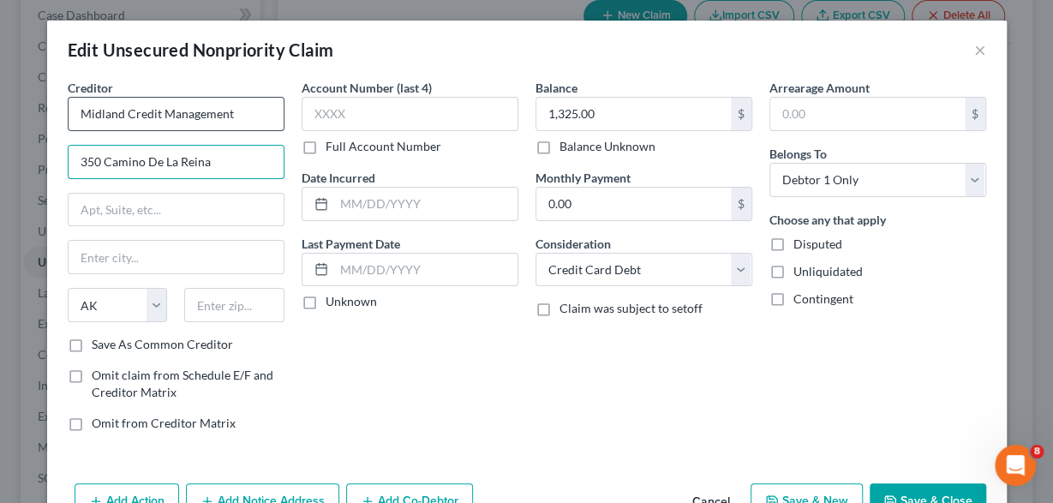
type input "350 Camino De La Reina"
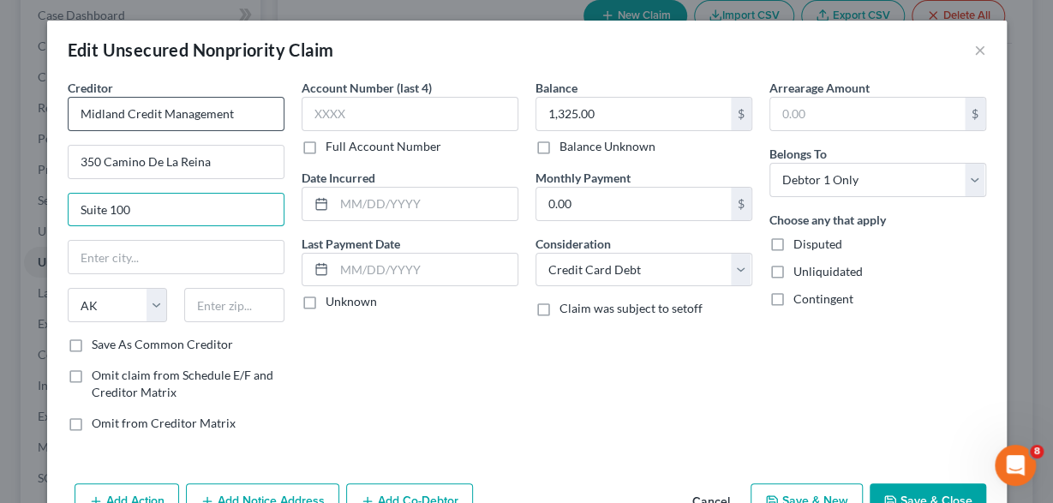
type input "Suite 100"
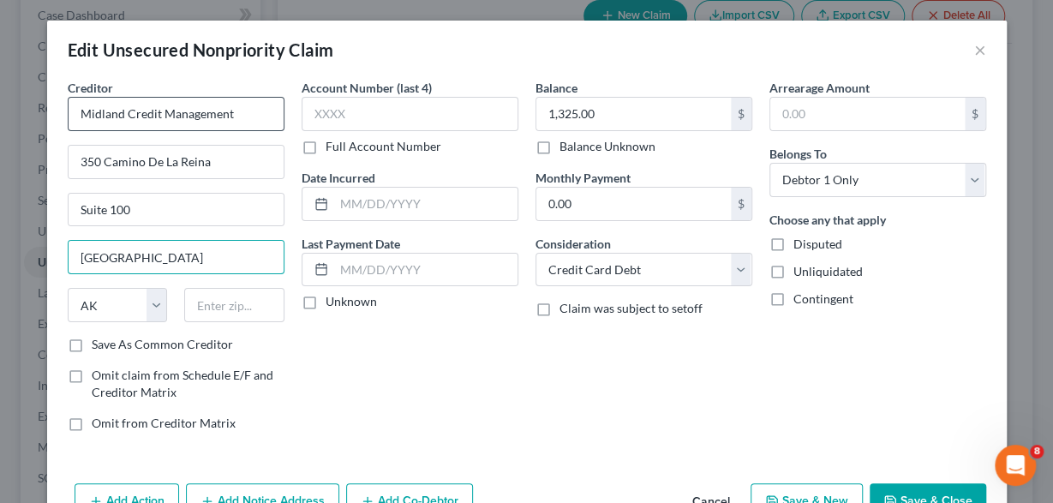
type input "San Diego"
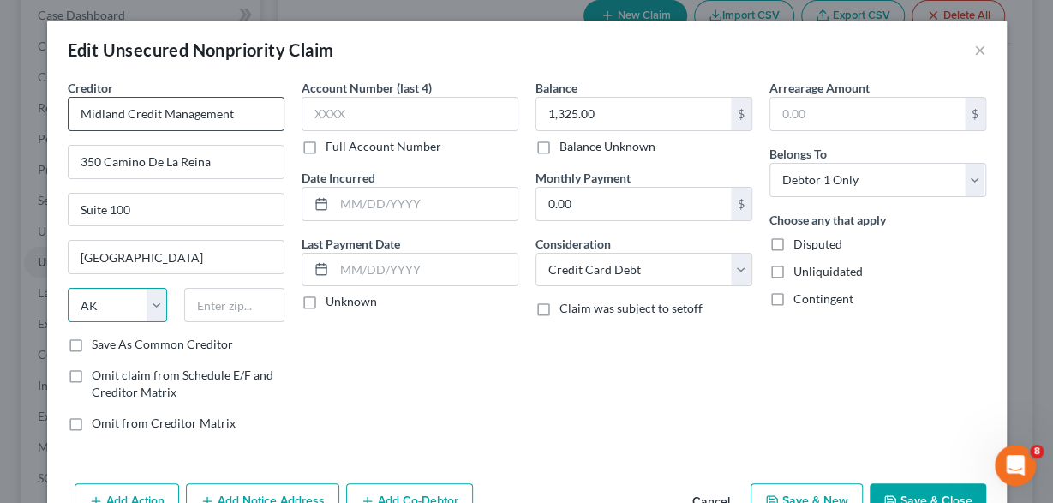
select select "4"
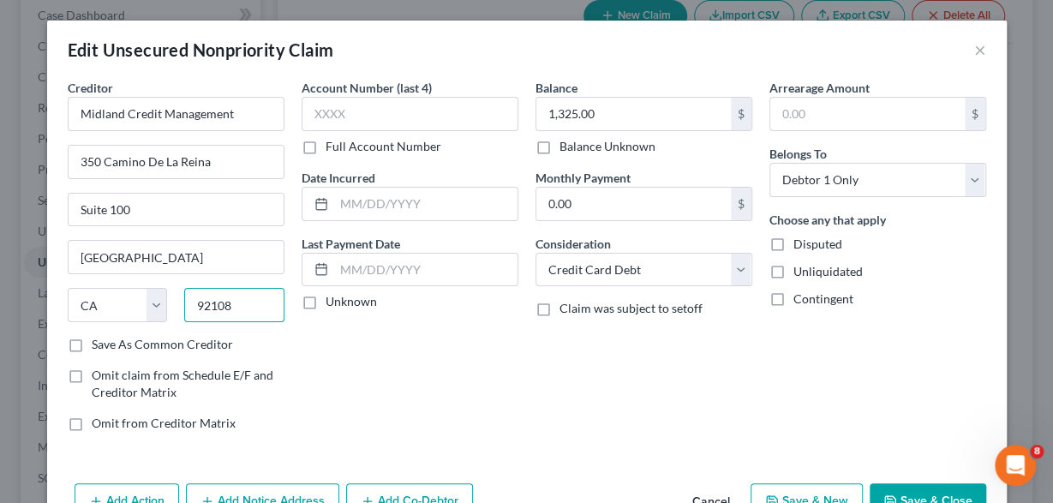
type input "92108"
click at [92, 344] on label "Save As Common Creditor" at bounding box center [162, 344] width 141 height 17
click at [99, 344] on input "Save As Common Creditor" at bounding box center [104, 341] width 11 height 11
click at [901, 491] on button "Save & Close" at bounding box center [928, 501] width 117 height 36
checkbox input "false"
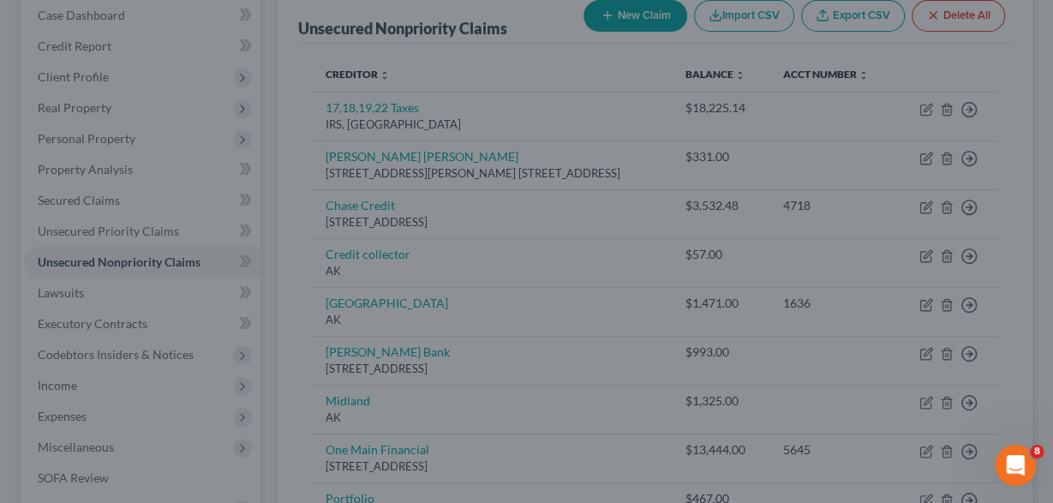
type input "0"
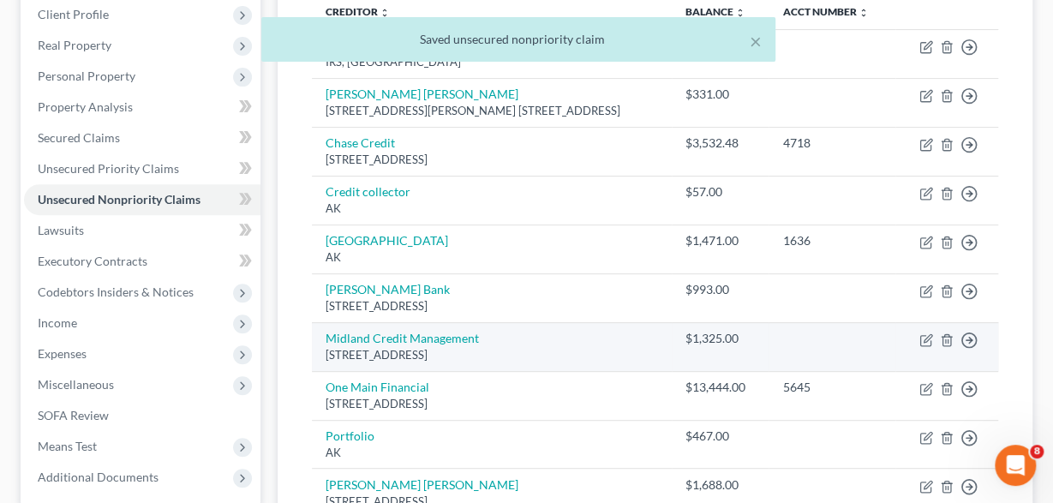
scroll to position [267, 0]
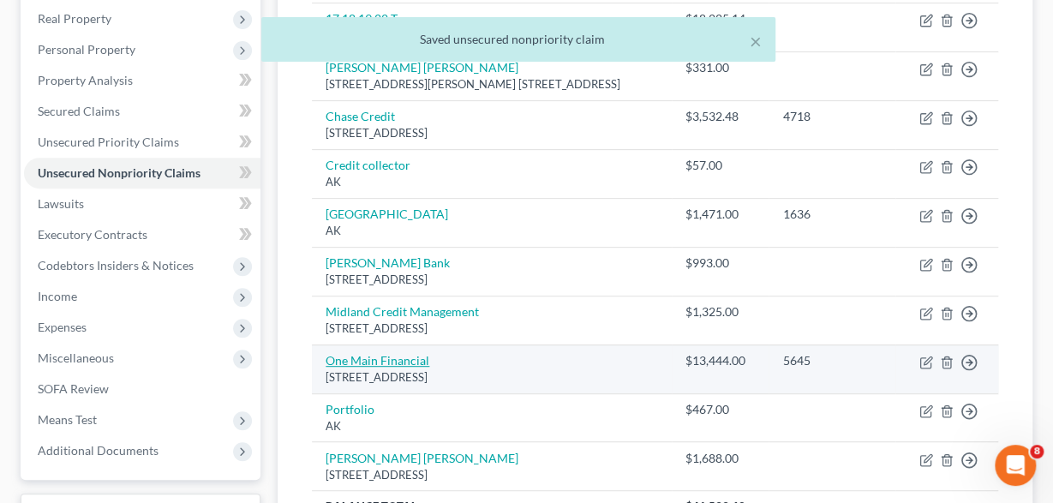
click at [398, 368] on link "One Main Financial" at bounding box center [378, 360] width 104 height 15
select select "15"
select select "2"
select select "0"
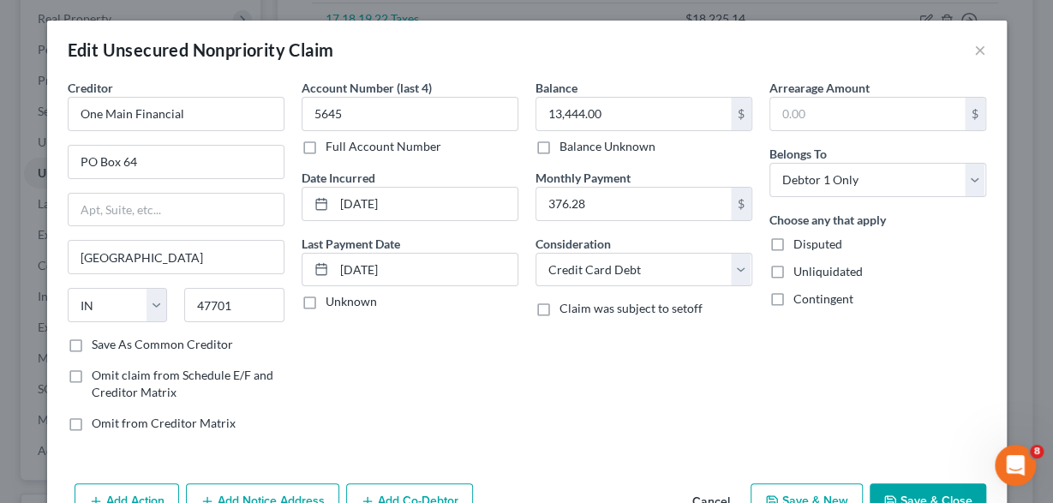
click at [943, 483] on button "Save & Close" at bounding box center [928, 501] width 117 height 36
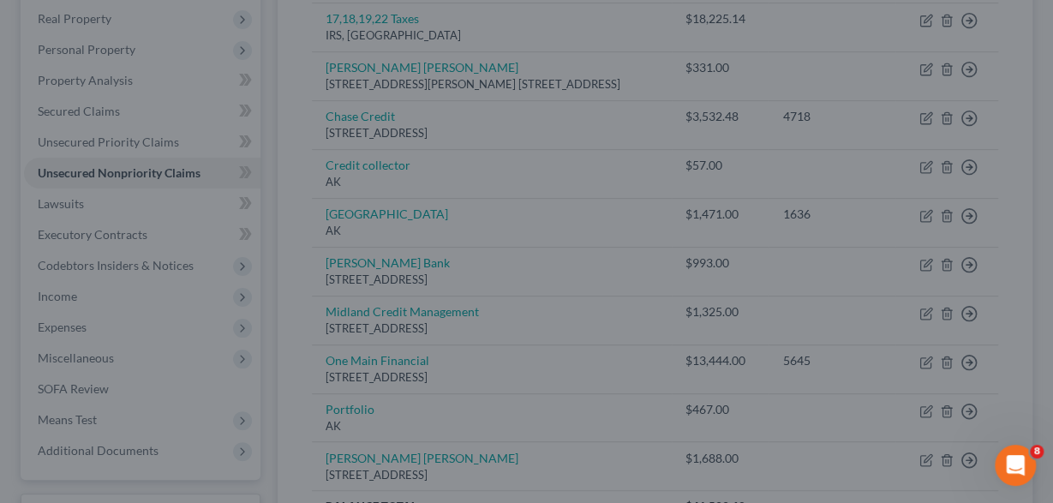
type input "0"
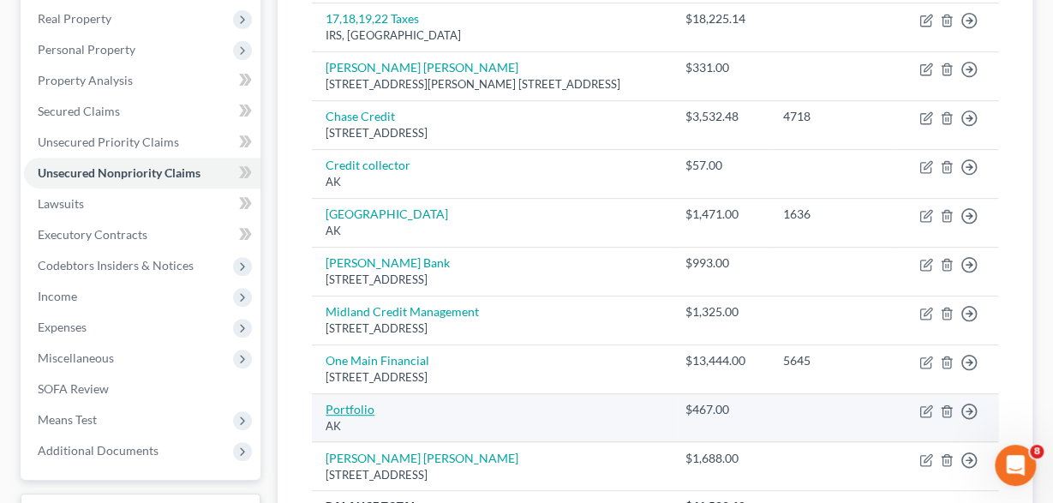
click at [361, 416] on link "Portfolio" at bounding box center [350, 409] width 49 height 15
select select "1"
select select "2"
select select "0"
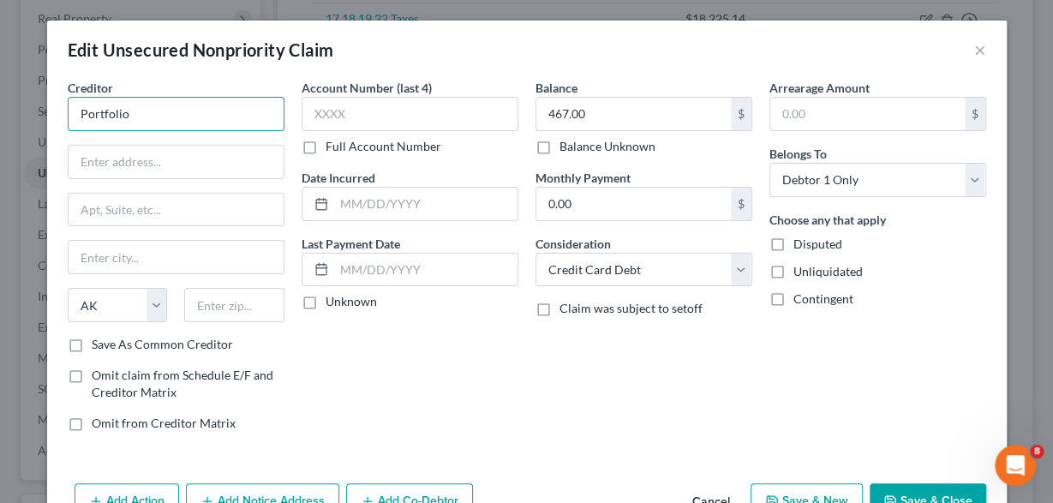
click at [152, 117] on input "Portfolio" at bounding box center [176, 114] width 217 height 34
type input "Portfolio Recovery Associates"
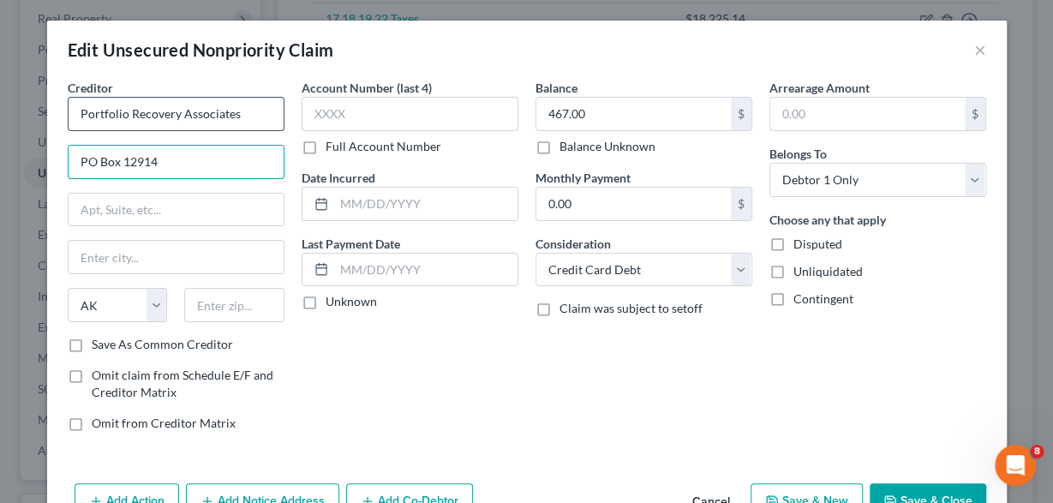
type input "PO Box 12914"
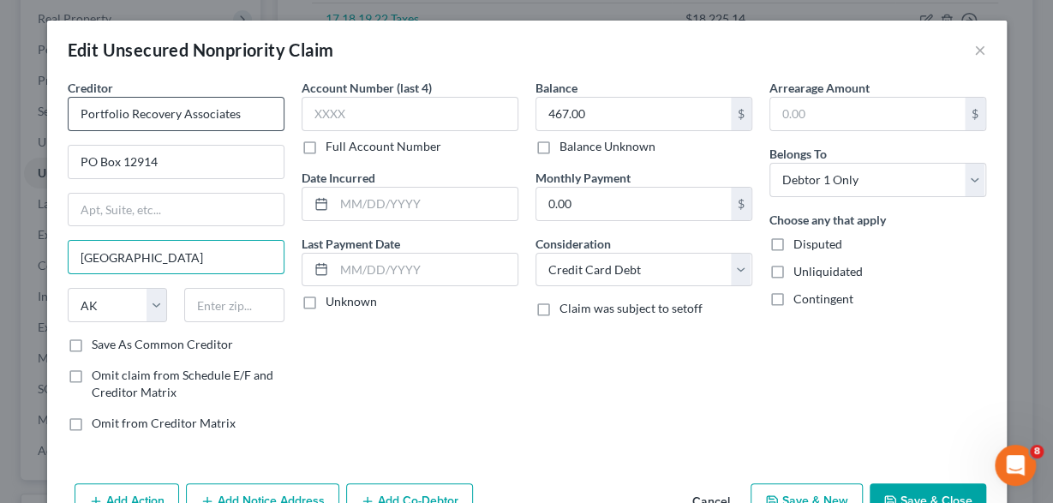
type input "Norfolk"
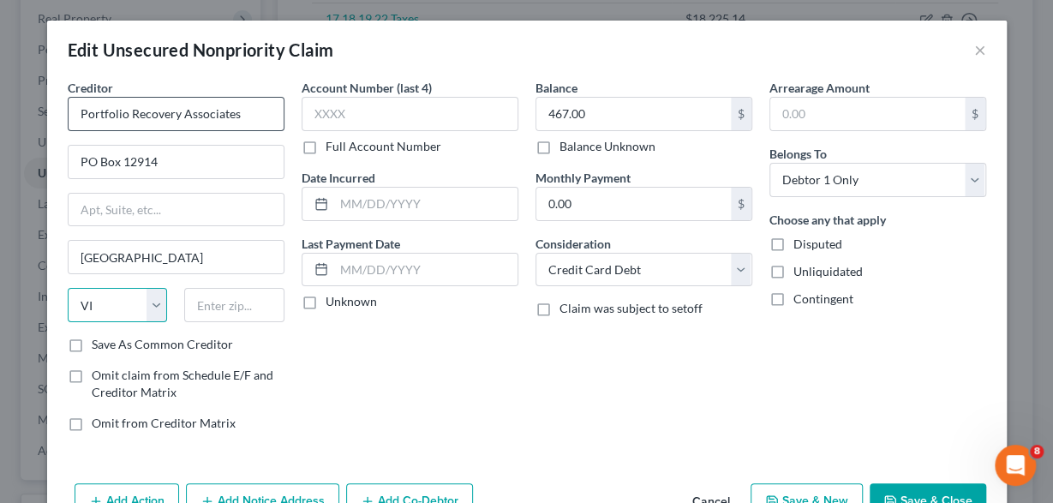
select select "48"
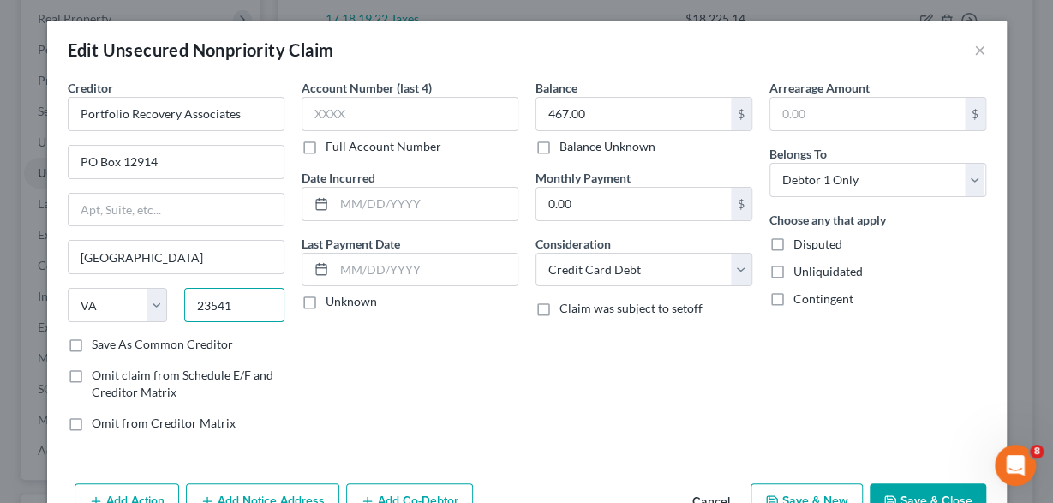
type input "23541"
click at [908, 488] on button "Save & Close" at bounding box center [928, 501] width 117 height 36
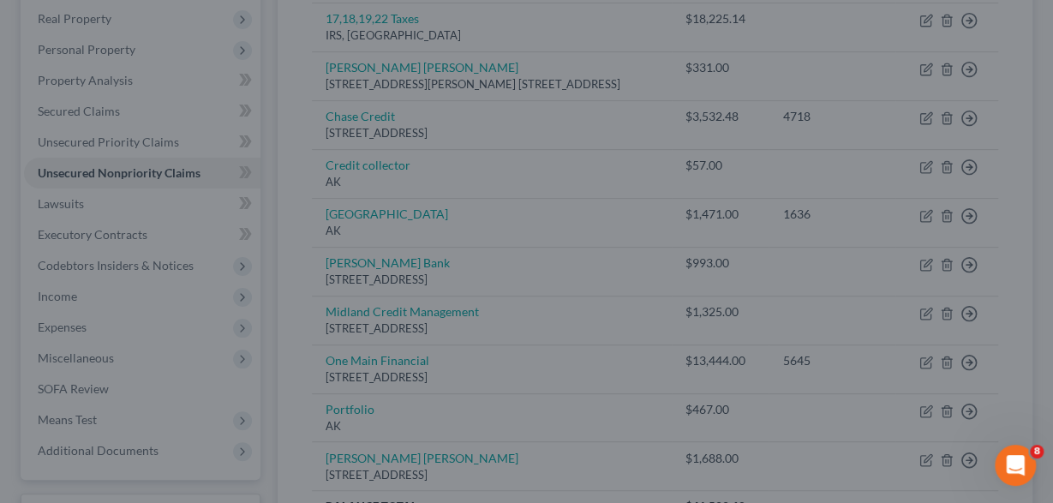
type input "0"
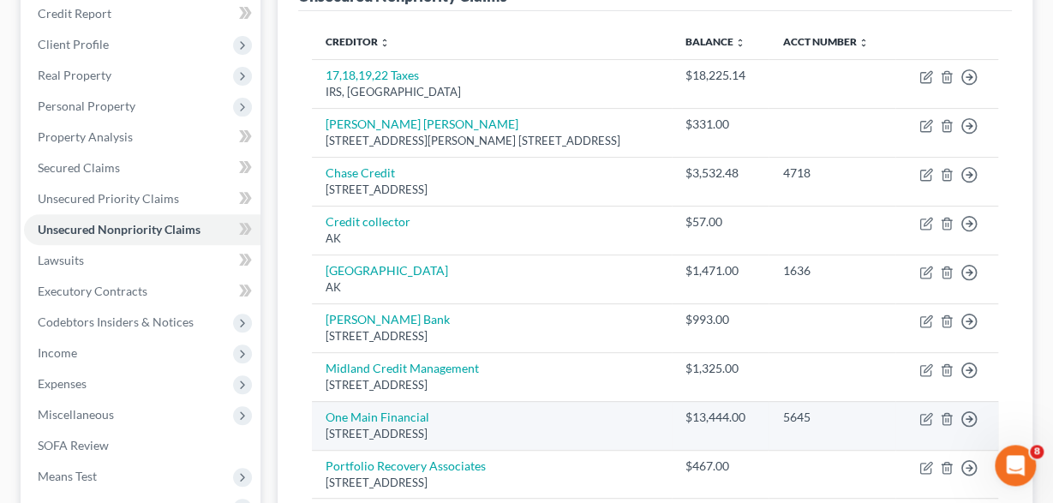
scroll to position [178, 0]
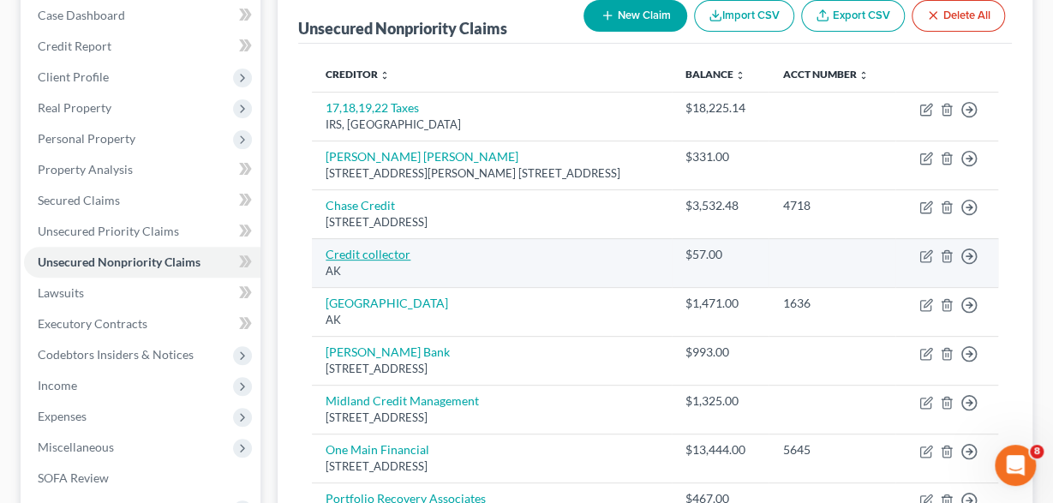
click at [385, 261] on link "Credit collector" at bounding box center [368, 254] width 85 height 15
select select "1"
select select "2"
select select "0"
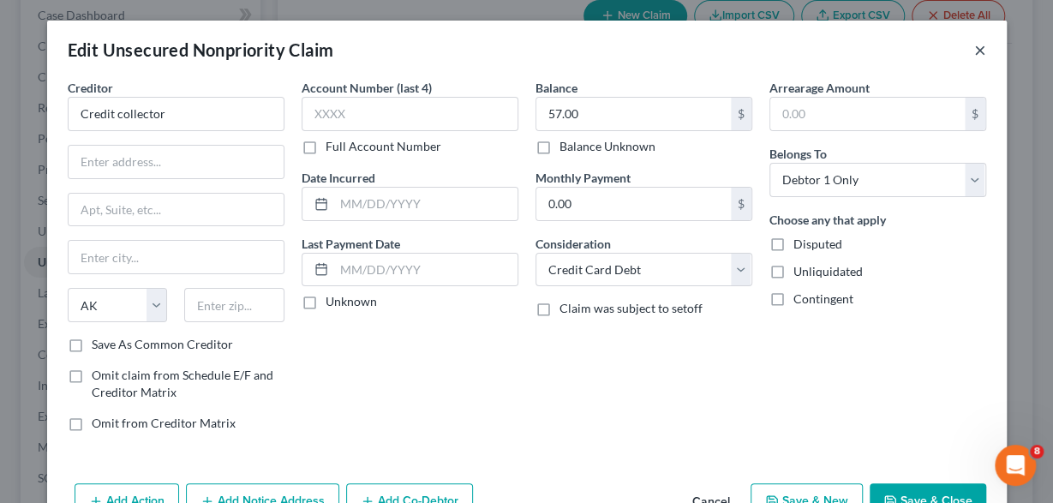
click at [980, 47] on button "×" at bounding box center [980, 49] width 12 height 21
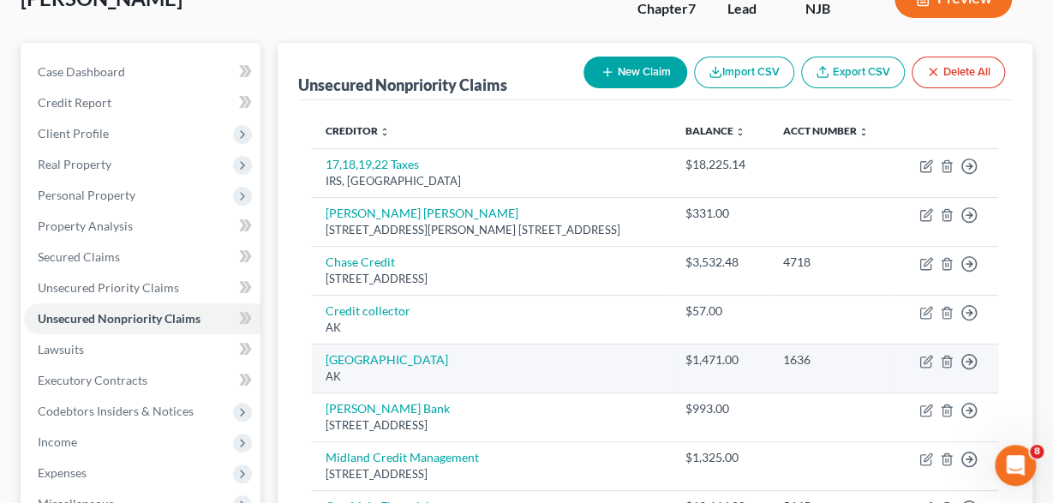
scroll to position [89, 0]
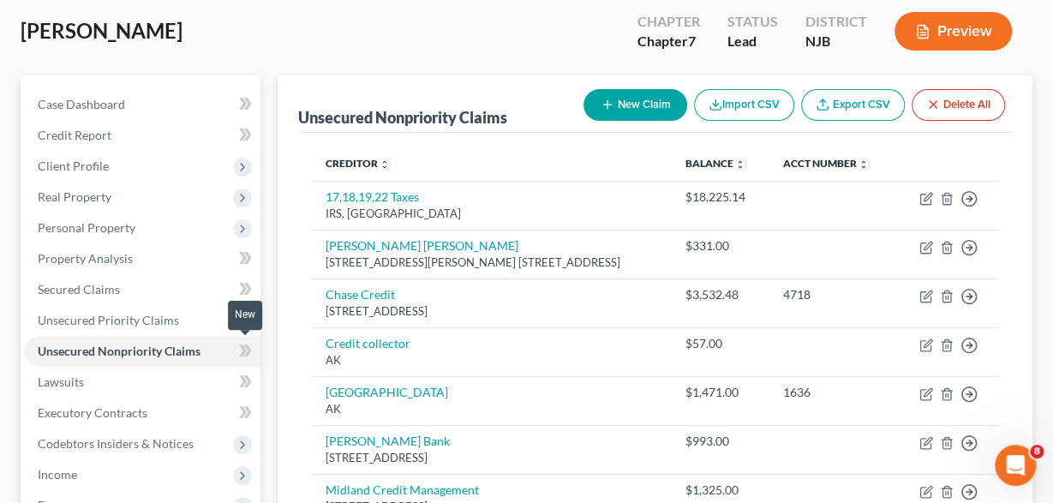
click at [242, 347] on icon at bounding box center [245, 350] width 13 height 21
click at [169, 381] on link "Lawsuits" at bounding box center [142, 382] width 237 height 31
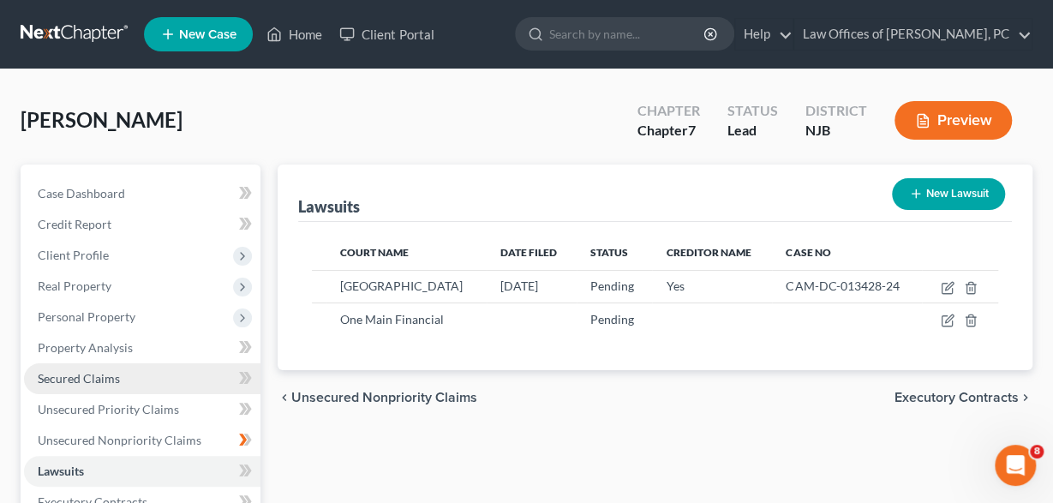
scroll to position [89, 0]
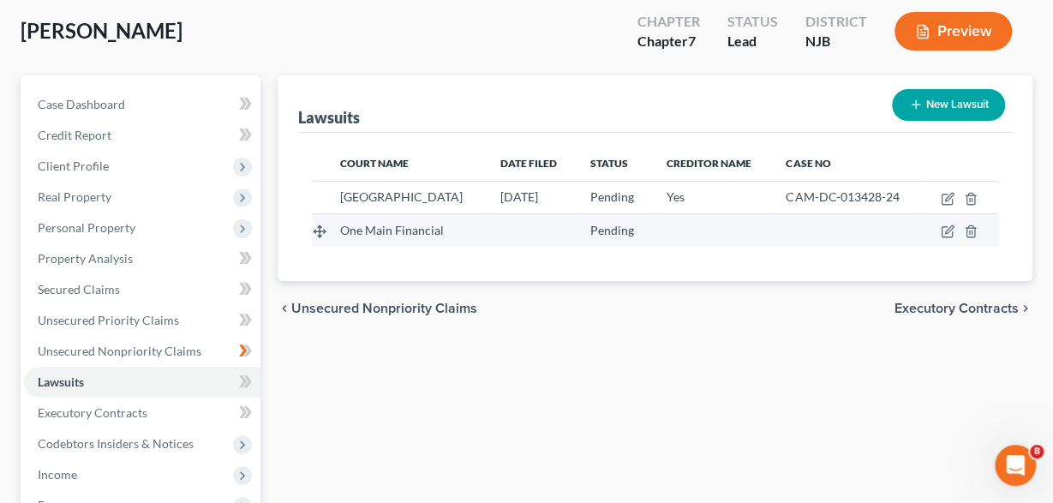
click at [412, 229] on span "One Main Financial" at bounding box center [392, 230] width 104 height 15
click at [949, 229] on icon "button" at bounding box center [948, 232] width 14 height 14
select select "1"
select select "0"
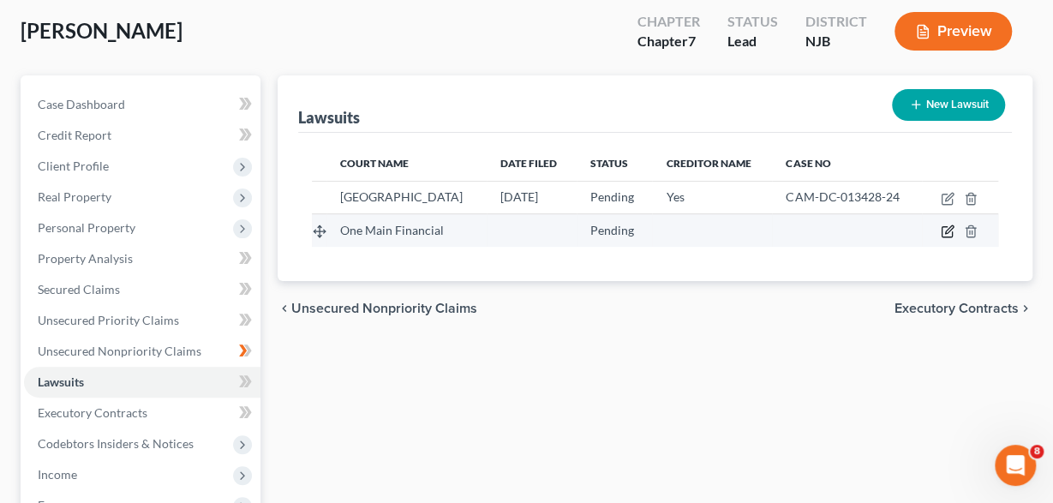
select select "1"
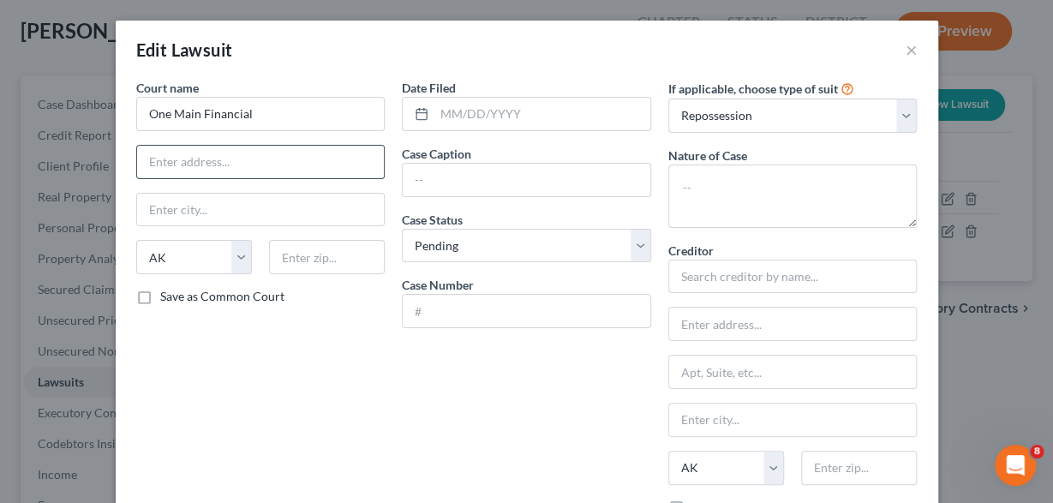
click at [246, 162] on input "text" at bounding box center [261, 162] width 248 height 33
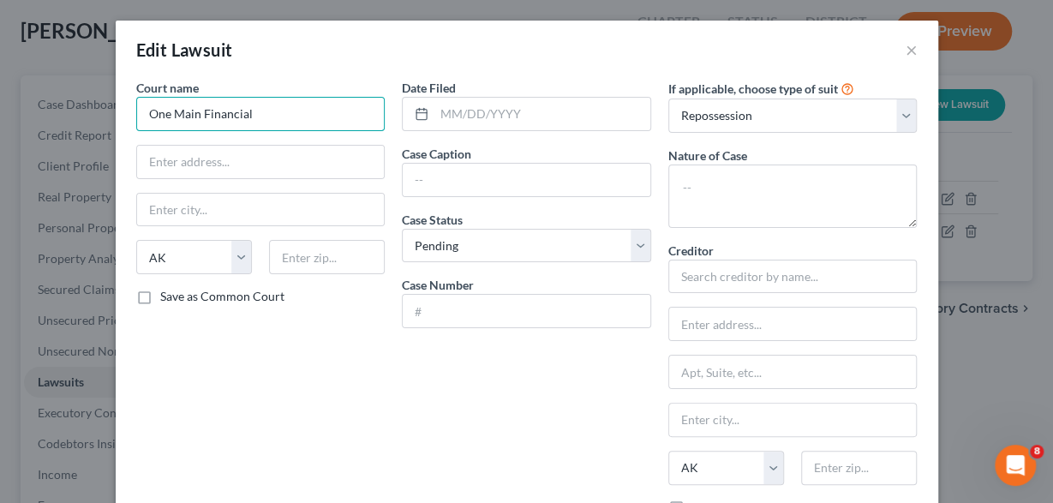
drag, startPoint x: 270, startPoint y: 111, endPoint x: 92, endPoint y: 115, distance: 178.3
click at [136, 115] on input "One Main Financial" at bounding box center [260, 114] width 249 height 34
type input "C"
type input "Superior Court of New Jersey, Camden County"
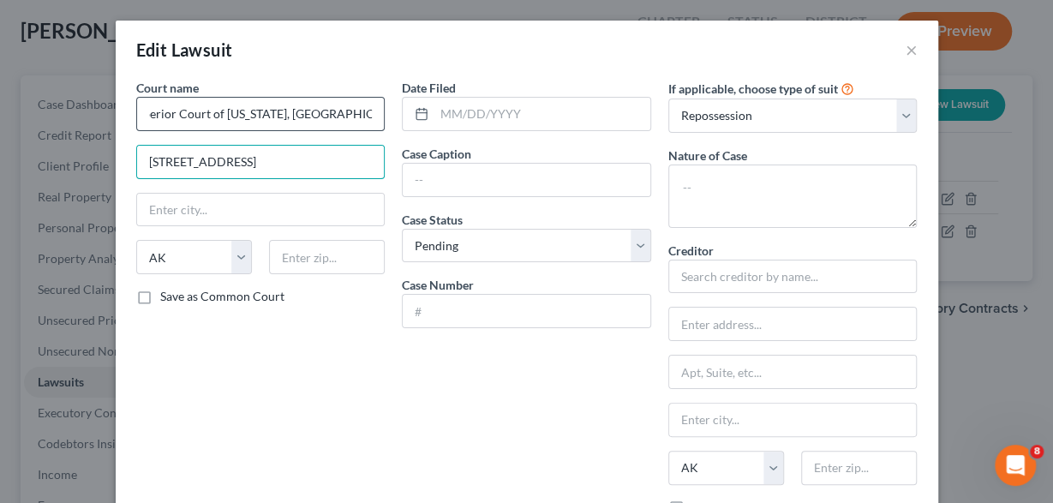
type input "101 South 5th St, Suite 150"
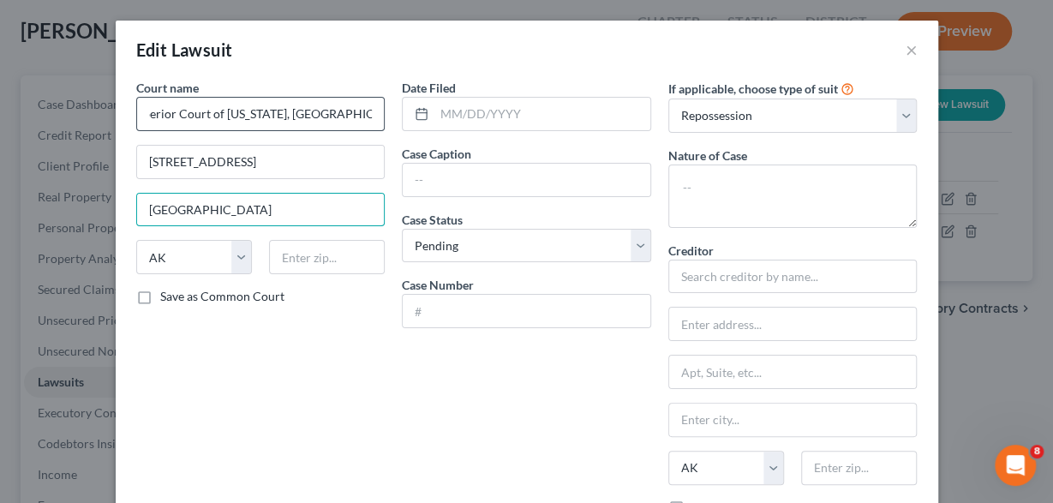
type input "Camden"
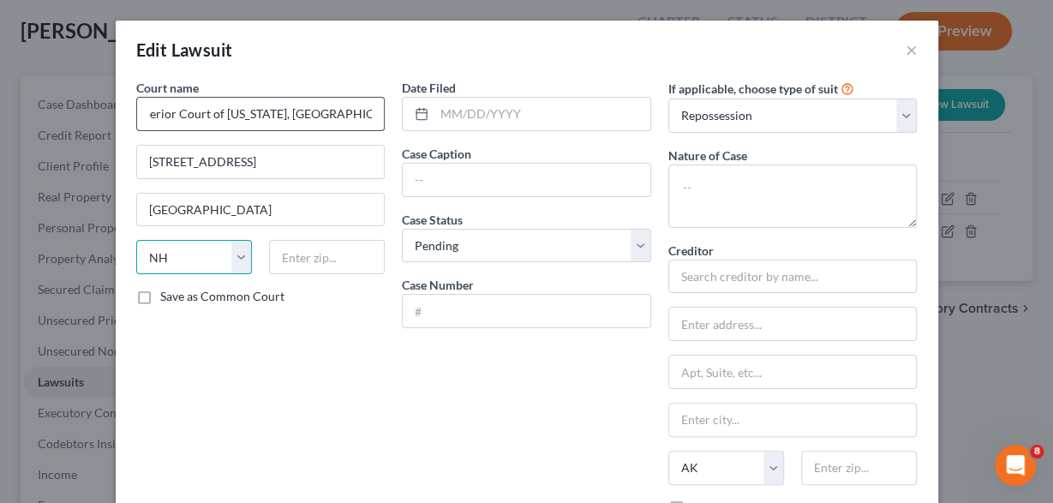
select select "33"
type input "08103"
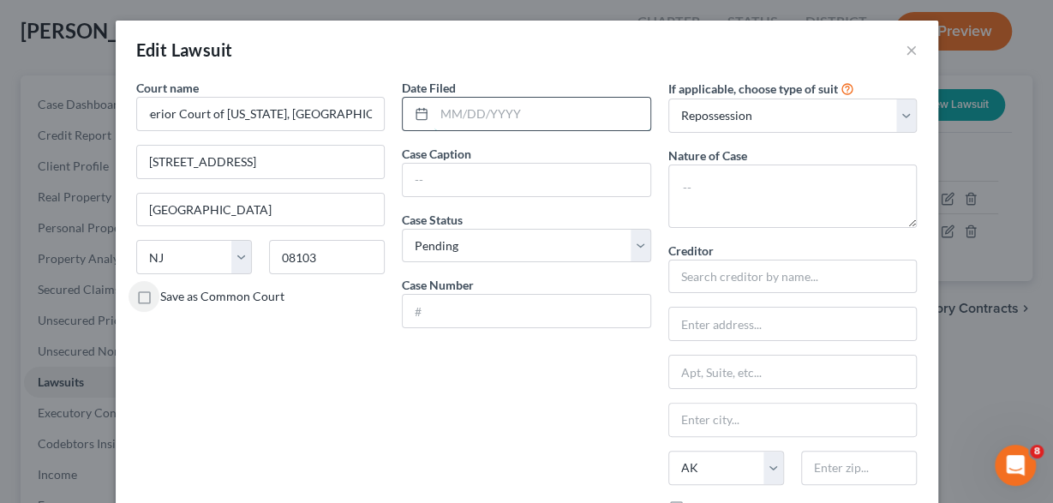
click at [449, 115] on input "text" at bounding box center [542, 114] width 216 height 33
click at [447, 304] on input "text" at bounding box center [527, 311] width 248 height 33
click at [425, 309] on input "text" at bounding box center [527, 311] width 248 height 33
type input "z"
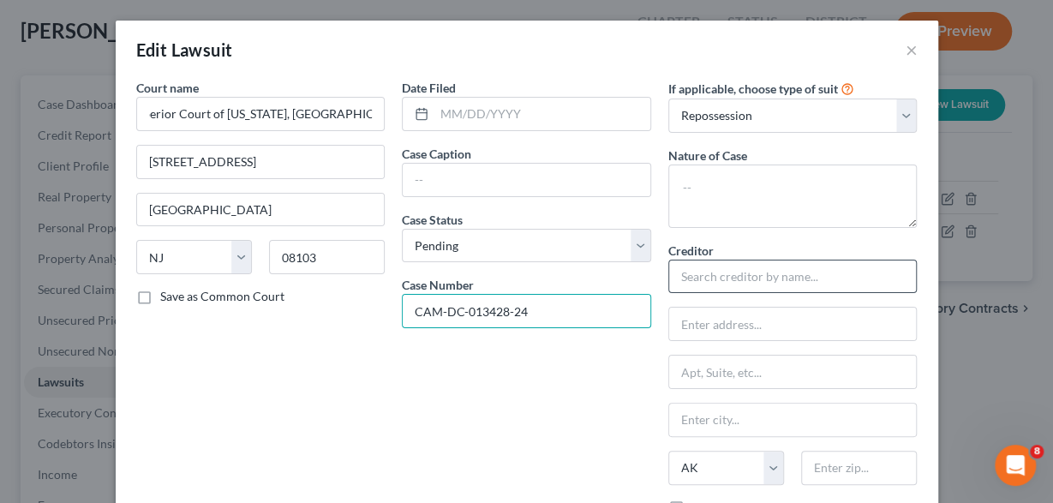
type input "CAM-DC-013428-24"
click at [740, 280] on input "text" at bounding box center [792, 277] width 249 height 34
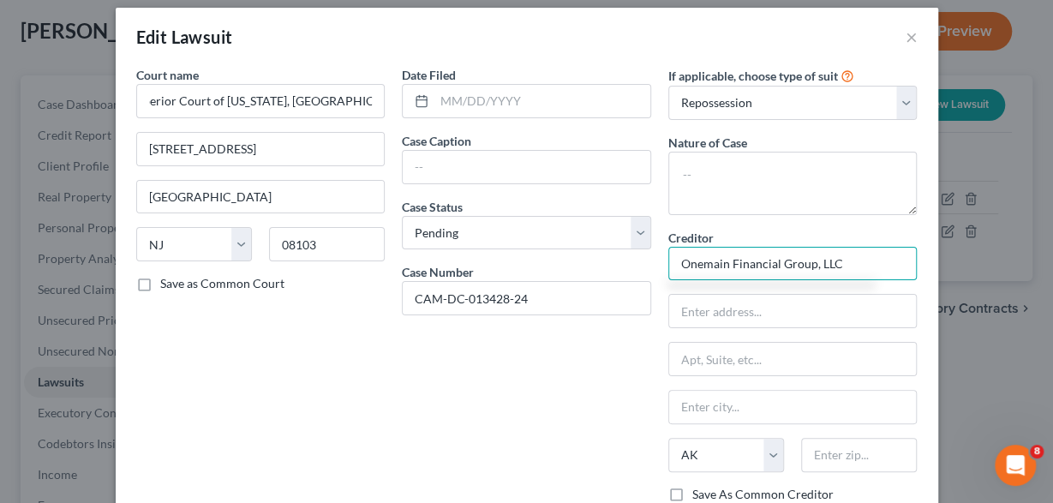
scroll to position [0, 0]
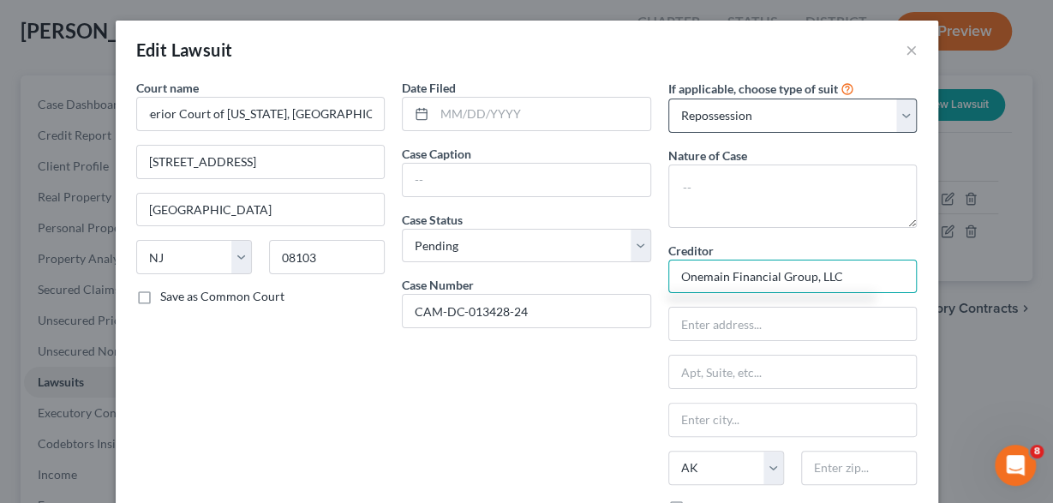
type input "Onemain Financial Group, LLC"
click at [668, 99] on select "Select Repossession Garnishment Foreclosure Attached, Seized, Or Levied Other" at bounding box center [792, 116] width 249 height 34
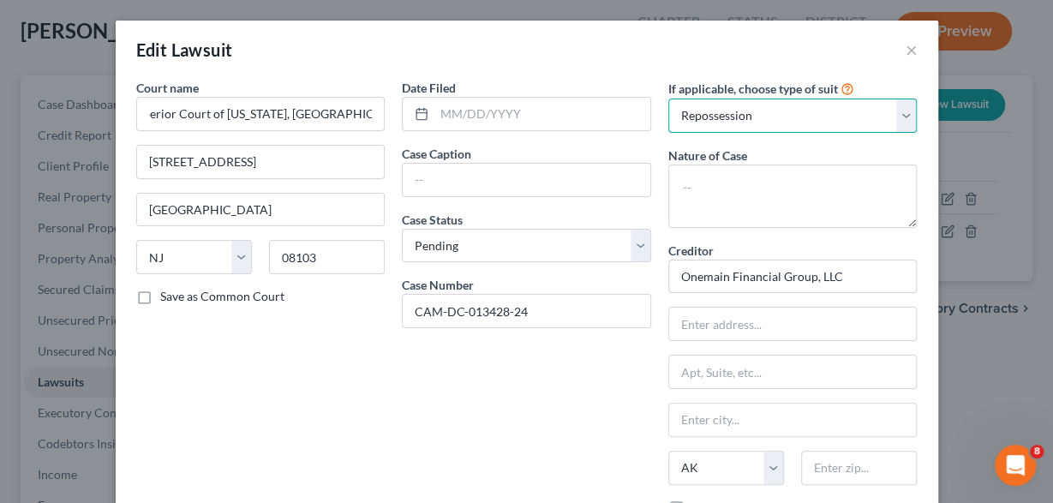
select select
click option "Select" at bounding box center [0, 0] width 0 height 0
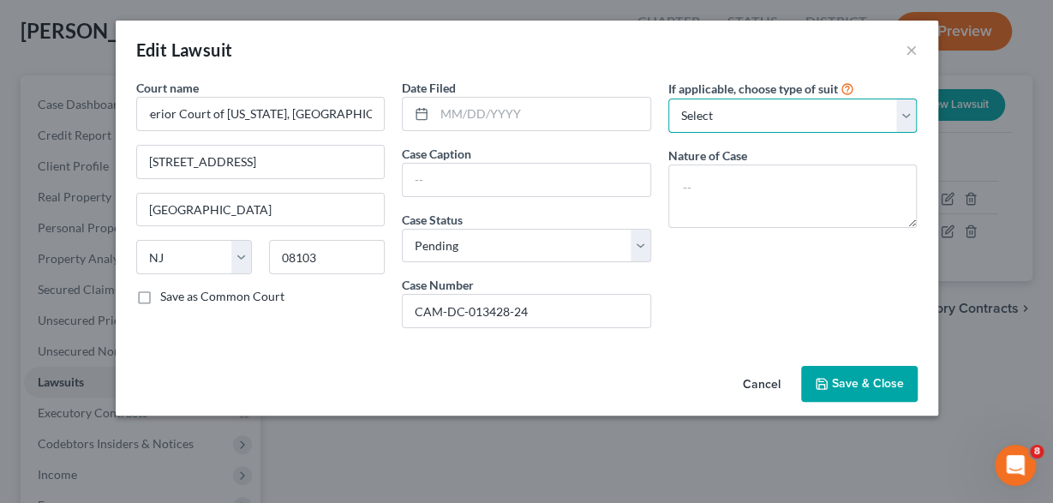
click at [668, 99] on select "Select Repossession Garnishment Foreclosure Attached, Seized, Or Levied Other" at bounding box center [792, 116] width 249 height 34
click at [871, 59] on div "Edit Lawsuit ×" at bounding box center [527, 50] width 823 height 58
click at [849, 386] on span "Save & Close" at bounding box center [868, 383] width 72 height 15
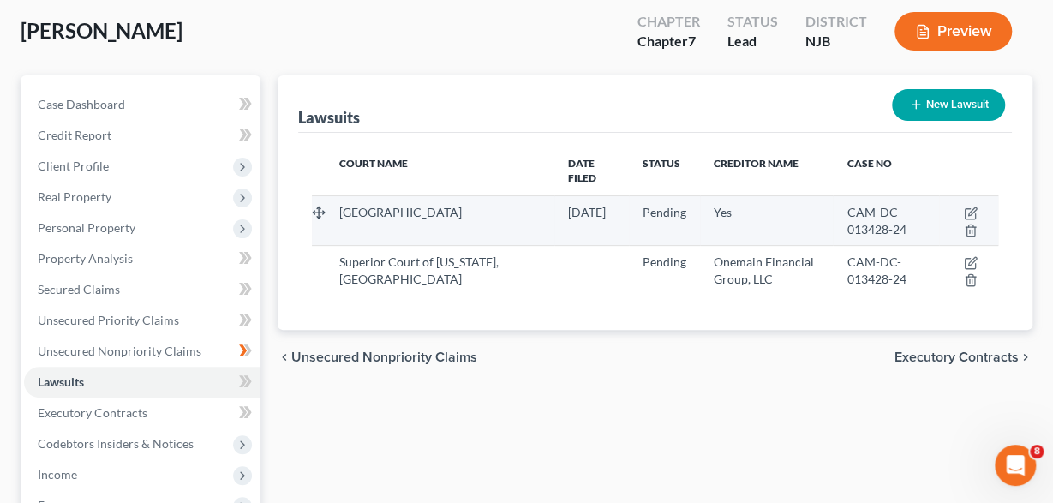
click at [890, 204] on div "CAM-DC-013428-24" at bounding box center [886, 221] width 78 height 34
click at [973, 207] on icon "button" at bounding box center [972, 211] width 8 height 8
select select "33"
select select "0"
select select "1"
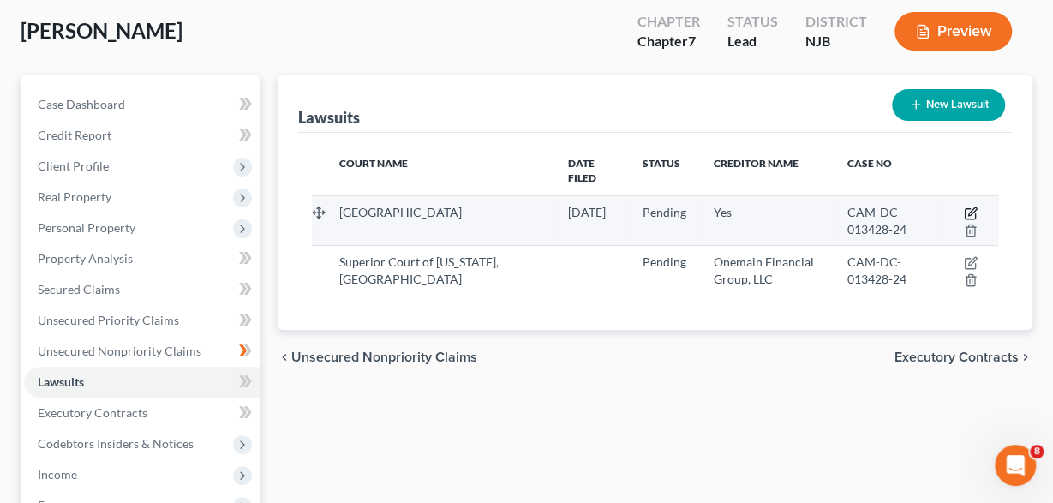
select select "15"
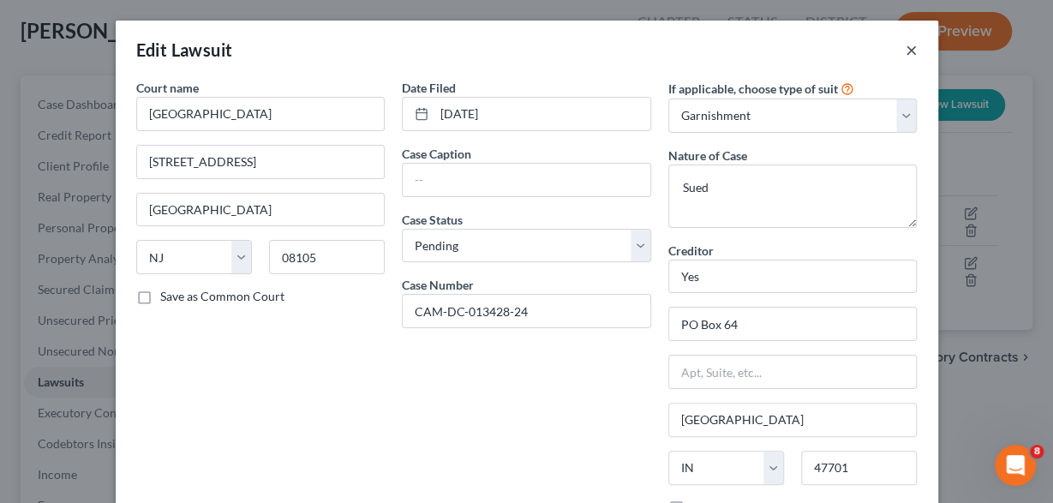
click at [913, 45] on button "×" at bounding box center [912, 49] width 12 height 21
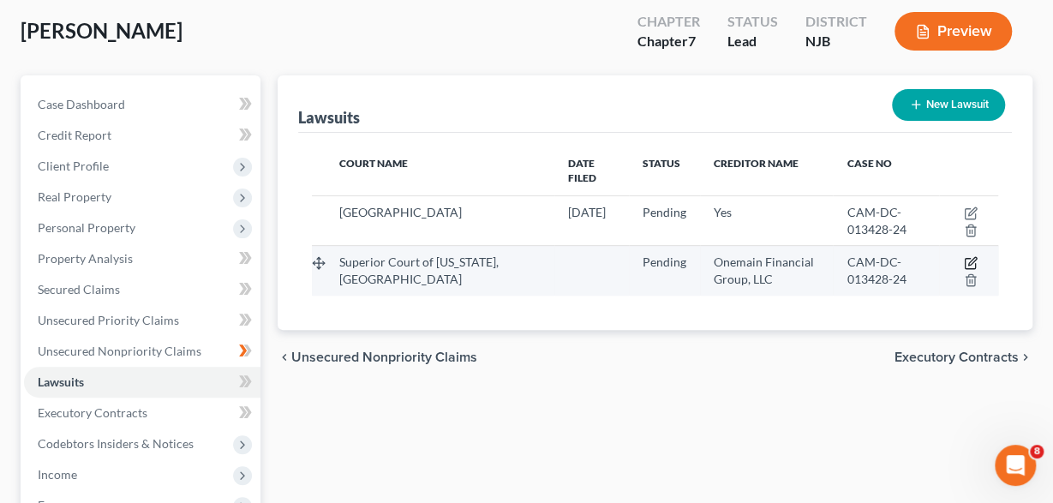
click at [970, 258] on icon "button" at bounding box center [972, 262] width 8 height 8
select select "33"
select select "0"
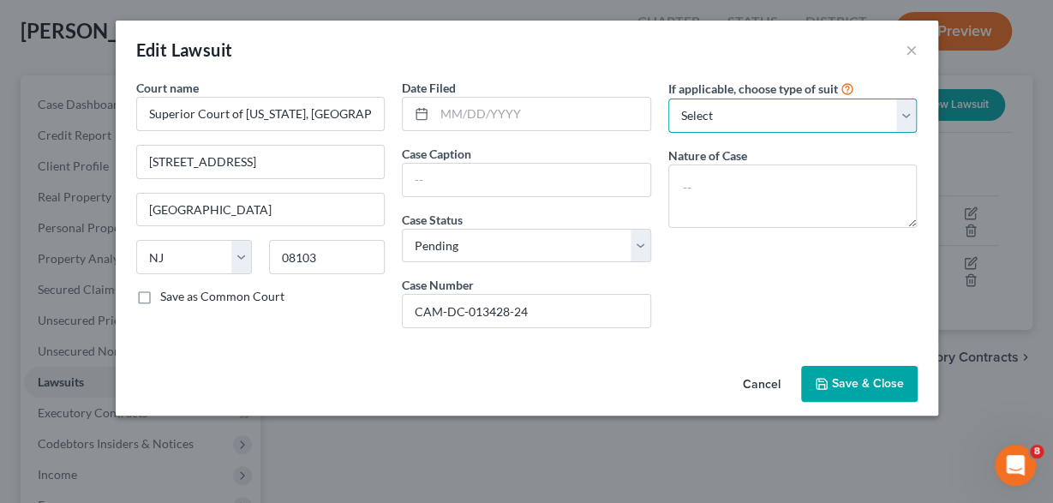
click at [668, 99] on select "Select Repossession Garnishment Foreclosure Attached, Seized, Or Levied Other" at bounding box center [792, 116] width 249 height 34
select select "1"
click option "Garnishment" at bounding box center [0, 0] width 0 height 0
select select "1"
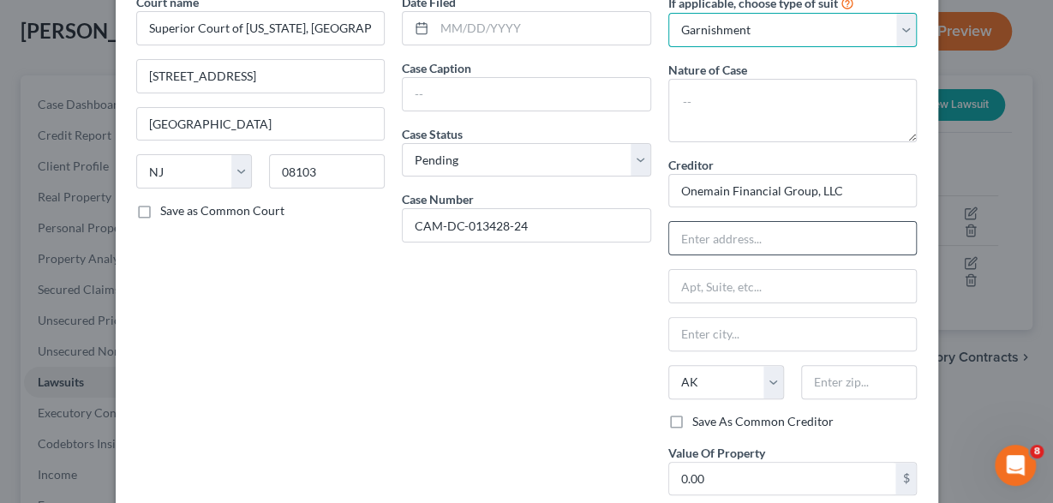
scroll to position [171, 0]
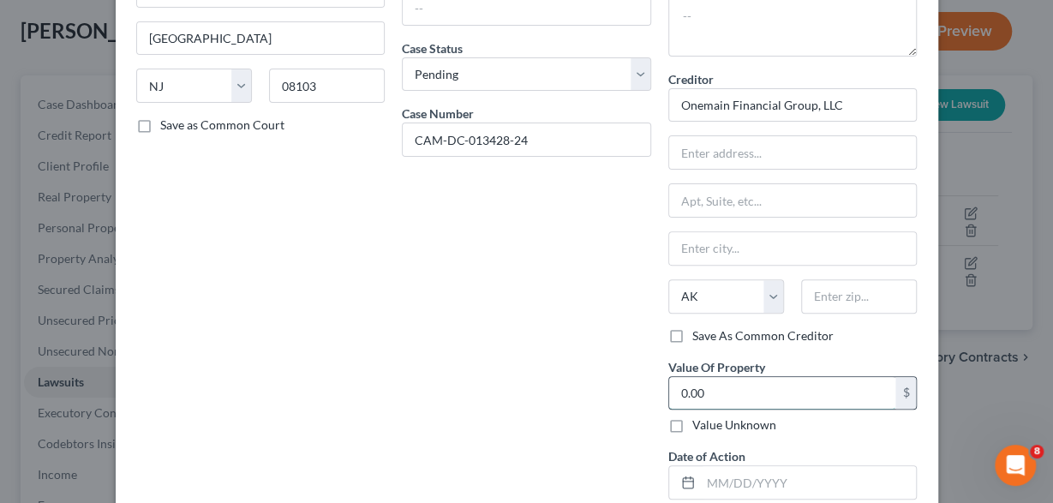
drag, startPoint x: 712, startPoint y: 388, endPoint x: 583, endPoint y: 392, distance: 129.4
click at [669, 392] on input "0.00" at bounding box center [782, 393] width 227 height 33
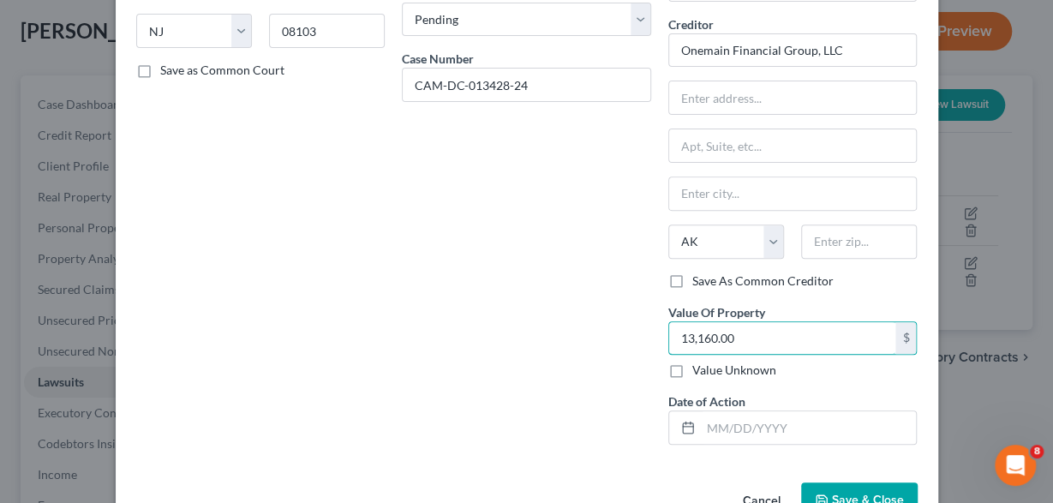
scroll to position [257, 0]
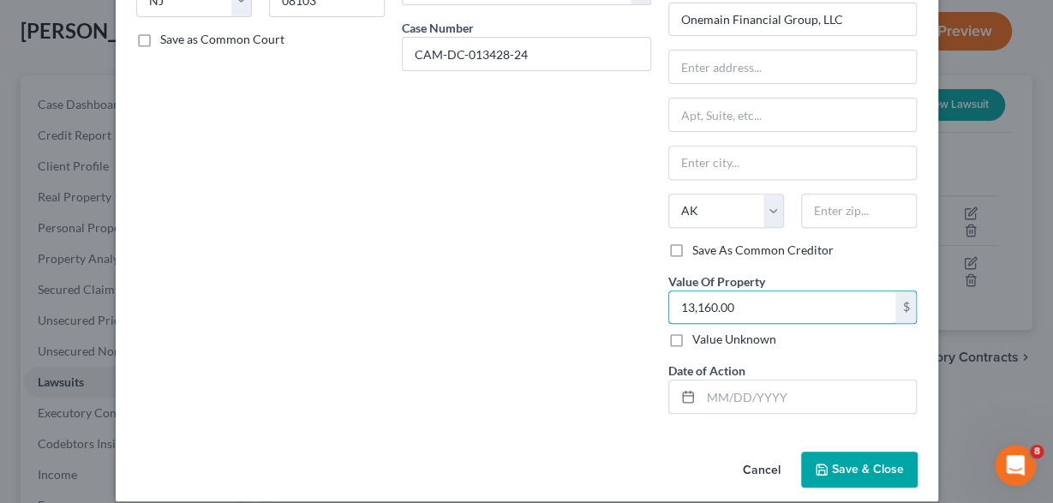
type input "13,160.00"
click at [843, 464] on span "Save & Close" at bounding box center [868, 469] width 72 height 15
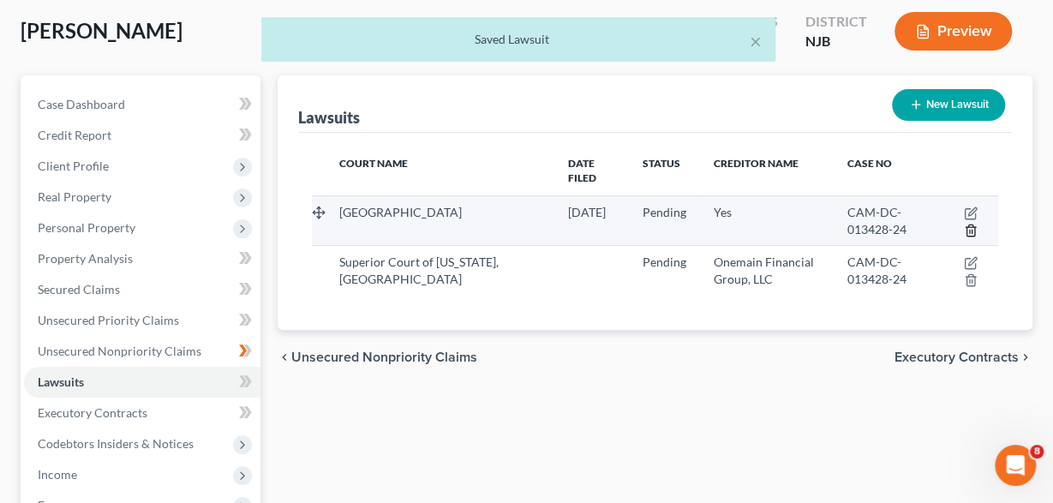
click at [971, 224] on icon "button" at bounding box center [971, 231] width 14 height 14
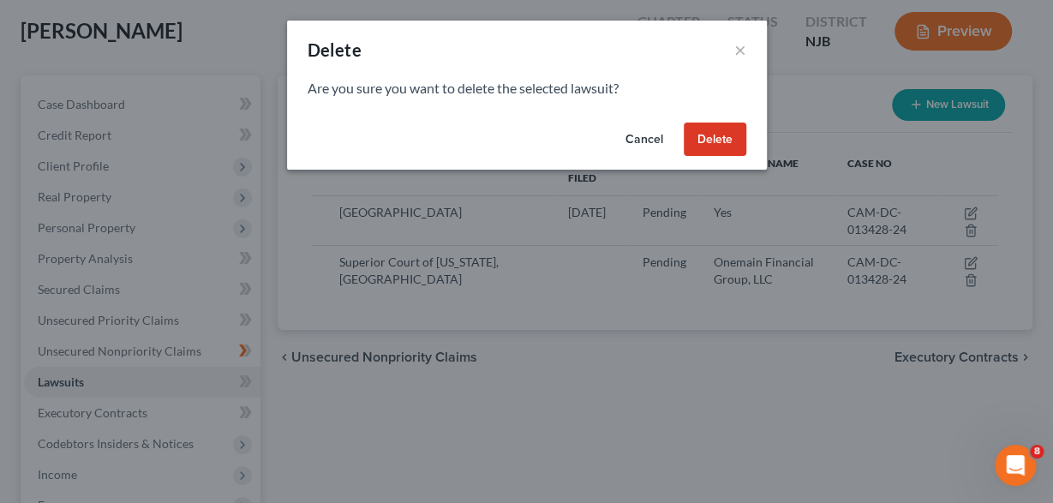
drag, startPoint x: 714, startPoint y: 138, endPoint x: 602, endPoint y: 296, distance: 194.2
click at [602, 296] on div "Delete × Are you sure you want to delete the selected lawsuit? Cancel Delete" at bounding box center [526, 251] width 1053 height 503
click at [629, 143] on button "Cancel" at bounding box center [644, 140] width 65 height 34
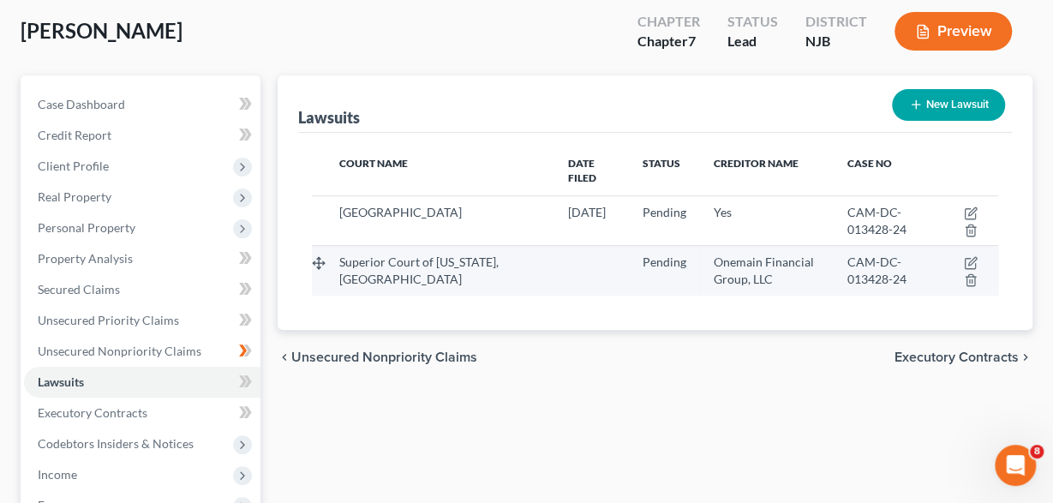
click at [963, 248] on td at bounding box center [968, 271] width 59 height 50
click at [972, 258] on icon "button" at bounding box center [972, 262] width 8 height 8
select select "33"
select select "0"
select select "1"
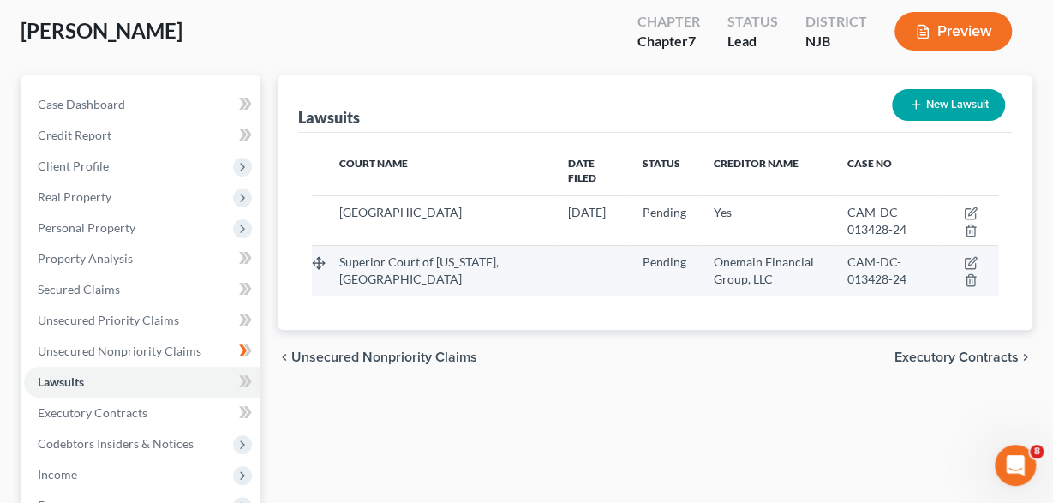
select select "1"
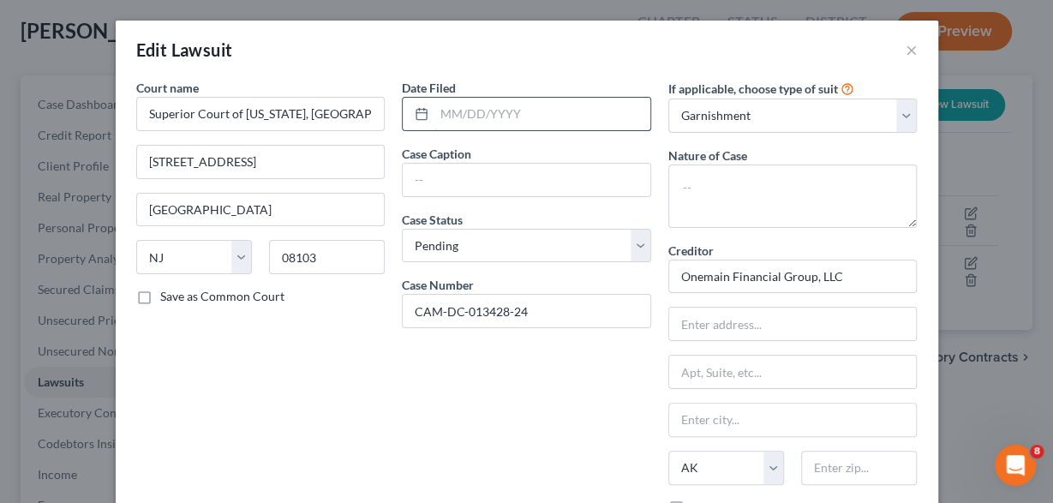
click at [509, 119] on input "text" at bounding box center [542, 114] width 216 height 33
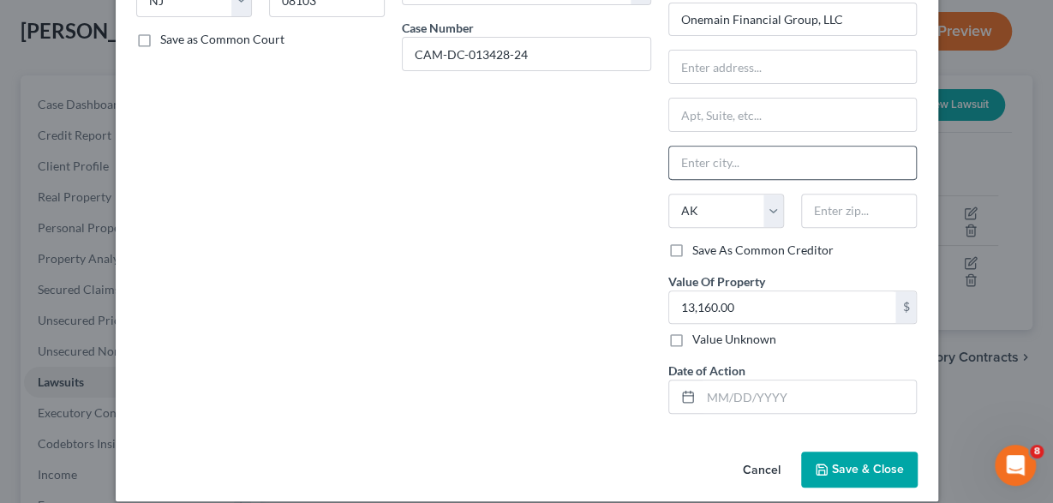
scroll to position [270, 0]
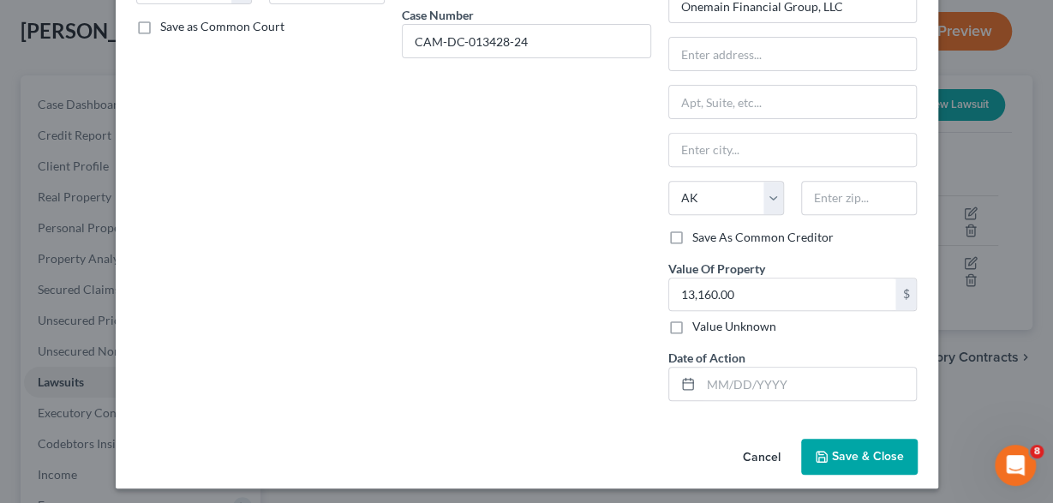
type input "07/08/2024"
click at [839, 449] on span "Save & Close" at bounding box center [868, 456] width 72 height 15
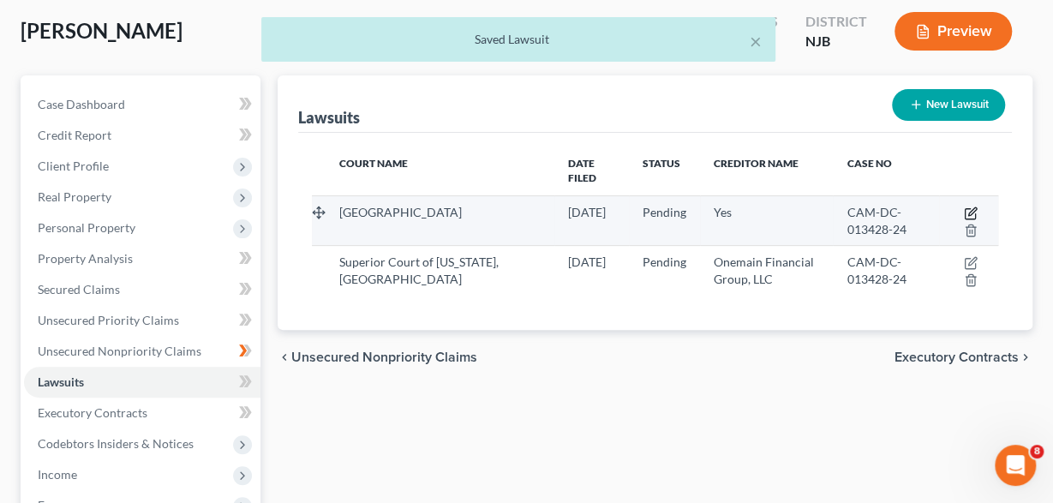
click at [966, 207] on icon "button" at bounding box center [971, 214] width 14 height 14
select select "33"
select select "0"
select select "1"
select select "15"
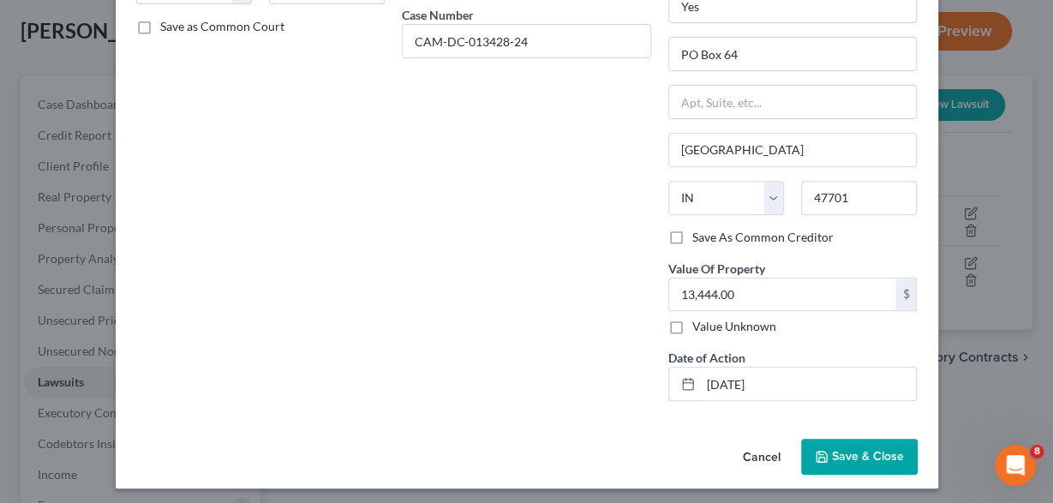
click at [764, 445] on button "Cancel" at bounding box center [761, 457] width 65 height 34
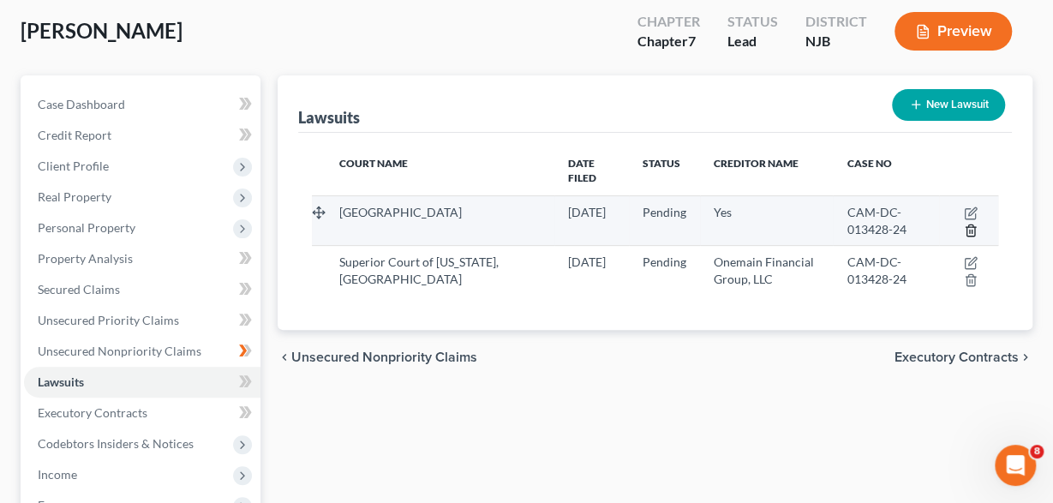
click at [967, 225] on icon "button" at bounding box center [971, 230] width 8 height 11
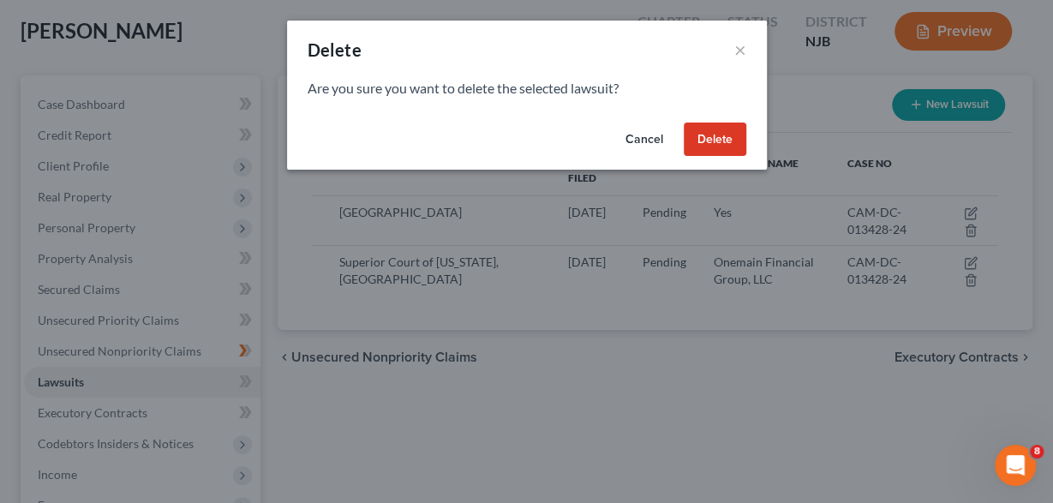
click at [729, 141] on button "Delete" at bounding box center [715, 140] width 63 height 34
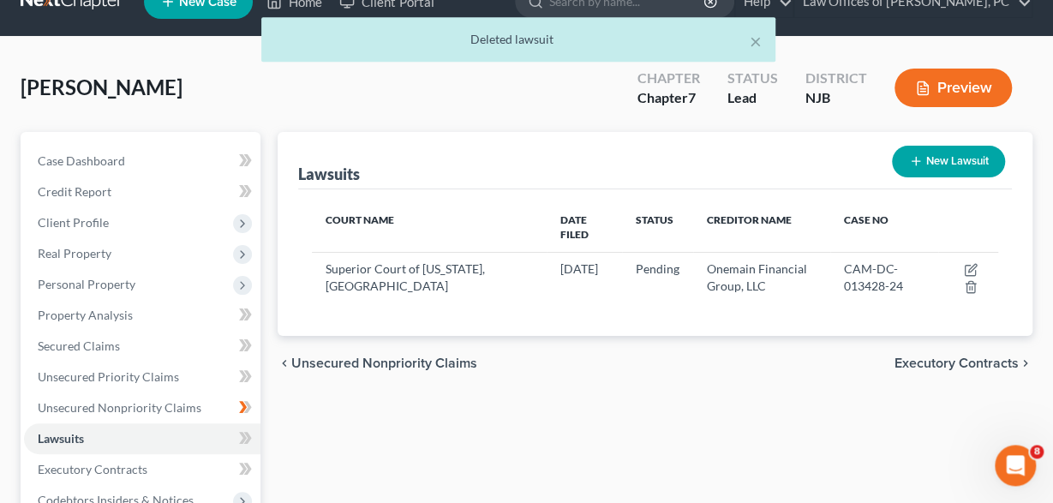
scroll to position [0, 0]
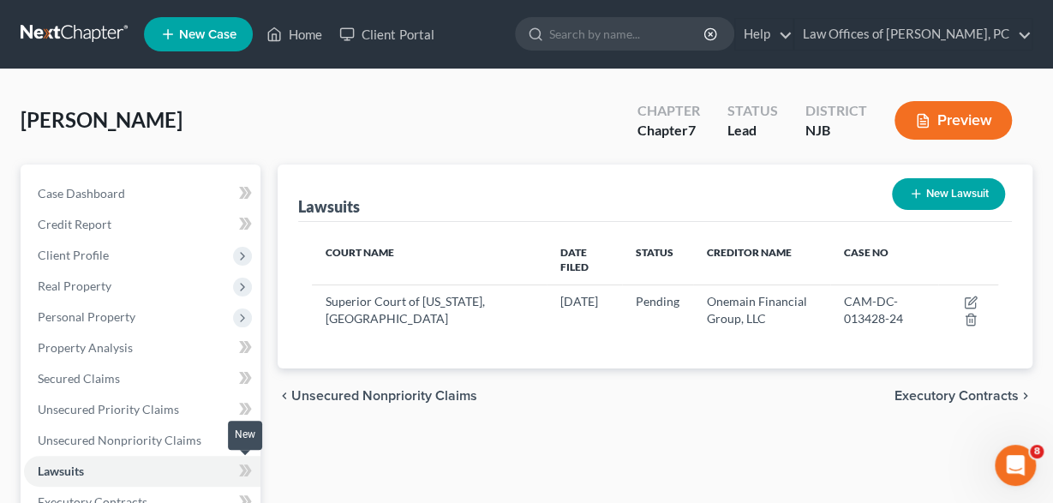
click at [244, 467] on icon at bounding box center [243, 470] width 8 height 12
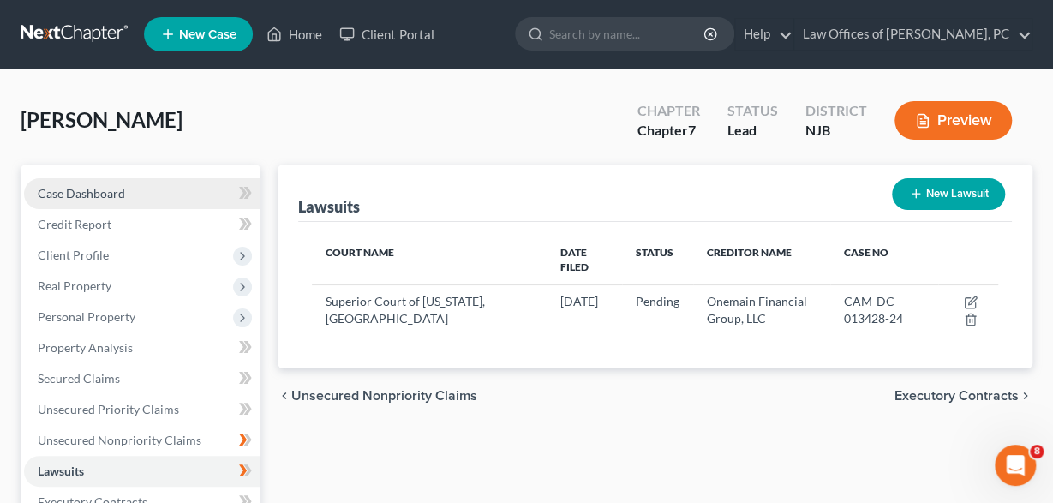
click at [51, 185] on link "Case Dashboard" at bounding box center [142, 193] width 237 height 31
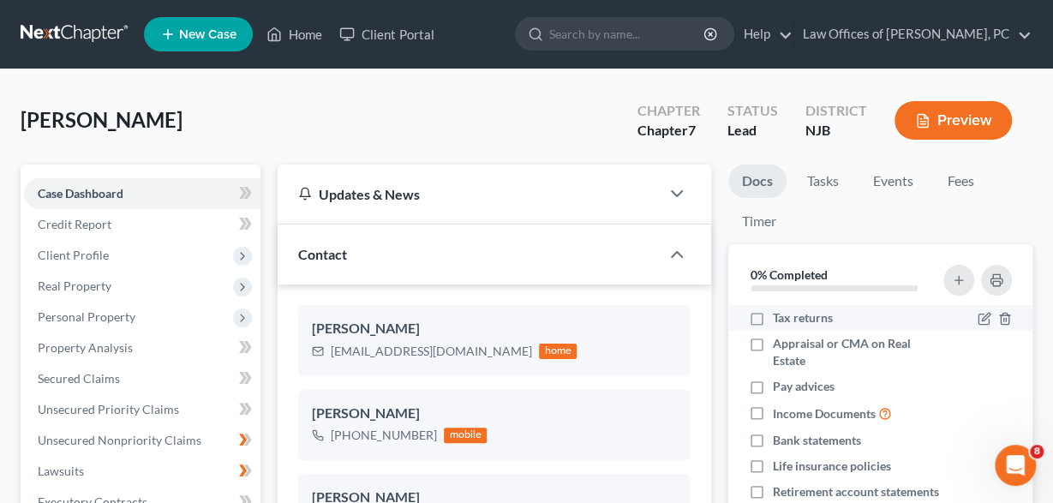
click at [773, 320] on label "Tax returns" at bounding box center [803, 317] width 60 height 17
click at [780, 320] on input "Tax returns" at bounding box center [785, 314] width 11 height 11
checkbox input "true"
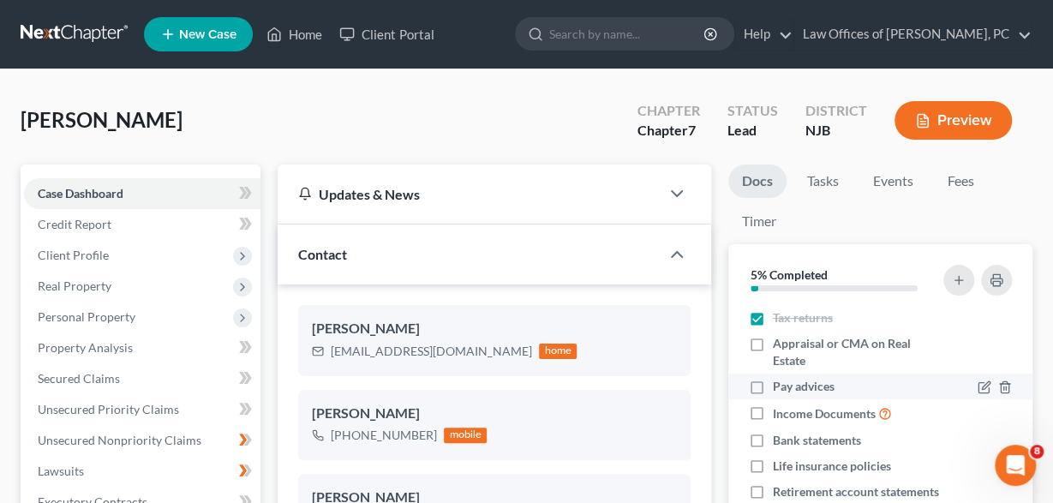
click at [773, 386] on label "Pay advices" at bounding box center [804, 386] width 62 height 17
click at [780, 386] on input "Pay advices" at bounding box center [785, 383] width 11 height 11
checkbox input "true"
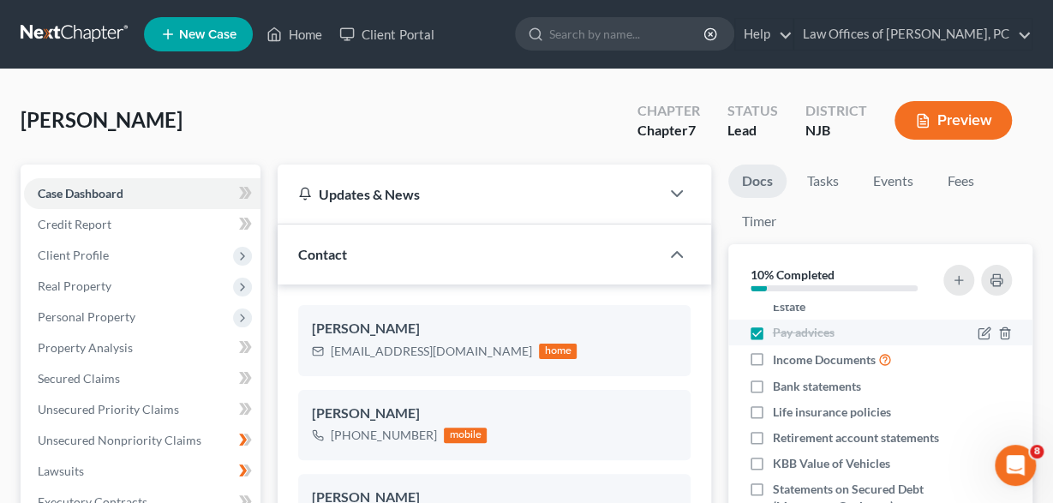
scroll to position [86, 0]
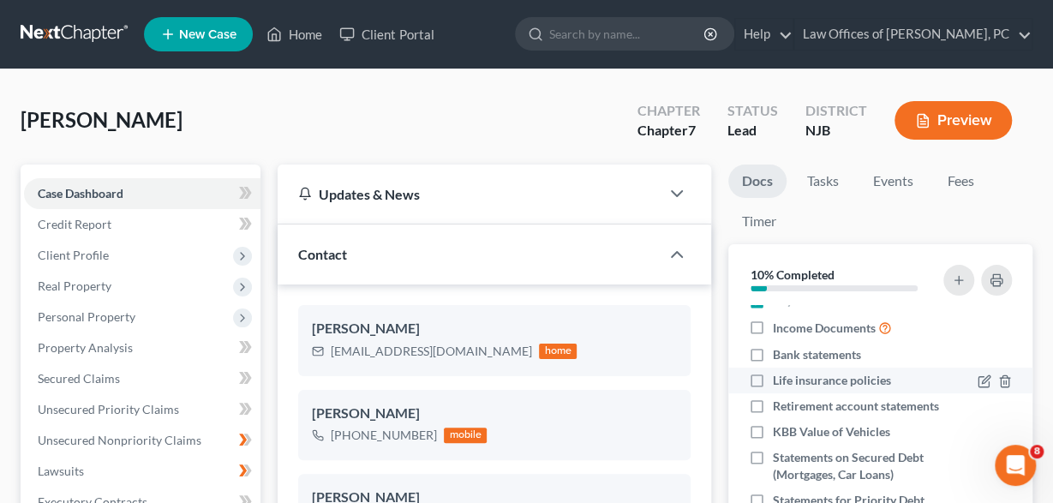
click at [773, 381] on label "Life insurance policies" at bounding box center [832, 380] width 118 height 17
click at [780, 381] on input "Life insurance policies" at bounding box center [785, 377] width 11 height 11
checkbox input "true"
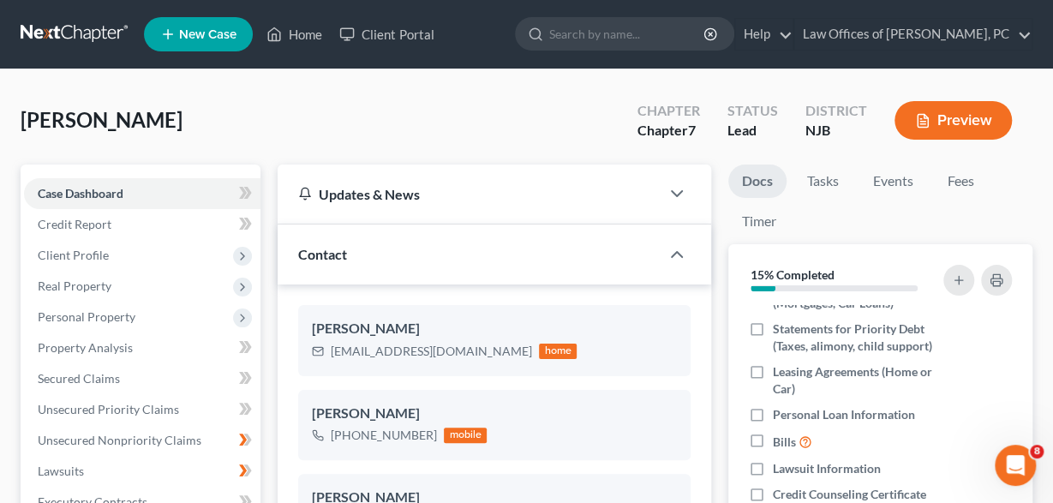
scroll to position [290, 0]
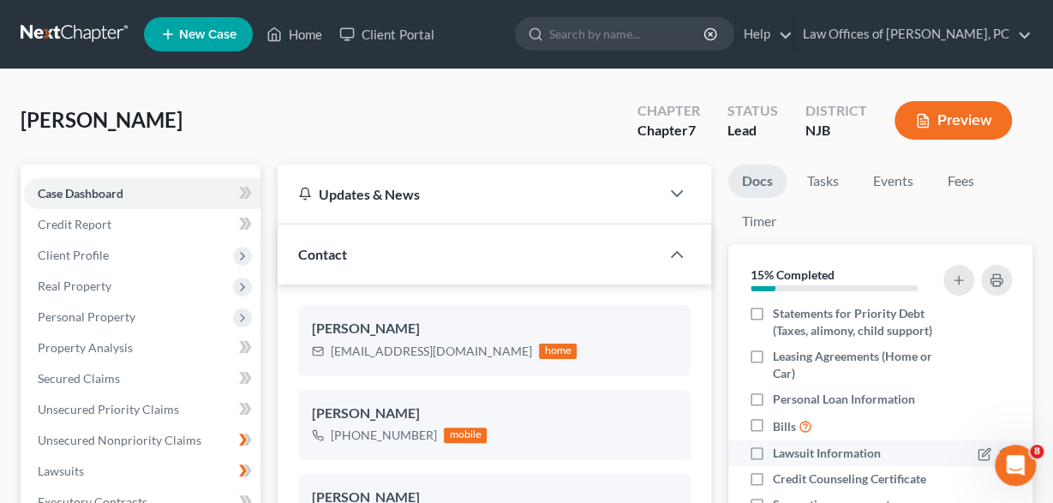
click at [773, 452] on label "Lawsuit Information" at bounding box center [827, 453] width 108 height 17
click at [780, 452] on input "Lawsuit Information" at bounding box center [785, 450] width 11 height 11
checkbox input "true"
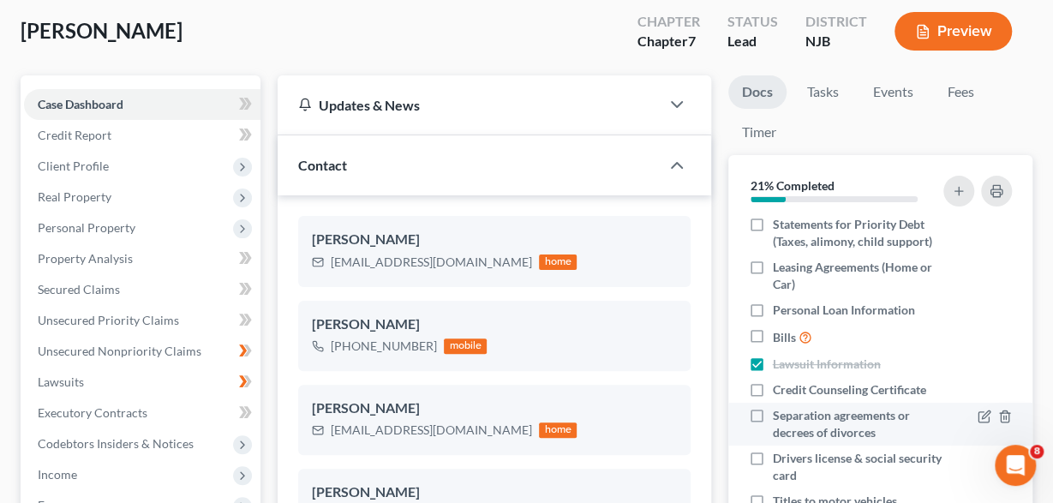
scroll to position [178, 0]
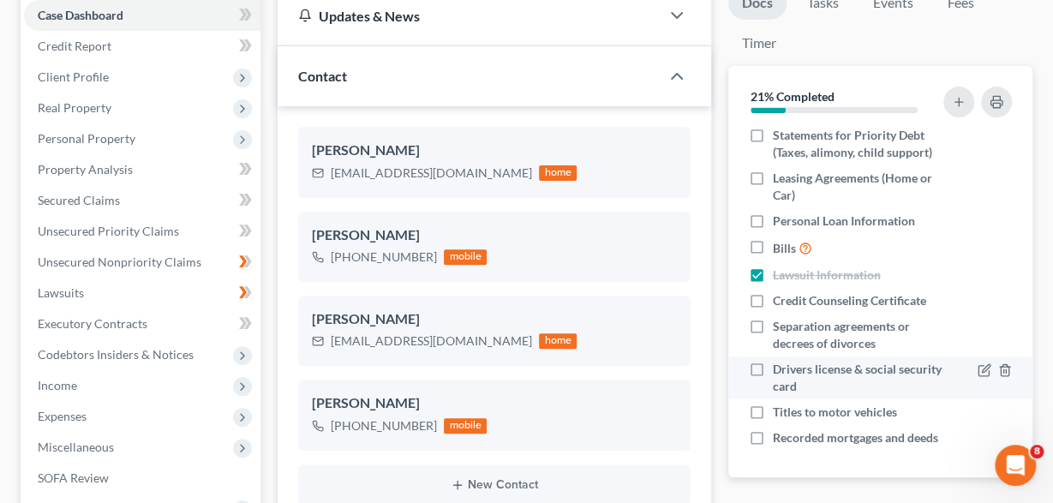
click at [773, 370] on label "Drivers license & social security card" at bounding box center [857, 378] width 169 height 34
click at [780, 370] on input "Drivers license & social security card" at bounding box center [785, 366] width 11 height 11
checkbox input "true"
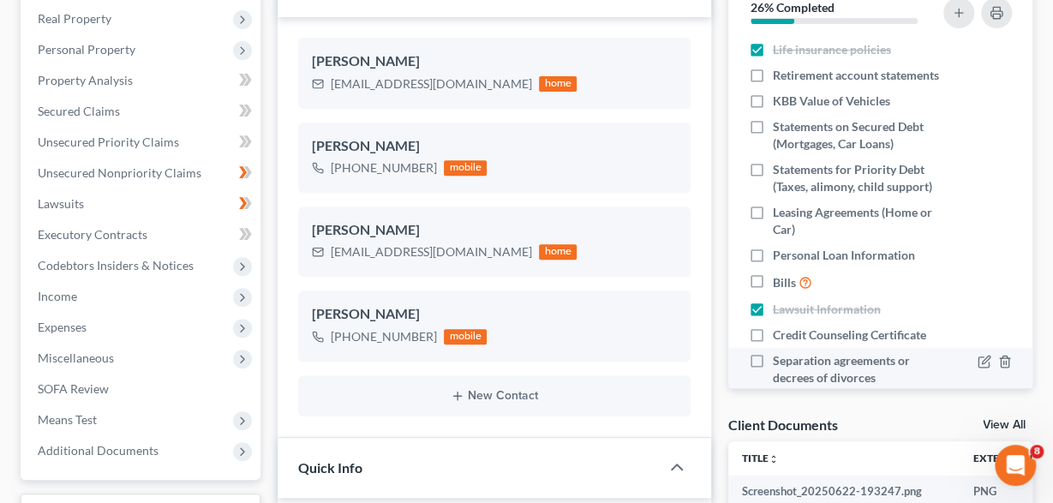
scroll to position [119, 0]
